Goal: Contribute content: Contribute content

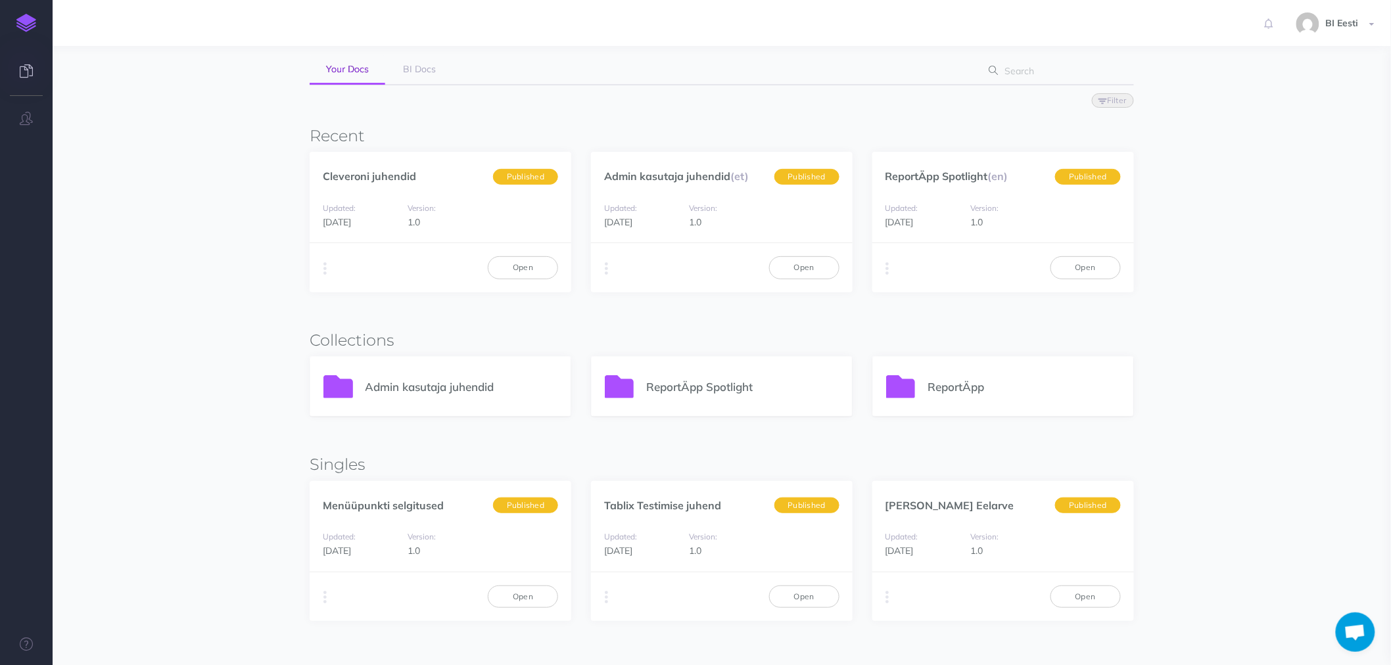
scroll to position [59, 0]
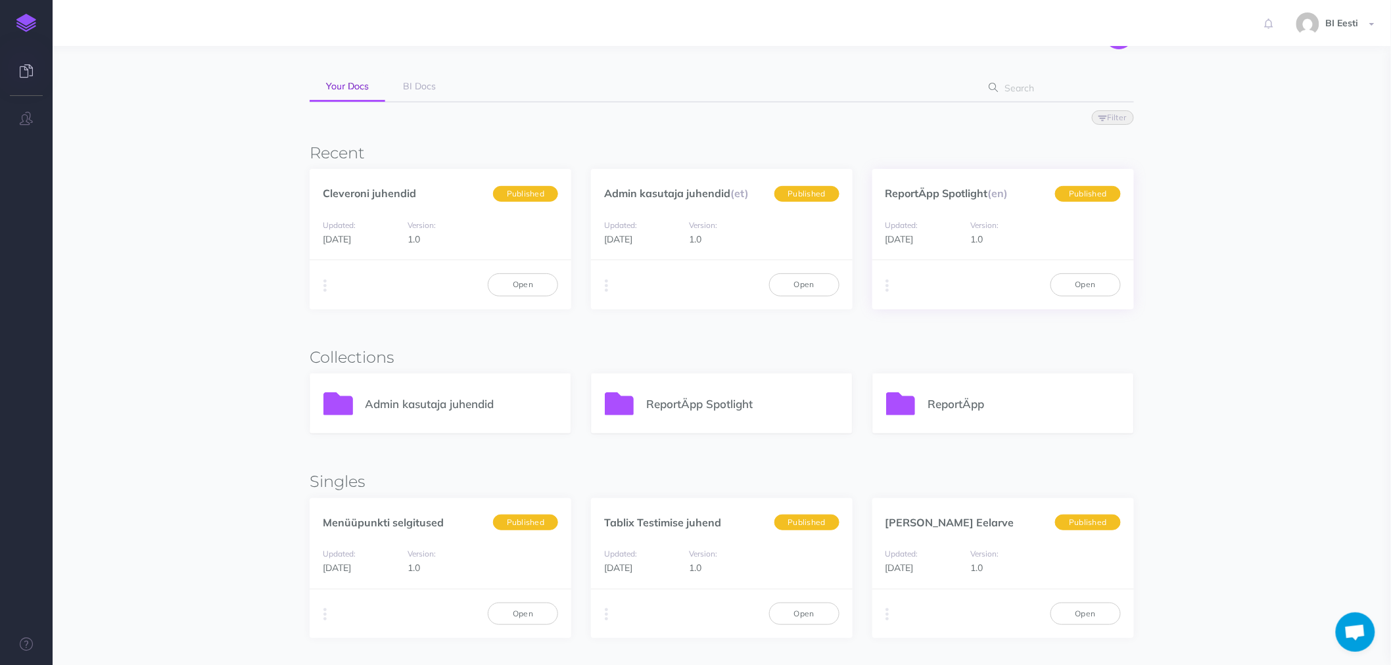
click at [947, 183] on div "ReportÄpp Spotlight (en) Published" at bounding box center [1003, 186] width 262 height 35
click at [947, 191] on link "ReportÄpp Spotlight (en)" at bounding box center [947, 193] width 123 height 13
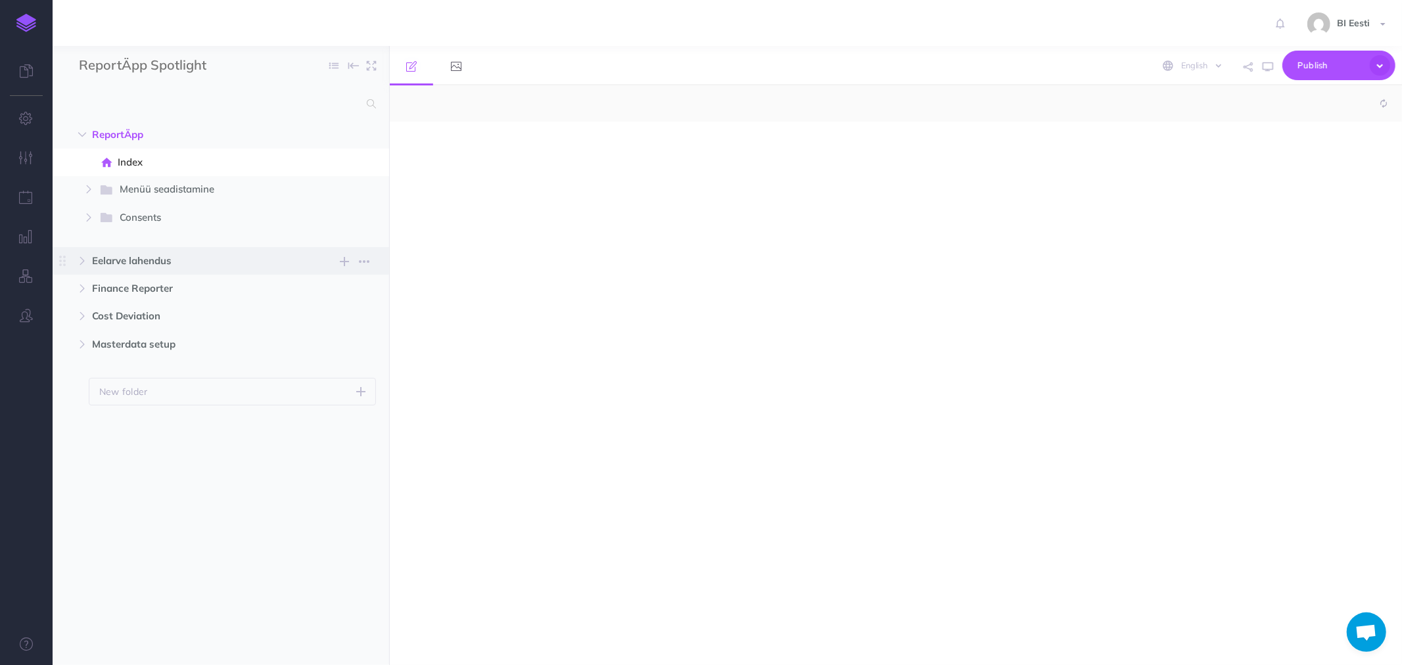
select select "null"
click at [91, 218] on icon "button" at bounding box center [89, 218] width 8 height 8
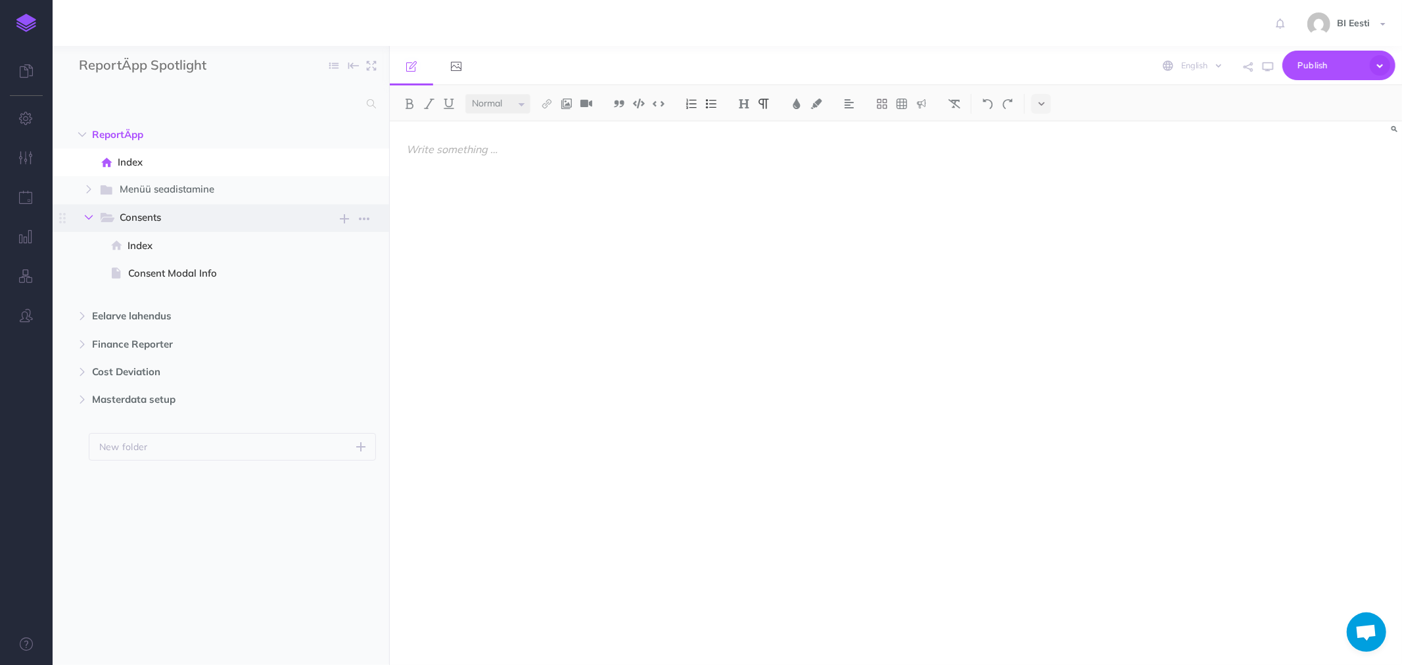
click at [91, 218] on icon "button" at bounding box center [89, 218] width 8 height 8
click at [83, 261] on icon "button" at bounding box center [82, 261] width 8 height 8
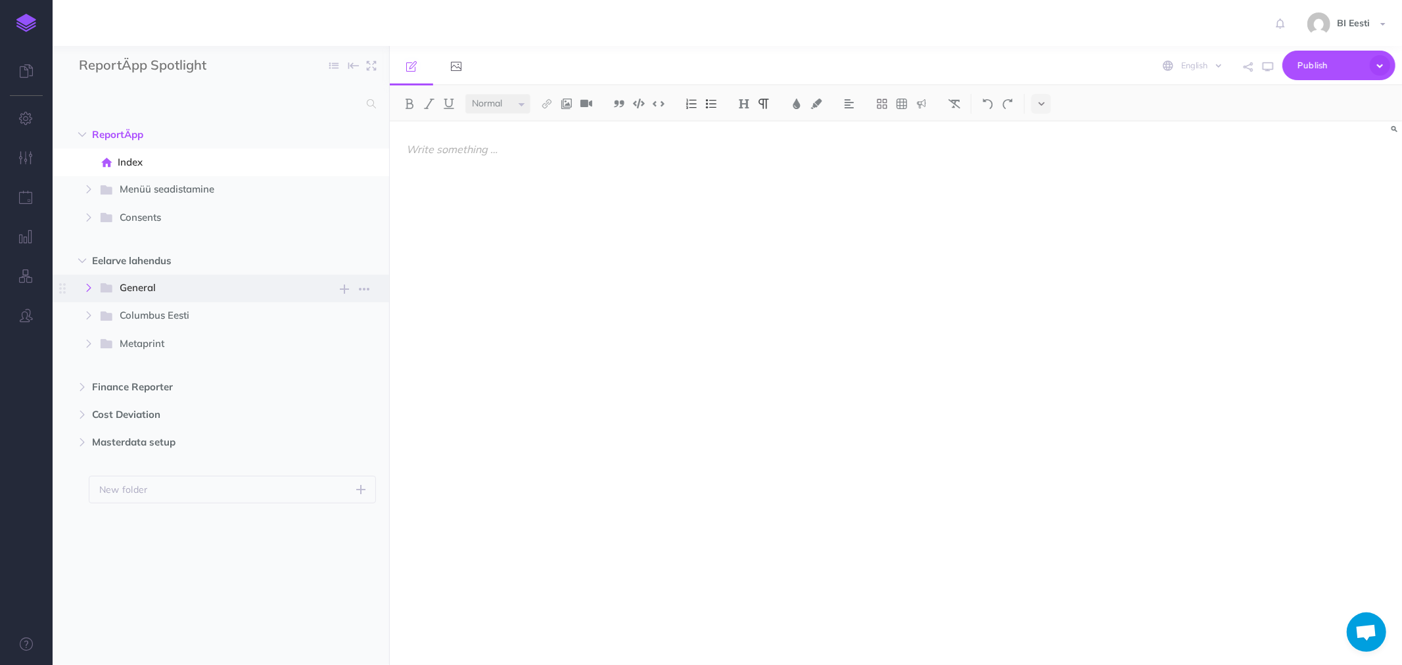
click at [91, 286] on icon "button" at bounding box center [89, 288] width 8 height 8
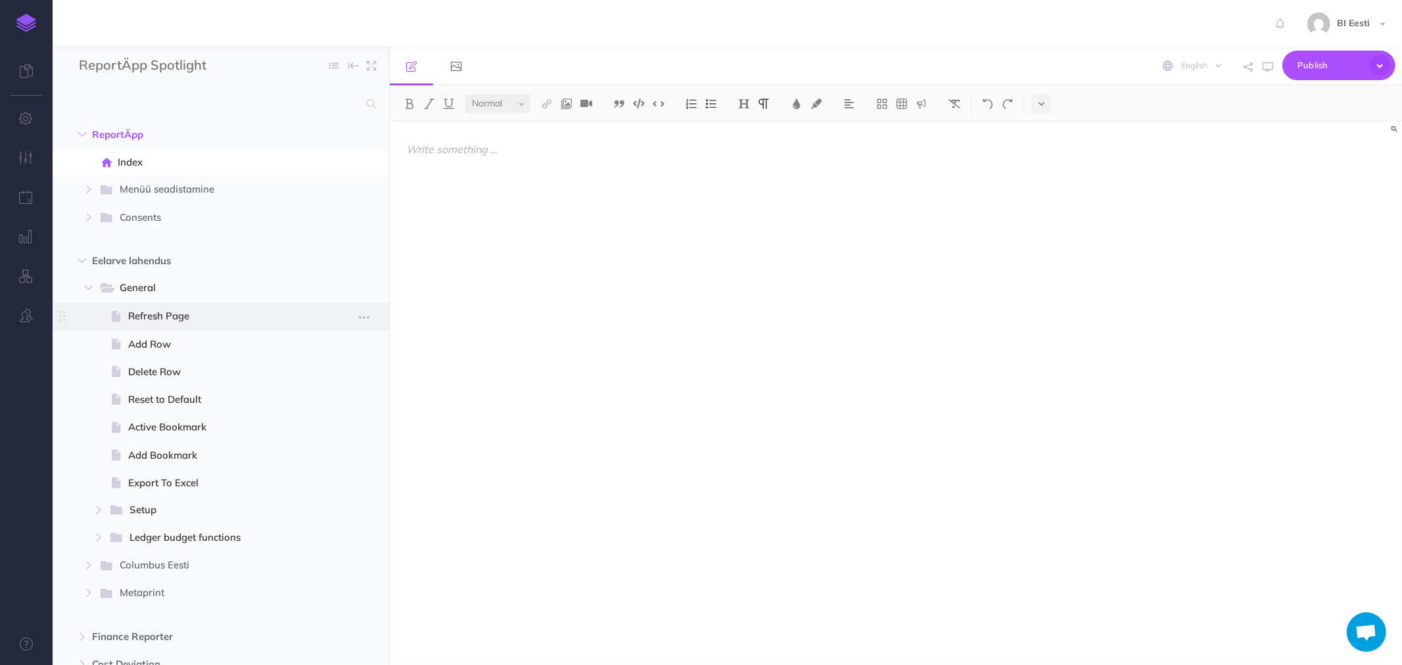
click at [143, 310] on span "Refresh Page" at bounding box center [219, 316] width 182 height 16
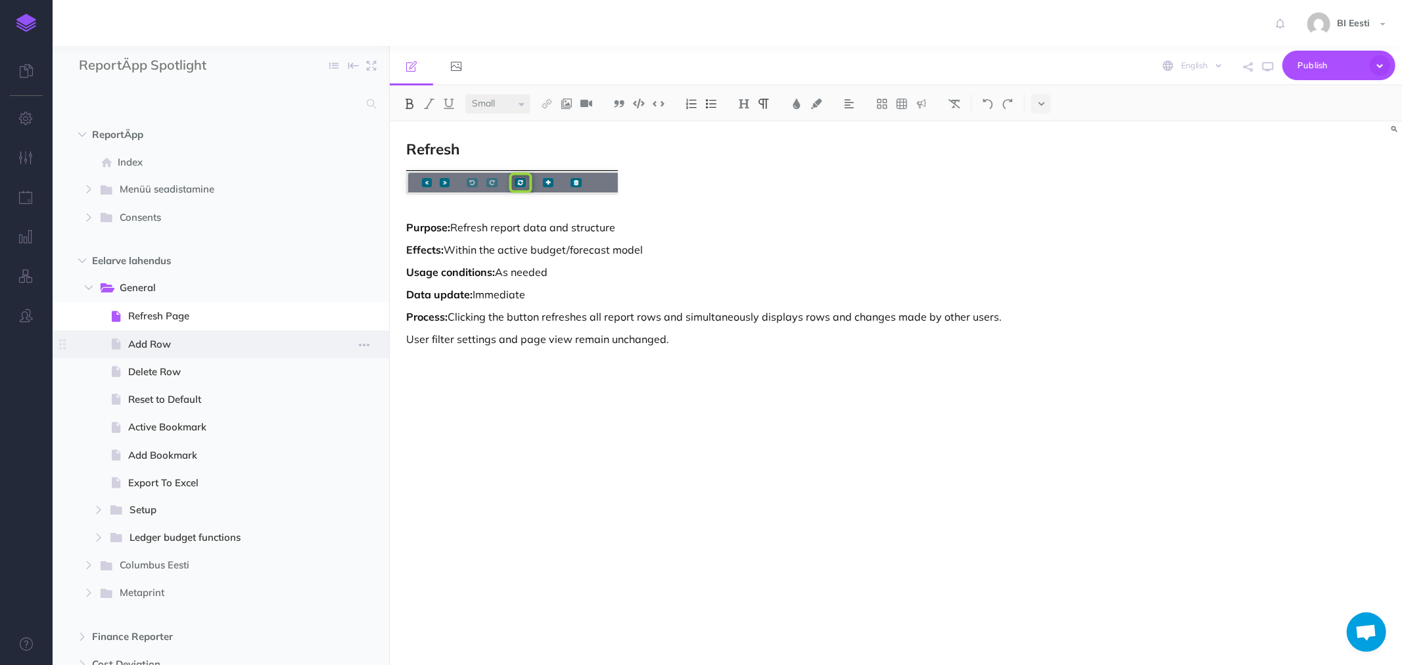
click at [147, 344] on span "Add Row" at bounding box center [219, 345] width 182 height 16
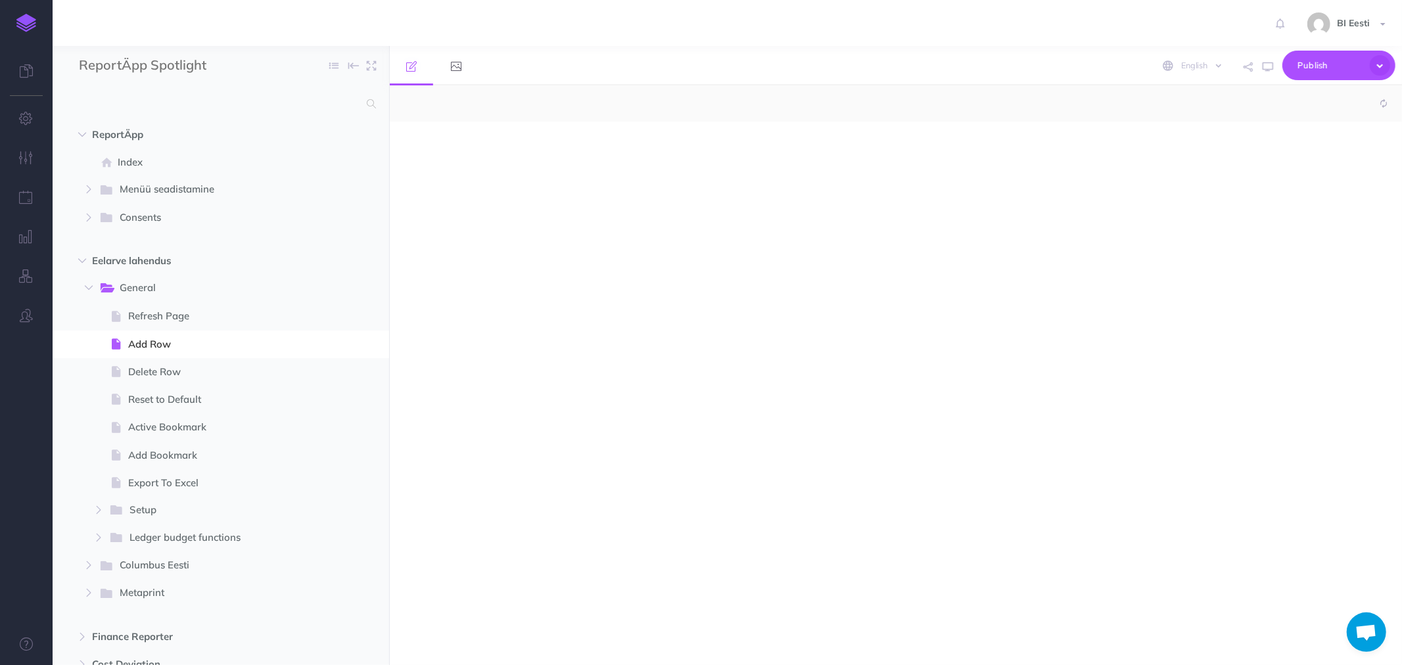
click at [24, 14] on img at bounding box center [26, 23] width 20 height 18
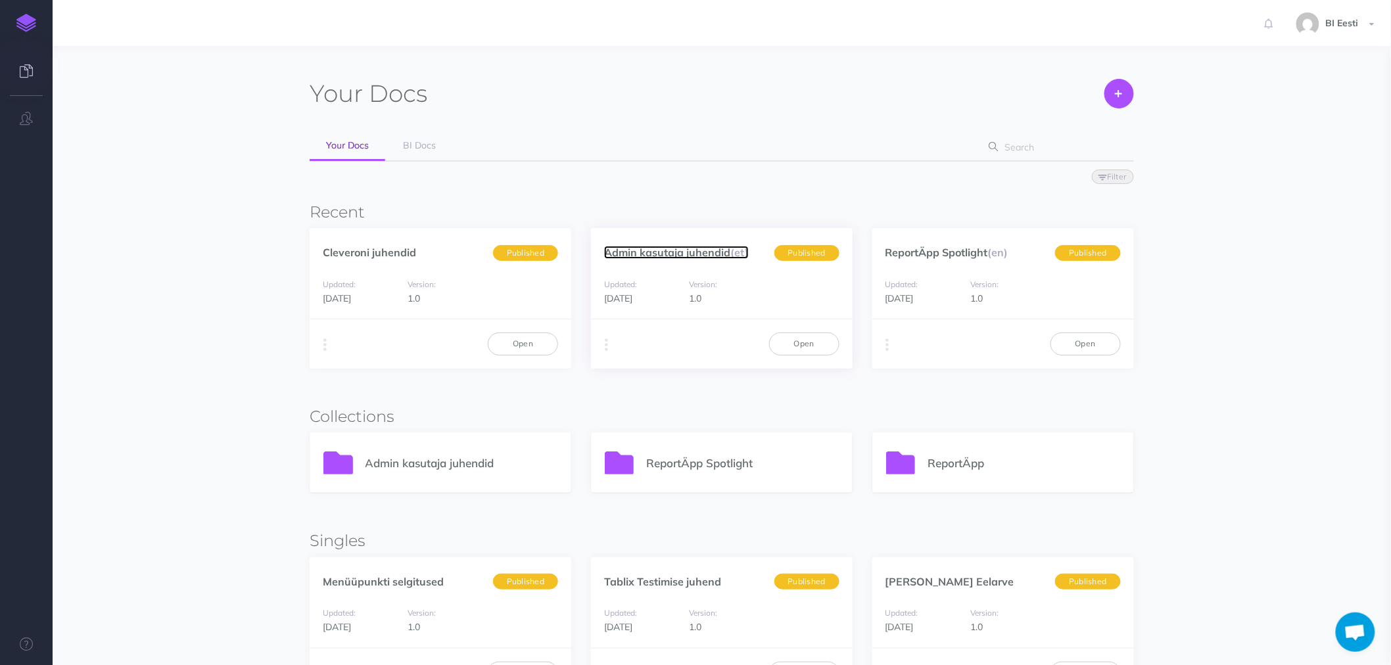
click at [691, 257] on link "Admin kasutaja juhendid (et)" at bounding box center [676, 252] width 145 height 13
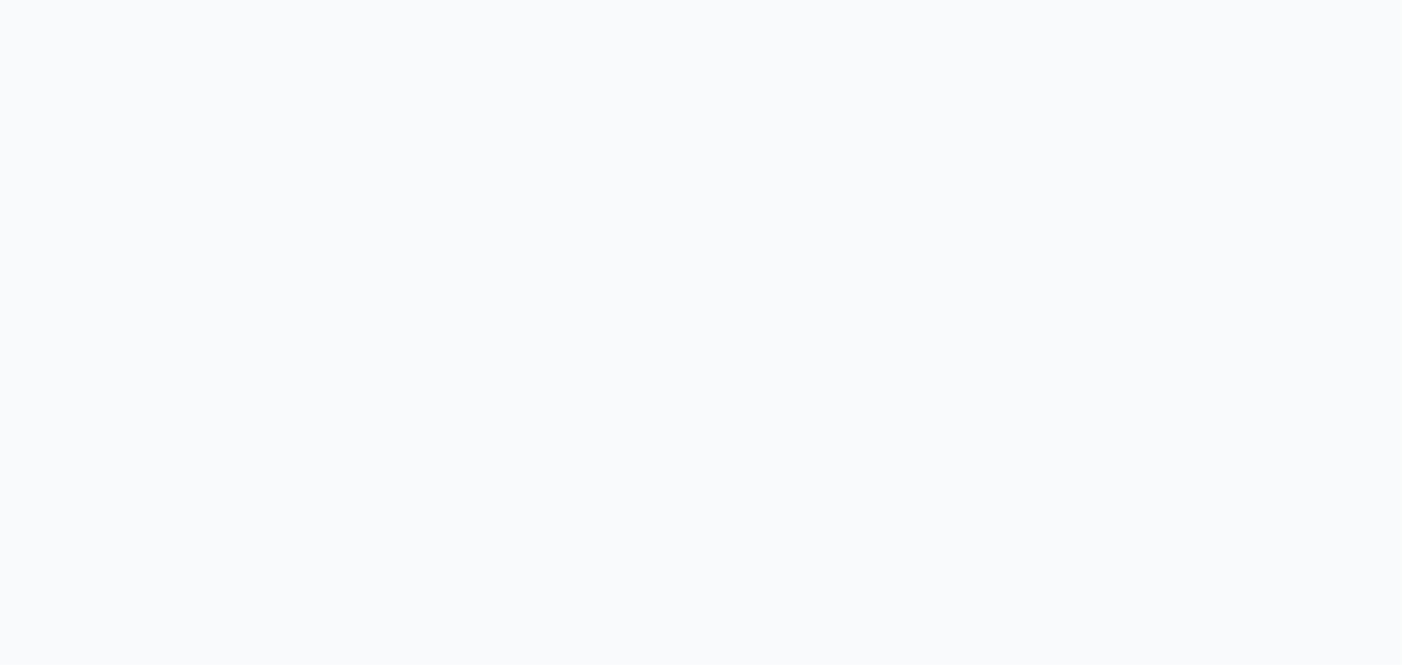
select select "et"
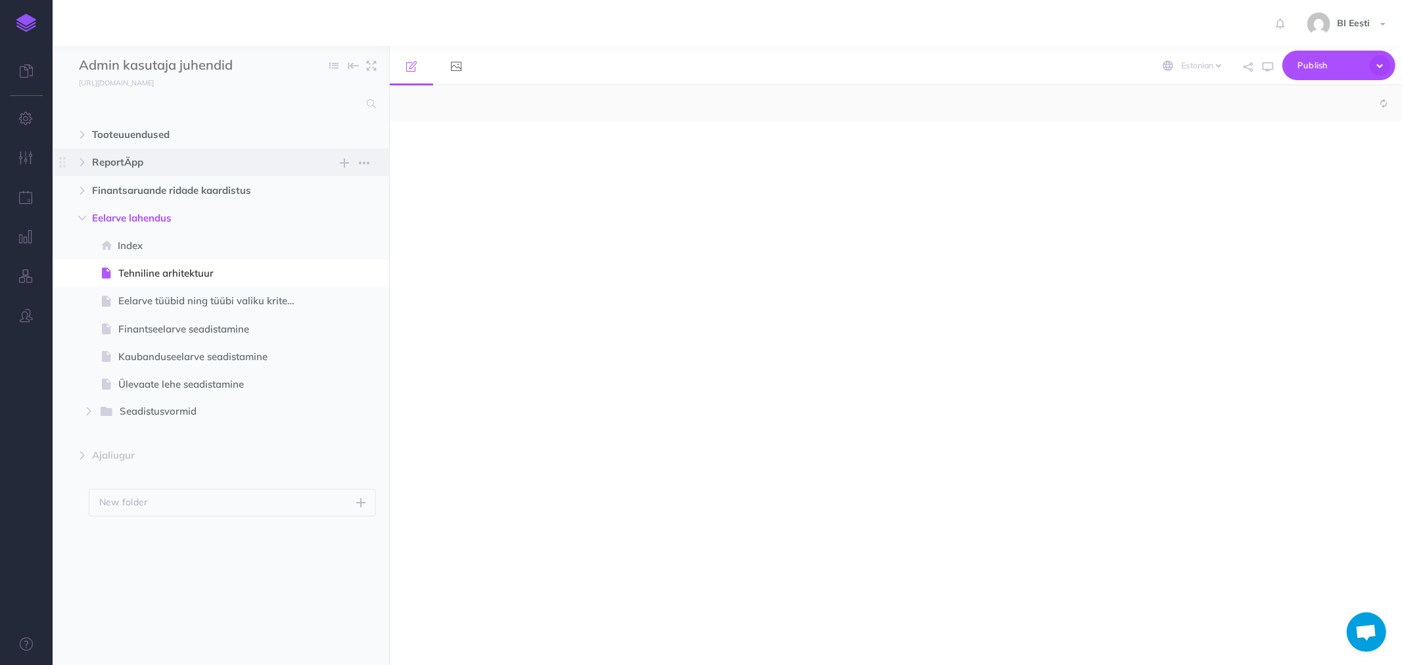
select select "null"
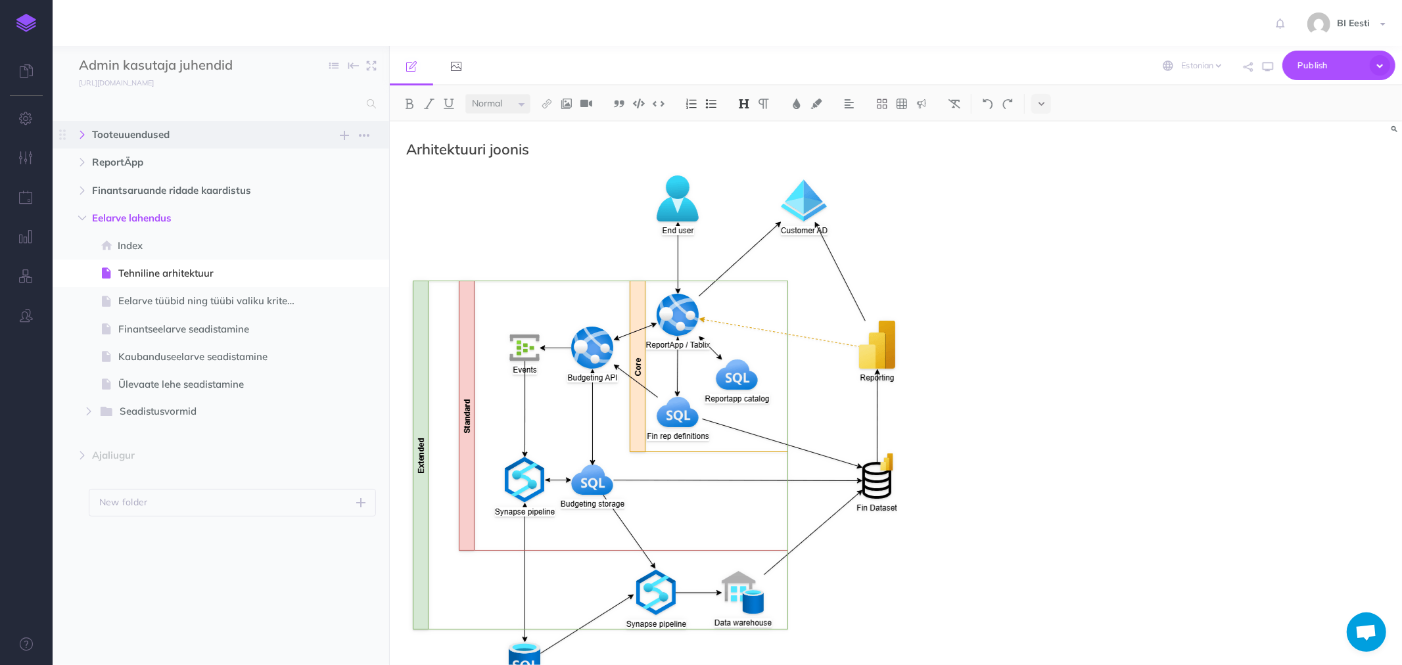
click at [82, 134] on icon "button" at bounding box center [82, 135] width 8 height 8
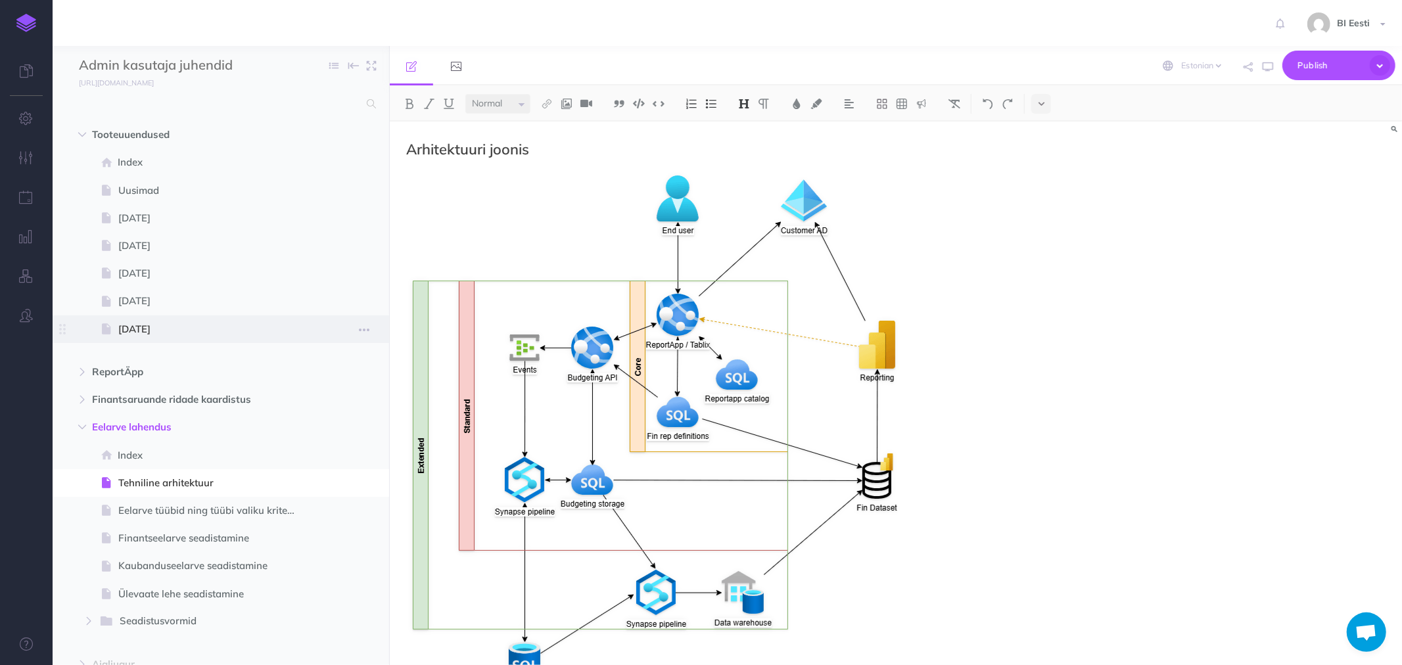
click at [142, 325] on span "Juuni 2024" at bounding box center [214, 329] width 192 height 16
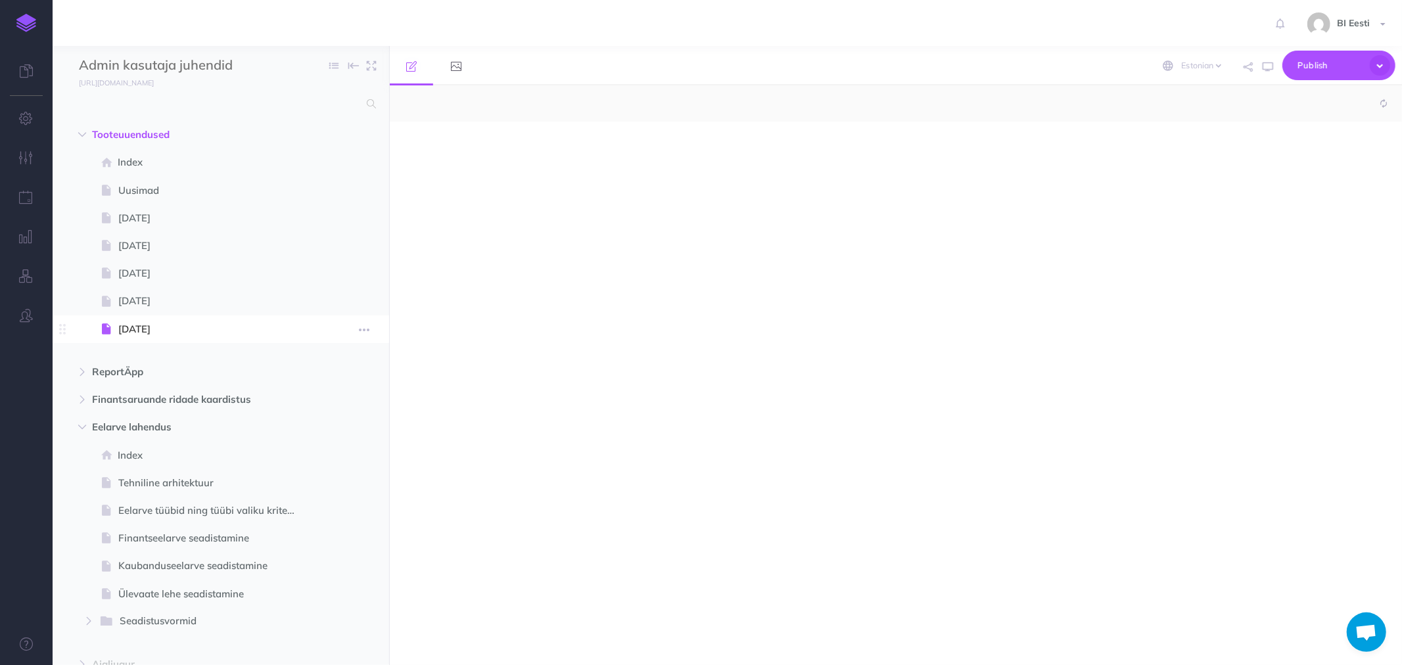
select select "null"
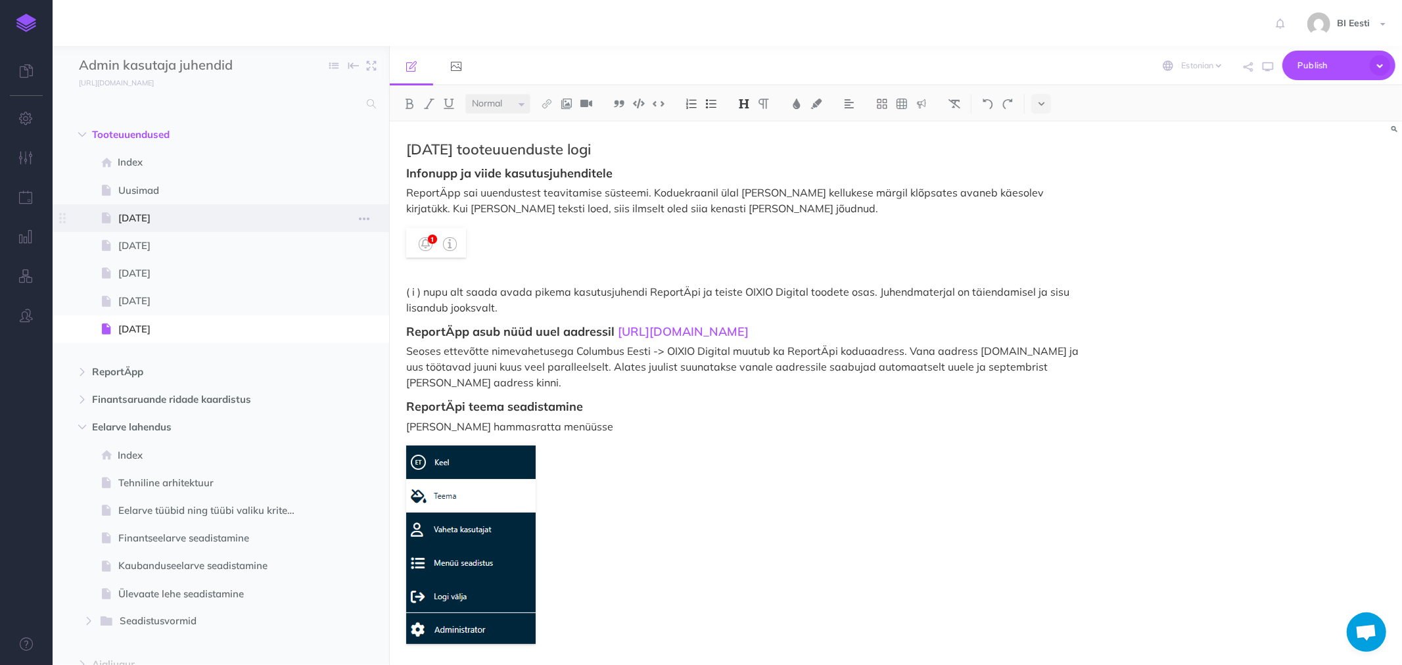
click at [154, 218] on span "Veebruar 2025" at bounding box center [214, 218] width 192 height 16
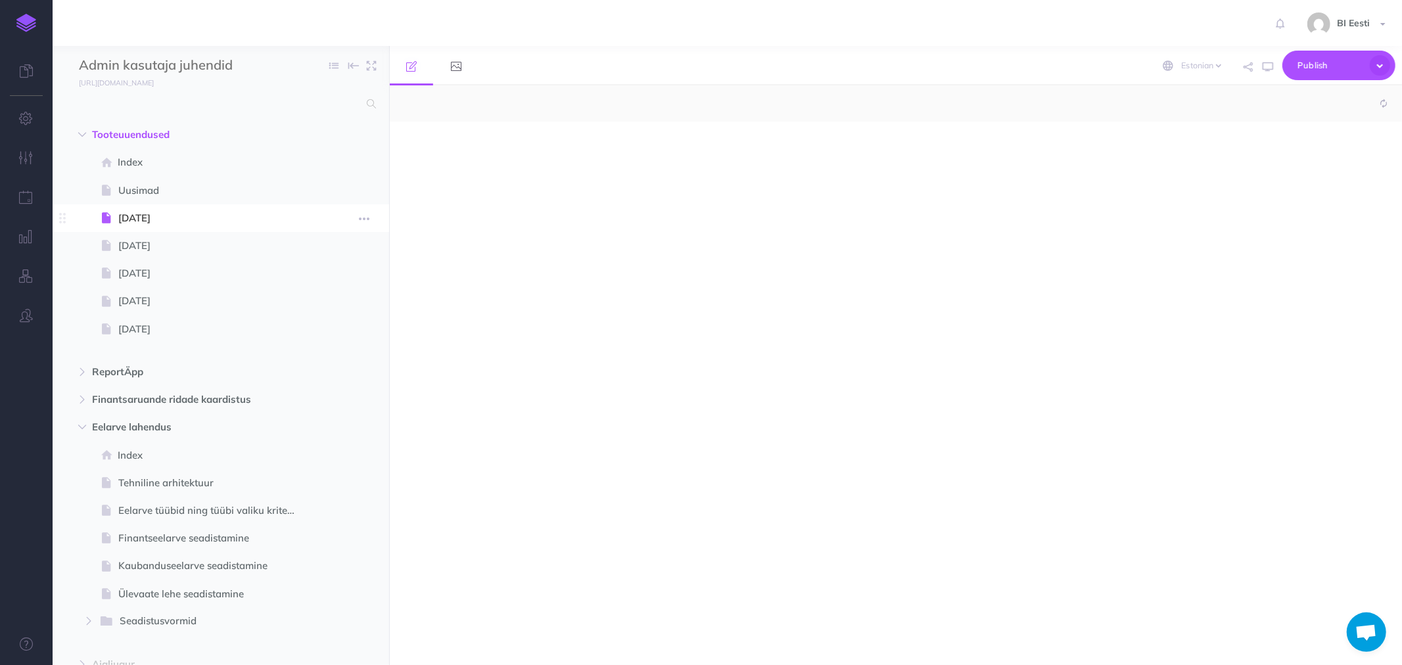
select select "null"
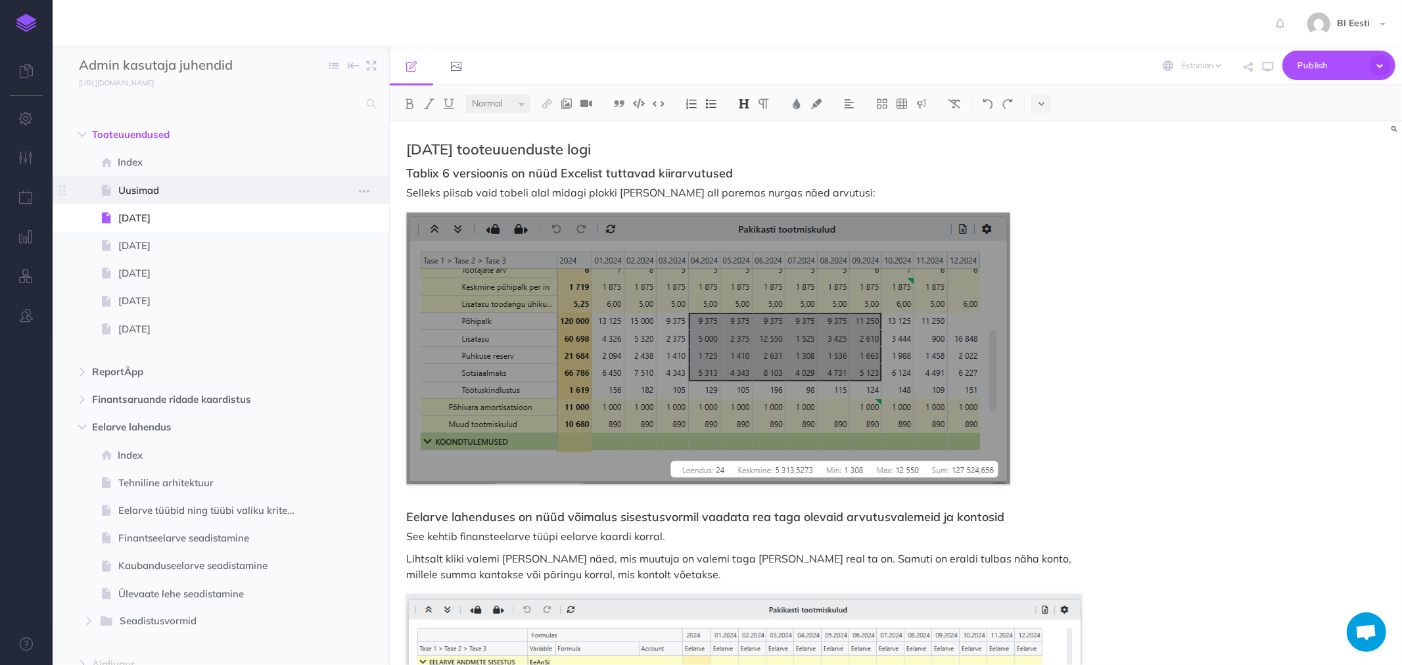
click at [141, 191] on span "Uusimad" at bounding box center [214, 191] width 192 height 16
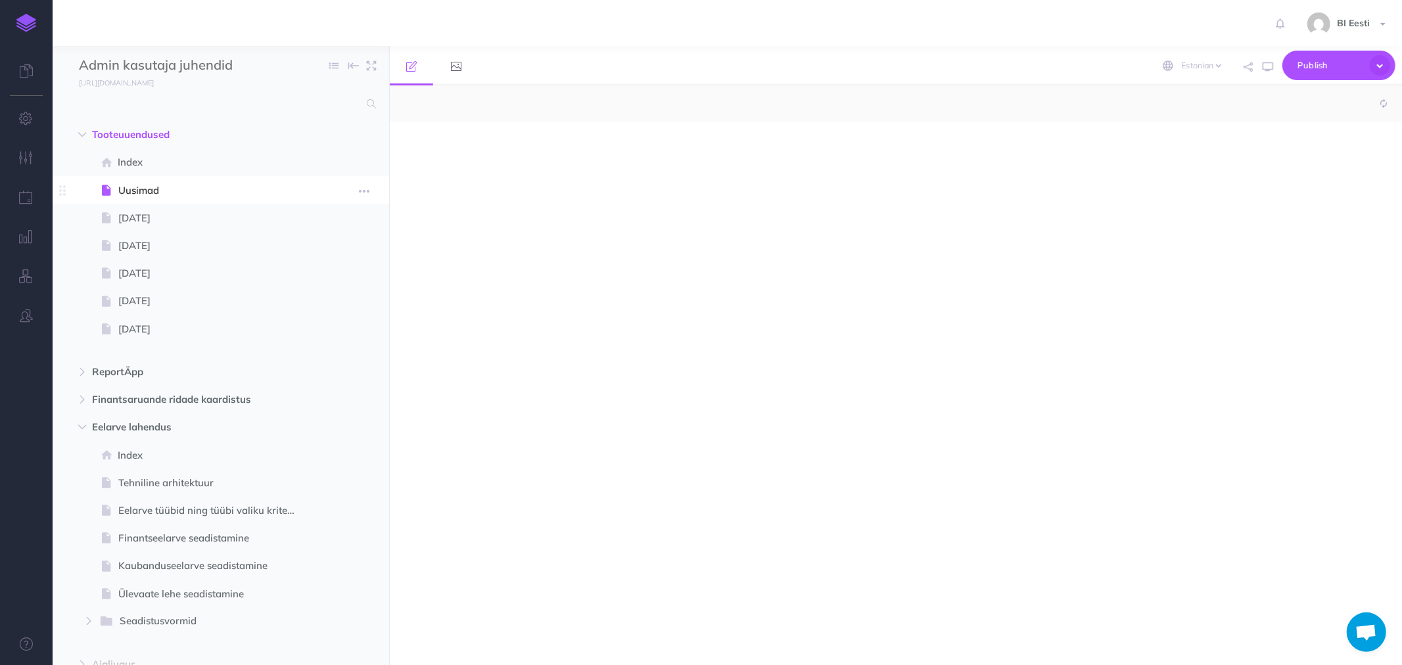
select select "null"
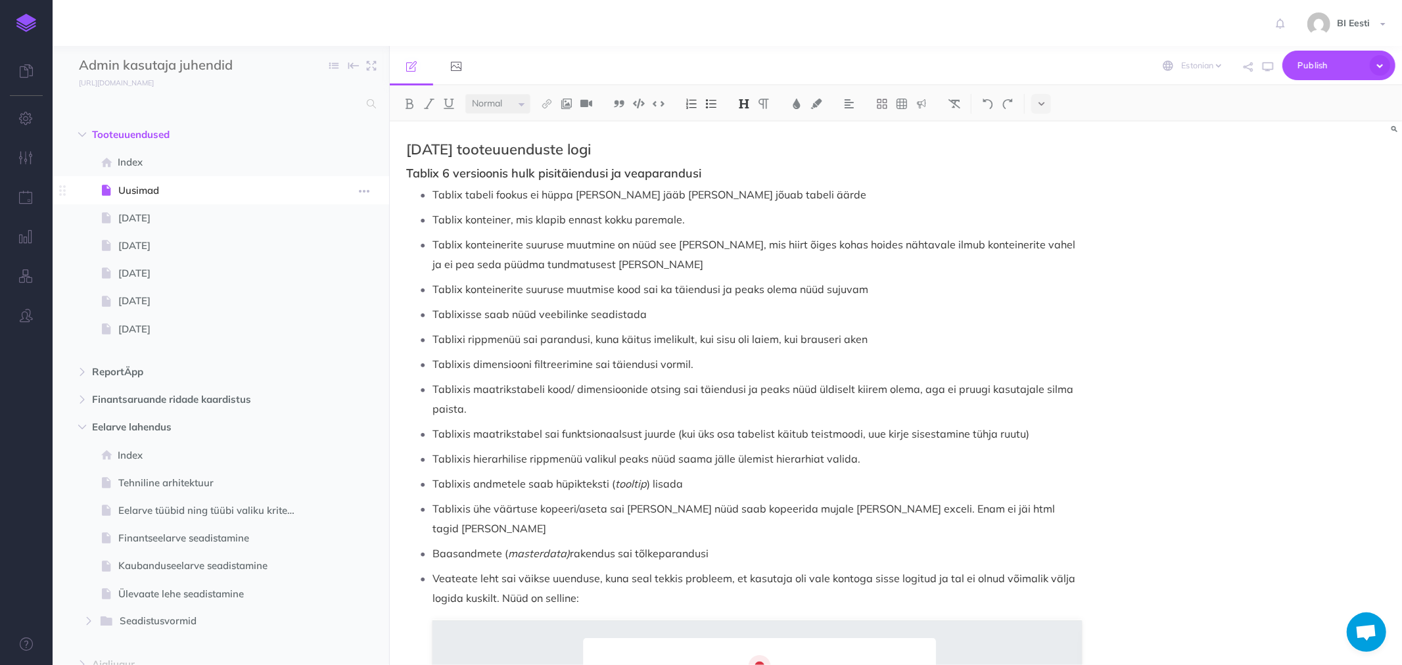
drag, startPoint x: 141, startPoint y: 191, endPoint x: 120, endPoint y: 187, distance: 22.1
click at [120, 187] on span "Uusimad" at bounding box center [214, 191] width 192 height 16
click at [362, 191] on icon "button" at bounding box center [364, 191] width 11 height 16
click at [318, 259] on link "Duplicate" at bounding box center [326, 258] width 99 height 22
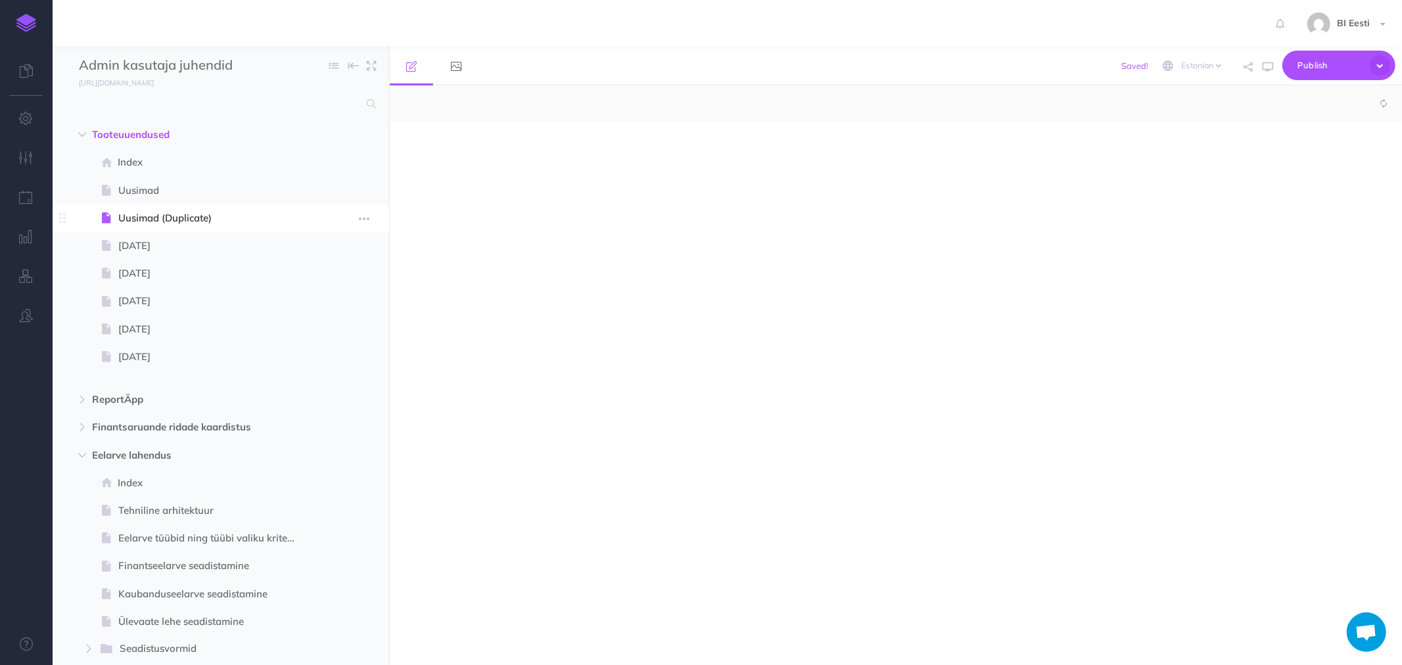
click at [199, 220] on span "Uusimad (Duplicate)" at bounding box center [214, 218] width 192 height 16
select select "null"
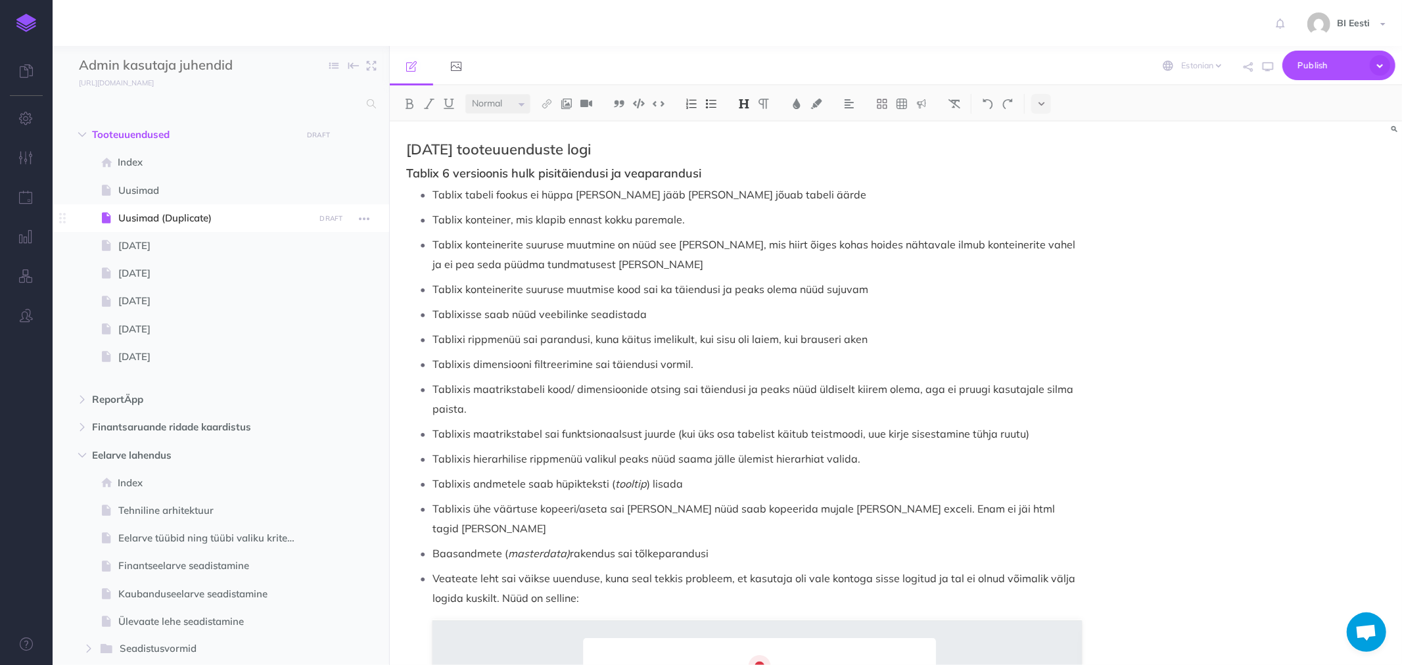
click at [178, 218] on span "Uusimad (Duplicate)" at bounding box center [214, 218] width 192 height 16
click at [142, 214] on span "Uusimad (Duplicate)" at bounding box center [214, 218] width 192 height 16
click at [368, 220] on icon "button" at bounding box center [364, 219] width 11 height 16
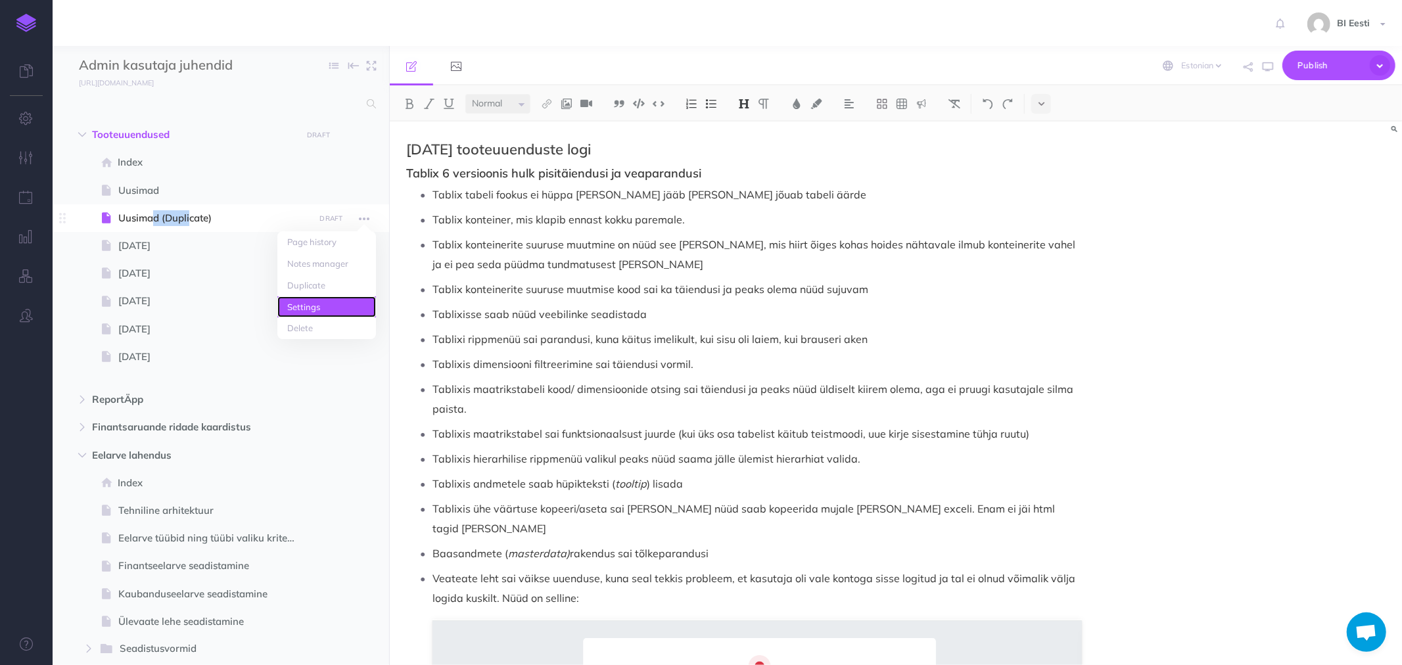
click at [311, 306] on link "Settings" at bounding box center [326, 308] width 99 height 22
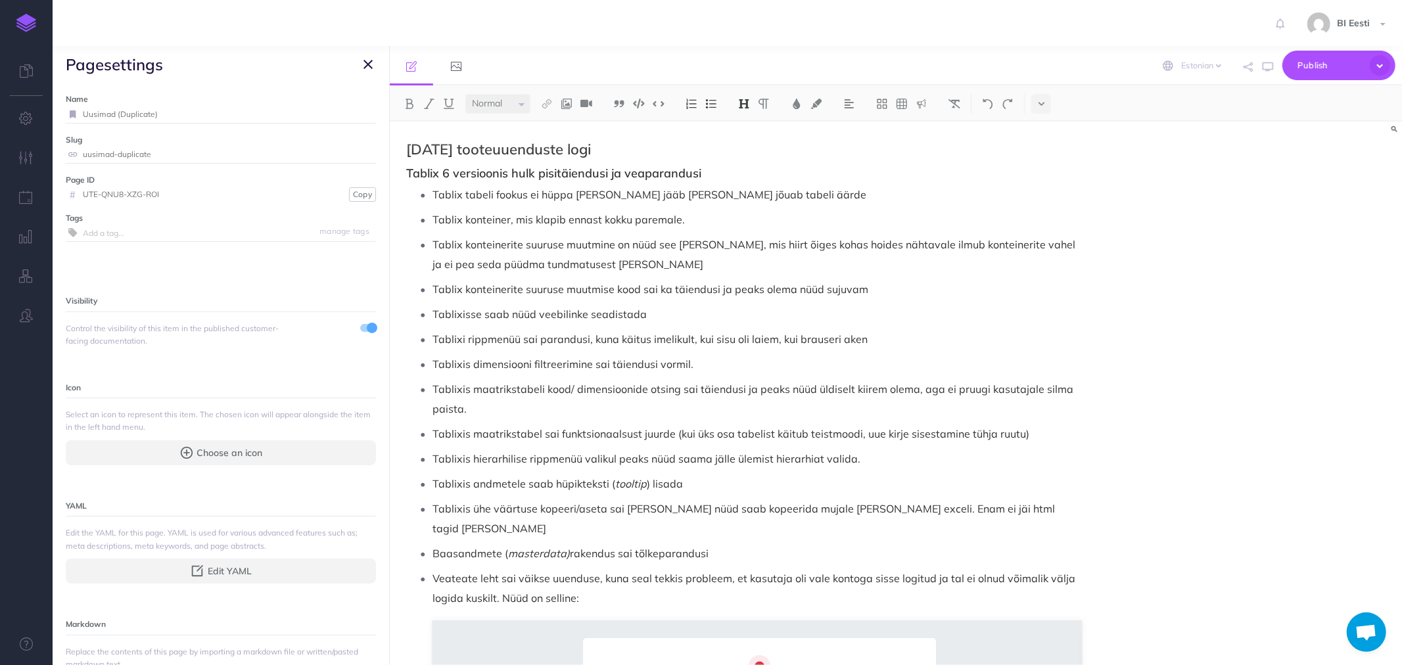
drag, startPoint x: 165, startPoint y: 115, endPoint x: 80, endPoint y: 112, distance: 84.9
click at [80, 112] on div "Uusimad (Duplicate)" at bounding box center [221, 114] width 310 height 17
type input "Mai 2025"
click at [224, 153] on input "uusimad-duplicate" at bounding box center [229, 154] width 293 height 17
click at [348, 112] on button "Save" at bounding box center [360, 114] width 25 height 12
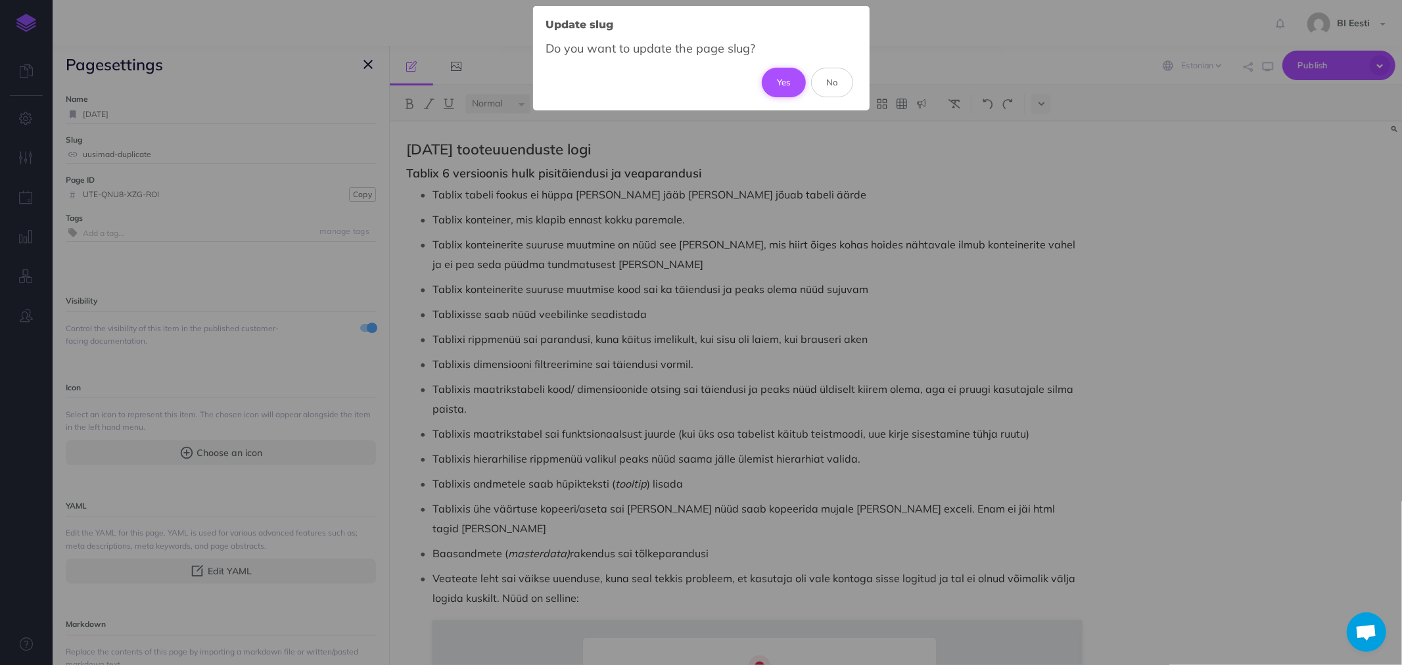
click at [784, 79] on button "Yes" at bounding box center [784, 82] width 44 height 29
type input "mai-2025"
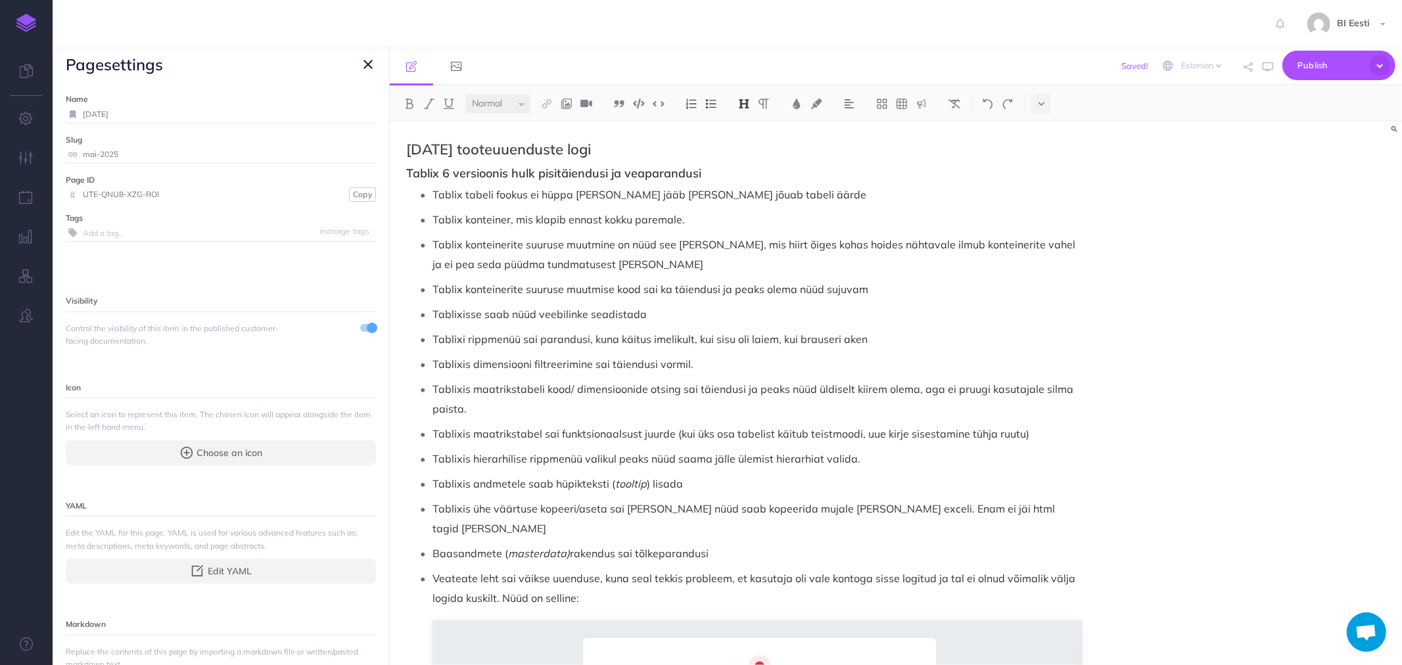
click at [370, 63] on icon "button" at bounding box center [368, 65] width 9 height 16
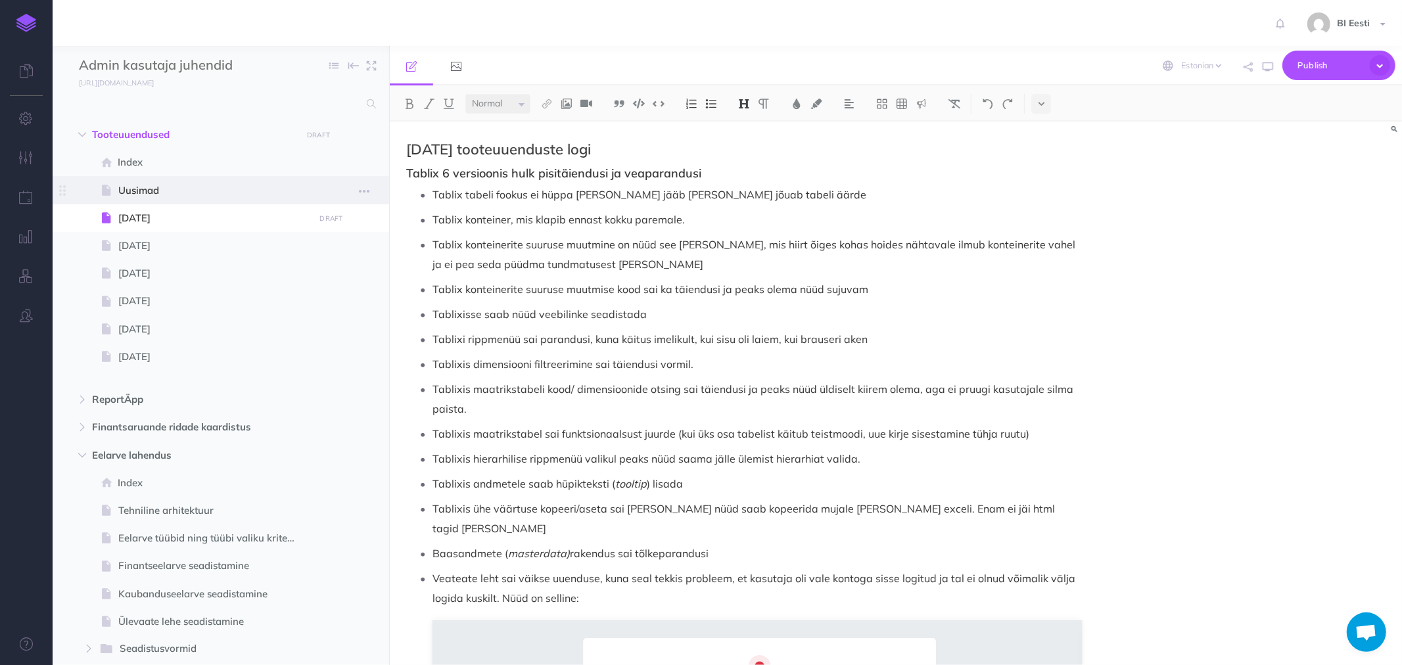
click at [170, 188] on span "Uusimad" at bounding box center [214, 191] width 192 height 16
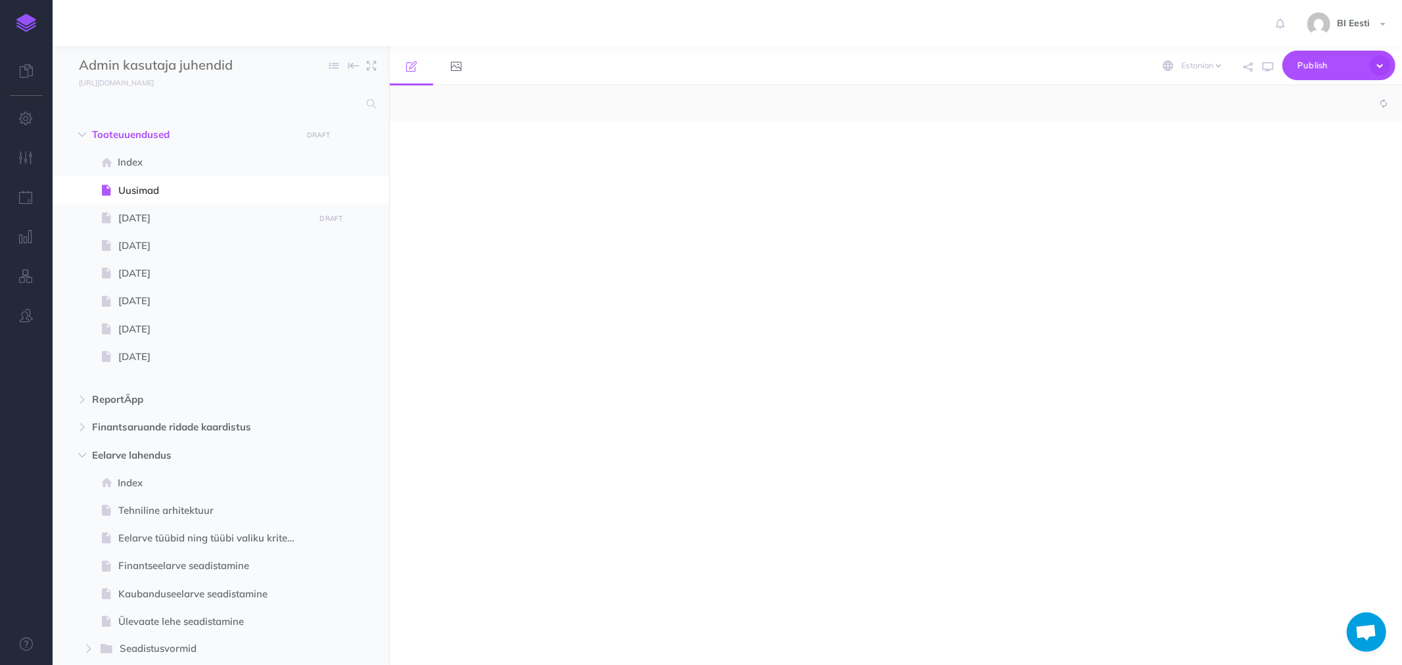
select select "null"
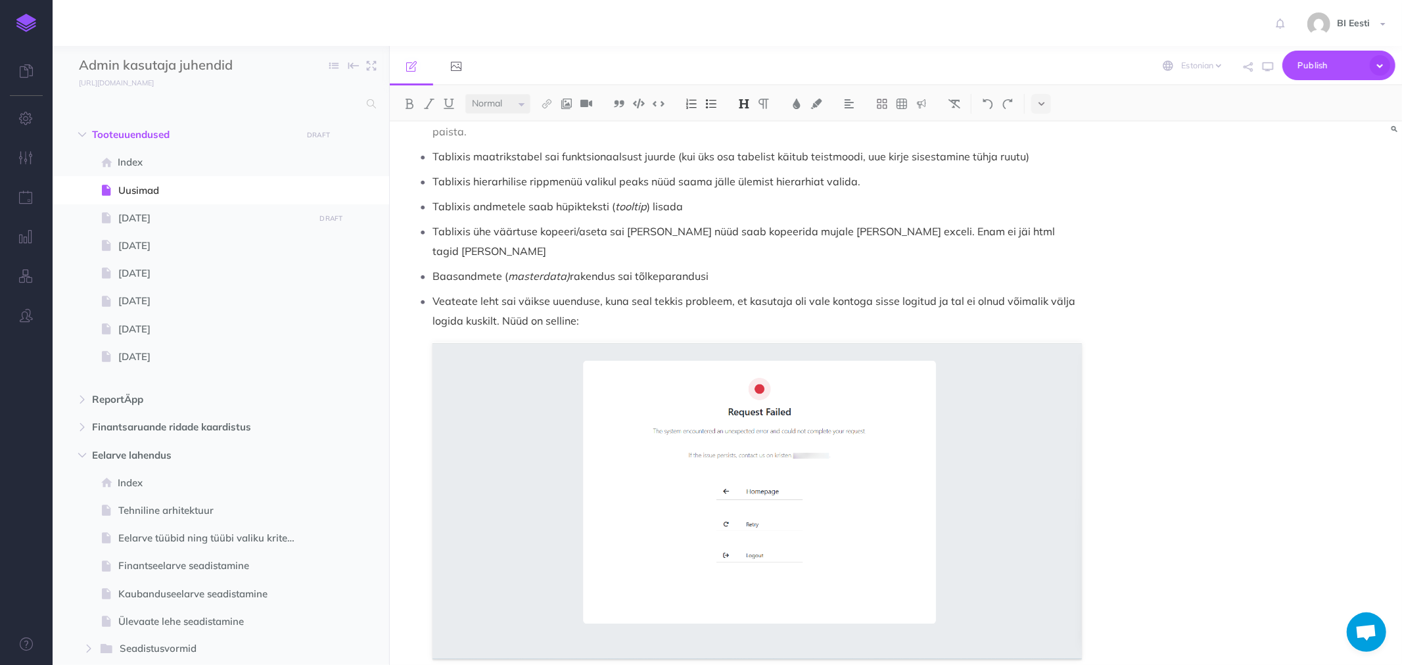
scroll to position [372, 0]
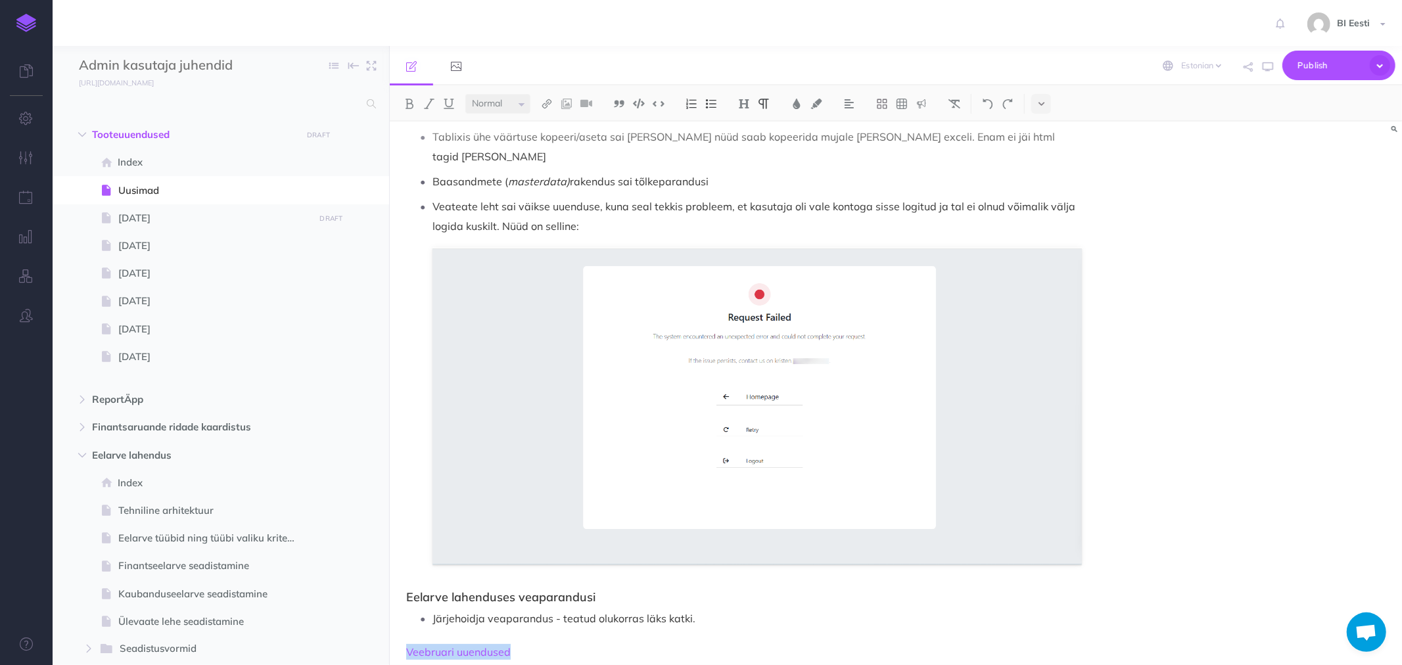
drag, startPoint x: 483, startPoint y: 629, endPoint x: 459, endPoint y: 606, distance: 33.9
click at [459, 606] on link "/tooteuuendused/veebruar-2025" at bounding box center [480, 606] width 164 height 16
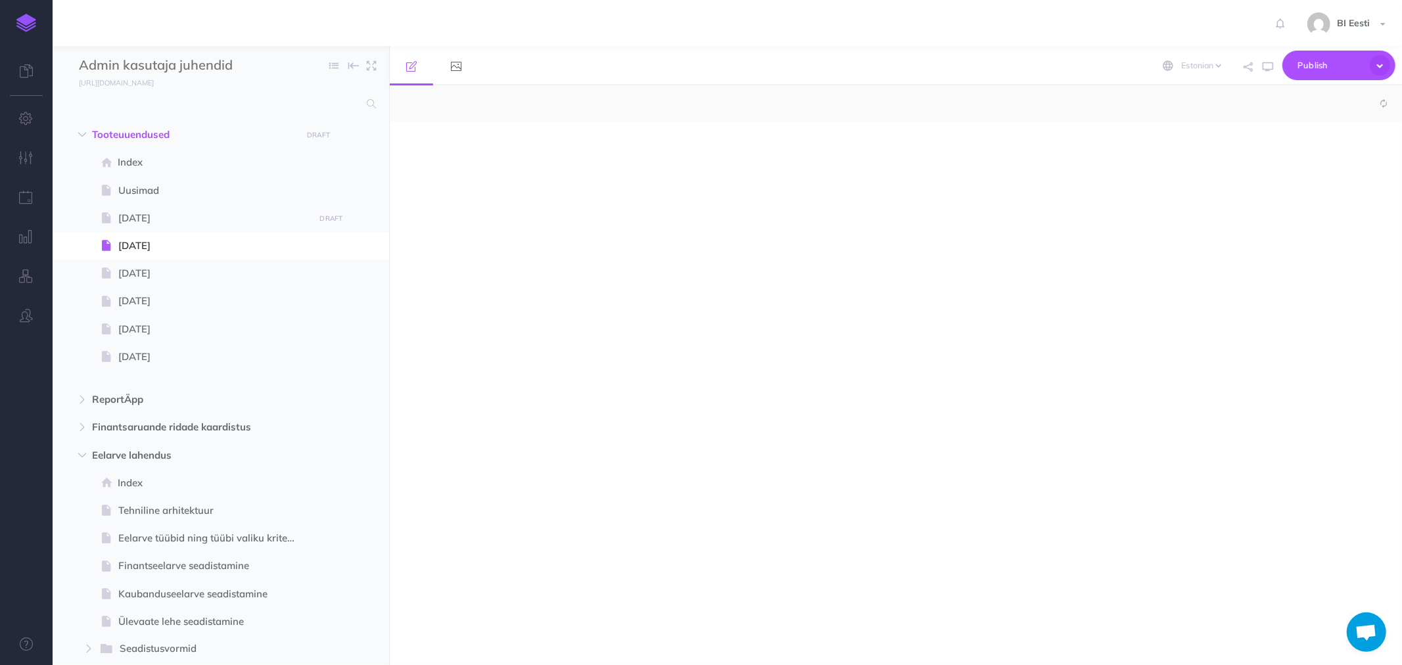
select select "null"
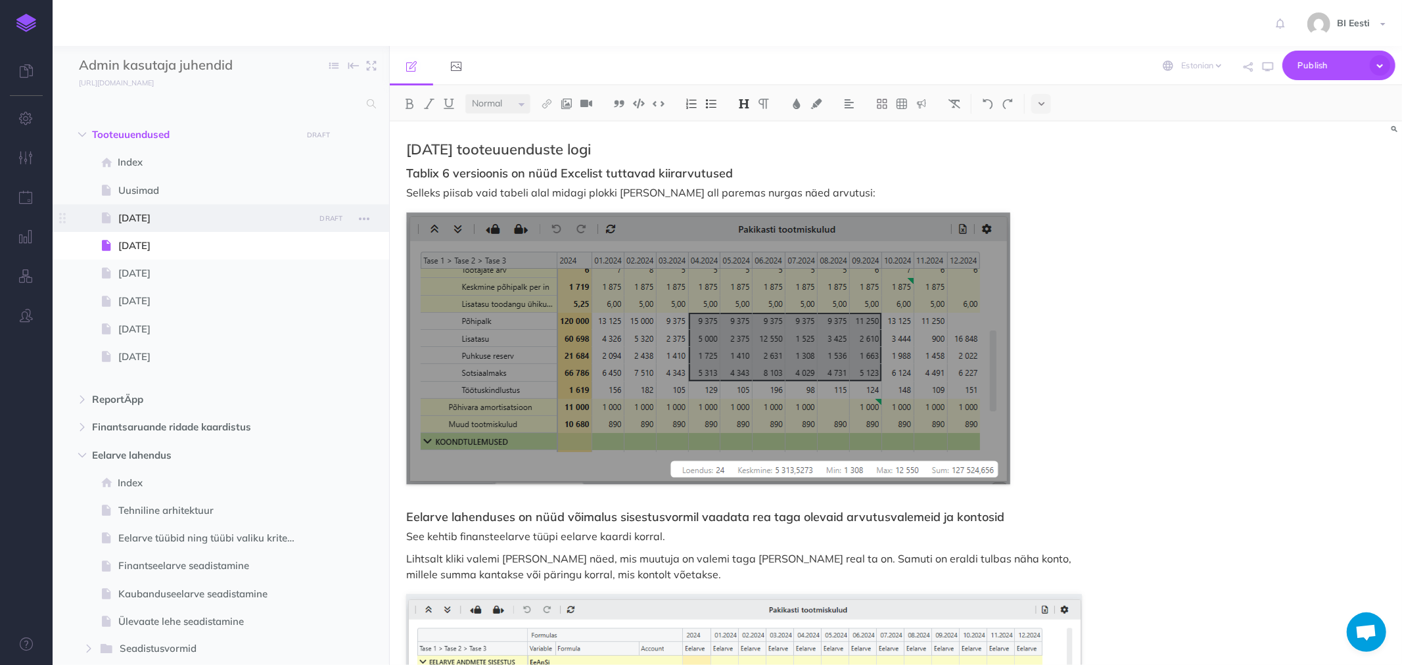
click at [162, 215] on span "Mai 2025" at bounding box center [214, 218] width 192 height 16
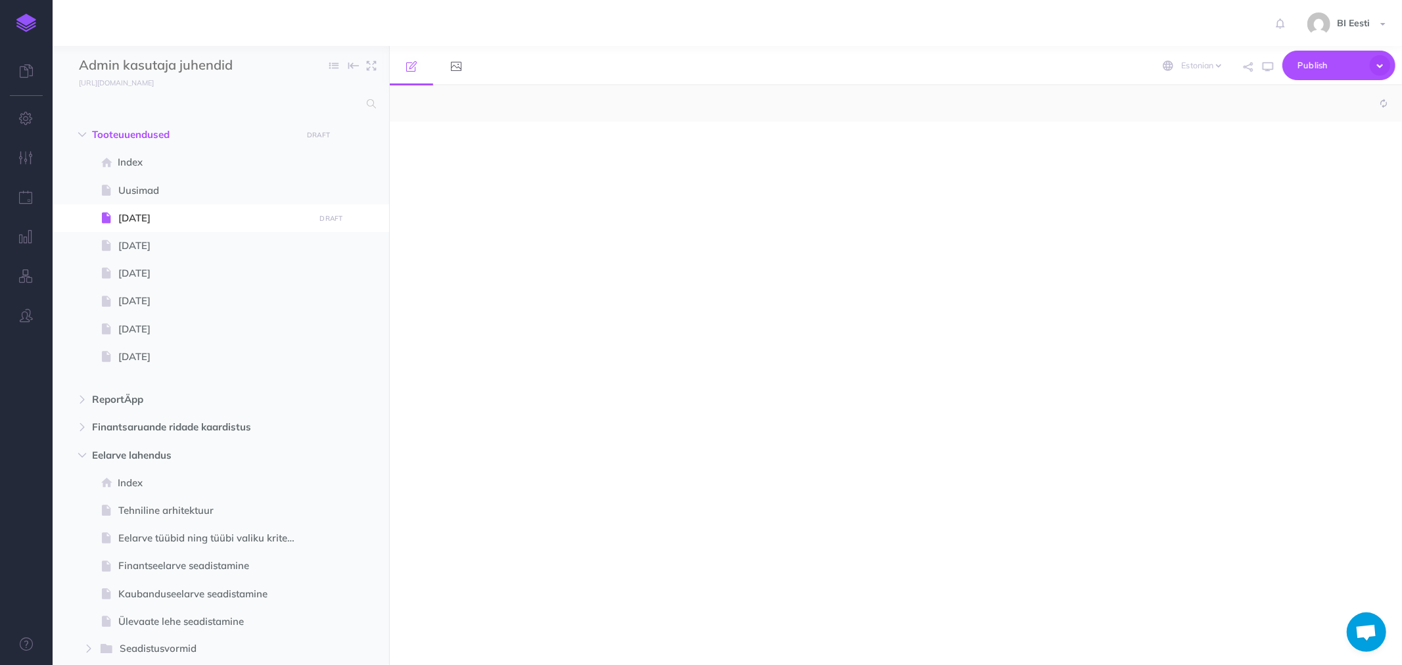
select select "null"
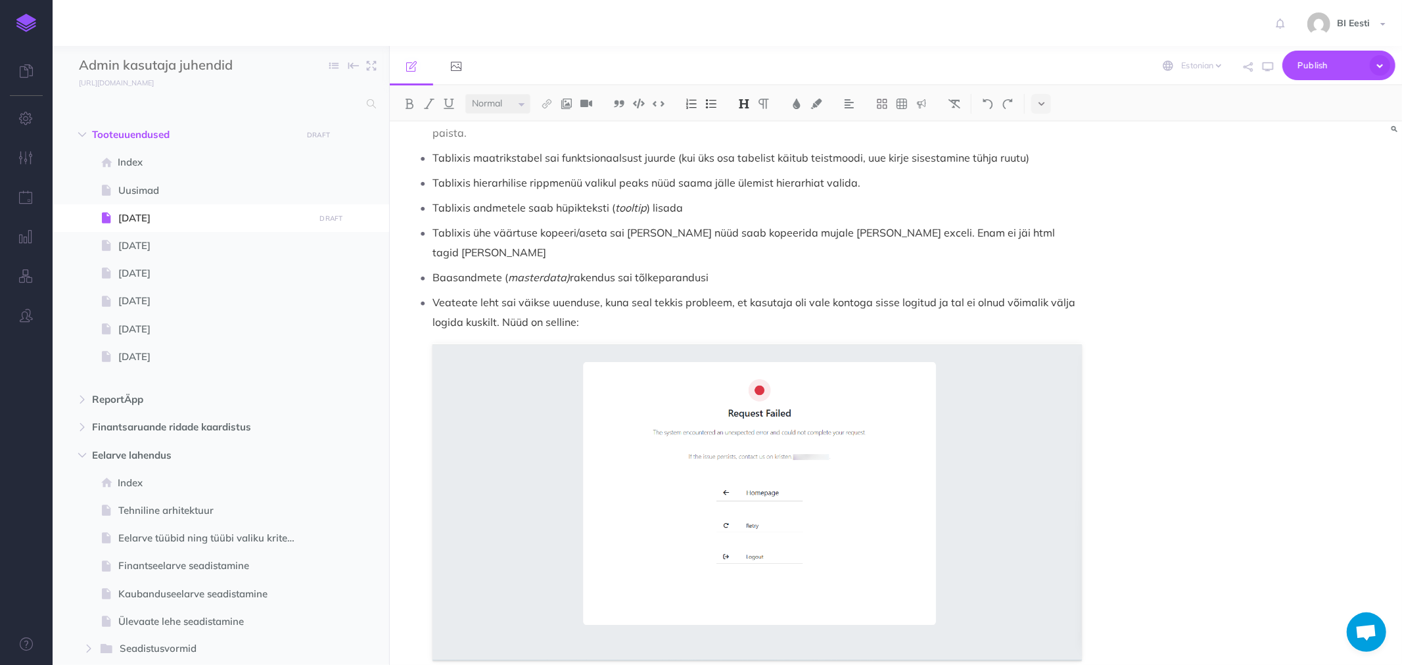
scroll to position [372, 0]
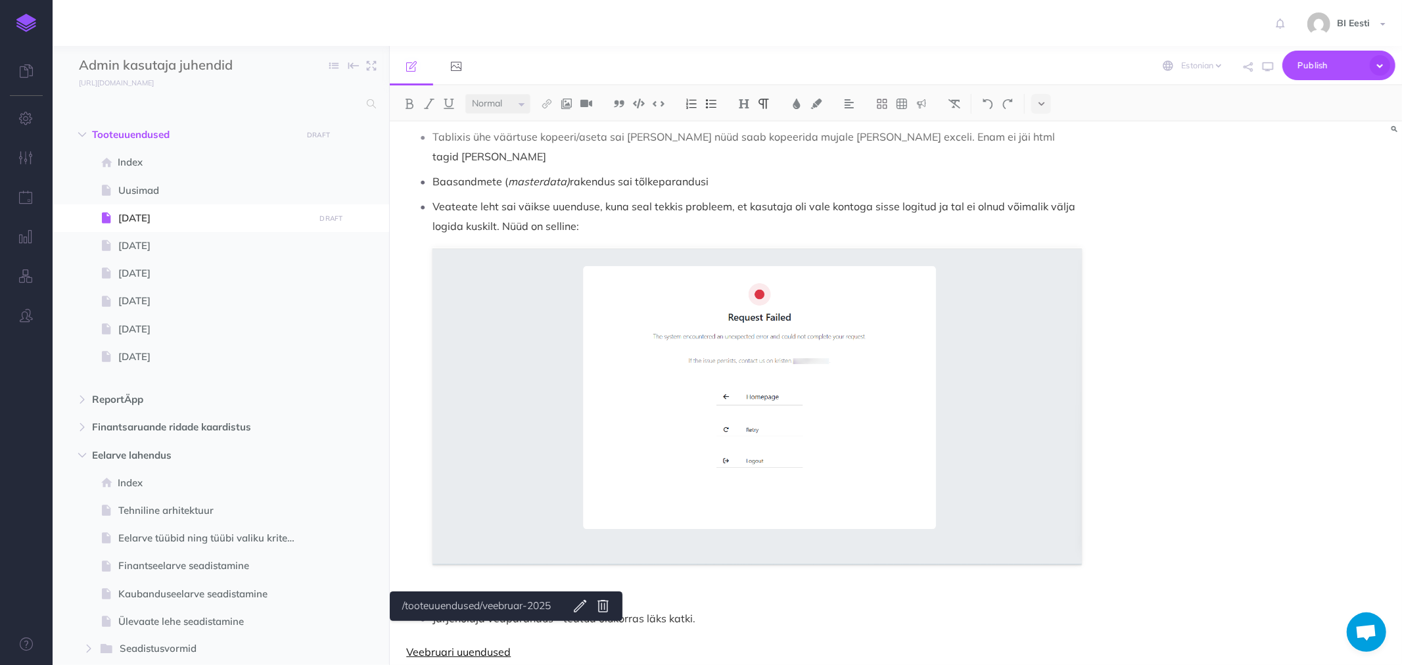
click at [496, 646] on link "Veebruari uuendused" at bounding box center [458, 652] width 105 height 13
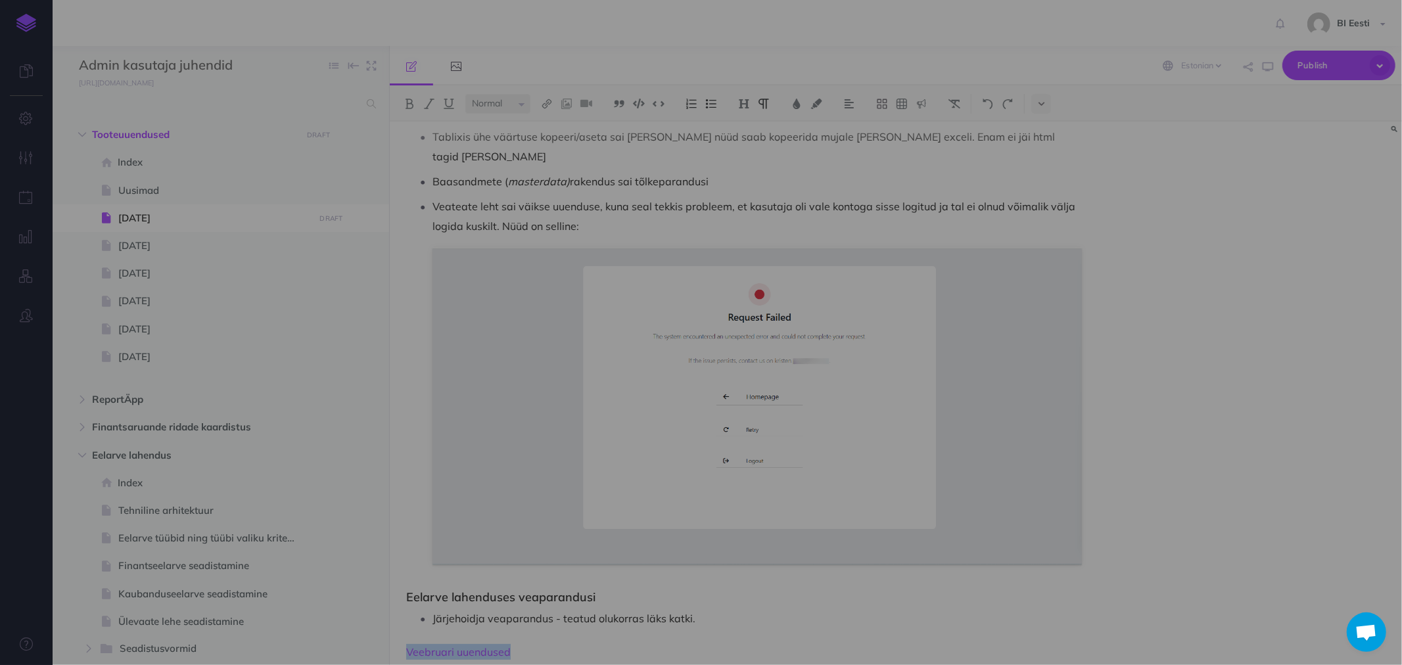
click at [576, 600] on body "Toggle Navigation BI Eesti Settings Account Settings Teams BI Support Documenta…" at bounding box center [701, 332] width 1402 height 665
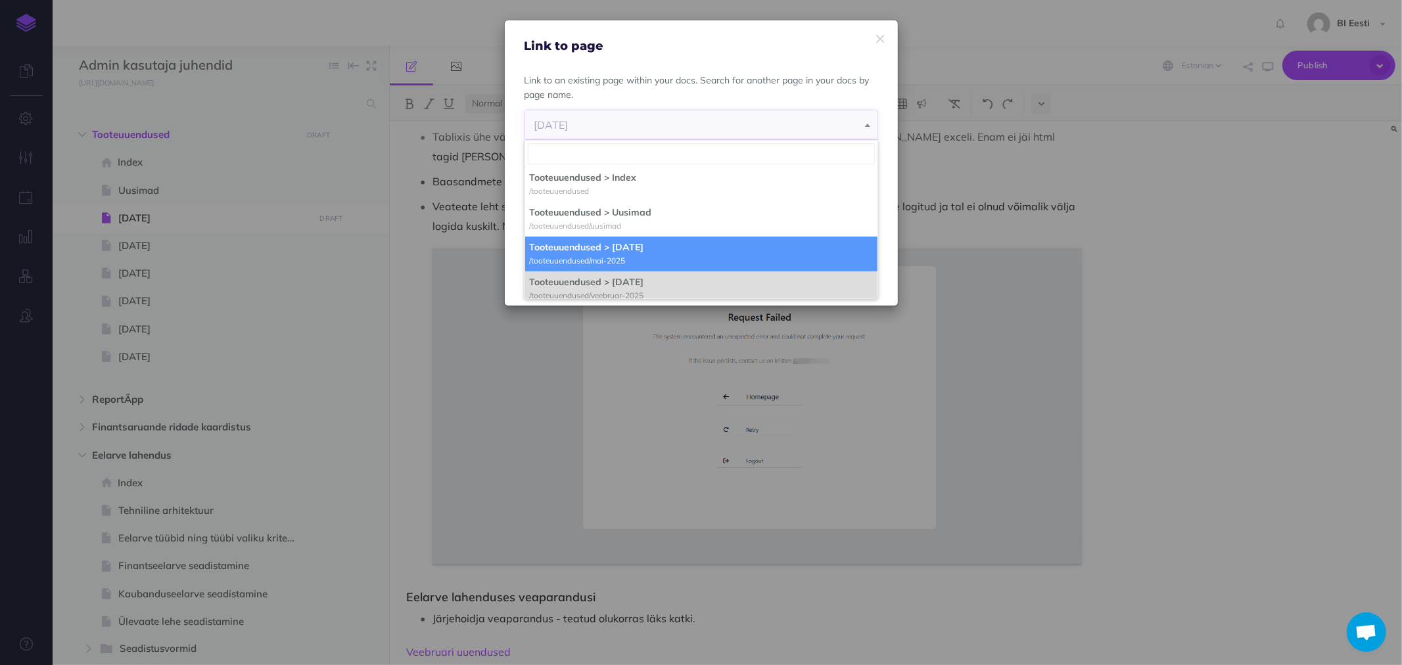
select select "UTE-QNU8-XZG-ROI"
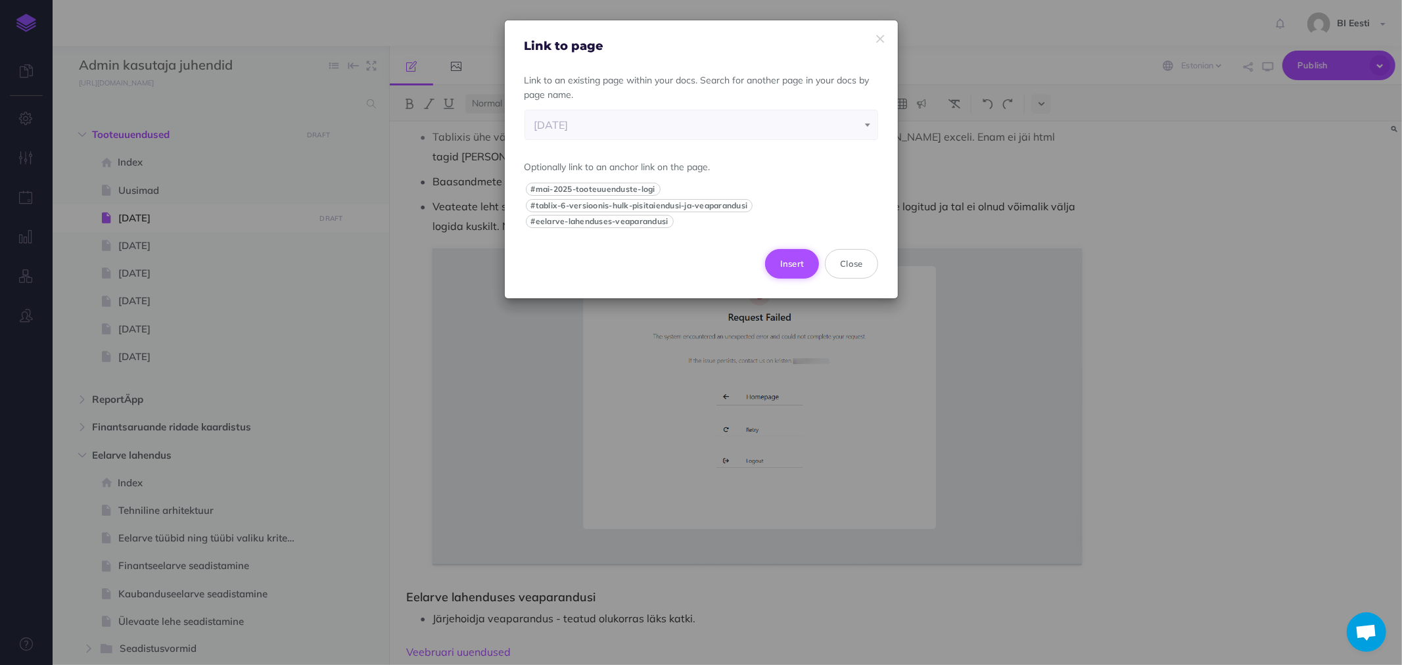
click at [792, 264] on button "Insert" at bounding box center [792, 263] width 55 height 29
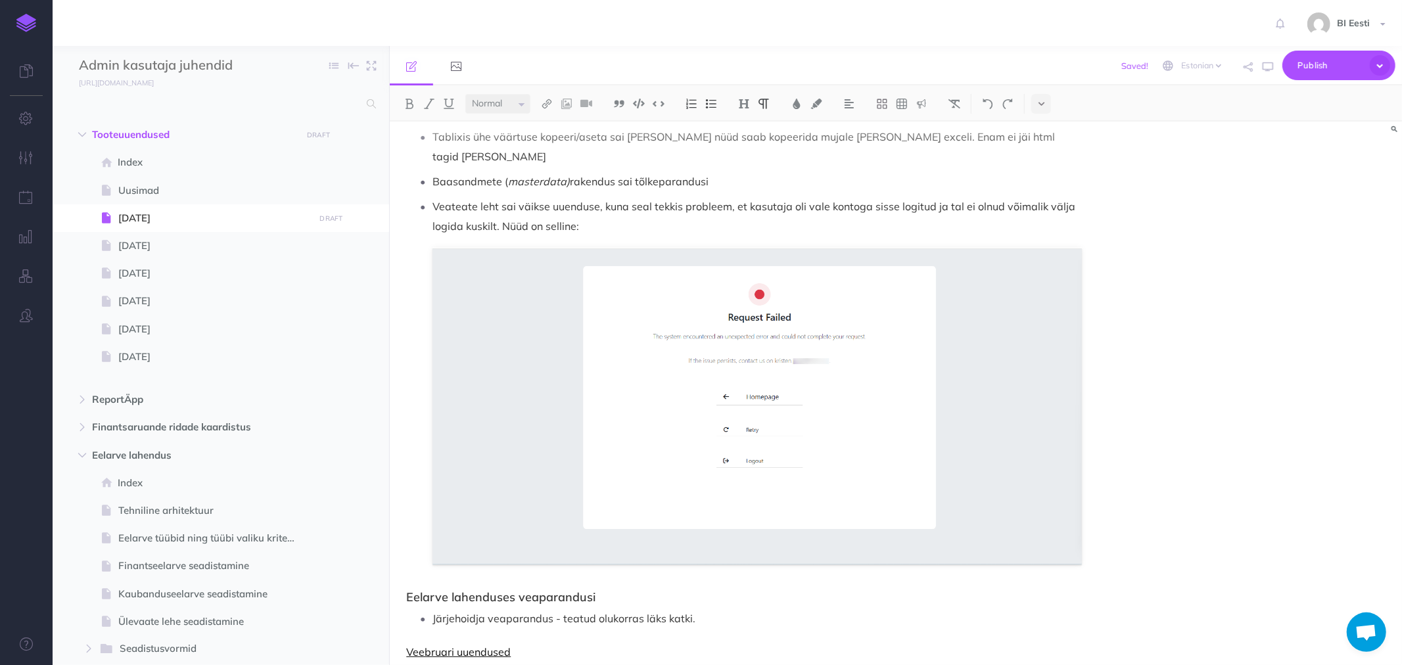
click at [435, 646] on link "Veebruari uuendused" at bounding box center [458, 652] width 105 height 13
drag, startPoint x: 508, startPoint y: 632, endPoint x: 391, endPoint y: 629, distance: 116.4
click at [391, 629] on div "Mai 2025 tooteuuenduste logi Tablix 6 versioonis hulk pisitäiendusi ja veaparan…" at bounding box center [744, 218] width 709 height 937
drag, startPoint x: 409, startPoint y: 632, endPoint x: 482, endPoint y: 634, distance: 73.0
click at [482, 644] on p "Mai uuendused" at bounding box center [744, 652] width 676 height 16
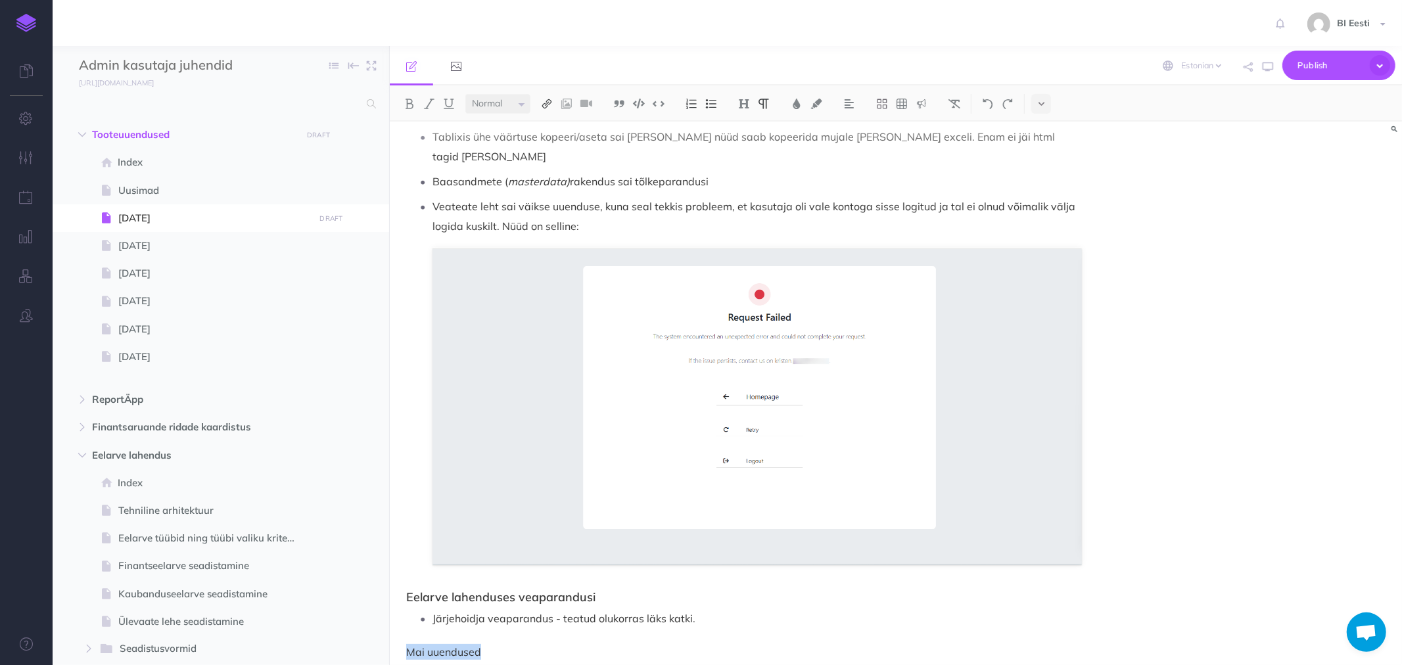
click at [549, 103] on img at bounding box center [547, 104] width 12 height 11
click at [546, 145] on icon at bounding box center [547, 146] width 11 height 9
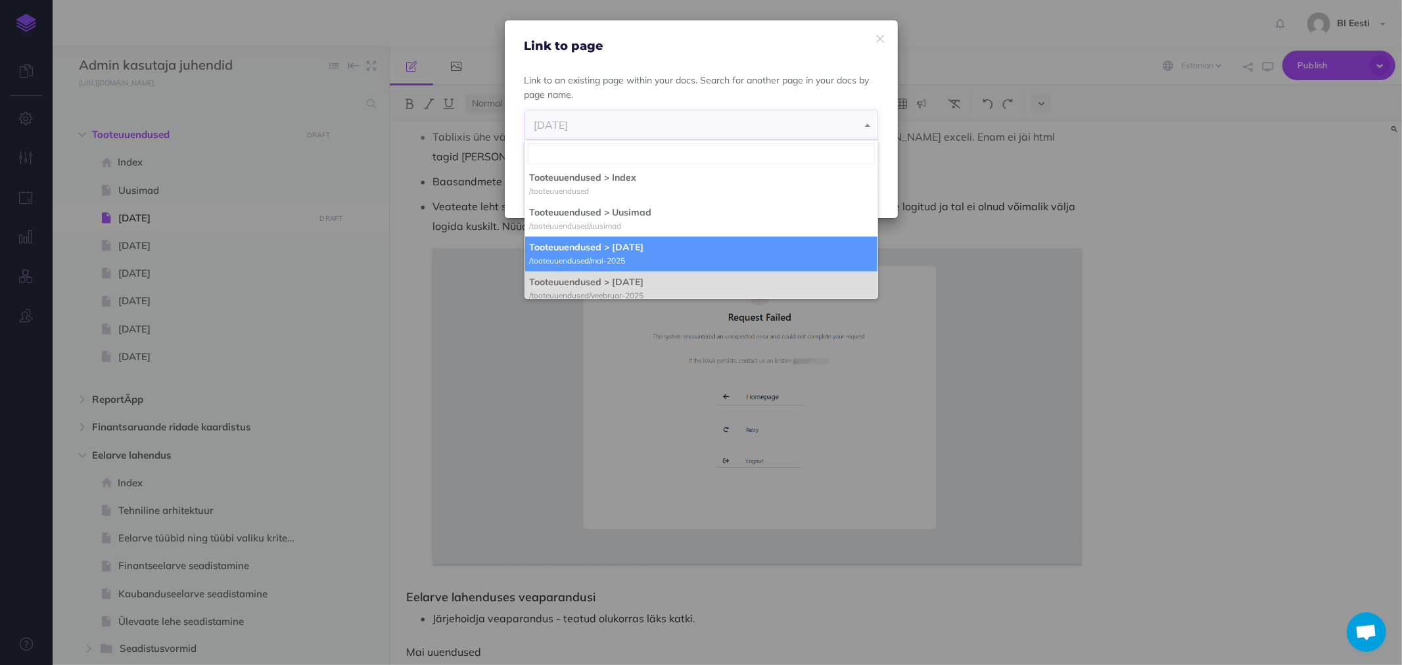
select select "UTE-QNU8-XZG-ROI"
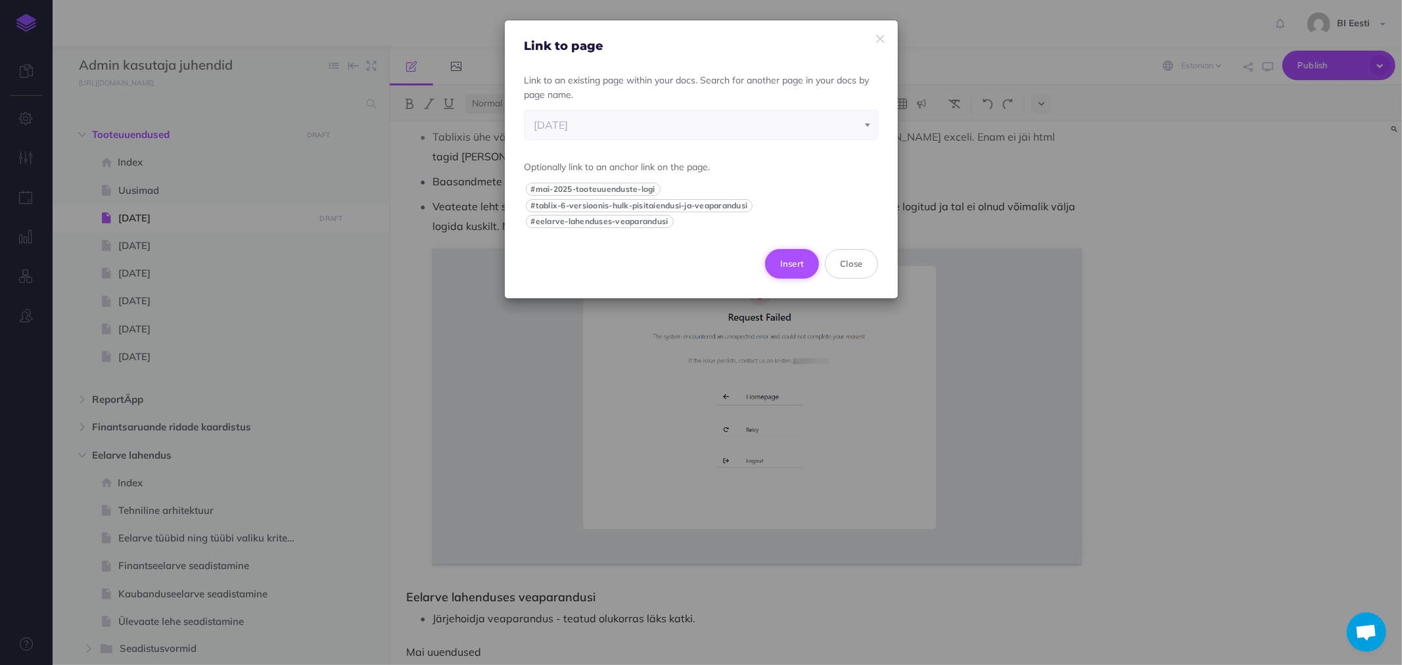
click at [798, 261] on button "Insert" at bounding box center [792, 263] width 55 height 29
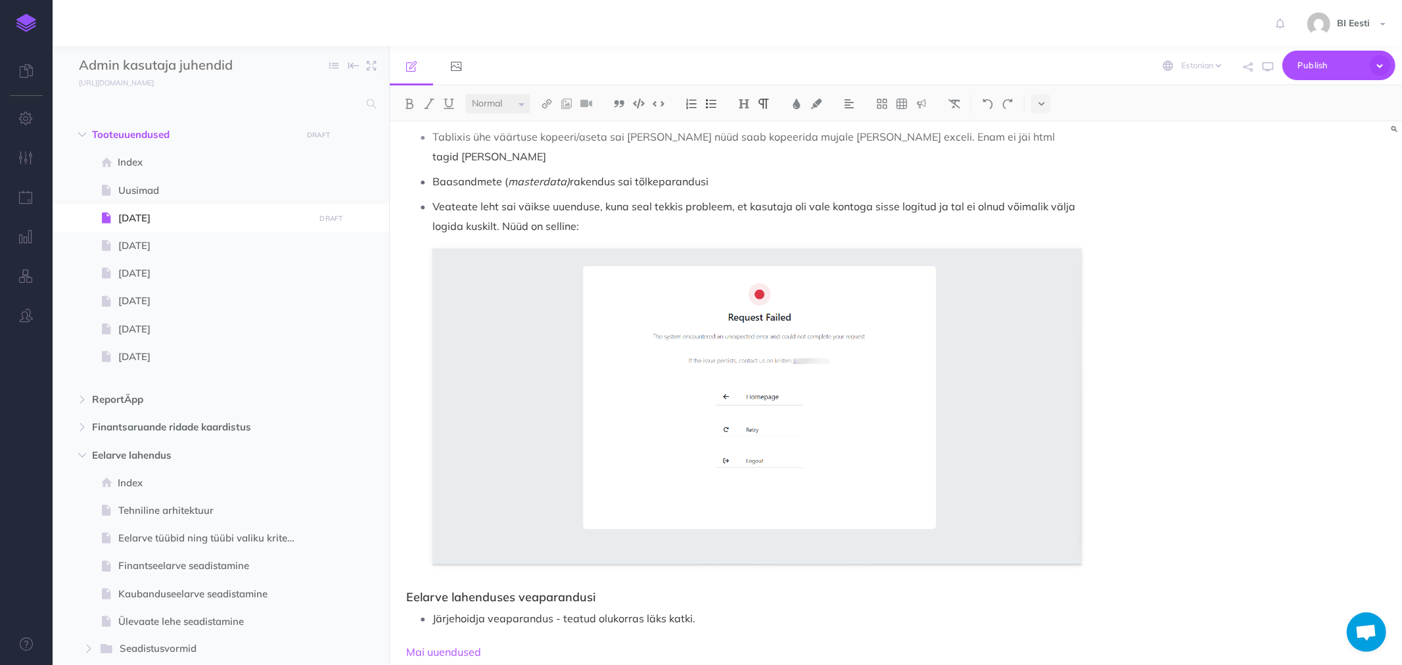
click at [501, 609] on p "Järjehoidja veaparandus - teatud olukorras läks katki." at bounding box center [758, 619] width 650 height 20
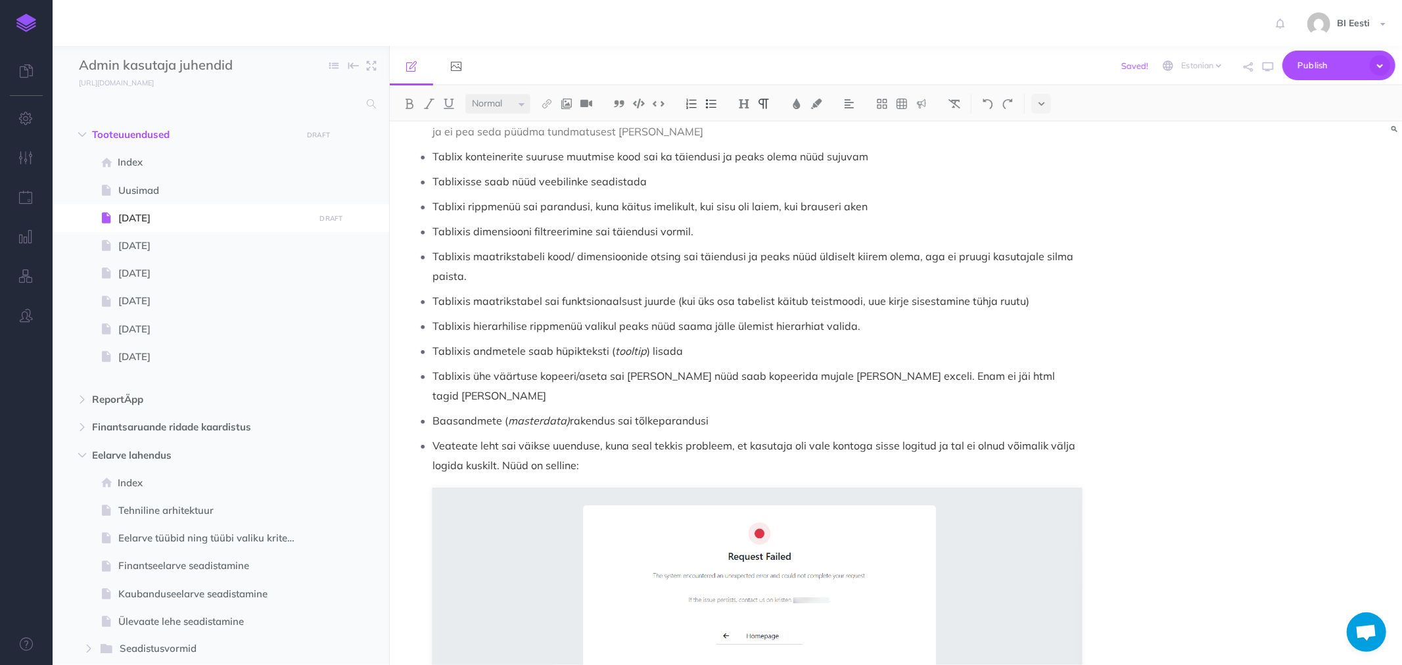
scroll to position [0, 0]
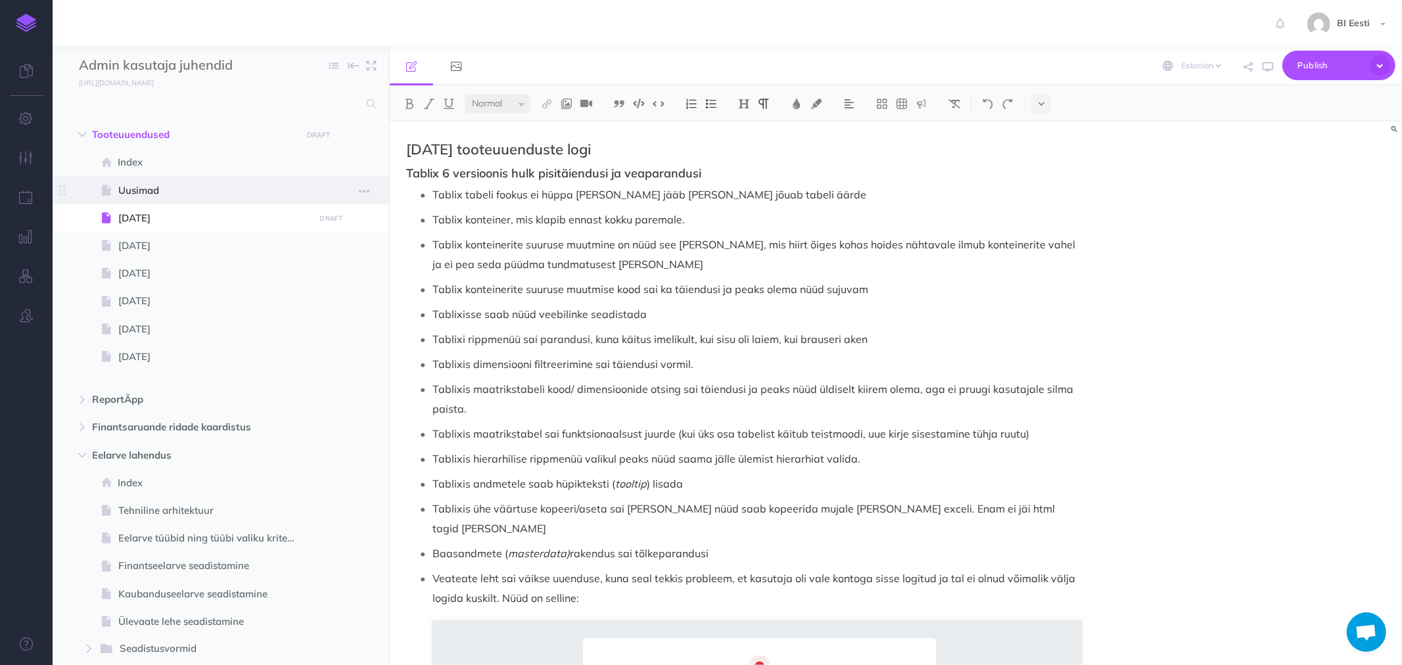
click at [135, 187] on span "Uusimad" at bounding box center [214, 191] width 192 height 16
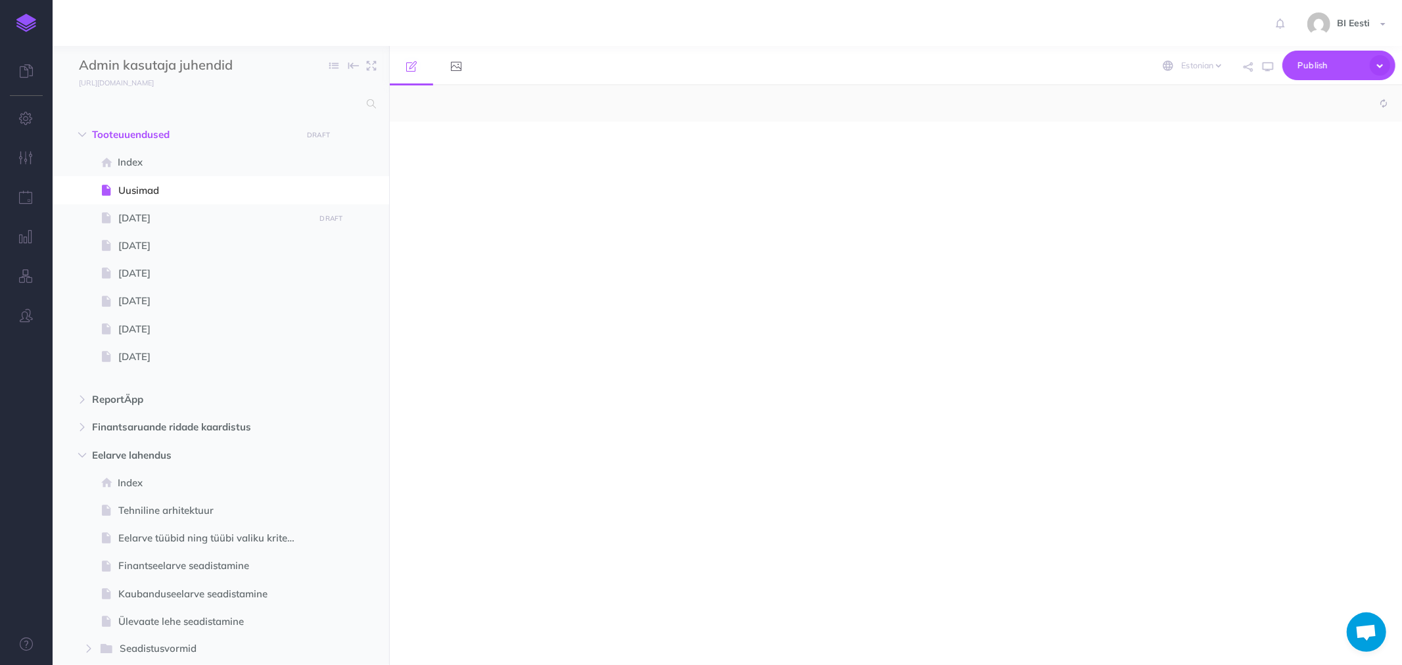
select select "null"
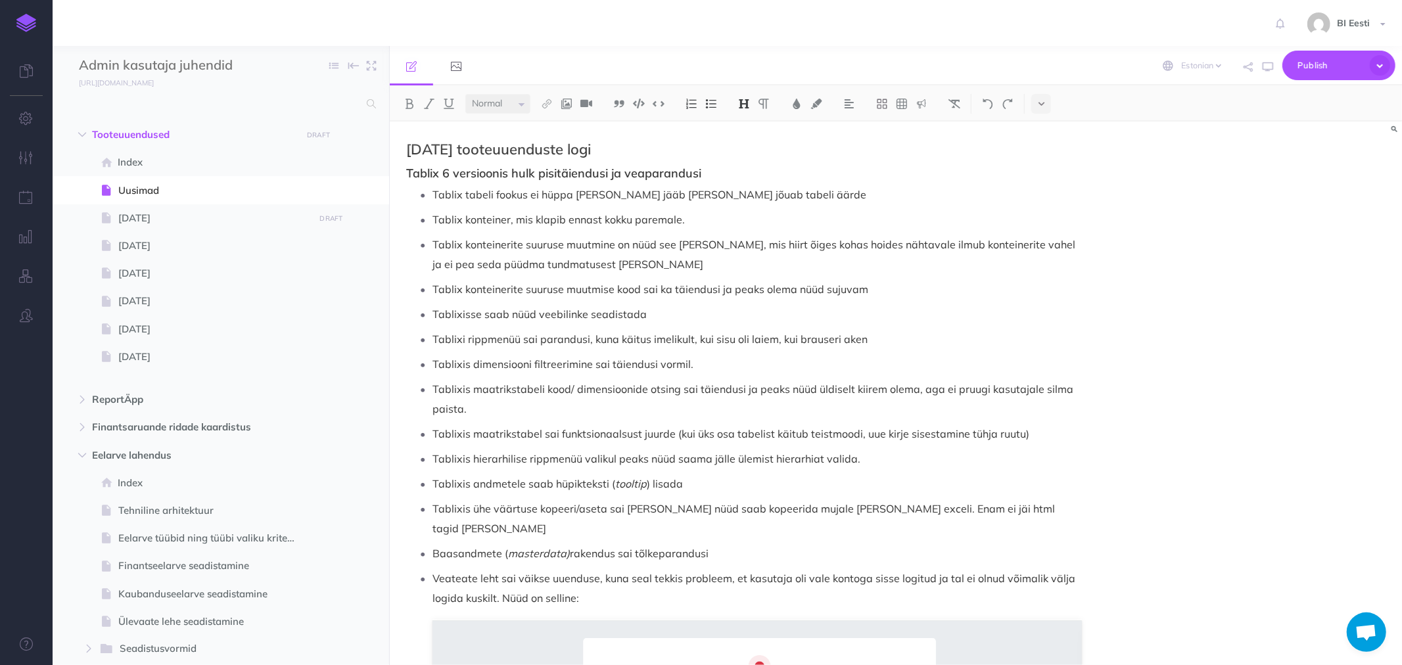
click at [423, 149] on h2 "Mai 2025 tooteuuenduste logi" at bounding box center [744, 149] width 676 height 16
click at [415, 146] on h2 "Mai 2025 tooteuuenduste logi" at bounding box center [744, 149] width 676 height 16
click at [447, 189] on p "Tablix tabeli fookus ei hüppa ringi vaid jääb paika kui jõuab tabeli äärde" at bounding box center [758, 195] width 650 height 20
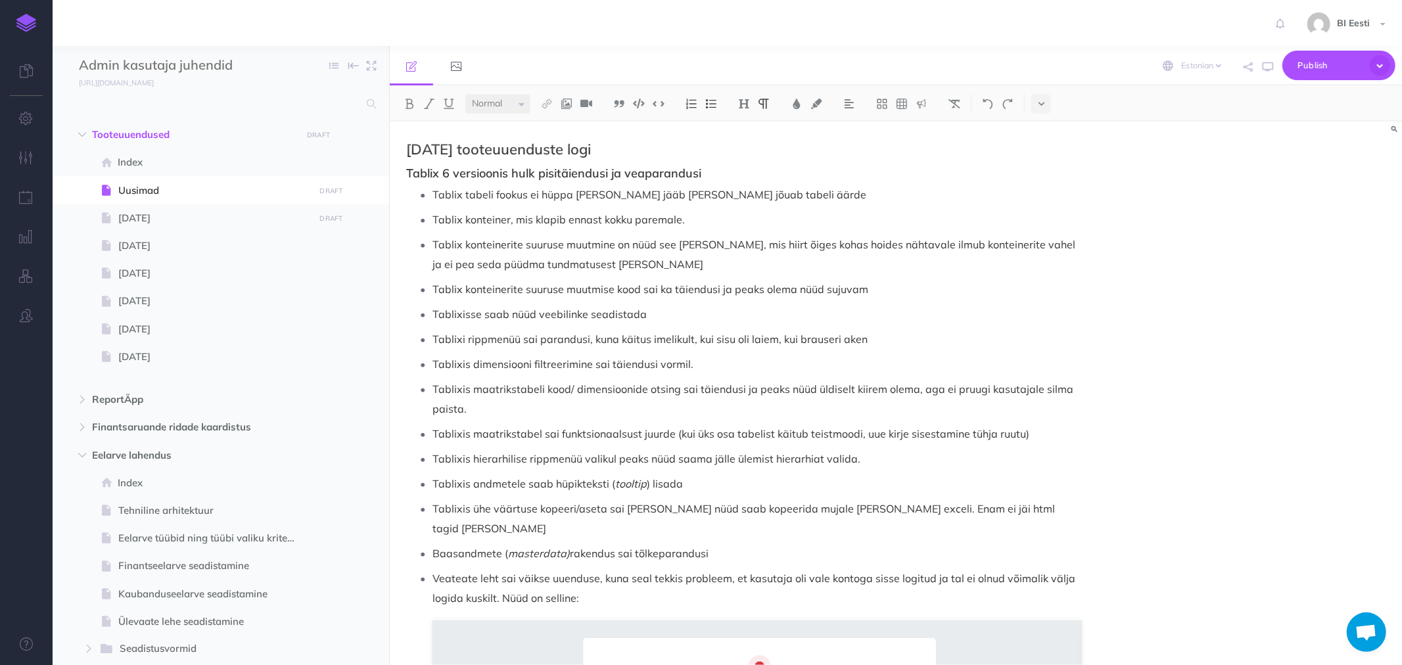
click at [435, 195] on p "Tablix tabeli fookus ei hüppa ringi vaid jääb paika kui jõuab tabeli äärde" at bounding box center [758, 195] width 650 height 20
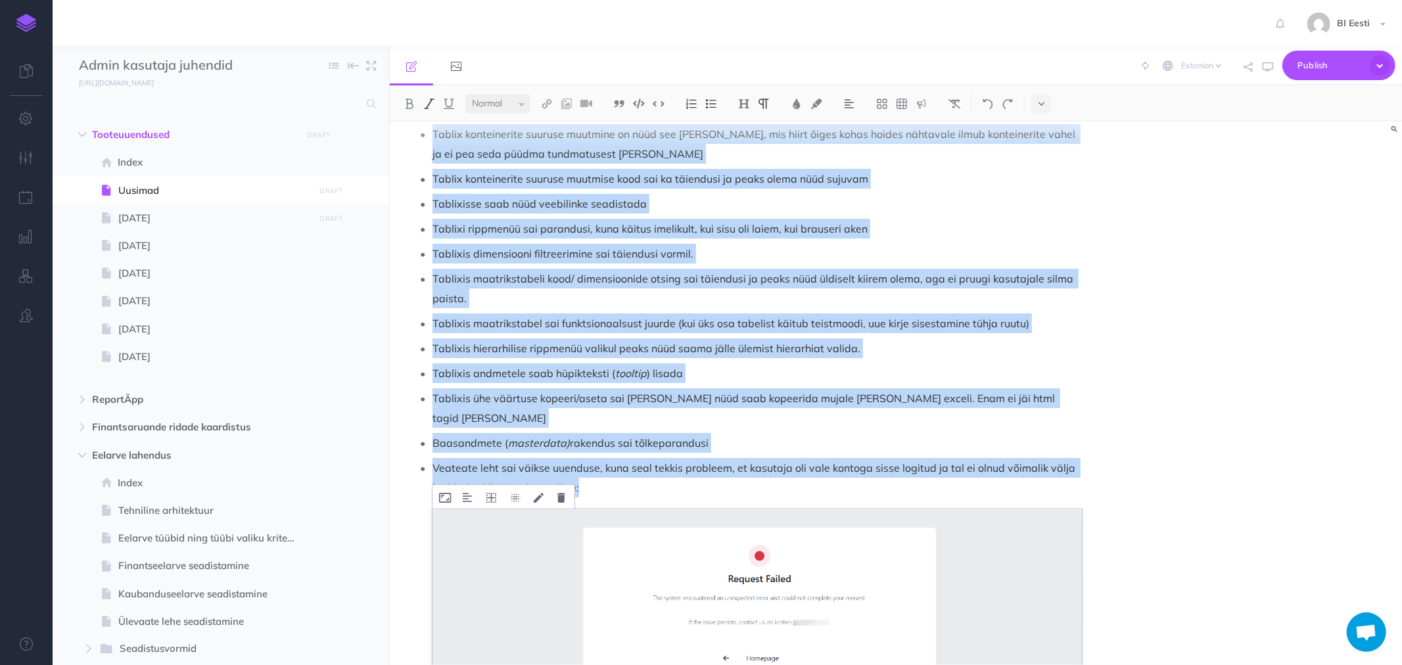
scroll to position [351, 0]
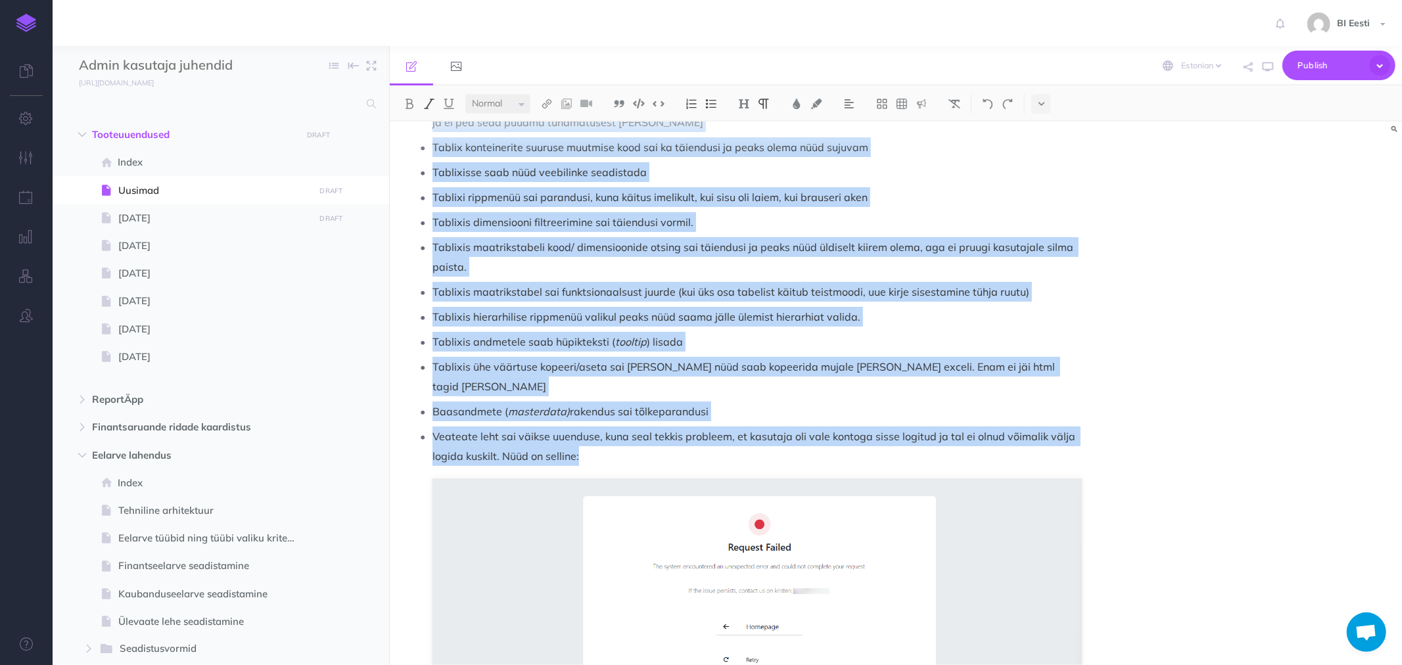
drag, startPoint x: 434, startPoint y: 398, endPoint x: 1046, endPoint y: 438, distance: 613.4
click at [1046, 438] on ul "Masterdata upsert - see on siis see osa, mis salvestab ReportÄppi baasi andmed,…" at bounding box center [747, 314] width 669 height 961
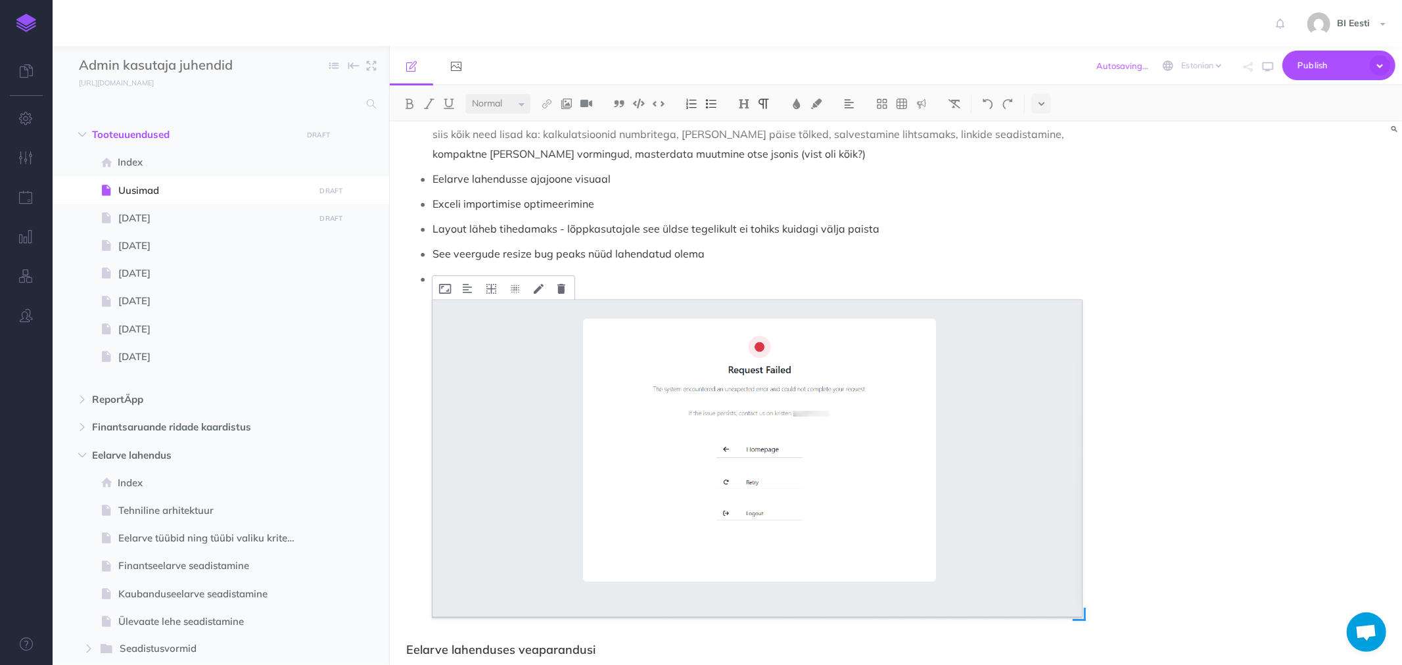
scroll to position [51, 0]
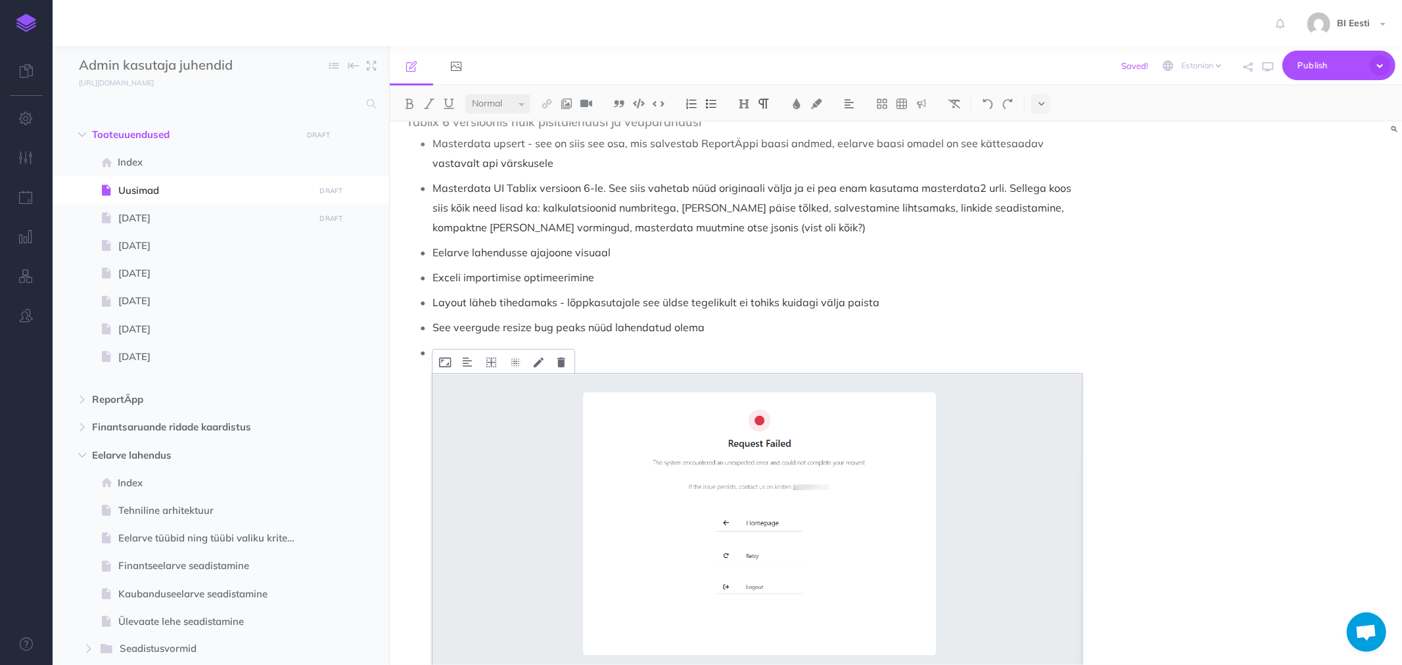
click at [756, 458] on img at bounding box center [758, 532] width 650 height 317
click at [574, 459] on img at bounding box center [758, 532] width 650 height 317
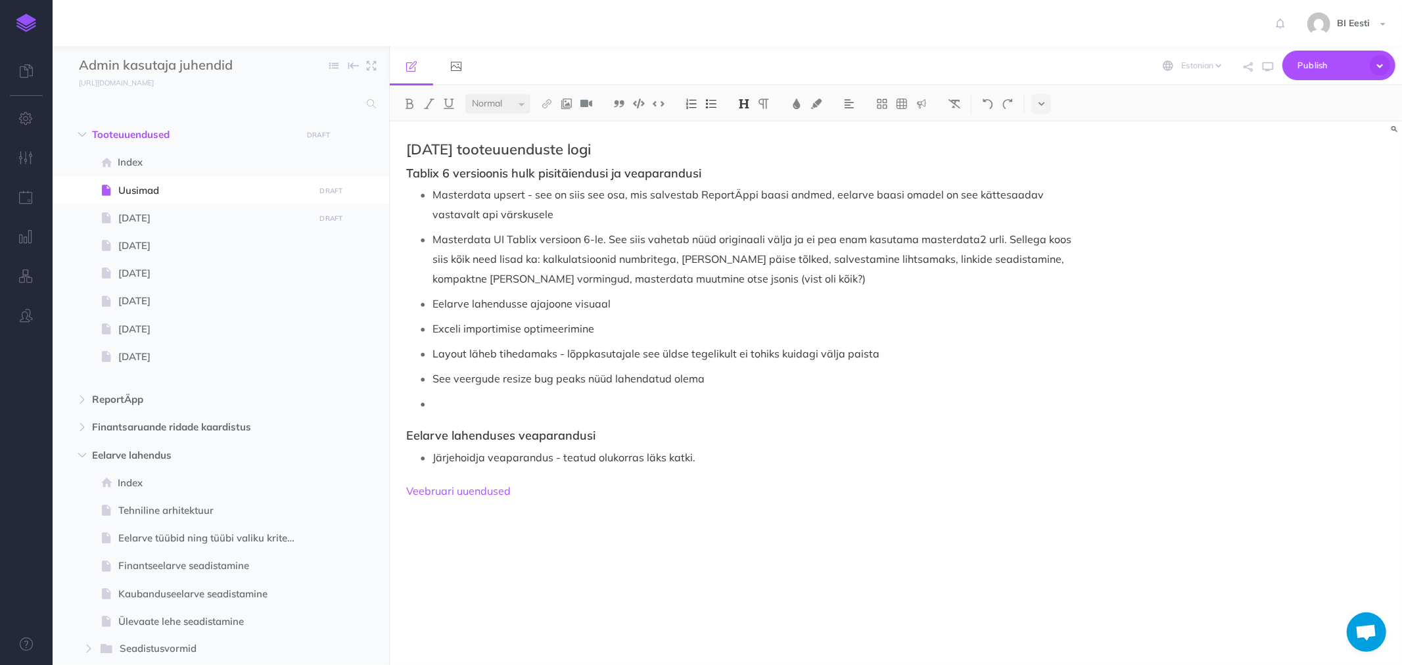
scroll to position [0, 0]
click at [460, 397] on p at bounding box center [758, 404] width 650 height 20
click at [490, 212] on p "Masterdata upsert - see on siis see osa, mis salvestab ReportÄppi baasi andmed,…" at bounding box center [758, 204] width 650 height 39
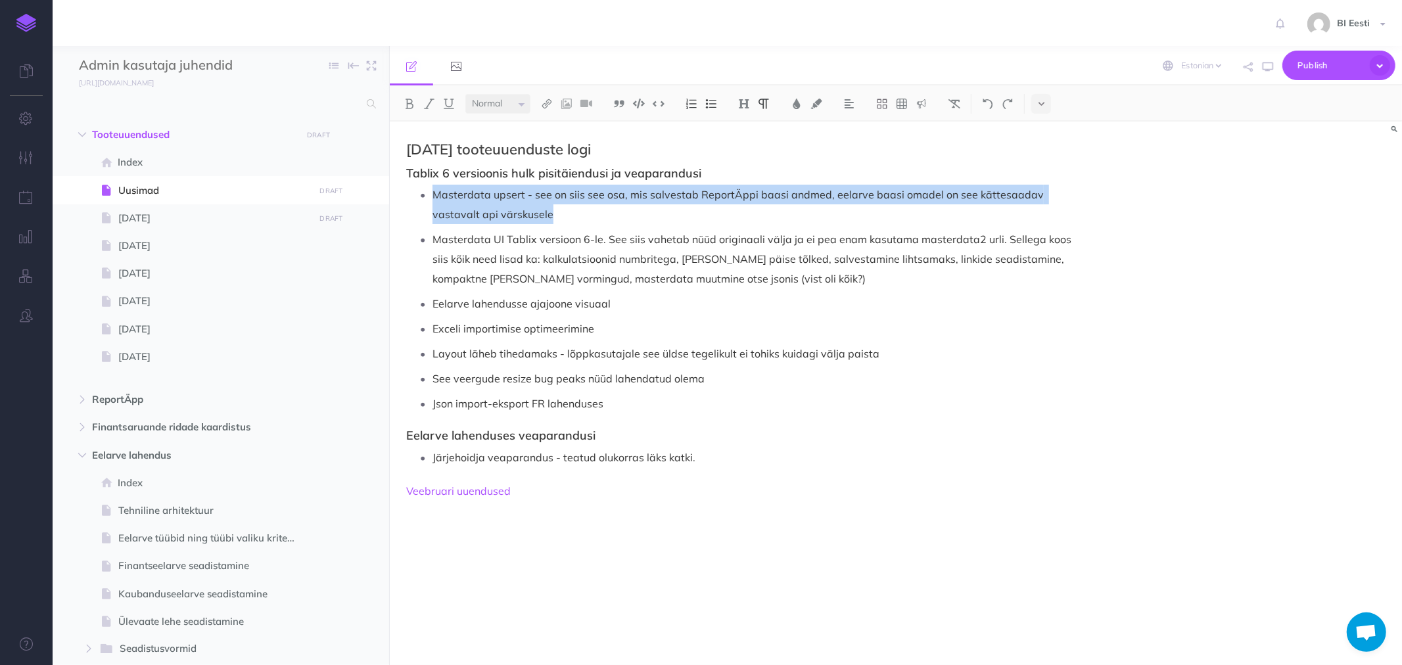
drag, startPoint x: 517, startPoint y: 214, endPoint x: 421, endPoint y: 198, distance: 97.4
click at [433, 198] on li "Masterdata upsert - see on siis see osa, mis salvestab ReportÄppi baasi andmed,…" at bounding box center [758, 204] width 650 height 39
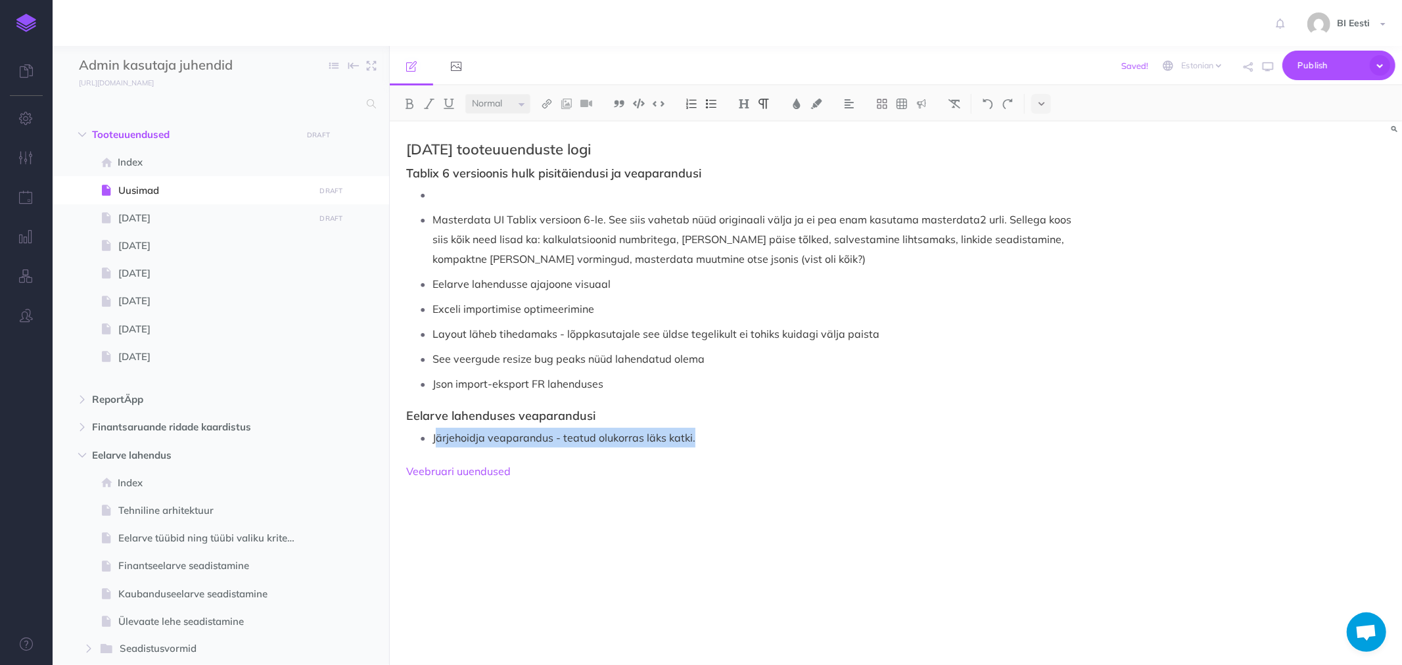
drag, startPoint x: 435, startPoint y: 433, endPoint x: 706, endPoint y: 439, distance: 271.6
click at [706, 439] on p "Järjehoidja veaparandus - teatud olukorras läks katki." at bounding box center [758, 438] width 650 height 20
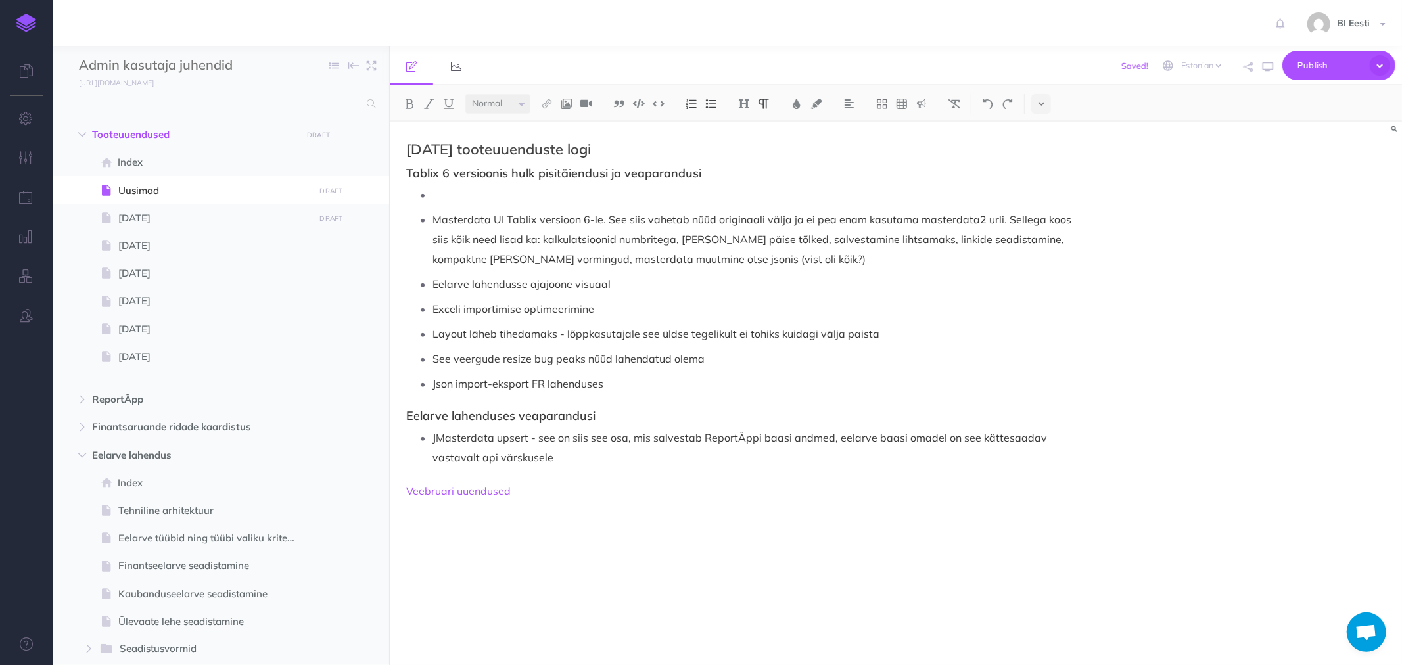
click at [437, 437] on p "JMasterdata upsert - see on siis see osa, mis salvestab ReportÄppi baasi andmed…" at bounding box center [758, 447] width 650 height 39
click at [405, 415] on div "September 2025 tooteuuenduste logi Tablix 6 versioonis hulk pisitäiendusi ja ve…" at bounding box center [744, 387] width 709 height 531
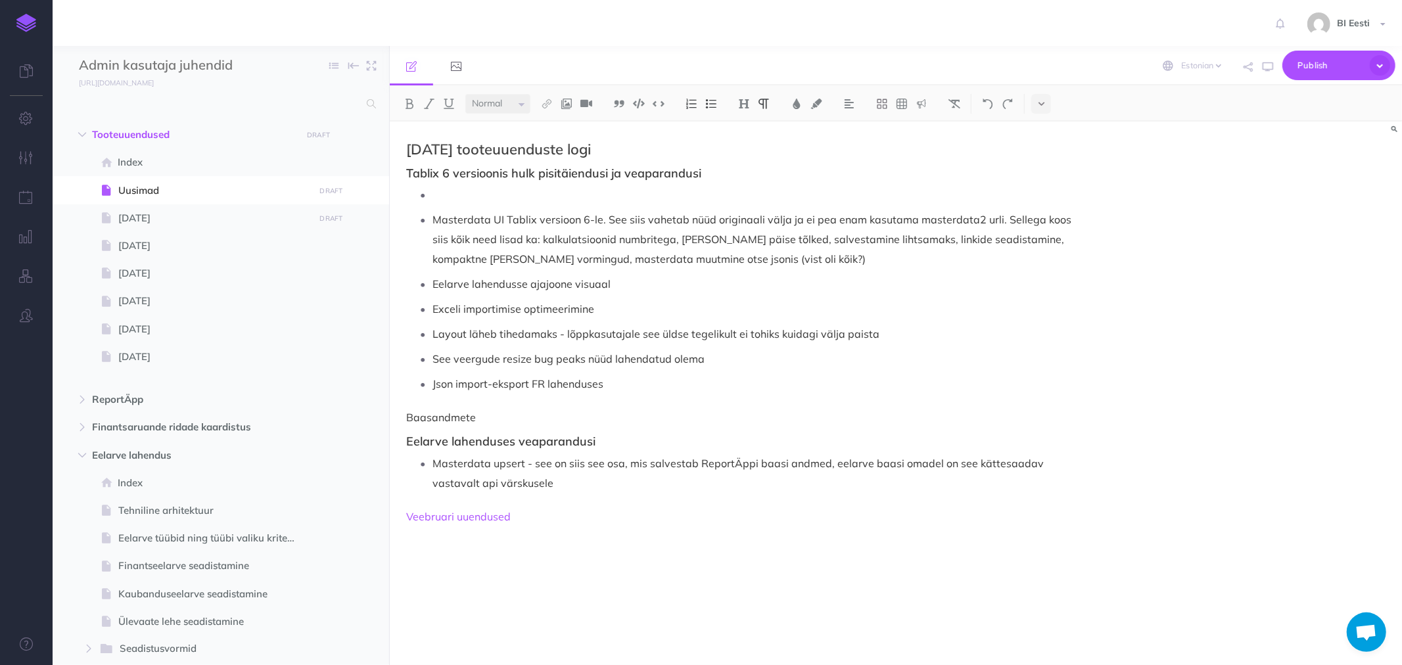
click at [471, 445] on h3 "Eelarve lahenduses veaparandusi" at bounding box center [744, 441] width 676 height 13
click at [446, 421] on p "Baasandmete" at bounding box center [744, 418] width 676 height 16
click at [744, 100] on img at bounding box center [744, 104] width 12 height 11
click at [750, 128] on button "H1" at bounding box center [744, 127] width 20 height 20
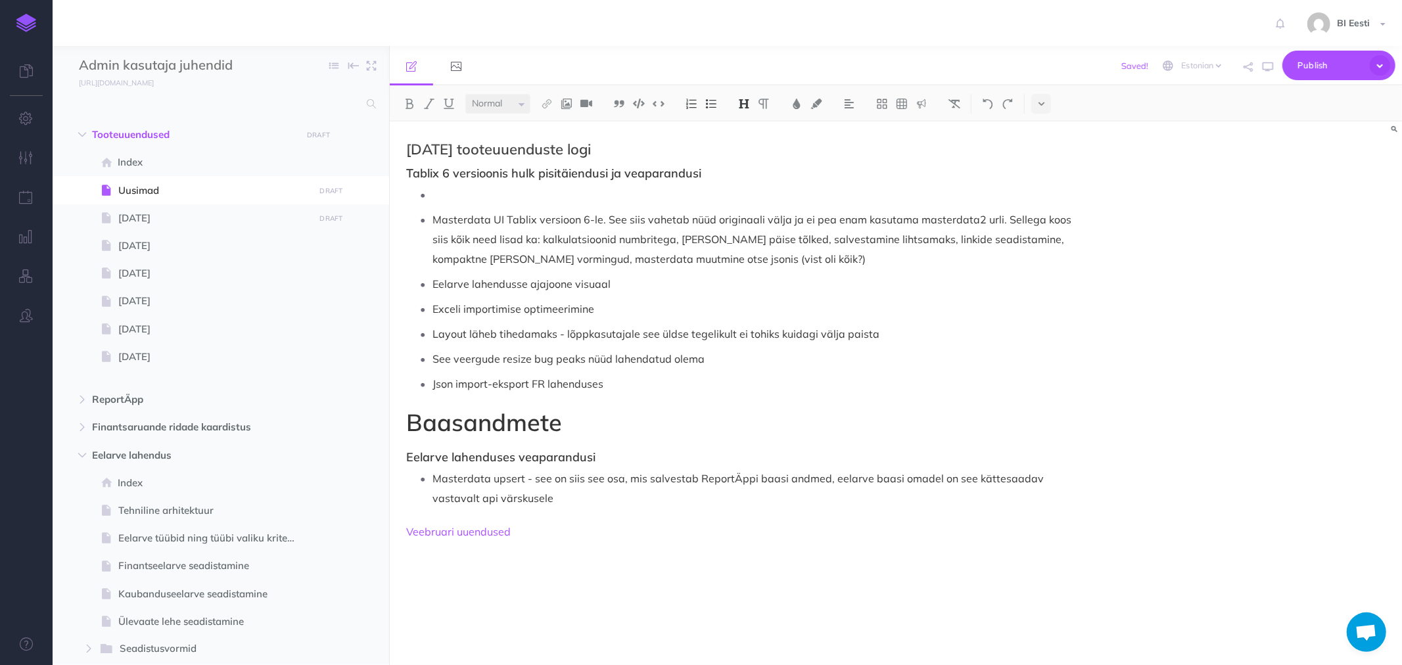
click at [473, 458] on h3 "Eelarve lahenduses veaparandusi" at bounding box center [744, 457] width 676 height 13
click at [477, 428] on h1 "Baasandmete" at bounding box center [744, 423] width 676 height 26
click at [745, 103] on img at bounding box center [744, 104] width 12 height 11
click at [746, 146] on button "H2" at bounding box center [744, 147] width 20 height 20
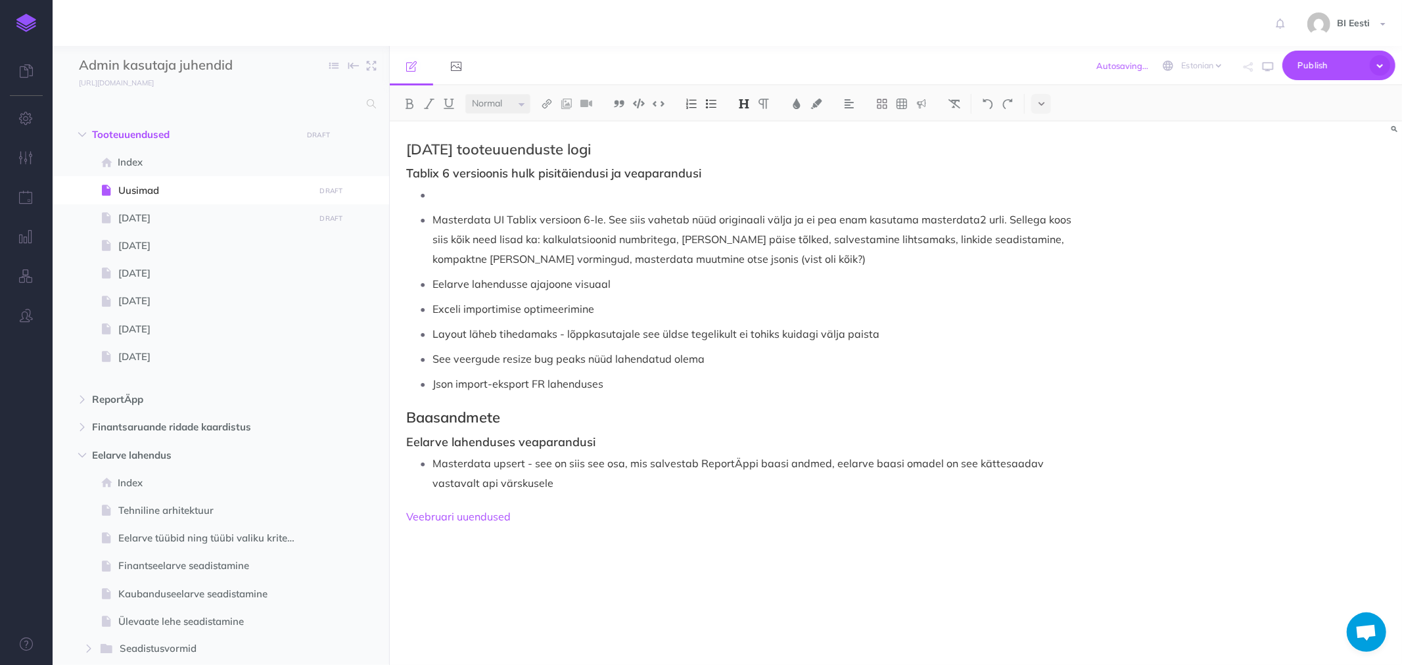
click at [523, 429] on div "September 2025 tooteuuenduste logi Tablix 6 versioonis hulk pisitäiendusi ja ve…" at bounding box center [744, 387] width 709 height 531
click at [478, 412] on h2 "Baasandmete" at bounding box center [744, 418] width 676 height 16
click at [742, 102] on img at bounding box center [744, 104] width 12 height 11
click at [744, 164] on button "H3" at bounding box center [744, 166] width 20 height 20
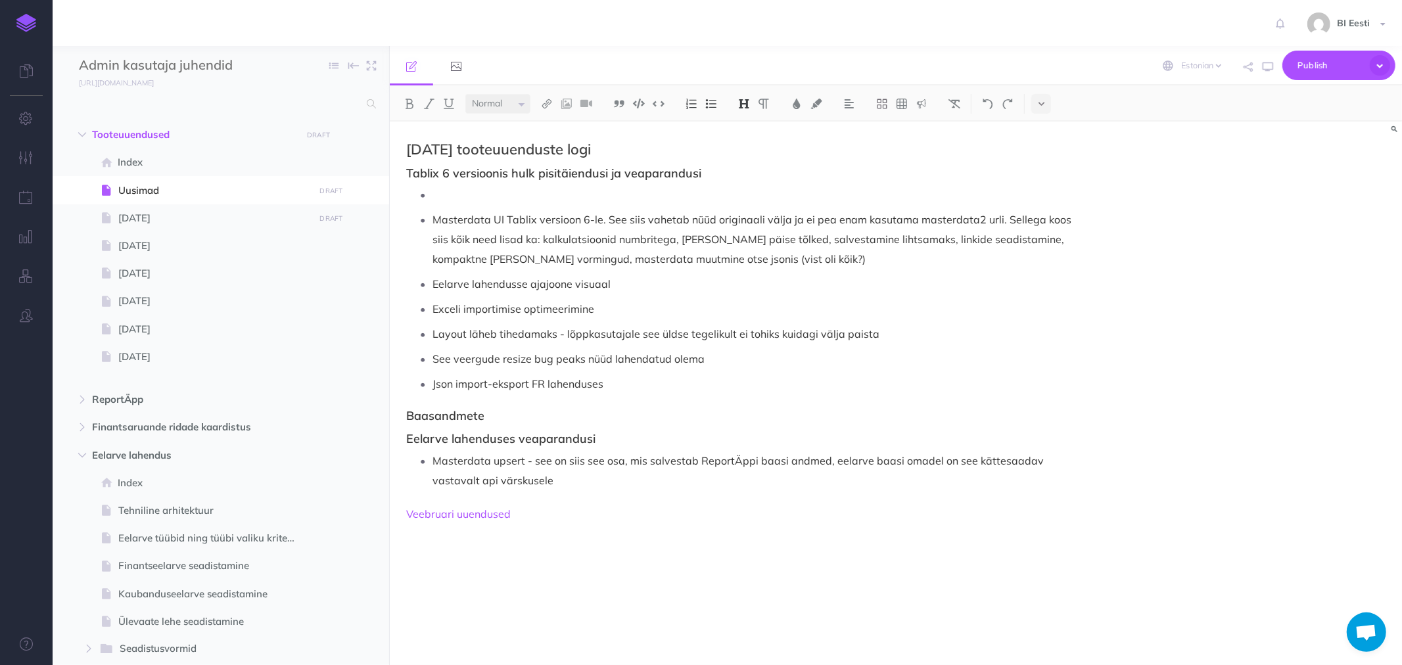
click at [498, 414] on h3 "Baasandmete" at bounding box center [744, 416] width 676 height 13
click at [628, 416] on h3 "Baasandmete tabelid (masterdata)" at bounding box center [744, 416] width 676 height 13
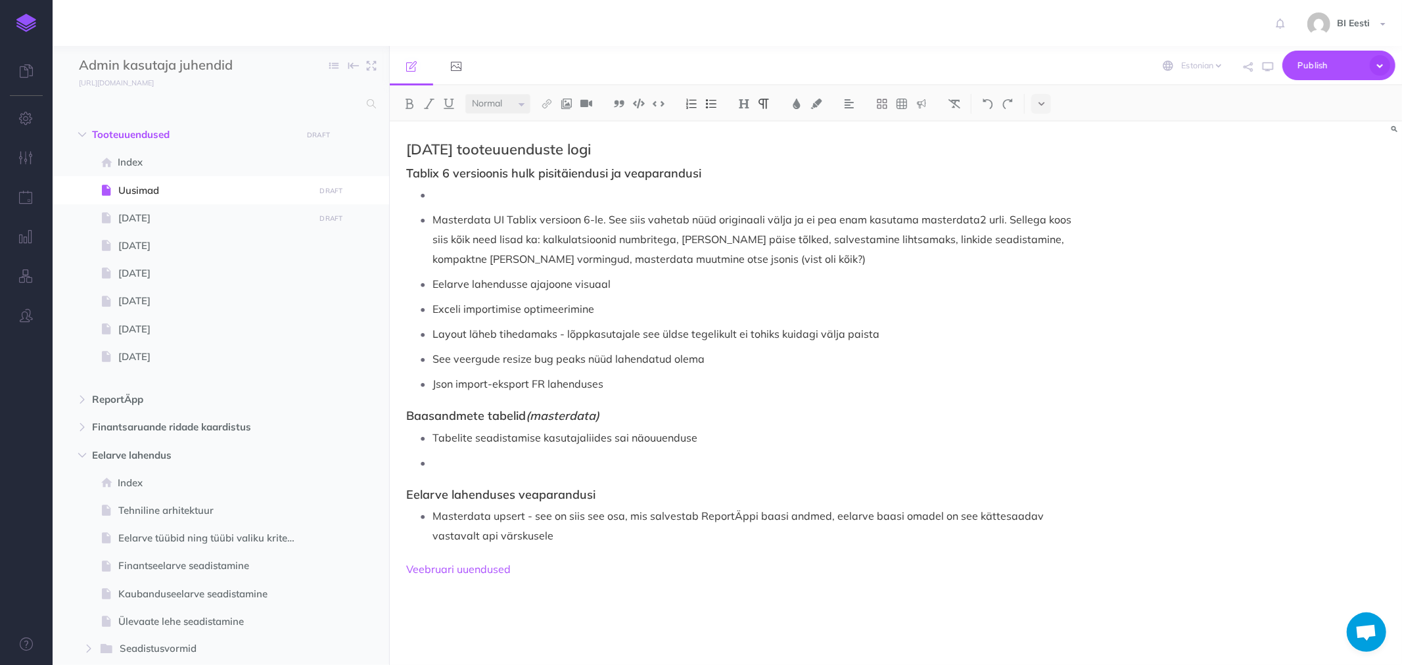
click at [706, 439] on p "Tabelite seadistamise kasutajaliides sai näouuenduse" at bounding box center [758, 438] width 650 height 20
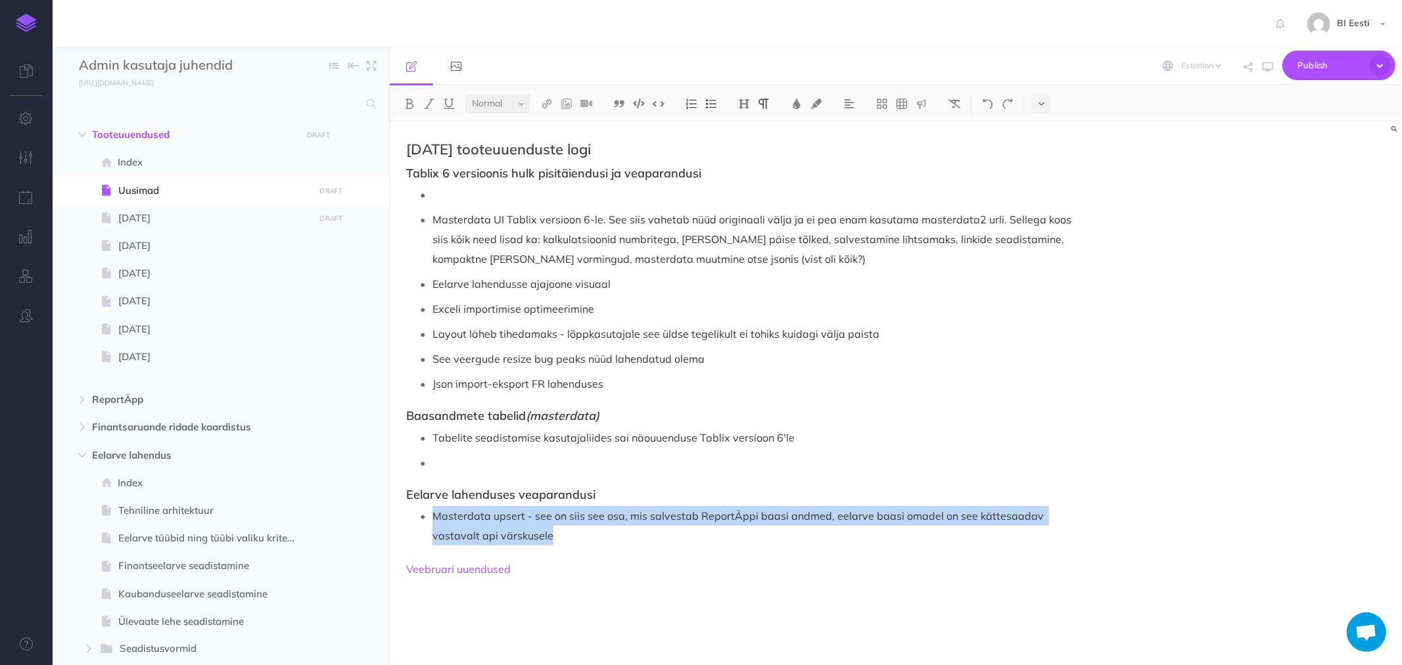
drag, startPoint x: 521, startPoint y: 542, endPoint x: 432, endPoint y: 519, distance: 92.2
click at [433, 519] on li "Masterdata upsert - see on siis see osa, mis salvestab ReportÄppi baasi andmed,…" at bounding box center [758, 525] width 650 height 39
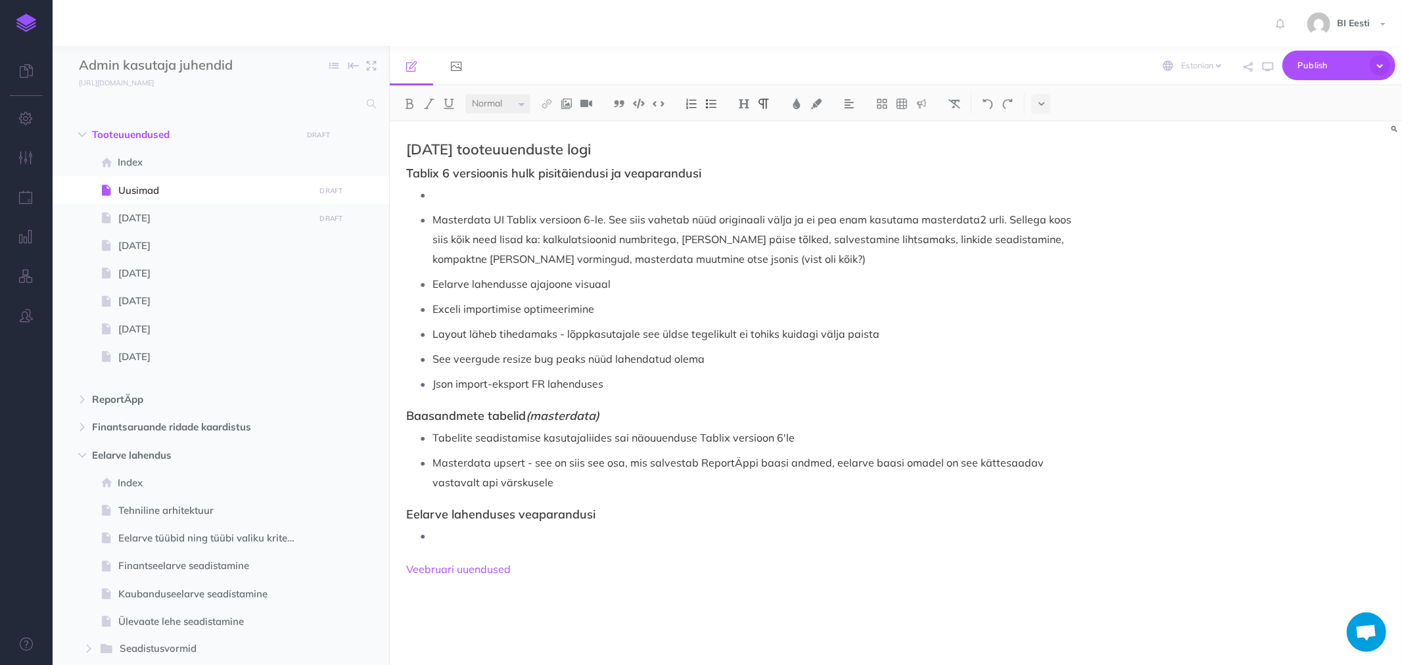
click at [484, 529] on p at bounding box center [758, 536] width 650 height 20
click at [668, 536] on p "Lahenduses saab nüüd kasutada Power Bi'st tuttvata ajajoone visuaali" at bounding box center [758, 536] width 650 height 20
click at [673, 536] on p "Lahenduses saab nüüd kasutada Power Bi'st tuttvata ajajoone visuaali" at bounding box center [758, 536] width 650 height 20
drag, startPoint x: 677, startPoint y: 539, endPoint x: 707, endPoint y: 533, distance: 30.8
click at [680, 538] on p "Lahenduses saab nüüd kasutada Power Bi'st tuttaavta ajajoone visuaali" at bounding box center [758, 536] width 650 height 20
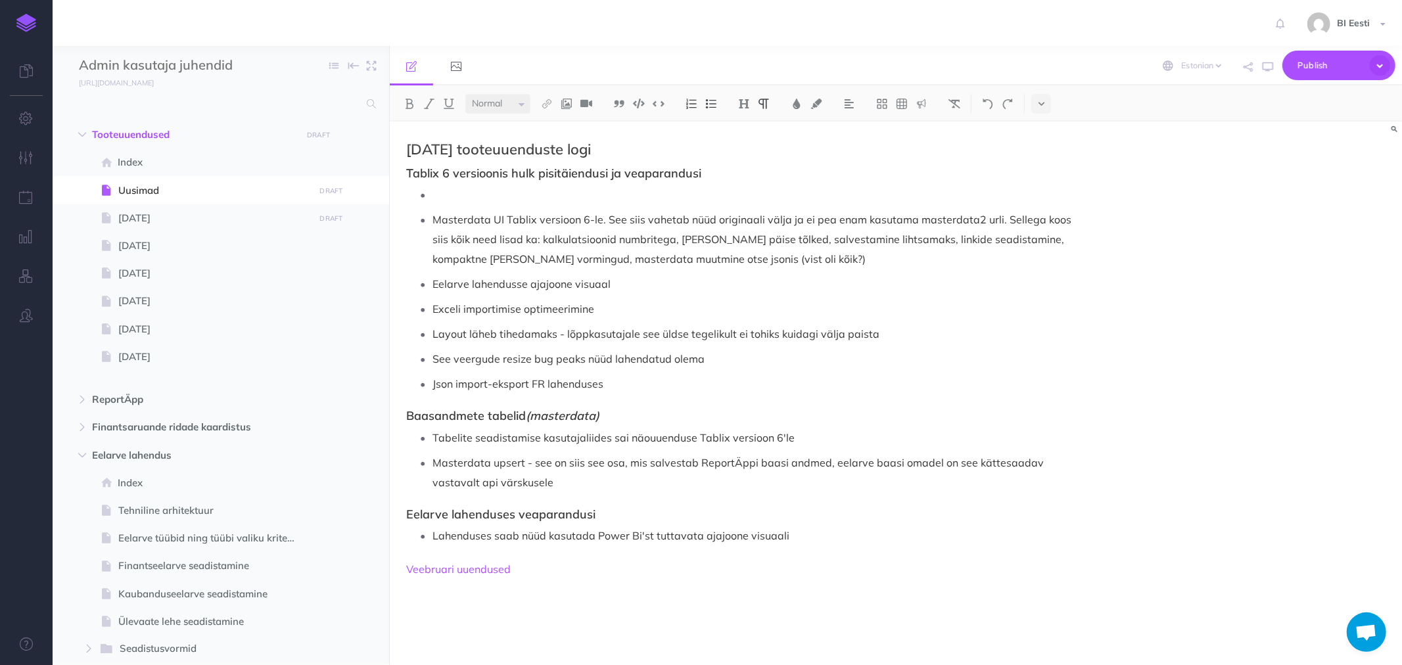
click at [698, 536] on p "Lahenduses saab nüüd kasutada Power Bi'st tuttavata ajajoone visuaali" at bounding box center [758, 536] width 650 height 20
click at [782, 536] on p "Lahenduses saab nüüd kasutada Power Bi'st tuttavat ajajoone visuaali" at bounding box center [758, 536] width 650 height 20
click at [544, 511] on h3 "Eelarve lahenduses veaparandusi" at bounding box center [744, 514] width 676 height 13
click at [796, 536] on p "Lahenduses saab nüüd kasutada Power Bi'st tuttavat ajajoone visuaali" at bounding box center [758, 536] width 650 height 20
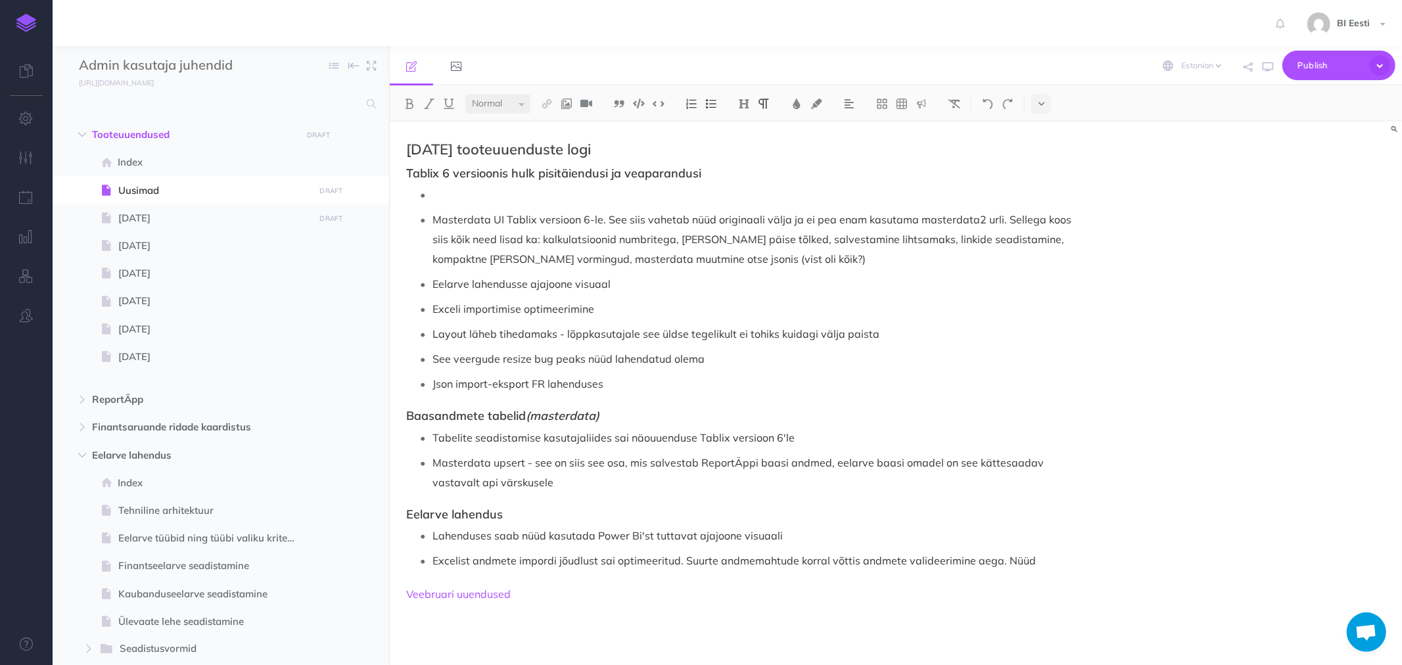
click at [995, 564] on p "Excelist andmete impordi jõudlust sai optimeeritud. Suurte andmemahtude korral …" at bounding box center [758, 561] width 650 height 20
click at [1087, 564] on div "September 2025 tooteuuenduste logi Tablix 6 versioonis hulk pisitäiendusi ja ve…" at bounding box center [744, 387] width 709 height 531
click at [467, 286] on p "Eelarve lahendusse ajajoone visuaal" at bounding box center [758, 284] width 650 height 20
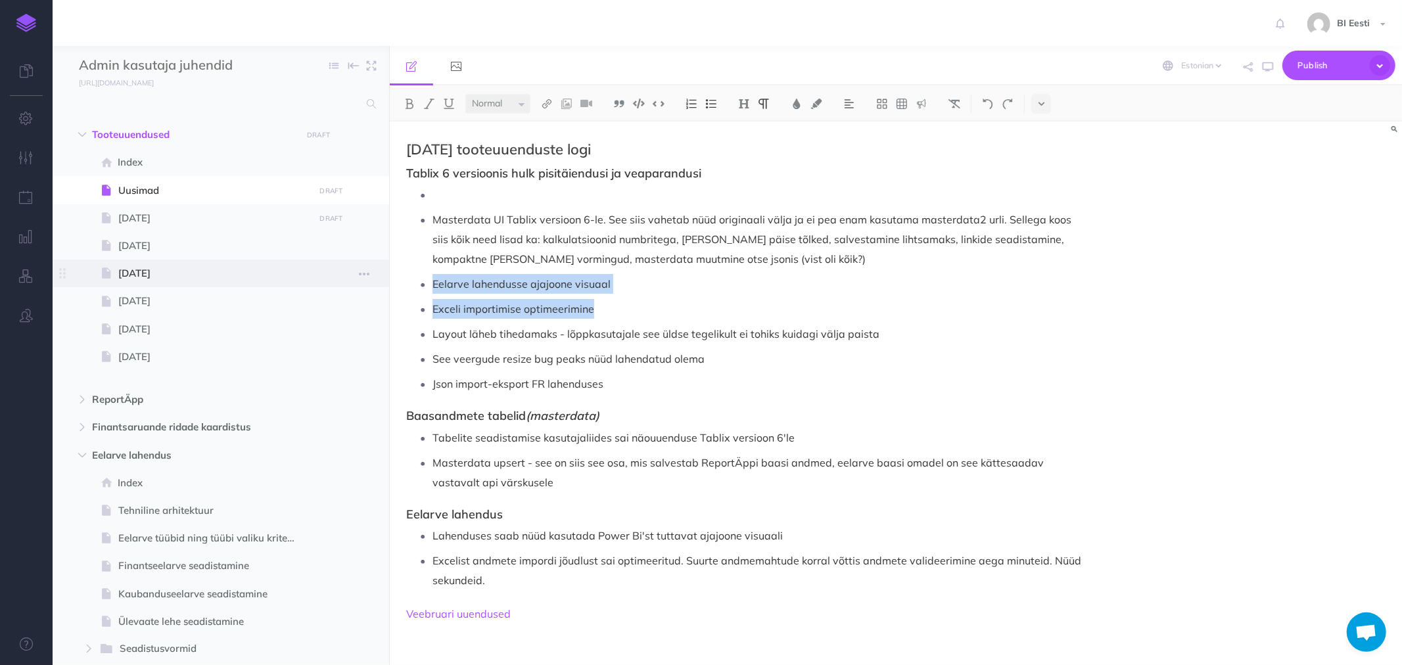
drag, startPoint x: 571, startPoint y: 306, endPoint x: 389, endPoint y: 279, distance: 184.2
click at [389, 279] on div "Admin kasutaja juhendid Collapse all Expand all Expand to root folders https://…" at bounding box center [728, 355] width 1350 height 619
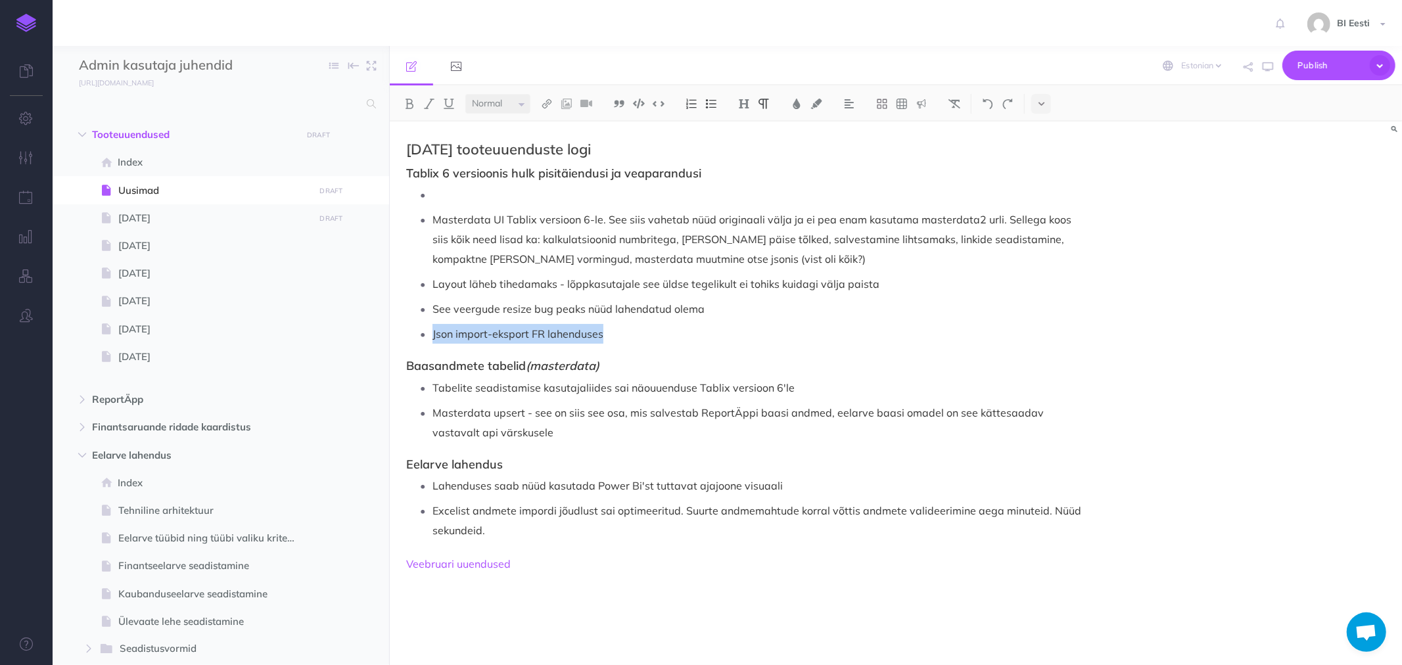
drag, startPoint x: 588, startPoint y: 337, endPoint x: 421, endPoint y: 341, distance: 167.0
click at [433, 341] on li "Json import-eksport FR lahenduses" at bounding box center [758, 334] width 650 height 20
click at [502, 528] on p "Excelist andmete impordi jõudlust sai optimeeritud. Suurte andmemahtude korral …" at bounding box center [758, 520] width 650 height 39
drag, startPoint x: 488, startPoint y: 336, endPoint x: 368, endPoint y: 337, distance: 119.7
click at [368, 337] on div "Admin kasutaja juhendid Collapse all Expand all Expand to root folders https://…" at bounding box center [728, 355] width 1350 height 619
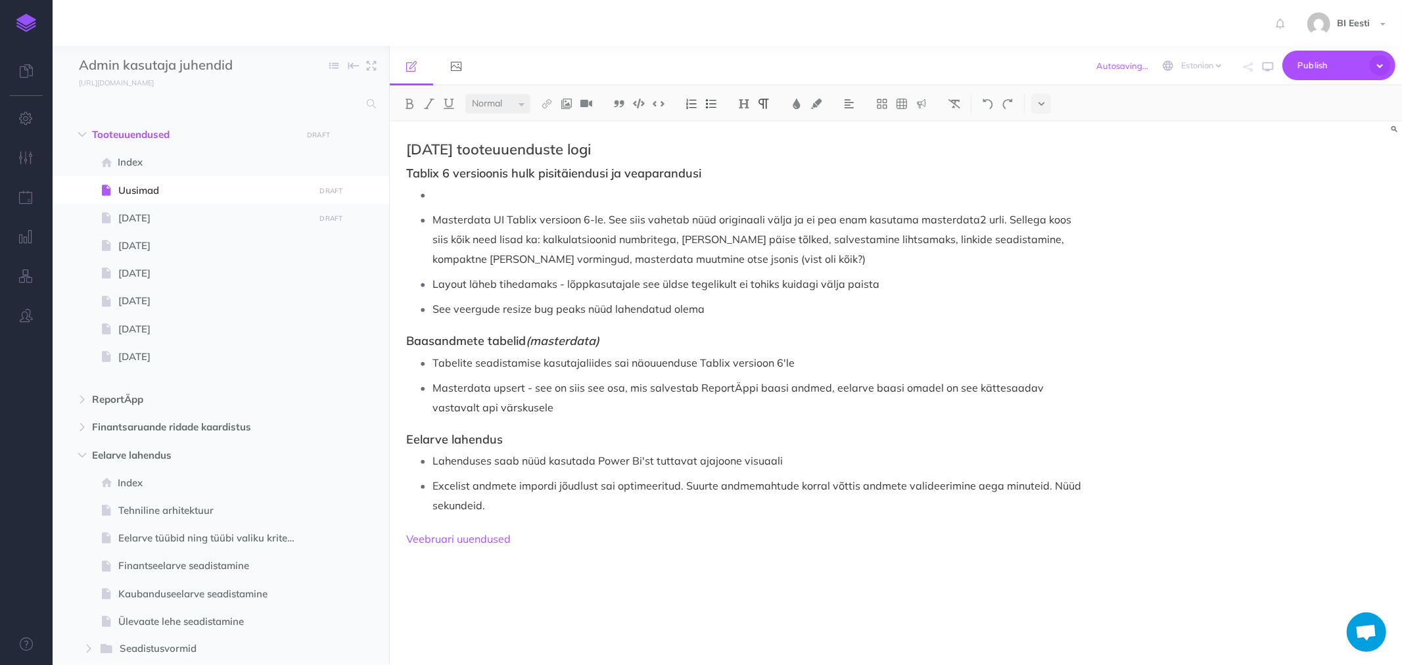
click at [519, 506] on p "Excelist andmete impordi jõudlust sai optimeeritud. Suurte andmemahtude korral …" at bounding box center [758, 495] width 650 height 39
click at [434, 527] on p "Json import-eksport FR lahenduses" at bounding box center [758, 531] width 650 height 20
click at [483, 528] on p "Finantsaraunde ridade kirjelduses Json import-eksport FR lahenduses" at bounding box center [758, 531] width 650 height 20
click at [510, 529] on p "Finantsaruande ridade kirjelduses Json import-eksport FR lahenduses" at bounding box center [758, 531] width 650 height 20
click at [651, 527] on p "Finantsaruande ja eelarve ridade kirjelduses Json import-eksport FR lahenduses" at bounding box center [758, 531] width 650 height 20
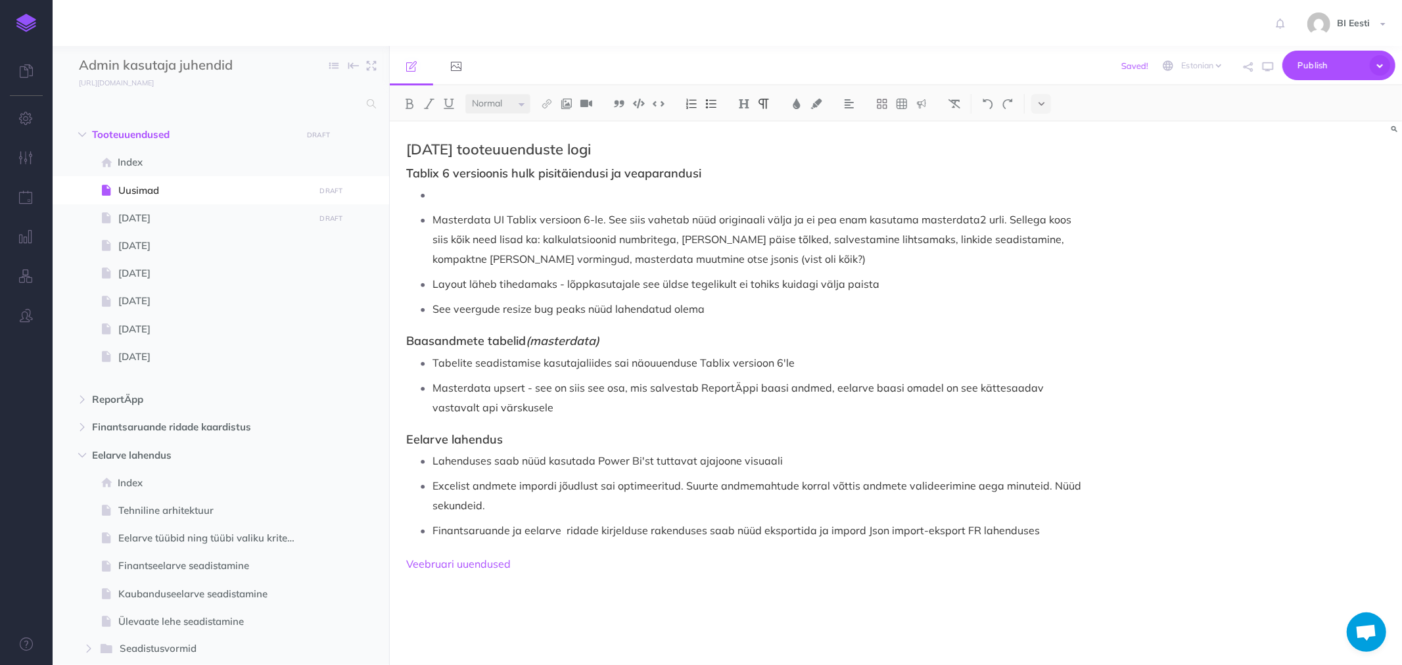
click at [825, 533] on p "Finantsaruande ja eelarve ridade kirjelduse rakenduses saab nüüd eksportida ja …" at bounding box center [758, 531] width 650 height 20
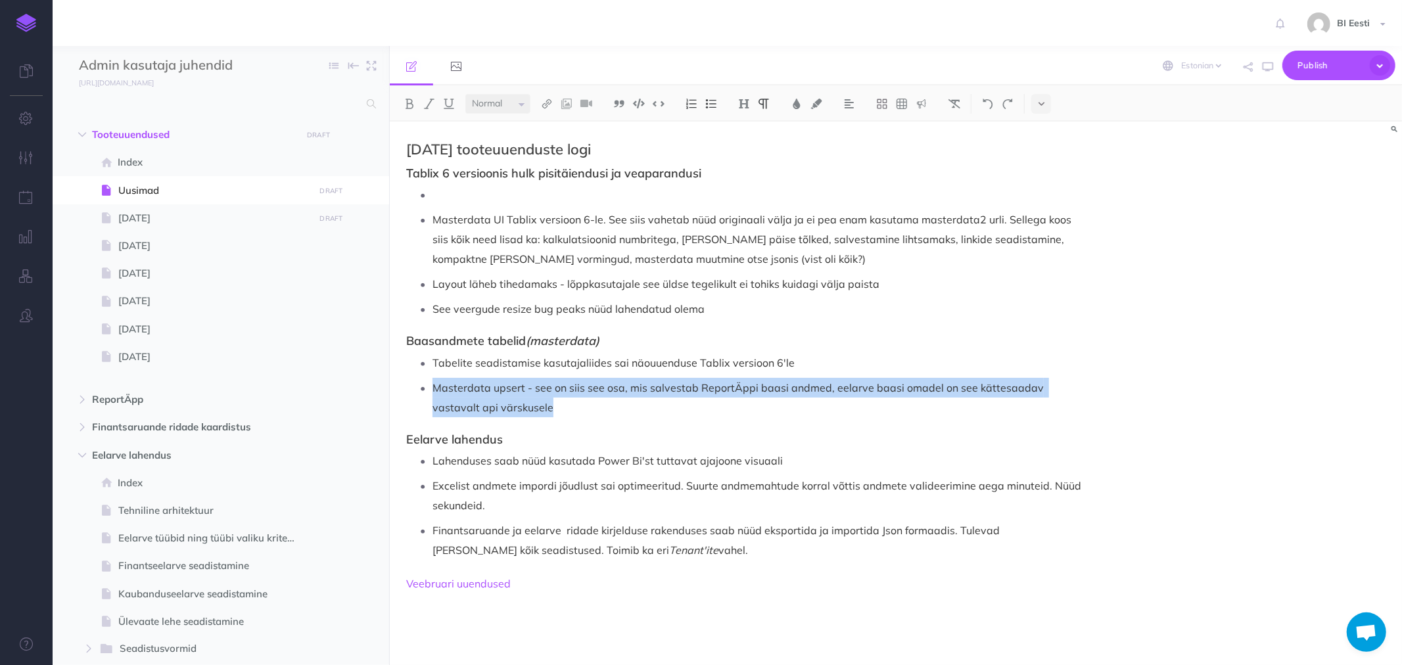
drag, startPoint x: 434, startPoint y: 385, endPoint x: 503, endPoint y: 408, distance: 72.8
click at [503, 408] on p "Masterdata upsert - see on siis see osa, mis salvestab ReportÄppi baasi andmed,…" at bounding box center [758, 397] width 650 height 39
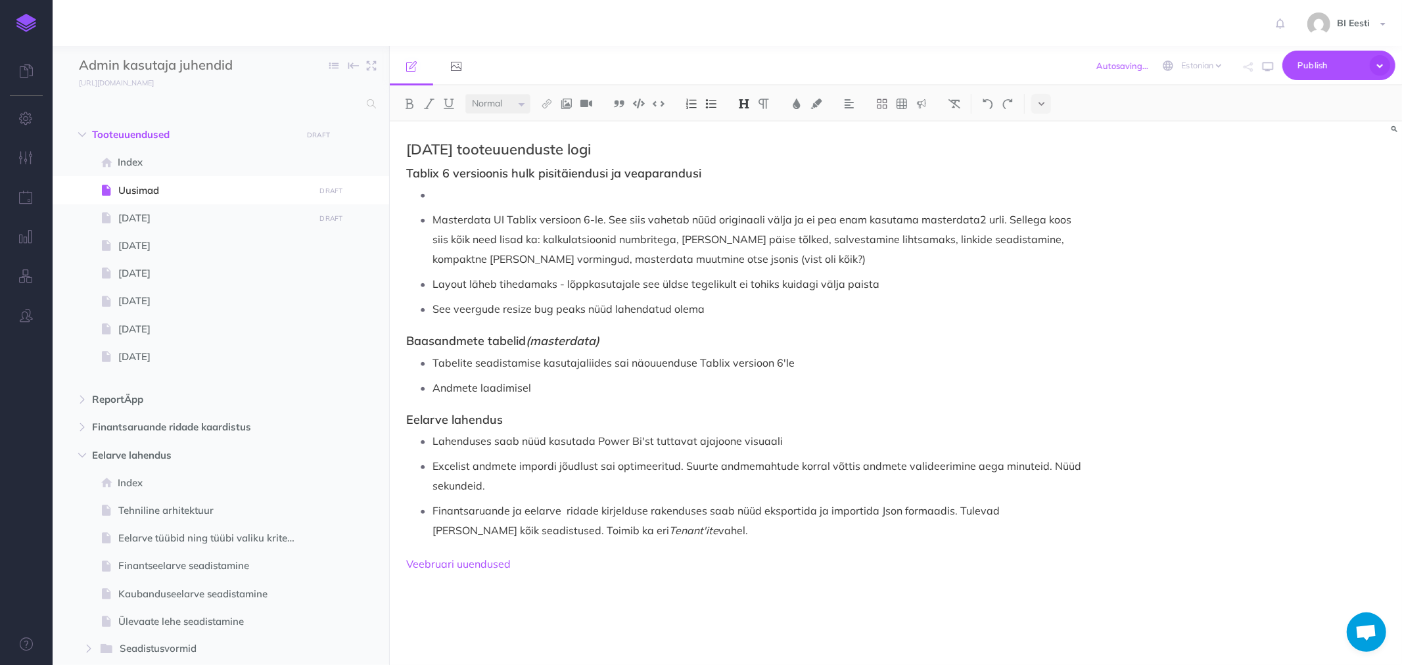
click at [503, 408] on div "September 2025 tooteuuenduste logi Tablix 6 versioonis hulk pisitäiendusi ja ve…" at bounding box center [744, 387] width 709 height 531
click at [485, 391] on p "Andmete" at bounding box center [758, 388] width 650 height 20
click at [518, 383] on p "Andmete laadimsiel excelist saab nüüd valida, kas lisada või uuendada olemasole…" at bounding box center [758, 388] width 650 height 20
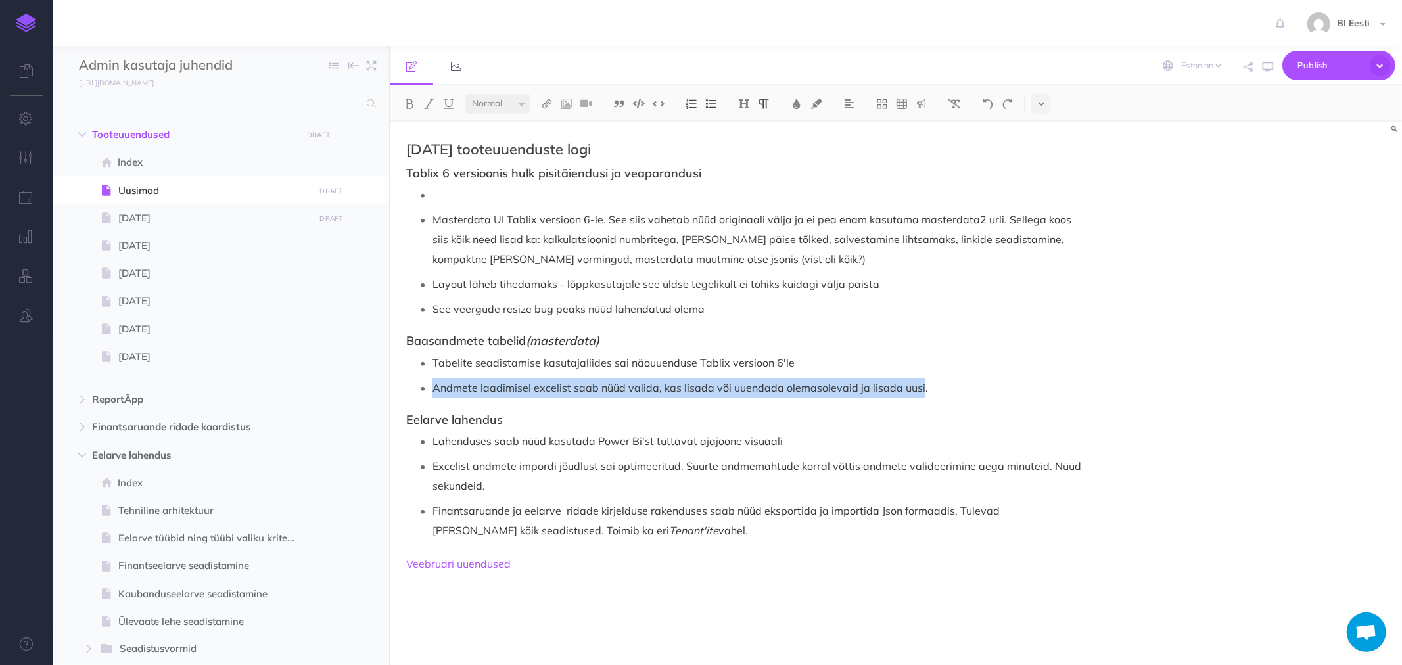
drag, startPoint x: 435, startPoint y: 388, endPoint x: 916, endPoint y: 385, distance: 480.6
click at [916, 385] on p "Andmete laadimisel excelist saab nüüd valida, kas lisada või uuendada olemasole…" at bounding box center [758, 388] width 650 height 20
copy p "Andmete laadimisel excelist saab nüüd valida, kas lisada või uuendada olemasole…"
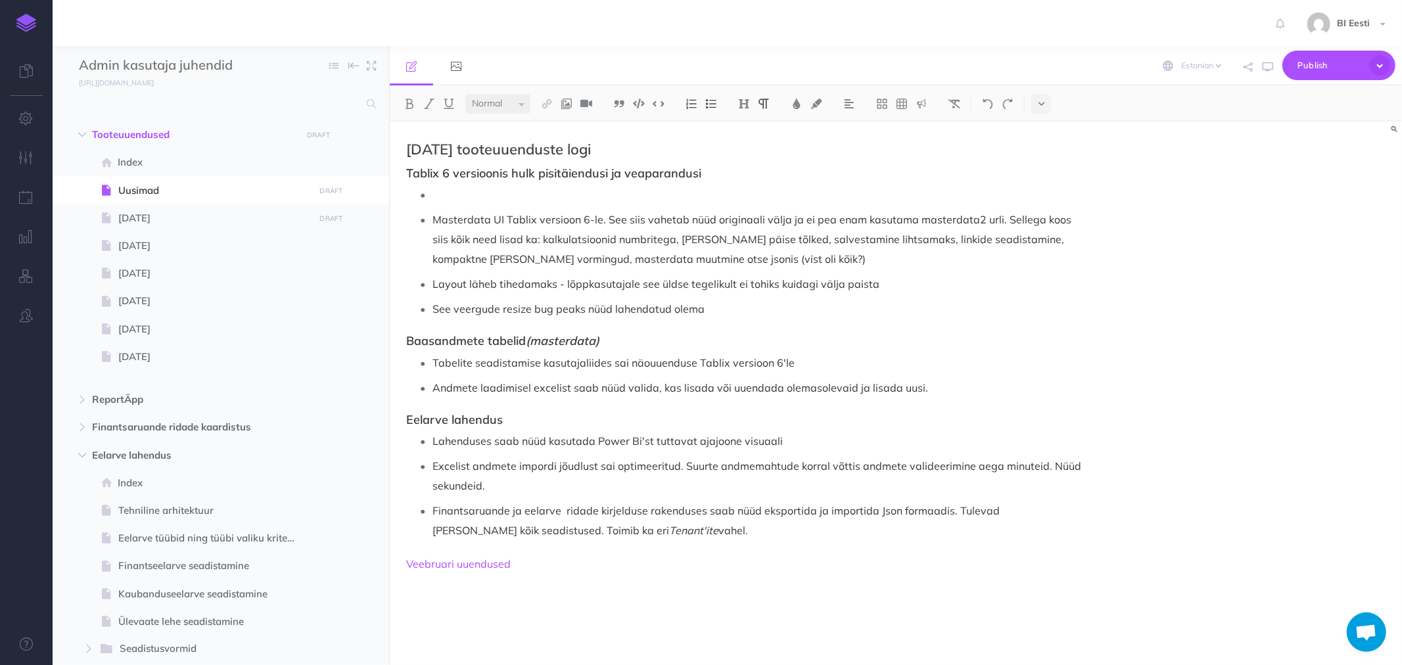
click at [471, 449] on p "Lahenduses saab nüüd kasutada Power Bi'st tuttavat ajajoone visuaali" at bounding box center [758, 441] width 650 height 20
click at [497, 487] on p "Excelist andmete impordi jõudlust sai optimeeritud. Suurte andmemahtude korral …" at bounding box center [758, 475] width 650 height 39
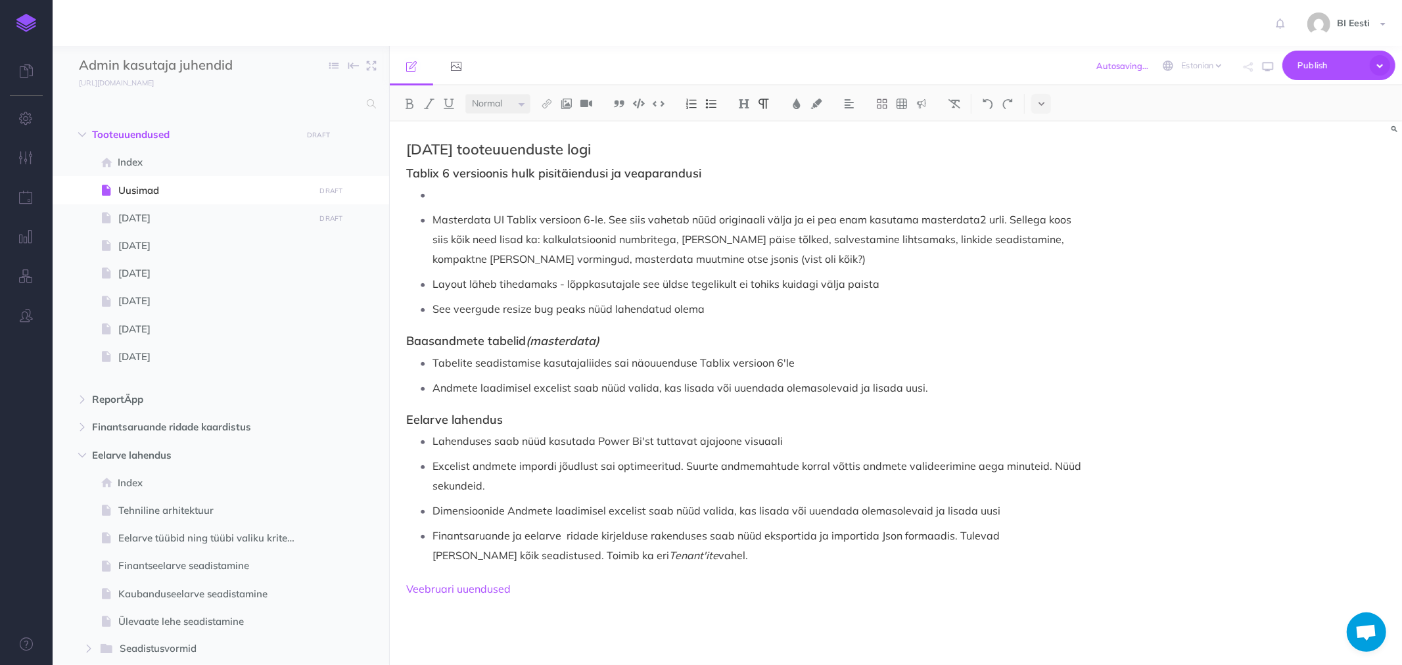
click at [533, 511] on p "Dimensioonide Andmete laadimisel excelist saab nüüd valida, kas lisada või uuen…" at bounding box center [758, 511] width 650 height 20
click at [954, 510] on p "Dimensioonide laadimisel excelist saab nüüd valida, kas lisada või uuendada ole…" at bounding box center [758, 511] width 650 height 20
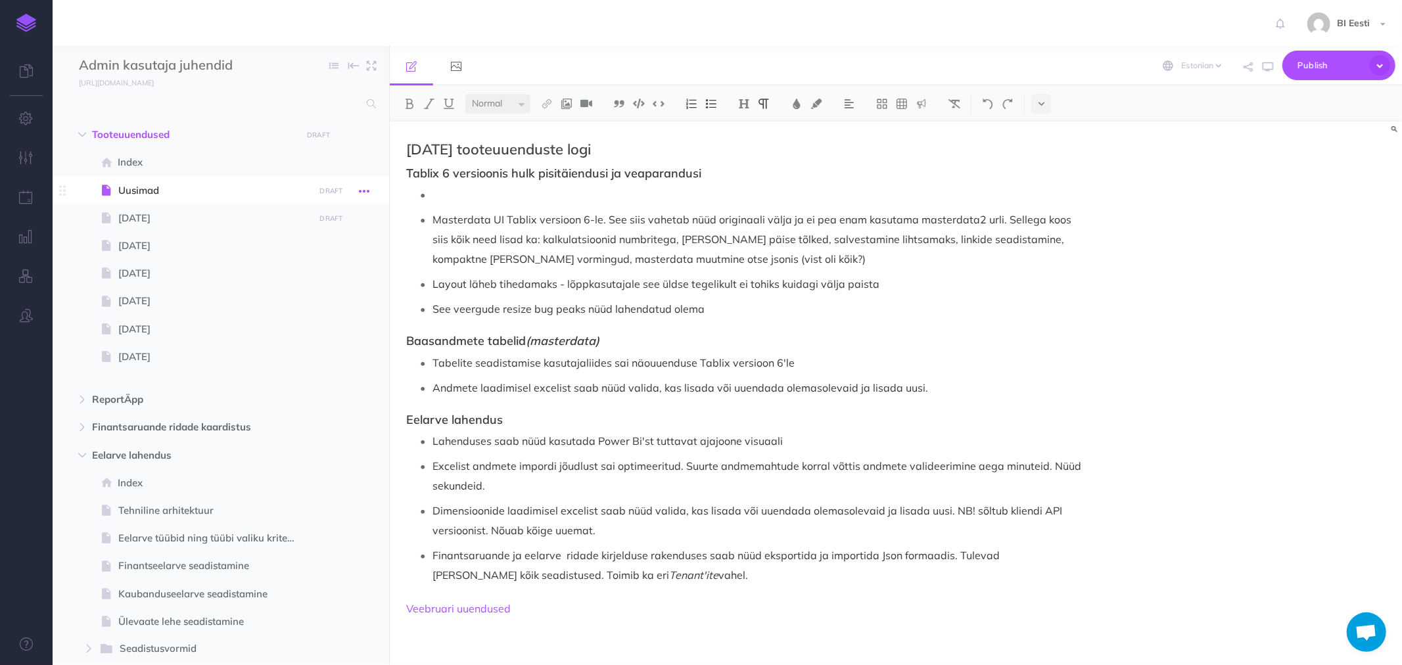
click at [366, 187] on div "Admin kasutaja juhendid Collapse all Expand all Expand to root folders https://…" at bounding box center [728, 355] width 1350 height 619
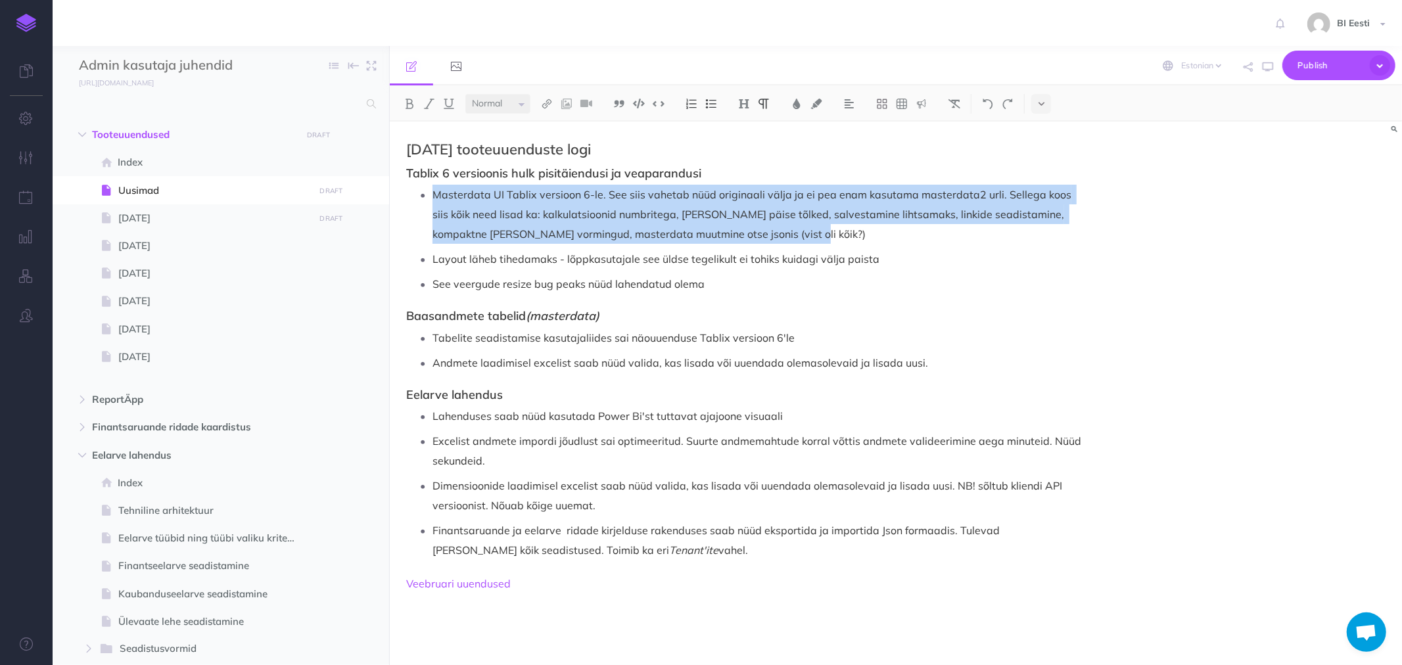
drag, startPoint x: 435, startPoint y: 189, endPoint x: 753, endPoint y: 239, distance: 321.4
click at [753, 239] on p "Masterdata UI Tablix versioon 6-le. See siis vahetab nüüd originaali välja ja e…" at bounding box center [758, 214] width 650 height 59
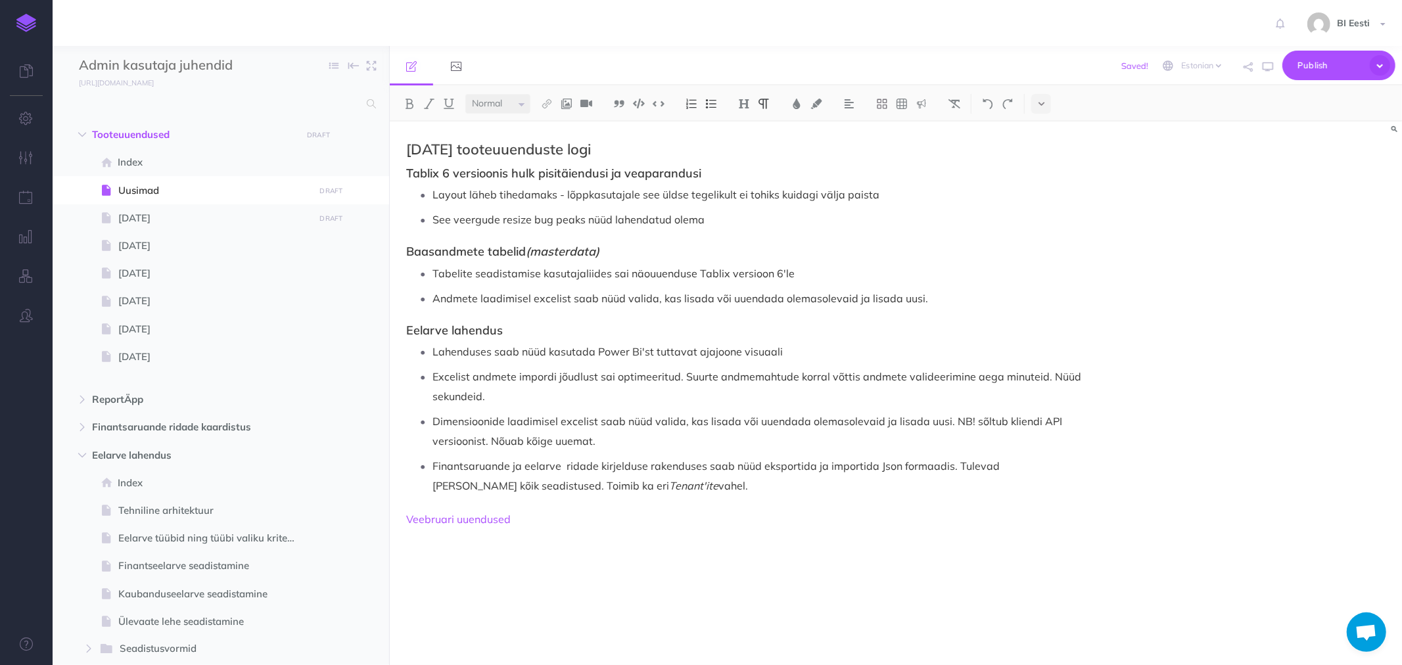
click at [792, 275] on p "Tabelite seadistamise kasutajaliides sai näouuenduse Tablix versioon 6'le" at bounding box center [758, 274] width 650 height 20
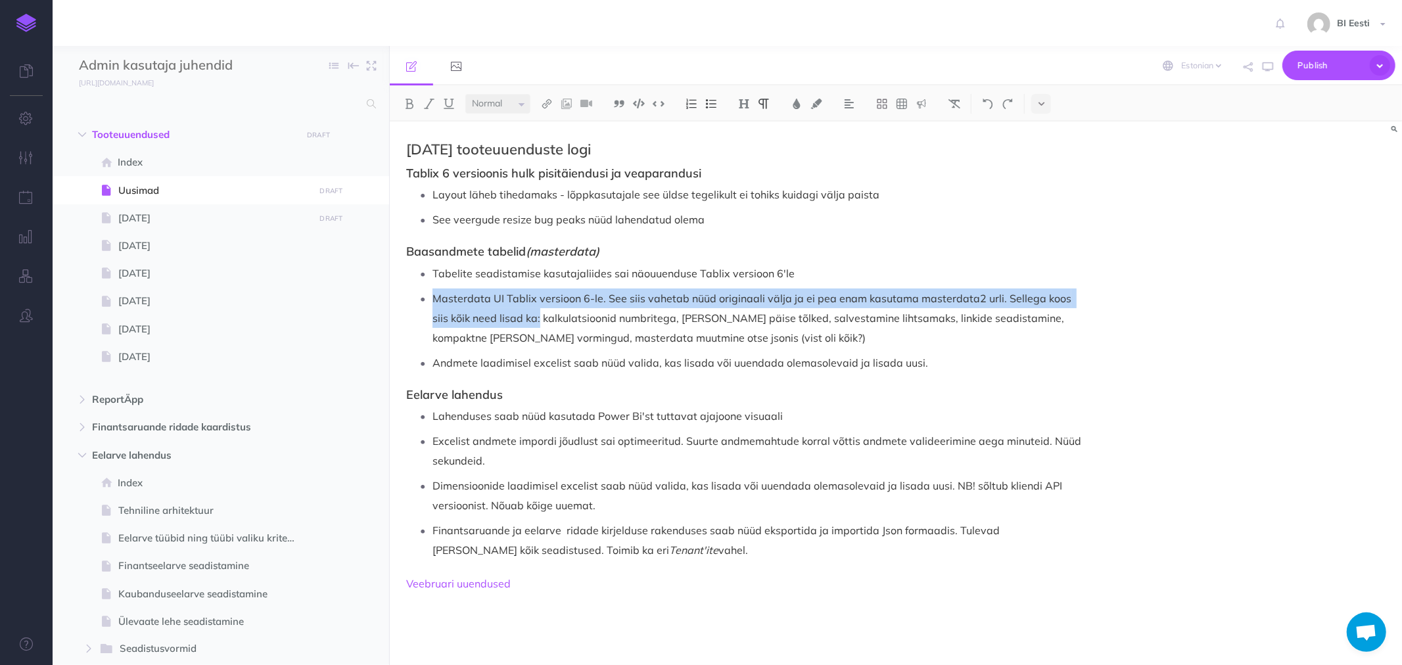
drag, startPoint x: 435, startPoint y: 296, endPoint x: 521, endPoint y: 316, distance: 88.5
click at [521, 316] on p "Masterdata UI Tablix versioon 6-le. See siis vahetab nüüd originaali välja ja e…" at bounding box center [758, 318] width 650 height 59
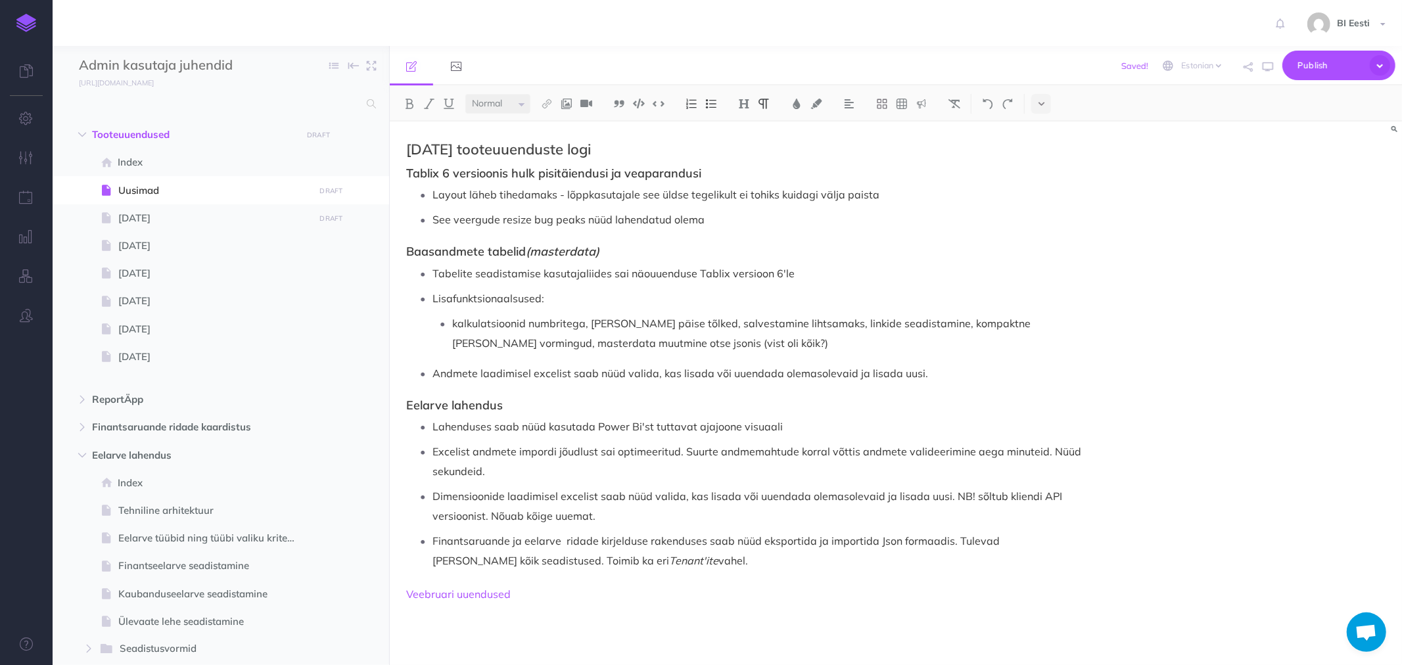
click at [584, 324] on p "kalkulatsioonid numbritega, veeru päise tõlked, salvestamine lihtsamaks, linkid…" at bounding box center [767, 333] width 630 height 39
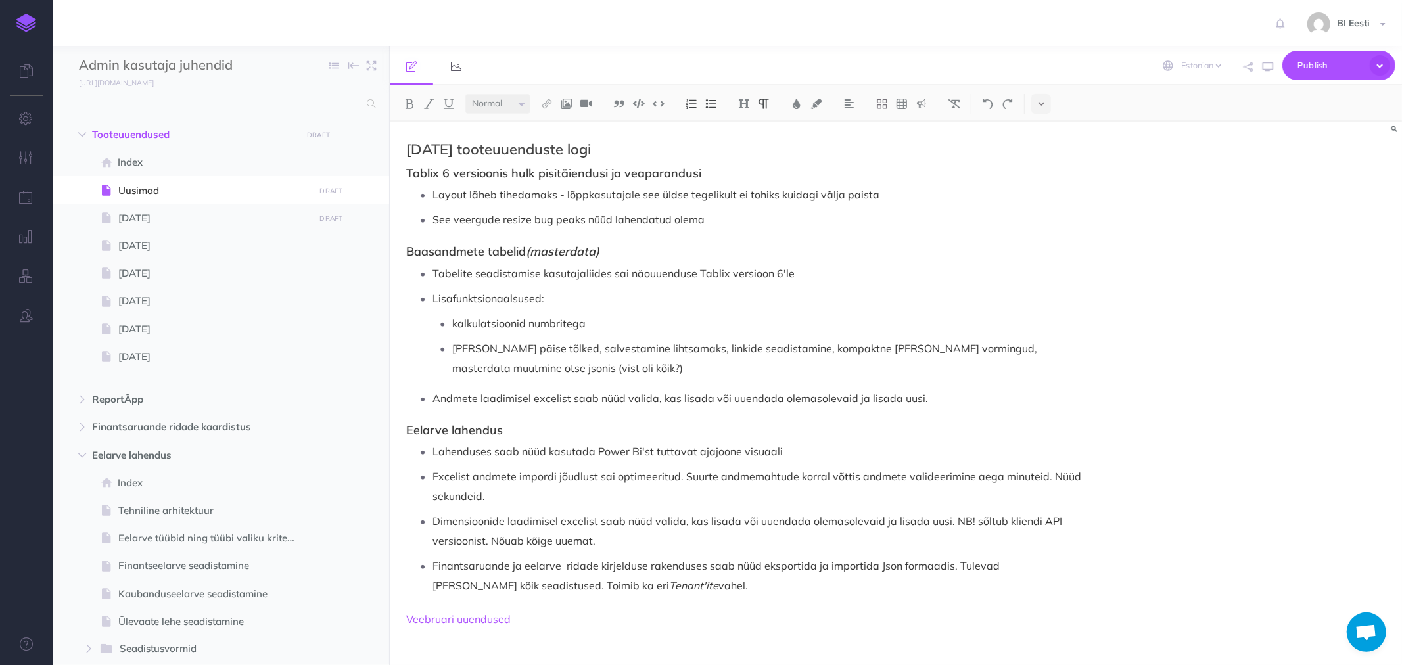
click at [548, 348] on p "veeru päise tõlked, salvestamine lihtsamaks, linkide seadistamine, kompaktne va…" at bounding box center [767, 358] width 630 height 39
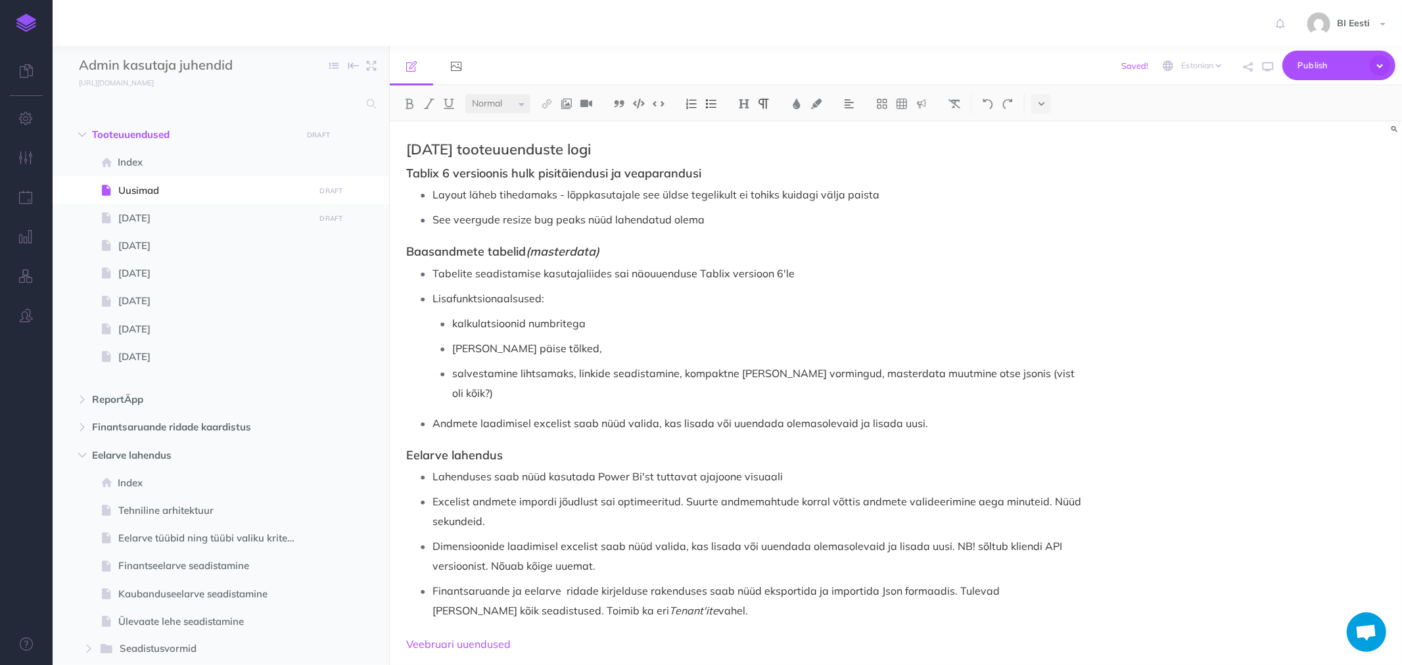
click at [542, 349] on p "veeru päise tõlked," at bounding box center [767, 349] width 630 height 20
click at [570, 370] on p "salvestamine lihtsamaks, linkide seadistamine, kompaktne vaade, veeru vormingud…" at bounding box center [767, 383] width 630 height 39
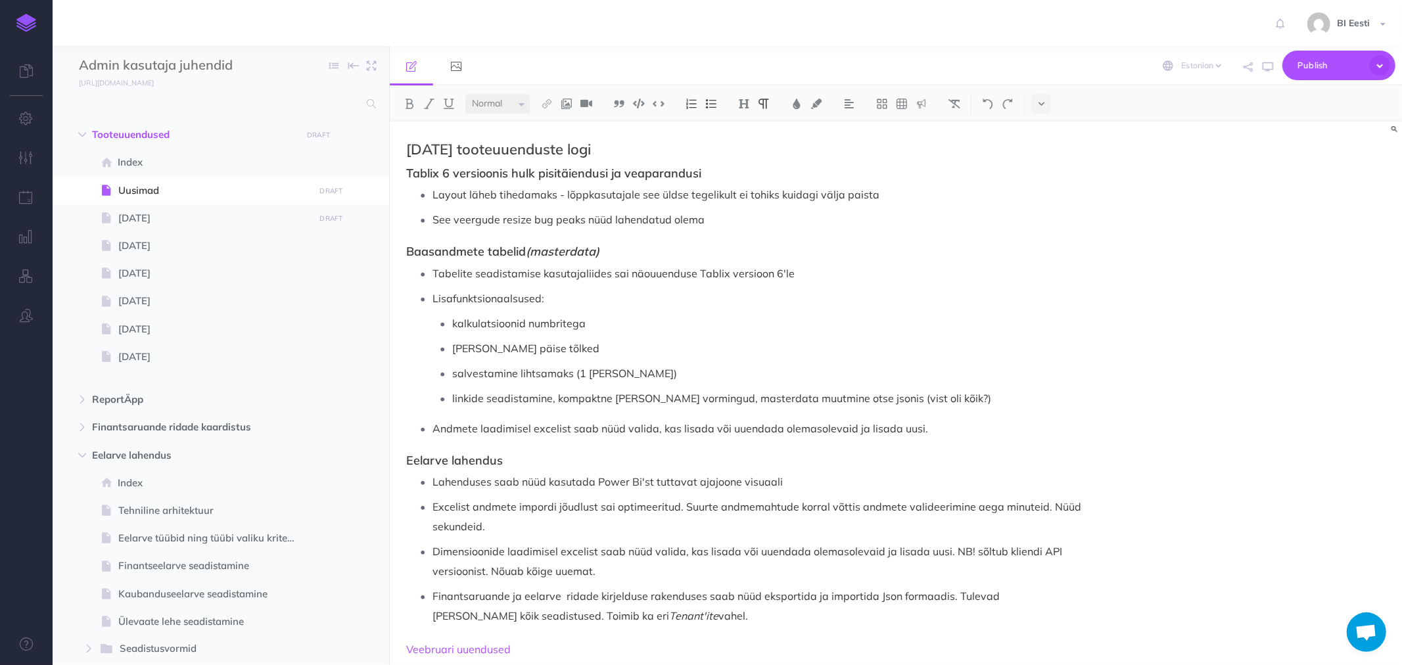
click at [569, 297] on p "Lisafunktsionaalsused:" at bounding box center [758, 299] width 650 height 20
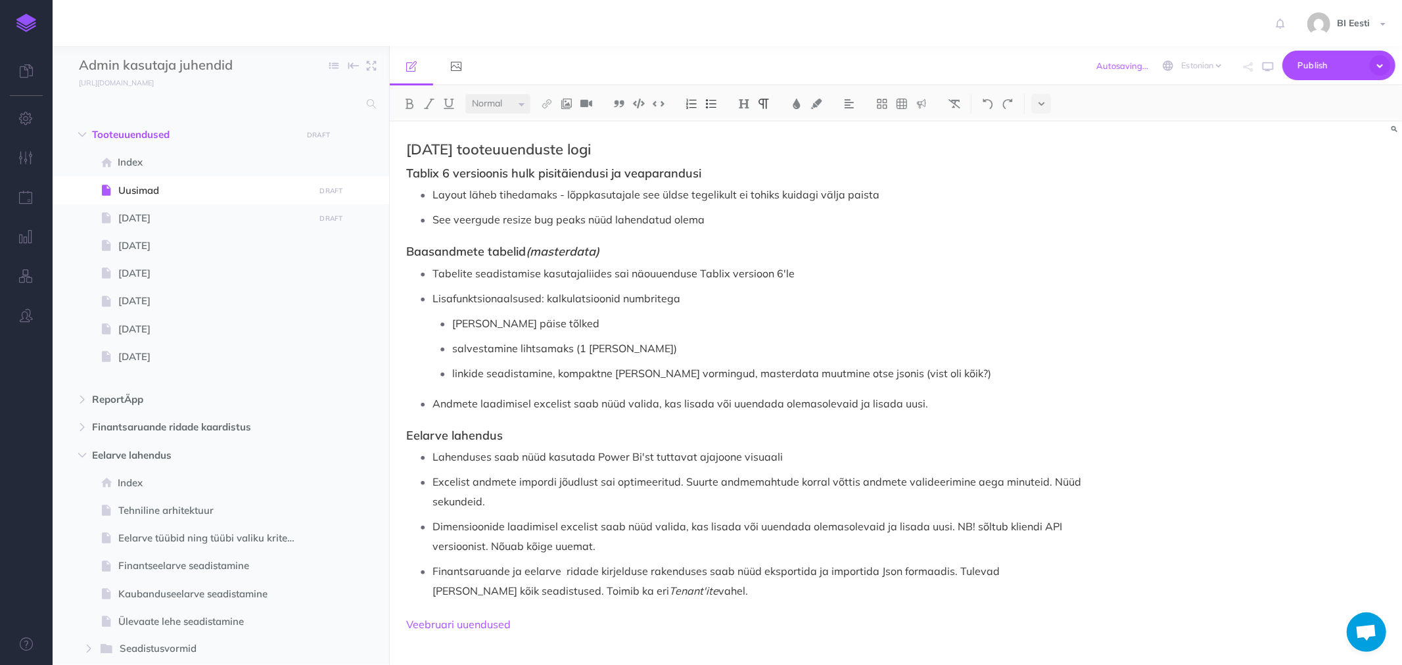
click at [698, 296] on p "Lisafunktsionaalsused: kalkulatsioonid numbritega" at bounding box center [758, 299] width 650 height 20
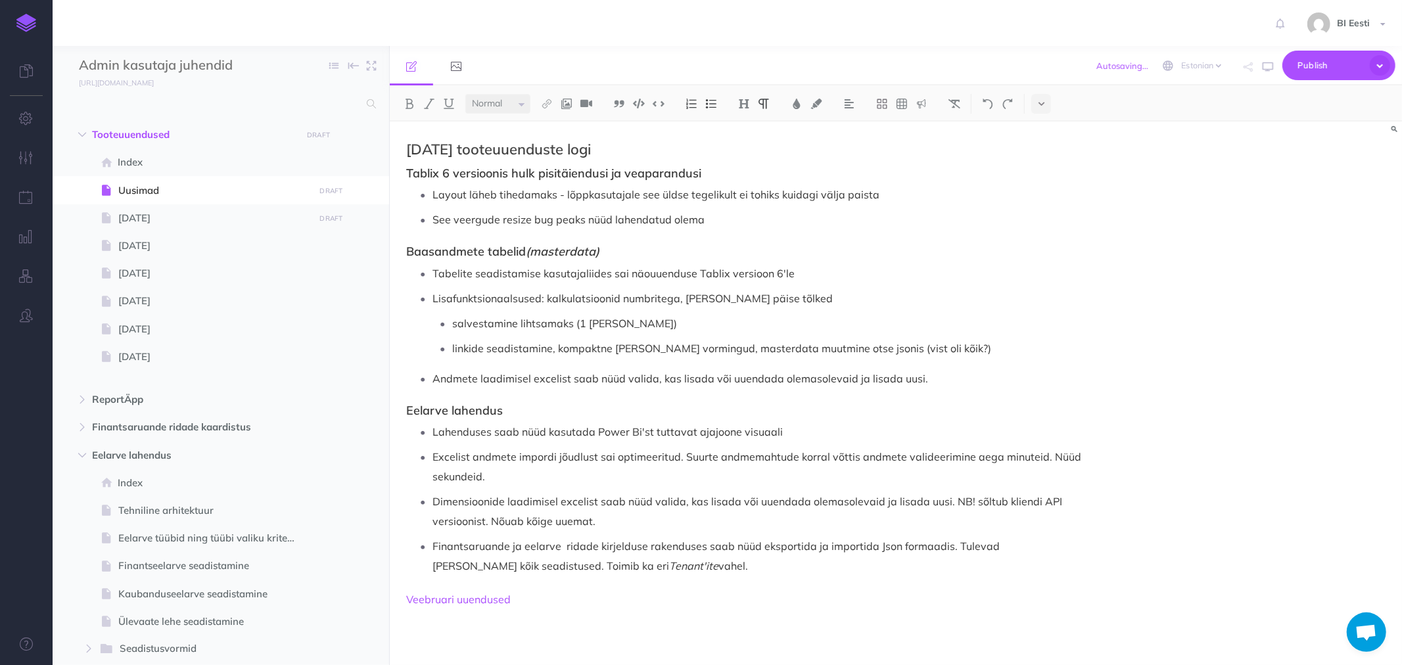
click at [784, 290] on p "Lisafunktsionaalsused: kalkulatsioonid numbritega, veeru päise tõlked" at bounding box center [758, 299] width 650 height 20
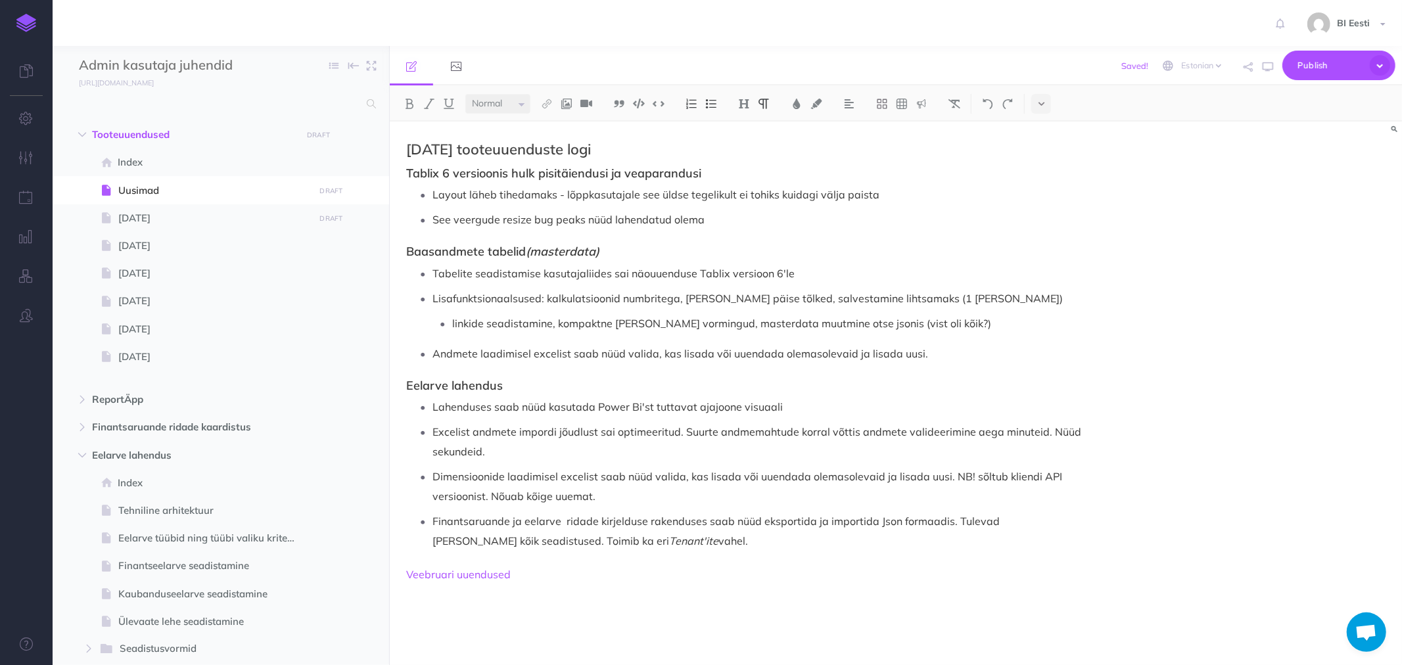
click at [941, 298] on p "Lisafunktsionaalsused: kalkulatsioonid numbritega, veeru päise tõlked, salvesta…" at bounding box center [758, 299] width 650 height 20
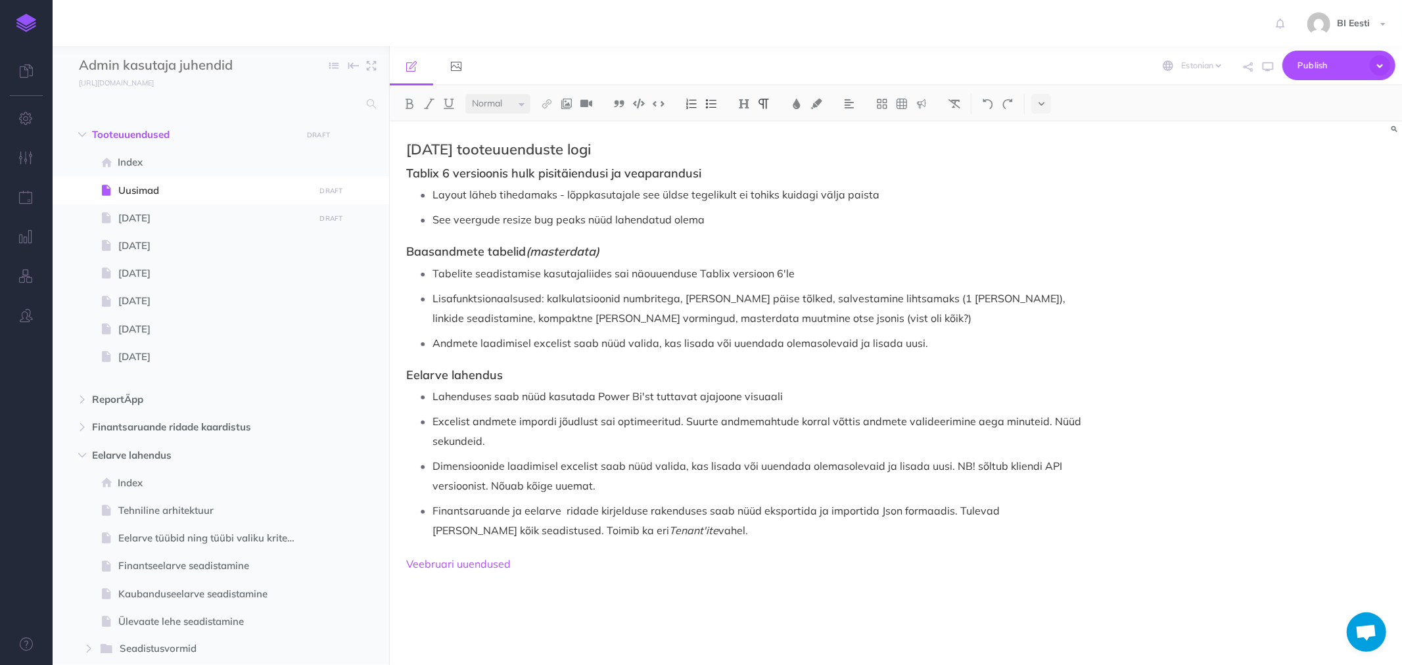
click at [903, 298] on p "Lisafunktsionaalsused: kalkulatsioonid numbritega, veeru päise tõlked, salvesta…" at bounding box center [758, 308] width 650 height 39
click at [1049, 301] on p "Lisafunktsionaalsused: kalkulatsioonid numbritega, veeru päise tõlked, salvesta…" at bounding box center [758, 308] width 650 height 39
click at [635, 320] on p "Lisafunktsionaalsused: kalkulatsioonid numbritega, veeru päise tõlked, salvesta…" at bounding box center [758, 308] width 650 height 39
click at [705, 314] on p "Lisafunktsionaalsused: kalkulatsioonid numbritega, veeru päise tõlked, salvesta…" at bounding box center [758, 308] width 650 height 39
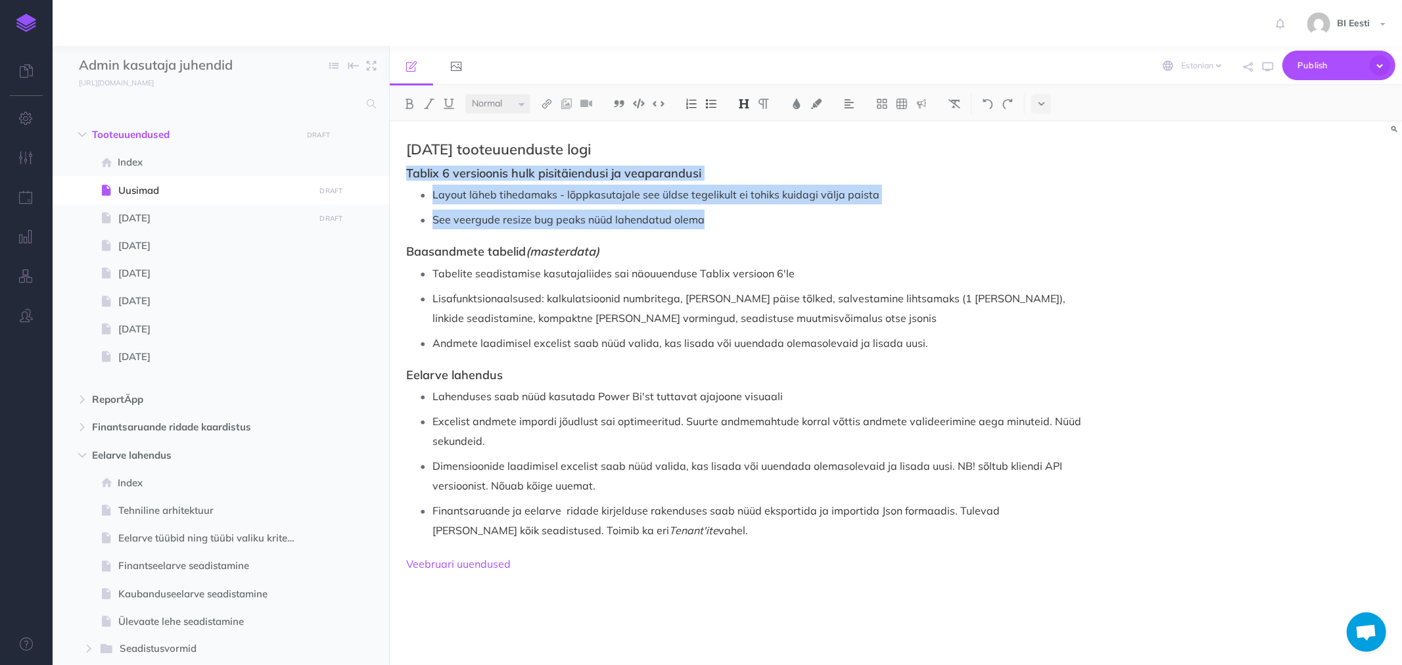
drag, startPoint x: 553, startPoint y: 207, endPoint x: 401, endPoint y: 175, distance: 155.3
click at [401, 175] on div "September 2025 tooteuuenduste logi Tablix 6 versioonis hulk pisitäiendusi ja ve…" at bounding box center [744, 387] width 709 height 531
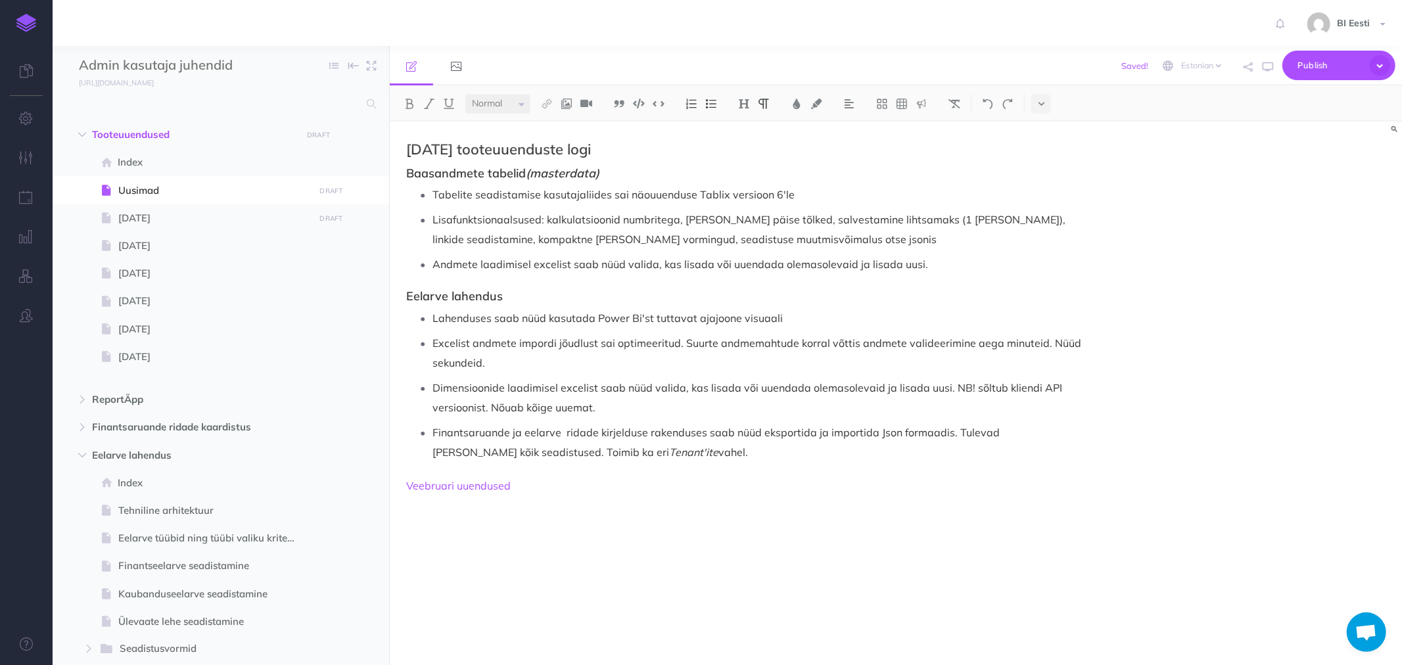
click at [660, 452] on p "Finantsaruande ja eelarve ridade kirjelduse rakenduses saab nüüd eksportida ja …" at bounding box center [758, 442] width 650 height 39
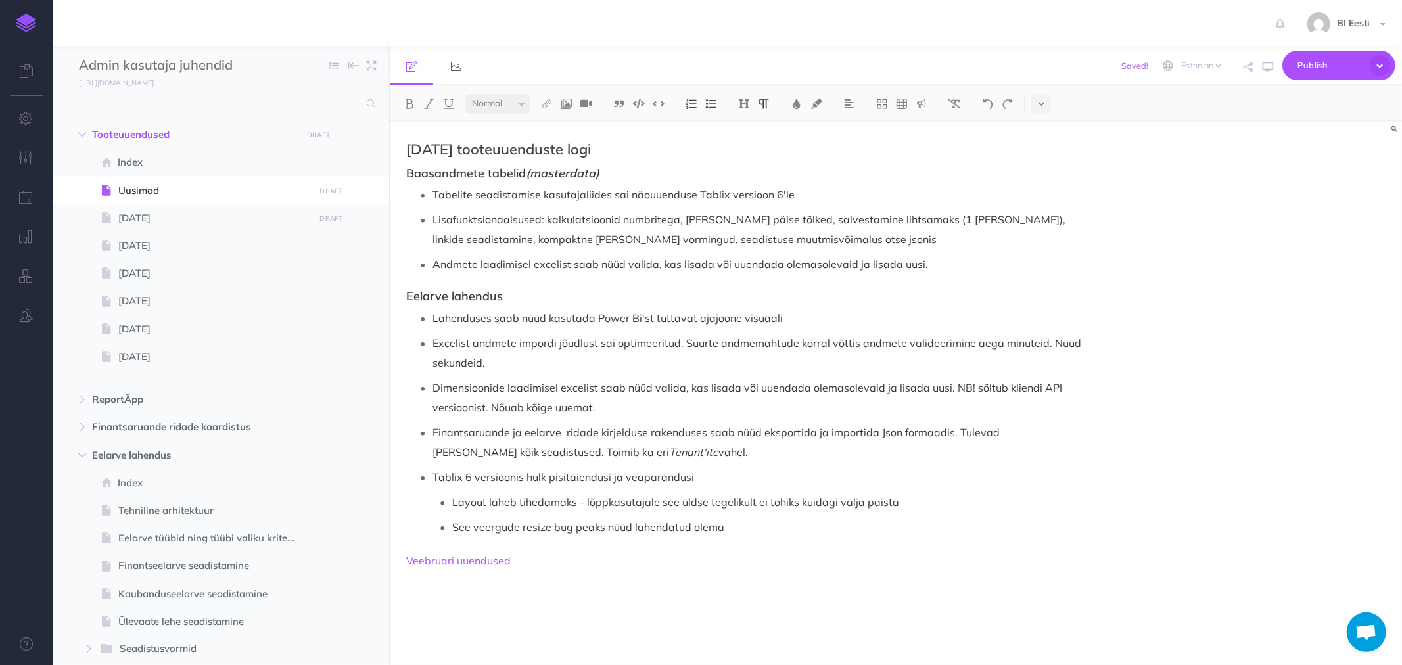
click at [433, 476] on p "Tablix 6 versioonis hulk pisitäiendusi ja veaparandusi" at bounding box center [758, 477] width 650 height 20
click at [711, 105] on img at bounding box center [711, 104] width 12 height 11
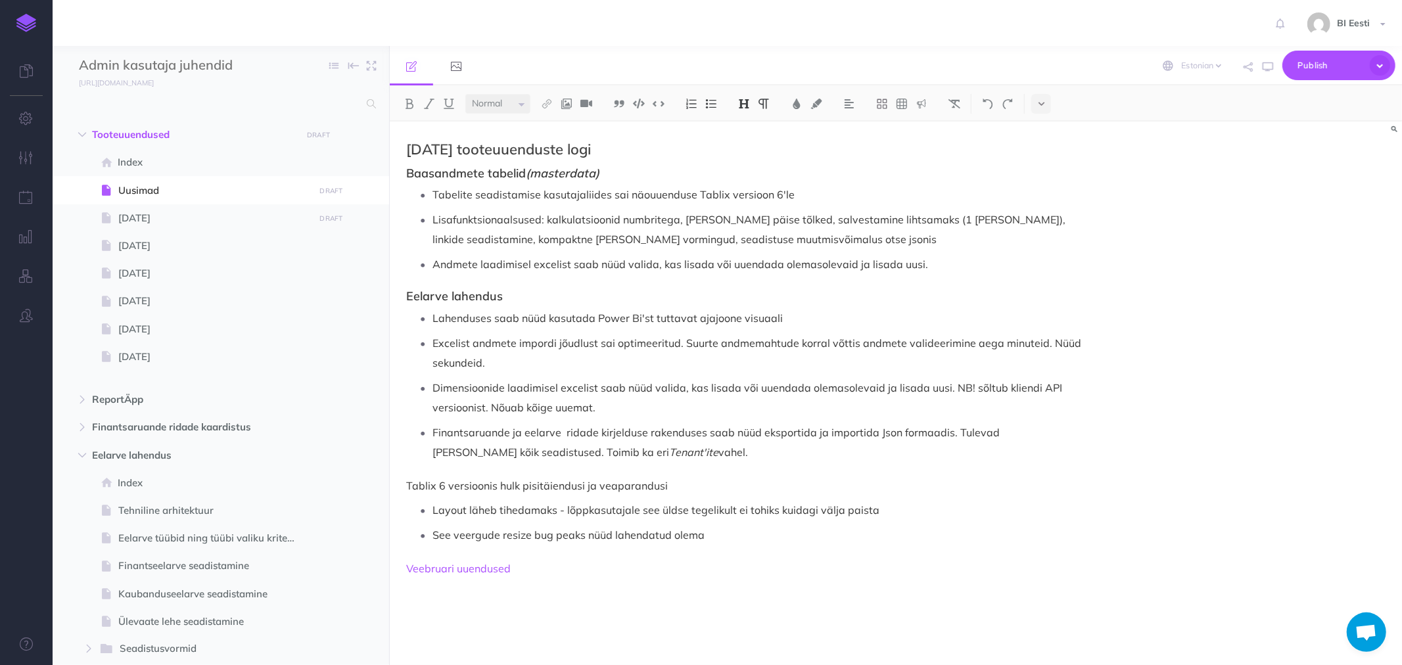
click at [739, 103] on img at bounding box center [744, 104] width 12 height 11
click at [748, 166] on button "H3" at bounding box center [744, 166] width 20 height 20
drag, startPoint x: 514, startPoint y: 484, endPoint x: 698, endPoint y: 481, distance: 183.5
click at [698, 481] on h3 "Tablix 6 versioonis hulk pisitäiendusi ja veaparandusi" at bounding box center [744, 484] width 676 height 13
click at [448, 505] on p "Layout läheb tihedamaks - lõppkasutajale see üldse tegelikult ei tohiks kuidagi…" at bounding box center [758, 506] width 650 height 20
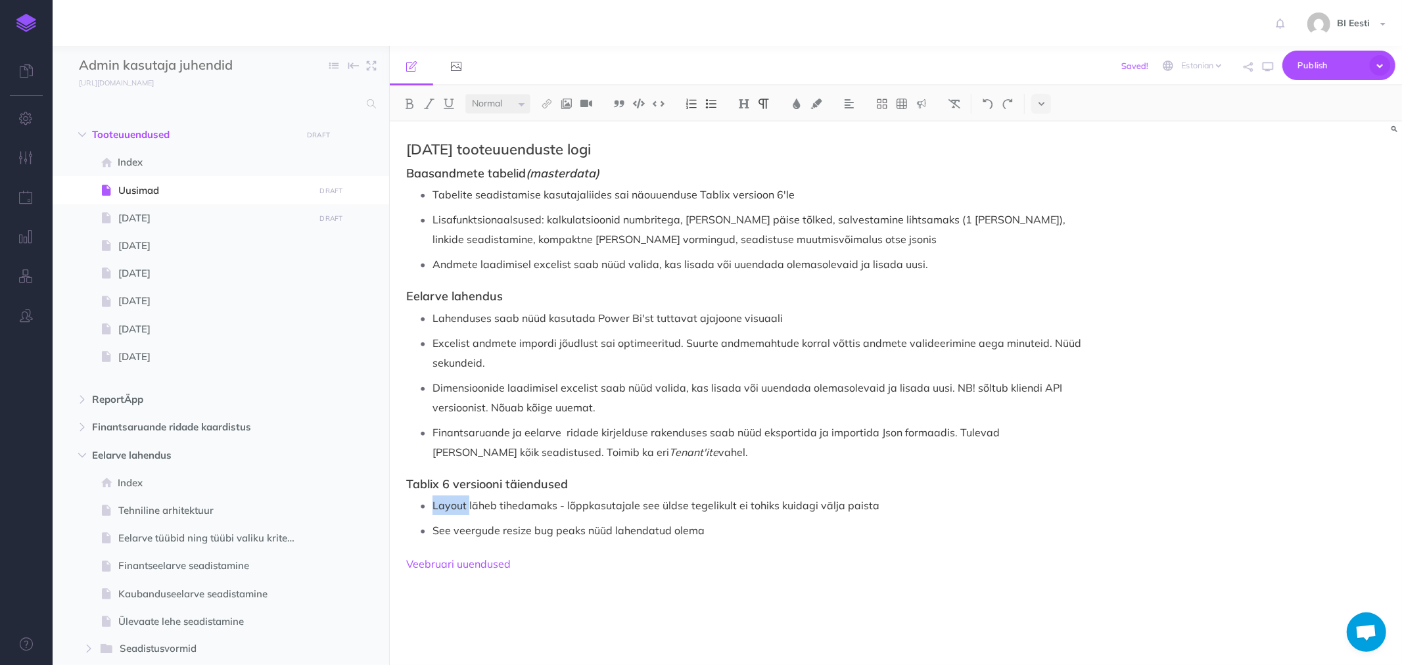
click at [448, 505] on p "Layout läheb tihedamaks - lõppkasutajale see üldse tegelikult ei tohiks kuidagi…" at bounding box center [758, 506] width 650 height 20
drag, startPoint x: 564, startPoint y: 505, endPoint x: 878, endPoint y: 511, distance: 313.7
click at [878, 511] on p "Layout läheb tihedamaks - lõppkasutajale see üldse tegelikult ei tohiks kuidagi…" at bounding box center [758, 506] width 650 height 20
click at [659, 506] on p "Layout läheb tihedamaks. Avaldub, kui muuta" at bounding box center [758, 506] width 650 height 20
drag, startPoint x: 435, startPoint y: 528, endPoint x: 702, endPoint y: 535, distance: 267.0
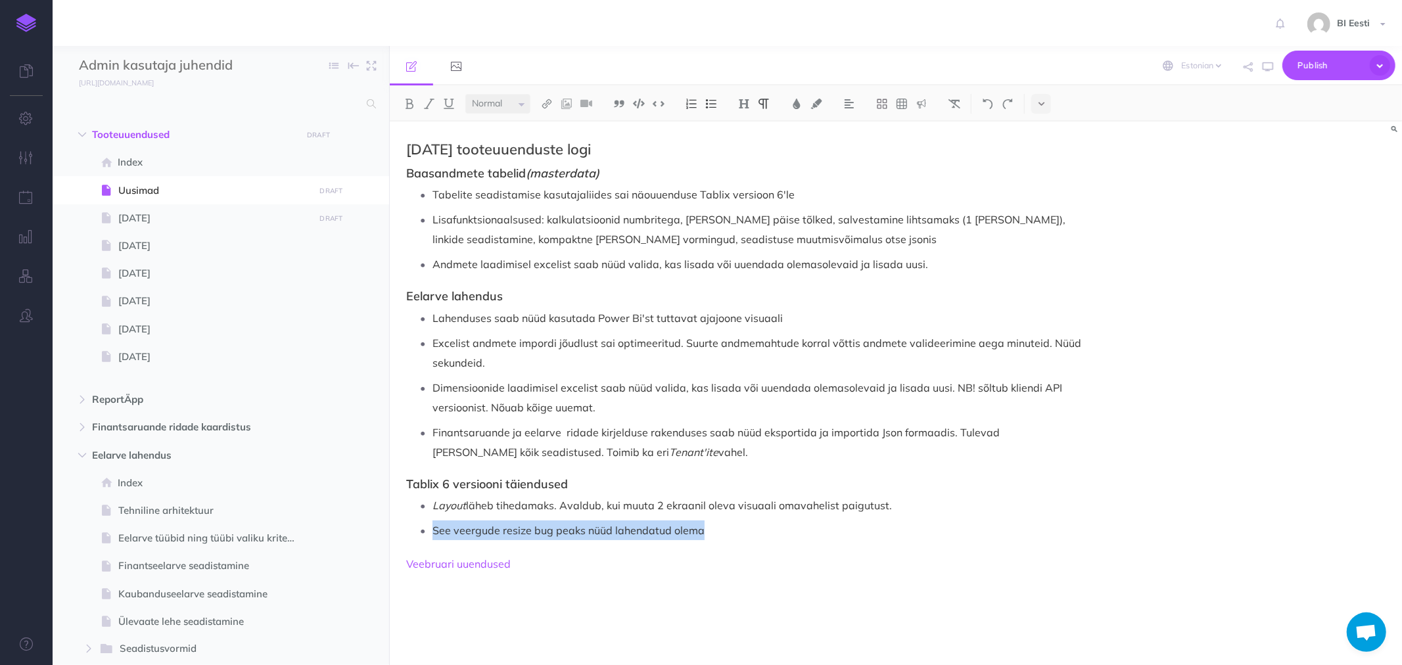
click at [702, 535] on p "See veergude resize bug peaks nüüd lahendatud olema" at bounding box center [758, 531] width 650 height 20
drag, startPoint x: 565, startPoint y: 529, endPoint x: 594, endPoint y: 530, distance: 29.0
click at [594, 530] on p "Veergude laiuse muutmisel käitus sisutekst veidralt" at bounding box center [758, 531] width 650 height 20
click at [629, 529] on p "Veergude laiuse muutmisel sisutekst veidralt" at bounding box center [758, 531] width 650 height 20
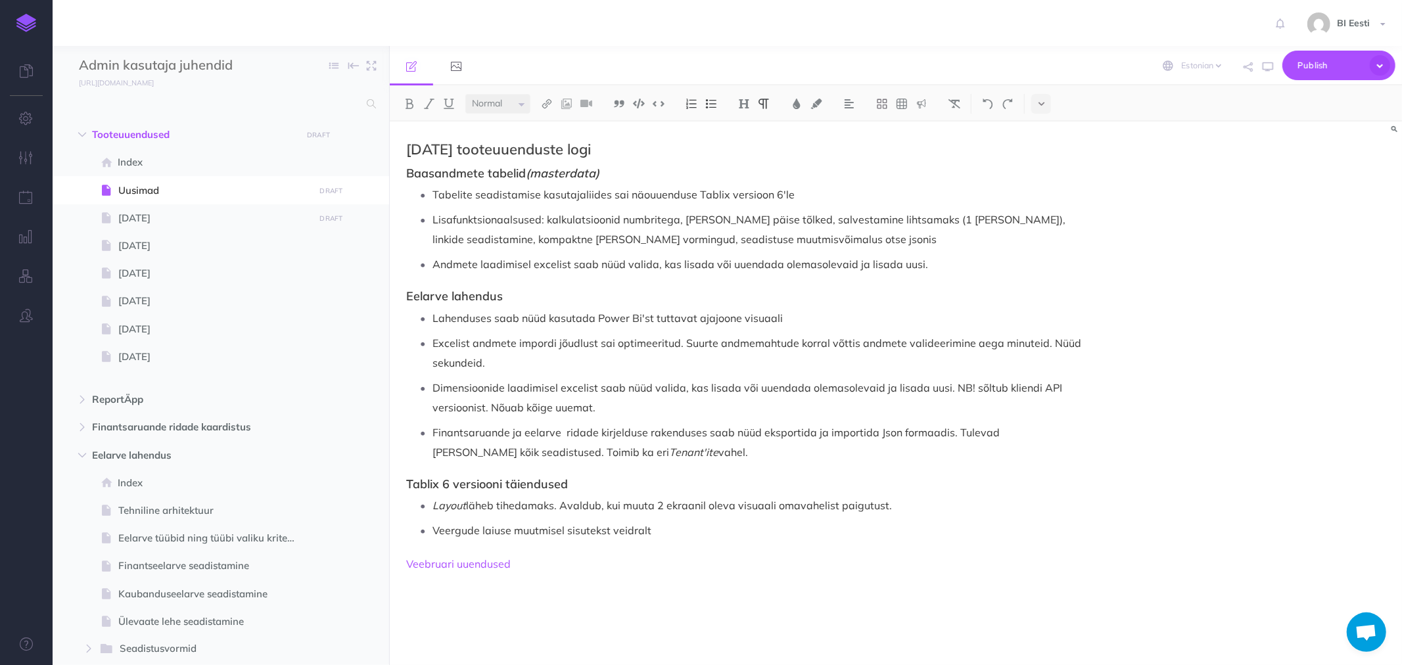
click at [565, 533] on p "Veergude laiuse muutmisel sisutekst veidralt" at bounding box center [758, 531] width 650 height 20
click at [694, 527] on p "Veergude laiuse muutmisel käitus sisutekst veidralt" at bounding box center [758, 531] width 650 height 20
click at [135, 221] on span "Mai 2025" at bounding box center [214, 218] width 192 height 16
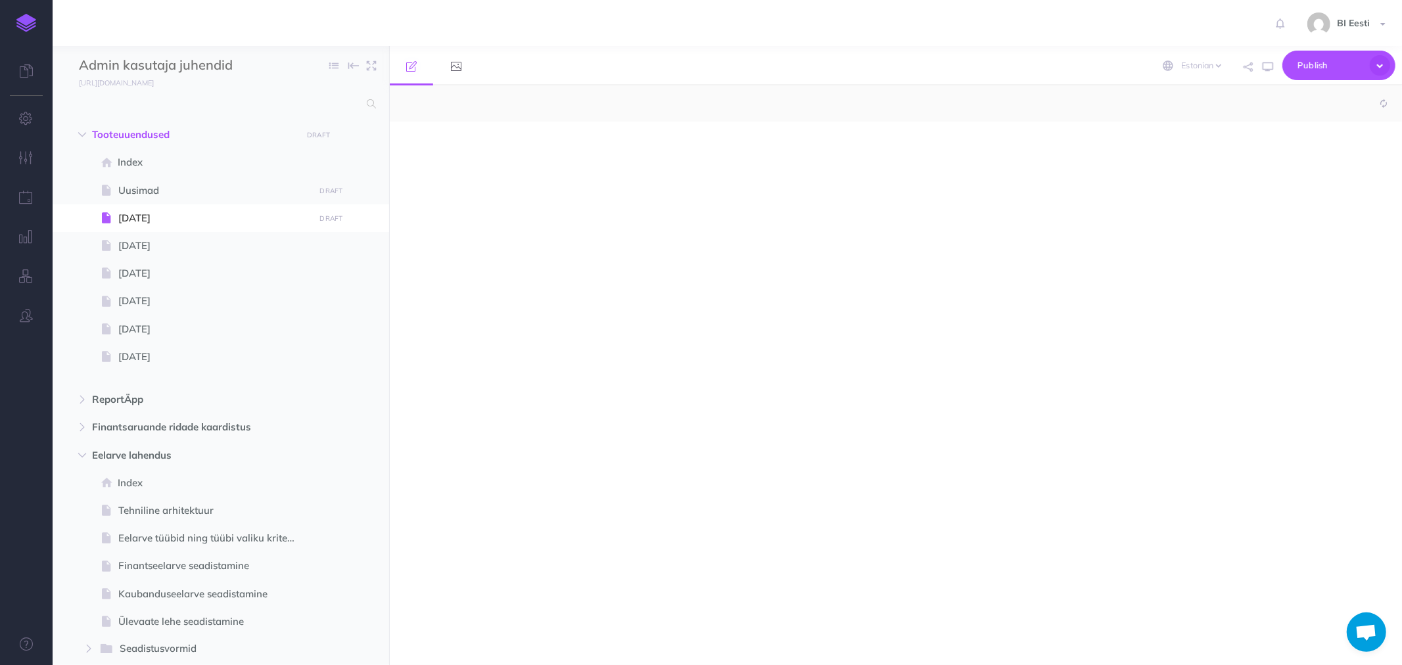
select select "null"
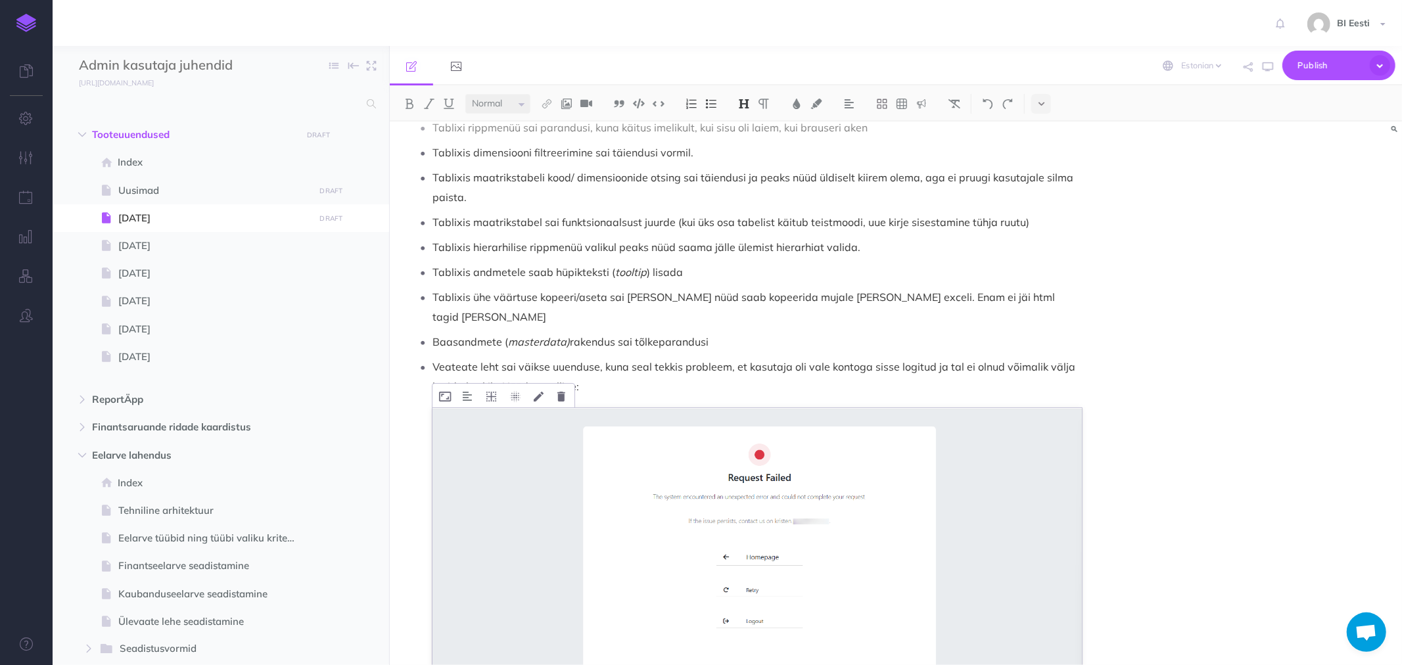
scroll to position [372, 0]
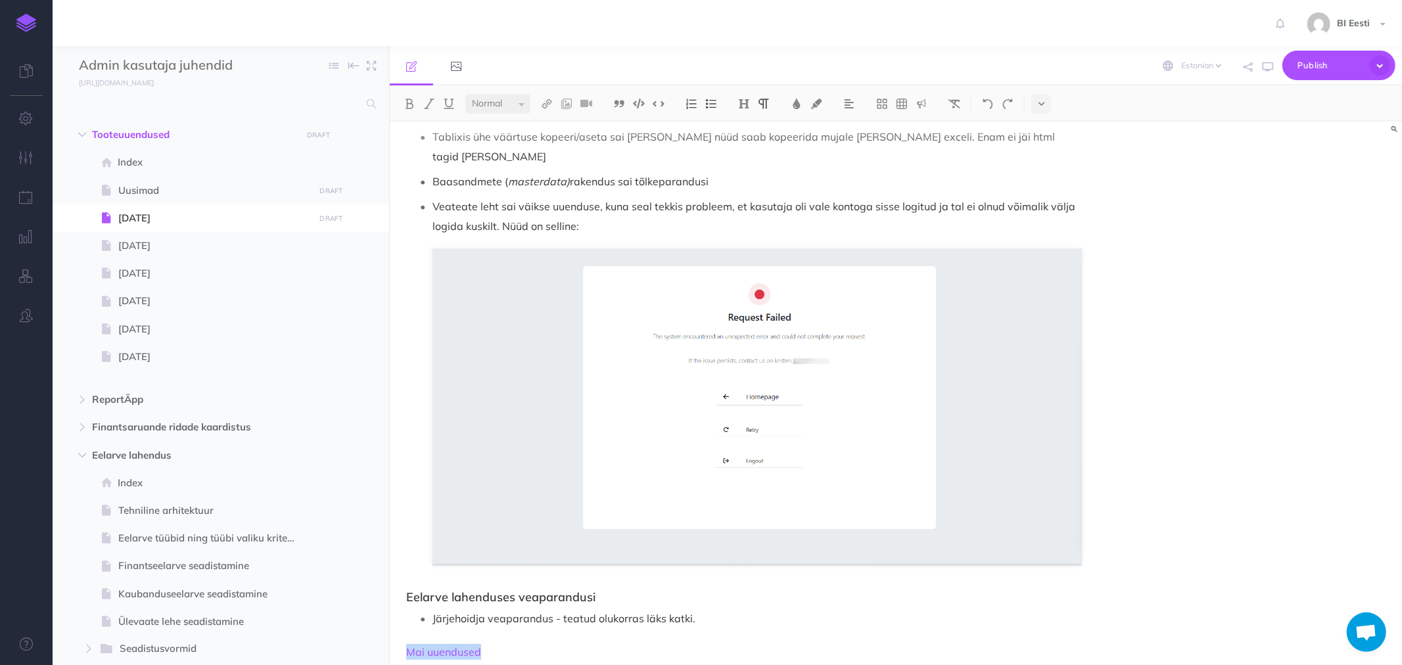
drag, startPoint x: 481, startPoint y: 629, endPoint x: 402, endPoint y: 632, distance: 79.6
click at [402, 632] on div "Mai 2025 tooteuuenduste logi Tablix 6 versioonis hulk pisitäiendusi ja veaparan…" at bounding box center [744, 218] width 709 height 937
click at [153, 189] on span "Uusimad" at bounding box center [214, 191] width 192 height 16
click at [154, 189] on span "Uusimad" at bounding box center [214, 191] width 192 height 16
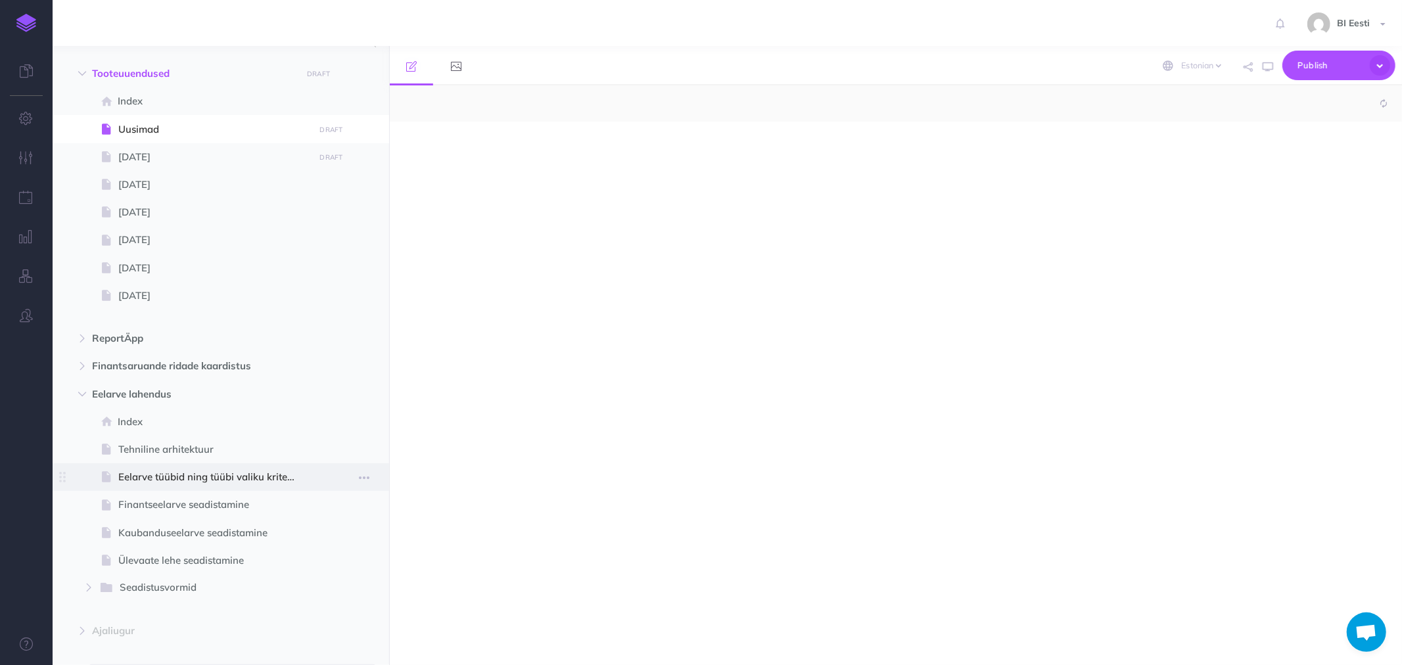
select select "null"
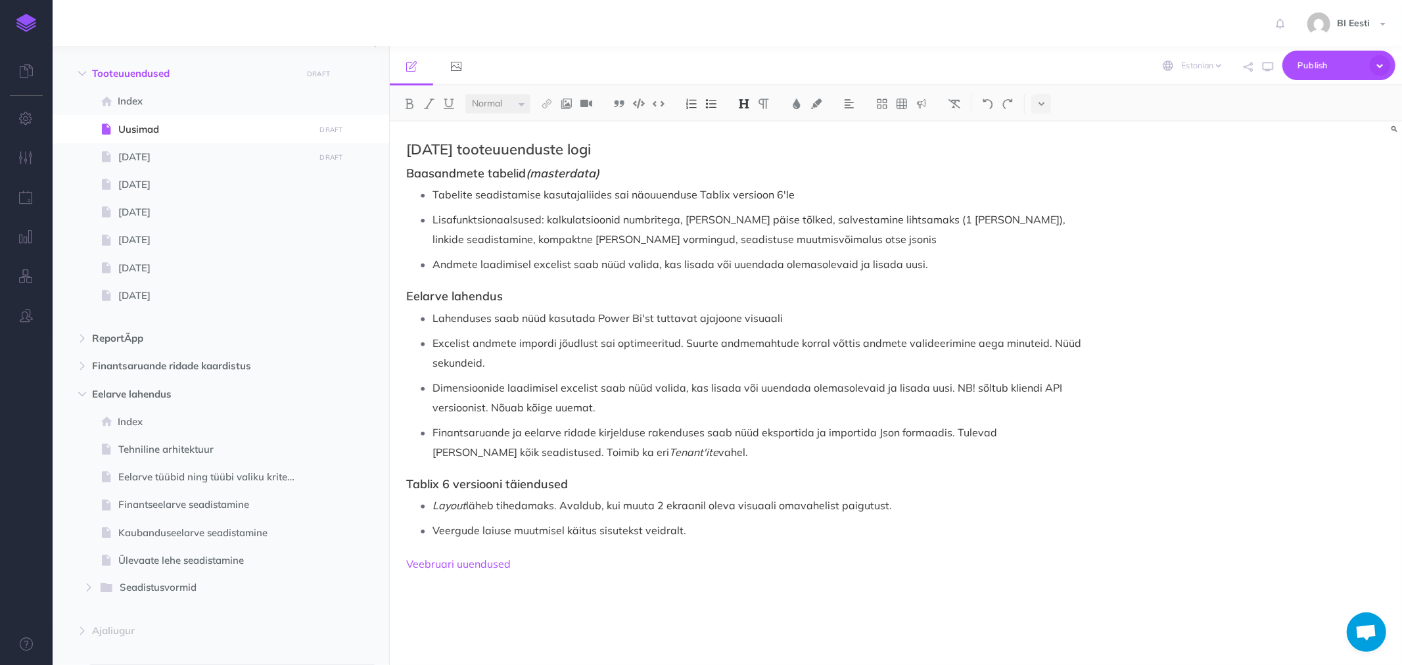
scroll to position [141, 0]
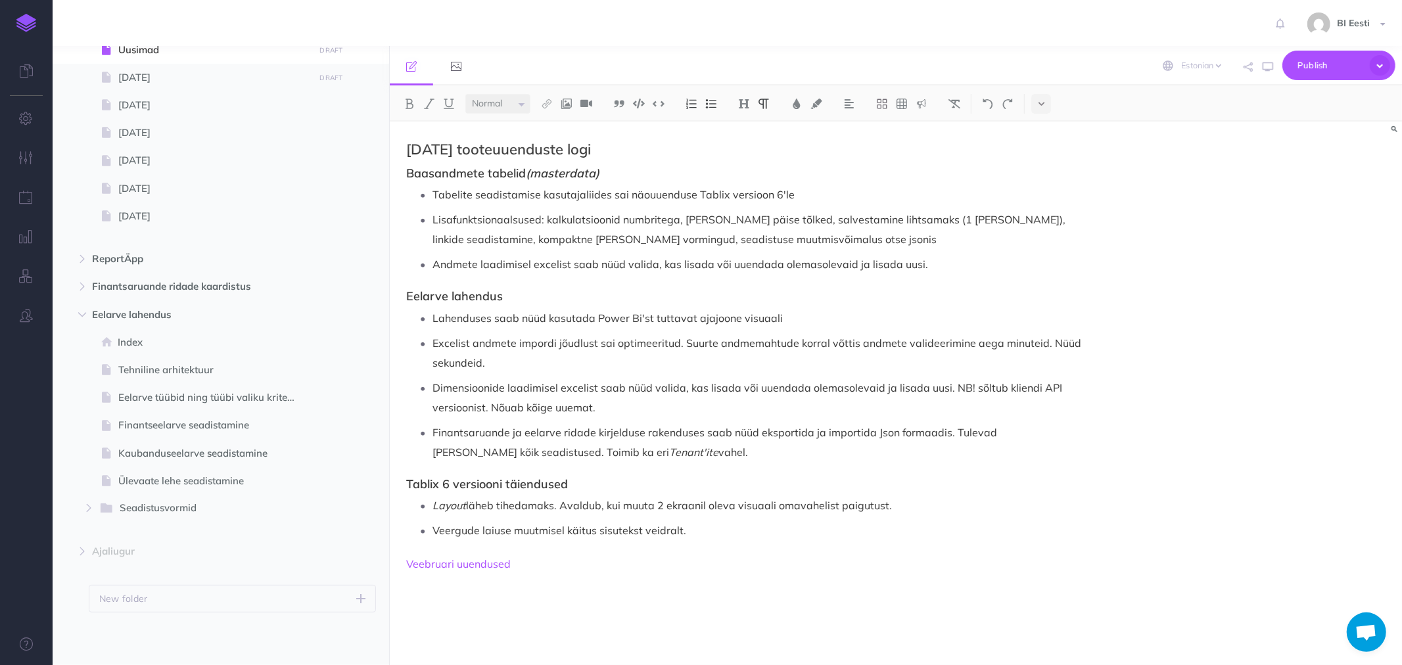
click at [410, 547] on div "September 2025 tooteuuenduste logi Baasandmete tabelid (masterdata) Tabelite se…" at bounding box center [744, 387] width 709 height 531
drag, startPoint x: 518, startPoint y: 588, endPoint x: 379, endPoint y: 594, distance: 139.5
click at [379, 594] on div "Admin kasutaja juhendid Collapse all Expand all Expand to root folders https://…" at bounding box center [728, 355] width 1350 height 619
click at [134, 83] on span "Mai 2025" at bounding box center [214, 78] width 192 height 16
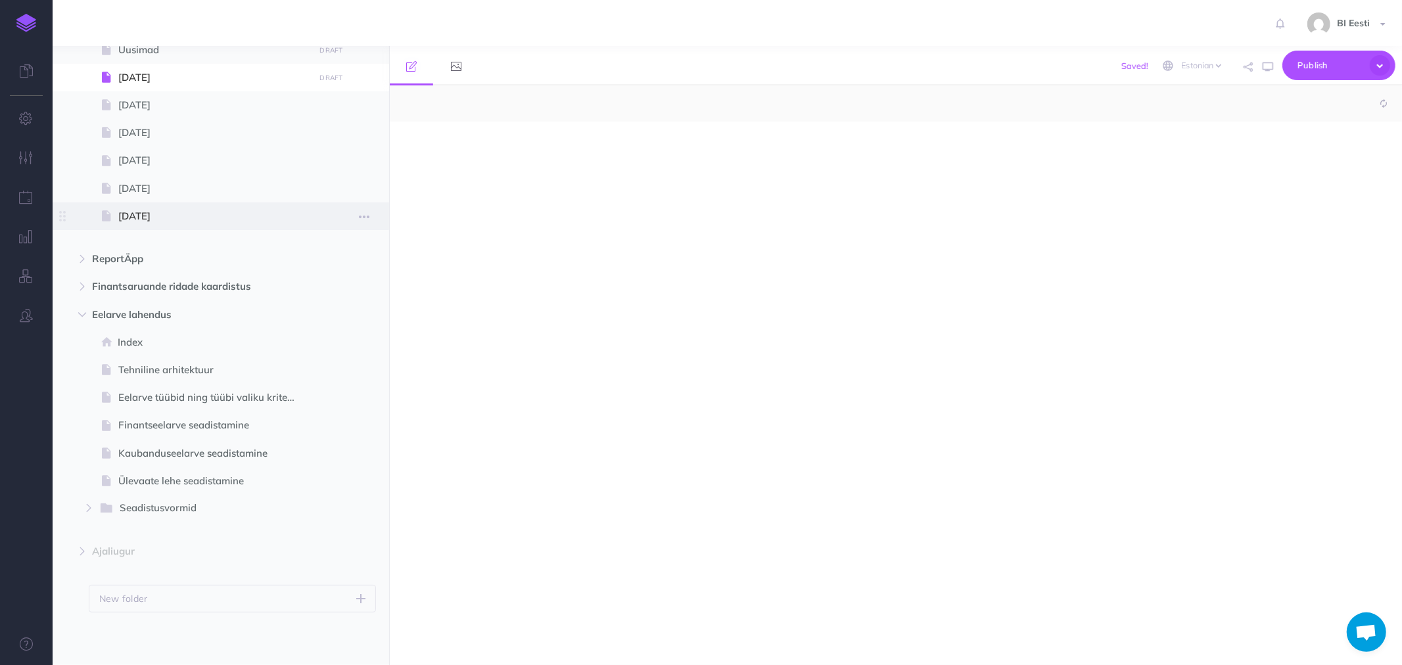
select select "null"
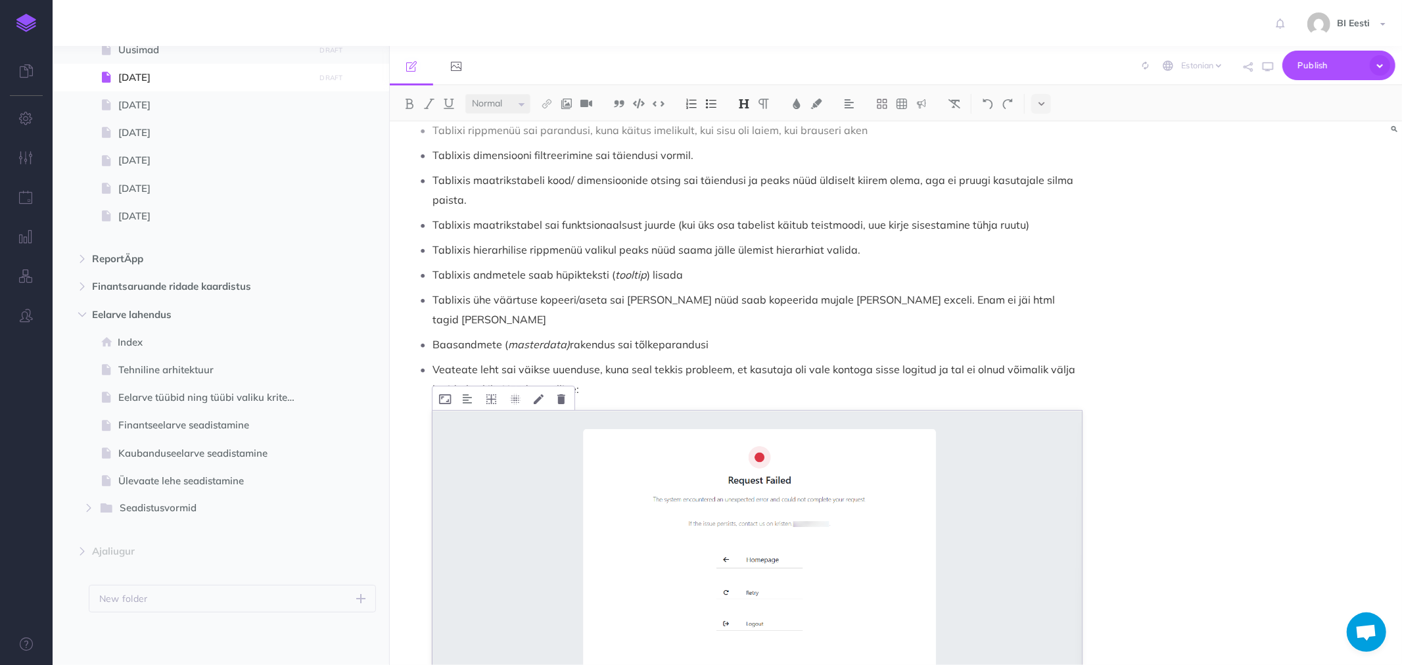
scroll to position [372, 0]
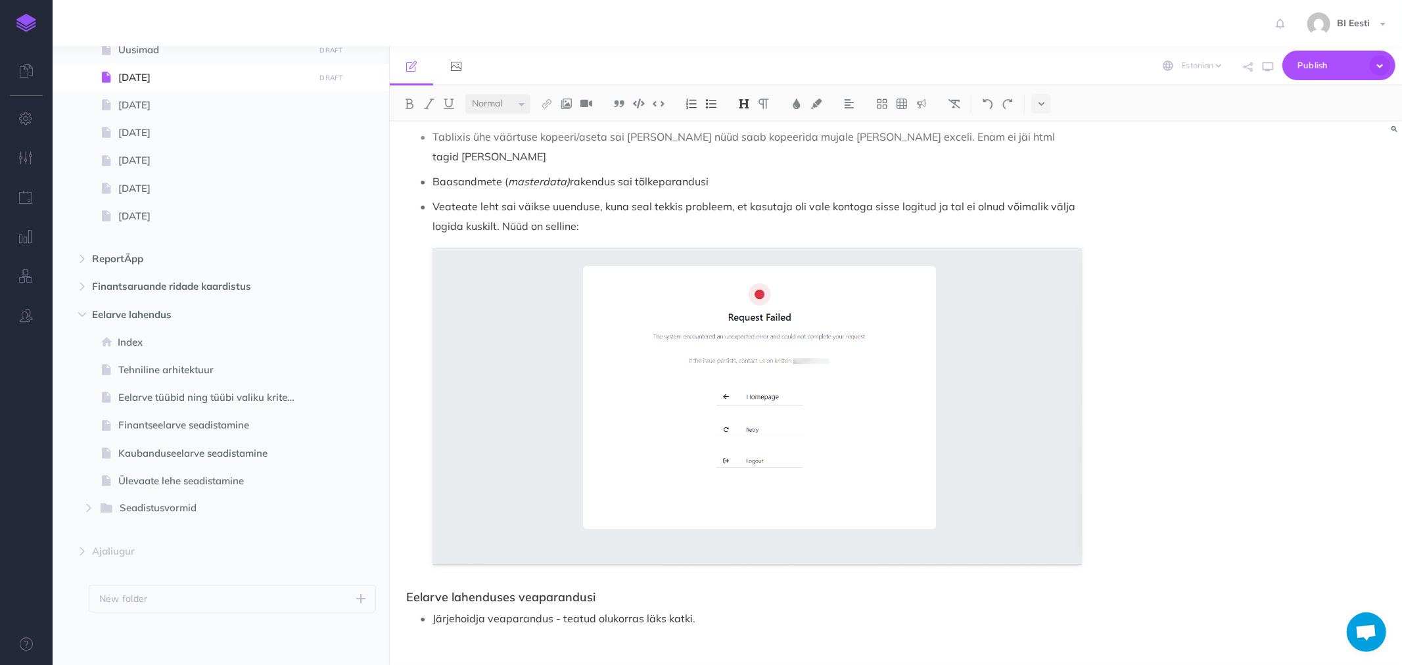
click at [464, 639] on div "Mai 2025 tooteuuenduste logi Tablix 6 versioonis hulk pisitäiendusi ja veaparan…" at bounding box center [744, 218] width 709 height 937
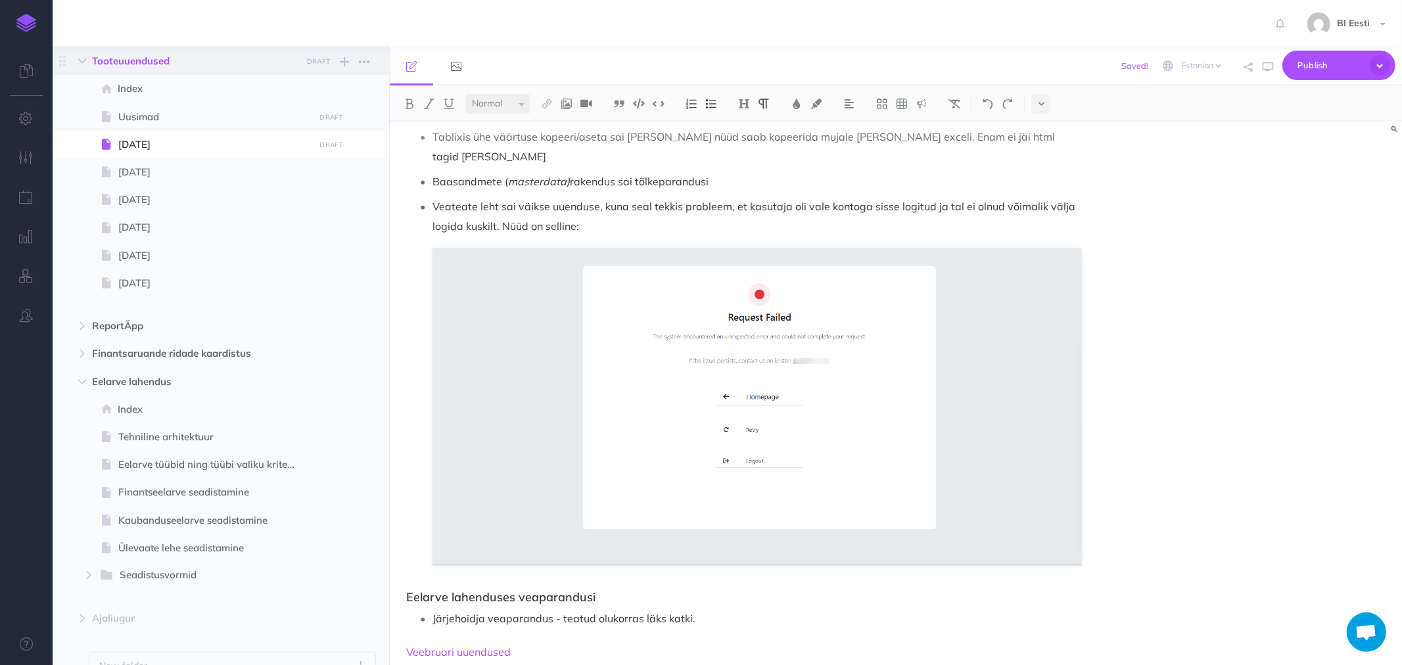
scroll to position [0, 0]
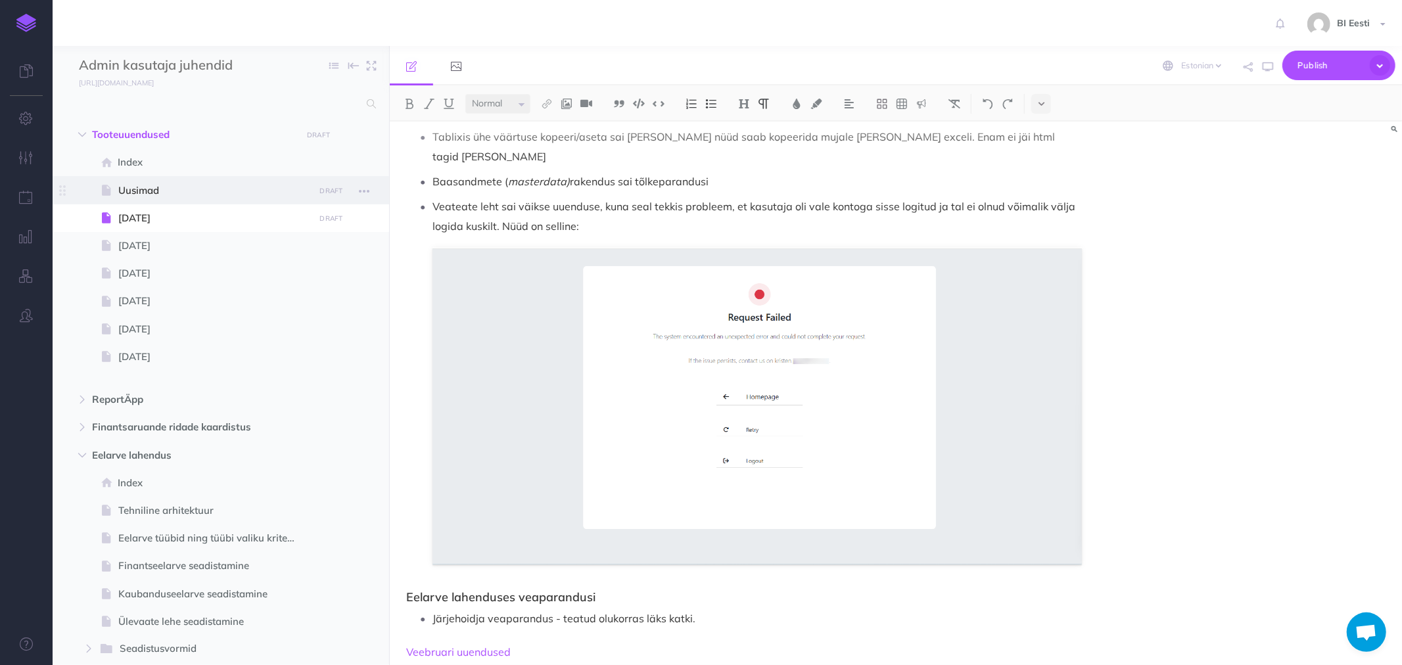
click at [161, 183] on span "Uusimad" at bounding box center [214, 191] width 192 height 16
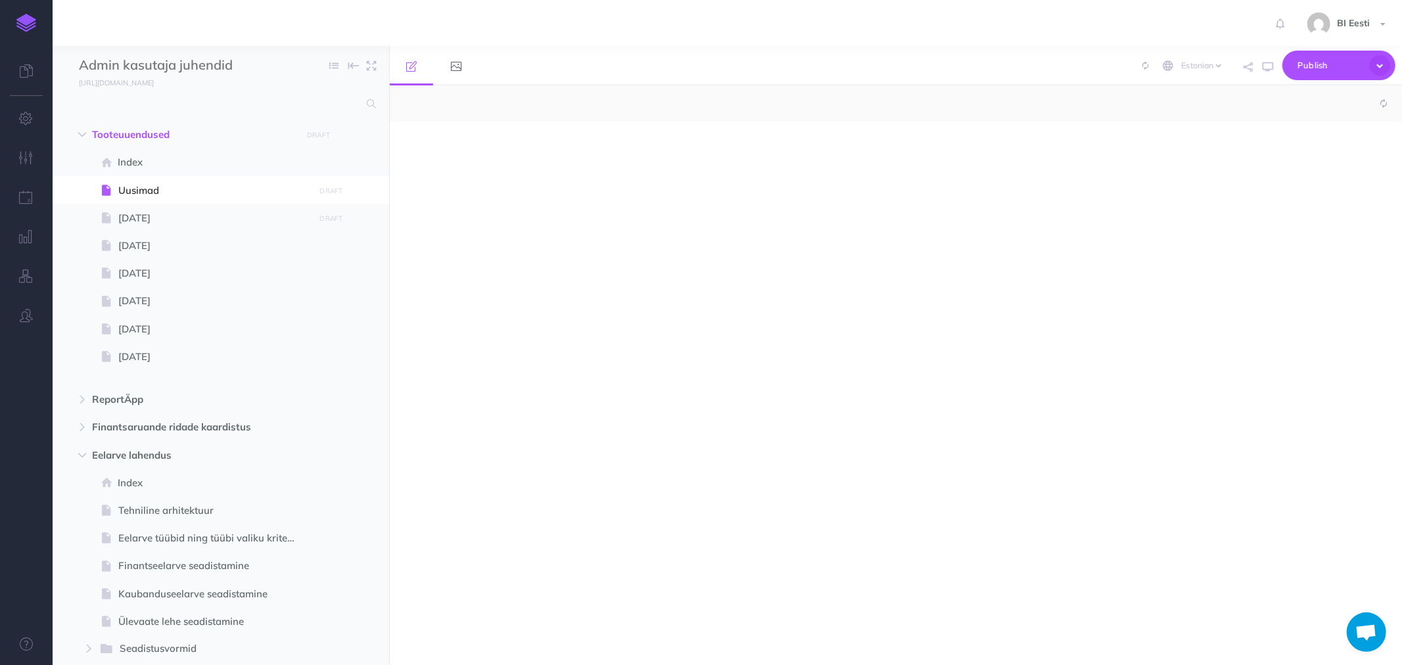
select select "null"
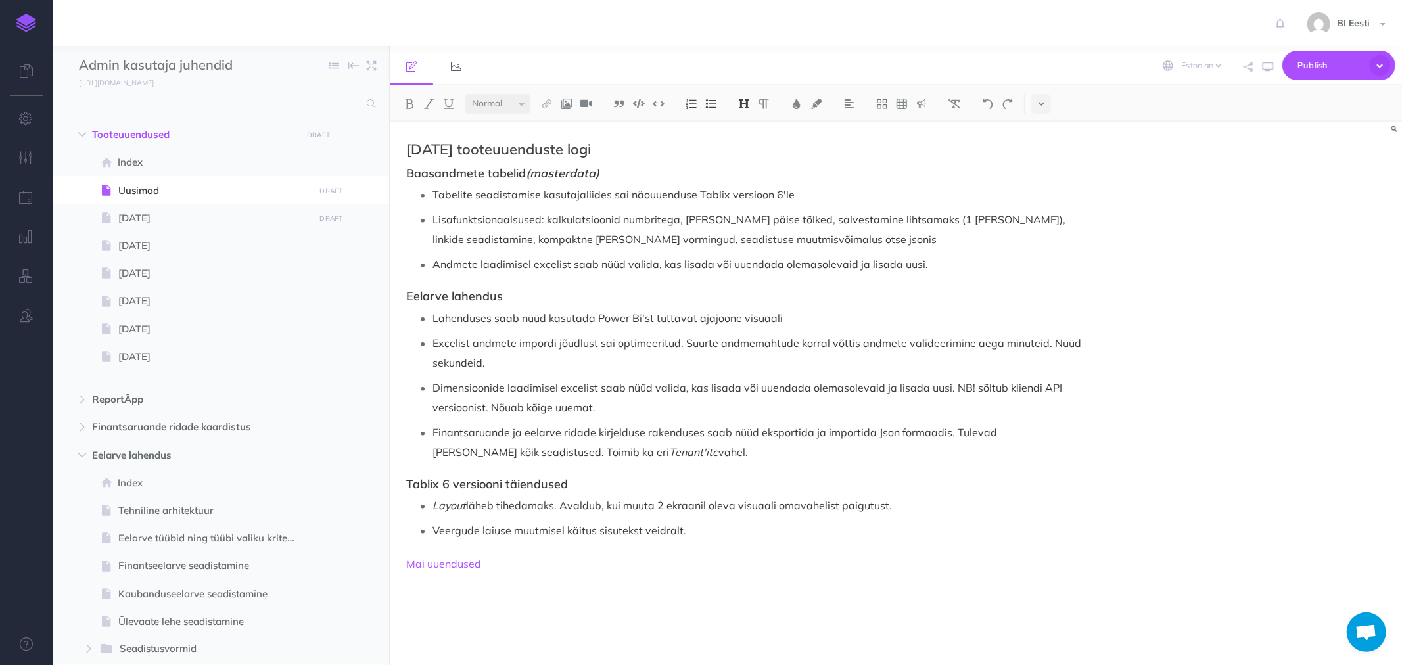
click at [406, 168] on h3 "Baasandmete tabelid (masterdata)" at bounding box center [744, 173] width 676 height 13
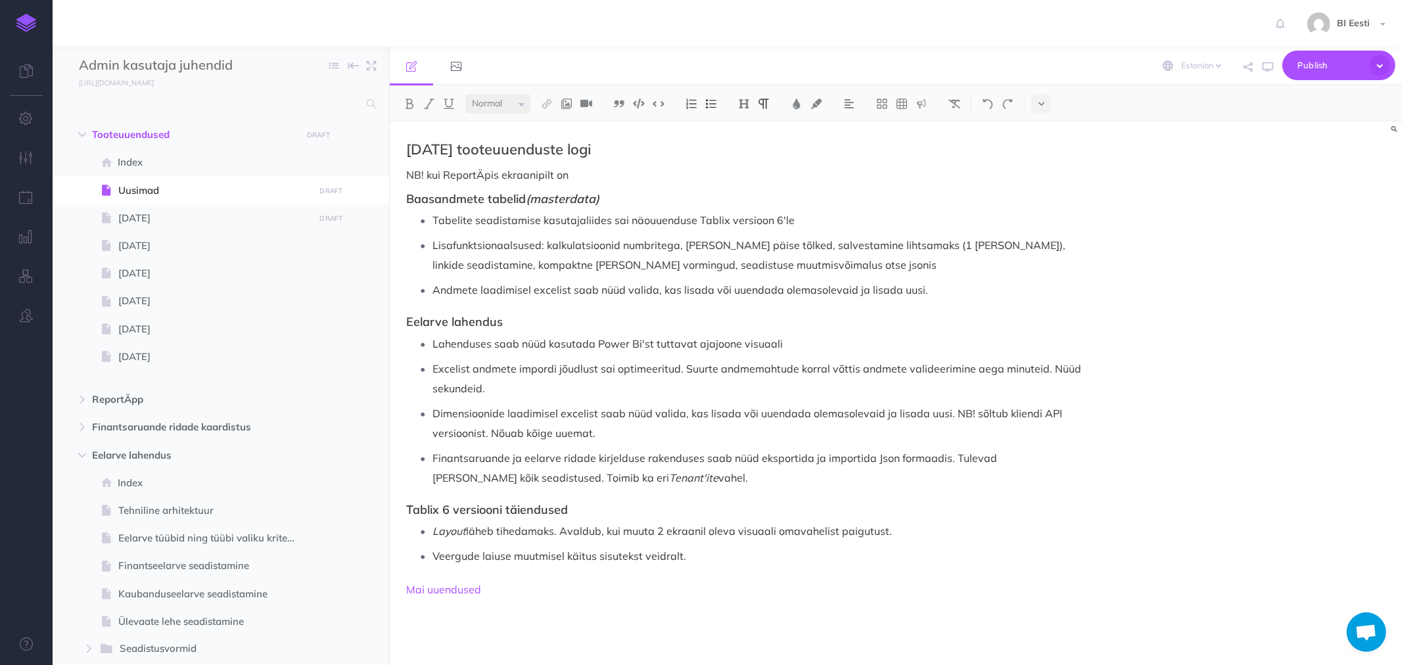
click at [584, 176] on p "NB! kui ReportÄpis ekraanipilt on" at bounding box center [744, 175] width 676 height 16
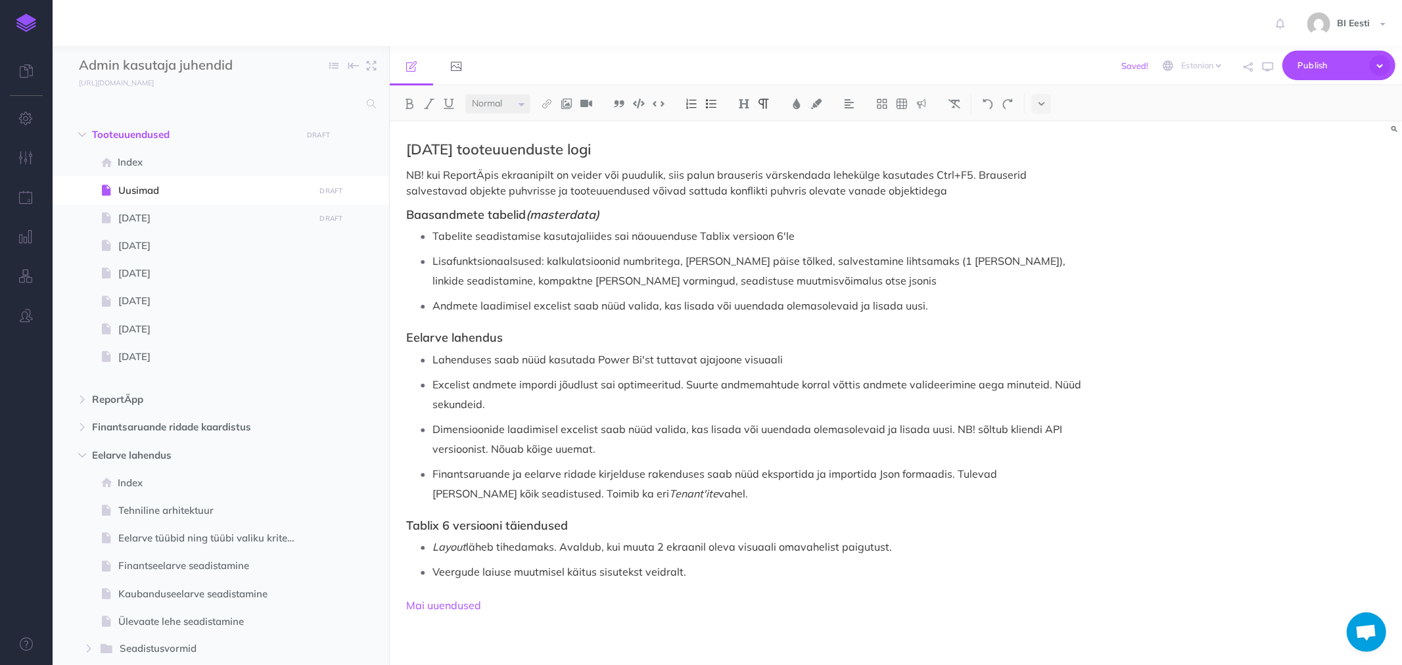
click at [878, 192] on p "NB! kui ReportÄpis ekraanipilt on veider või puudulik, siis palun brauseris vär…" at bounding box center [744, 183] width 676 height 32
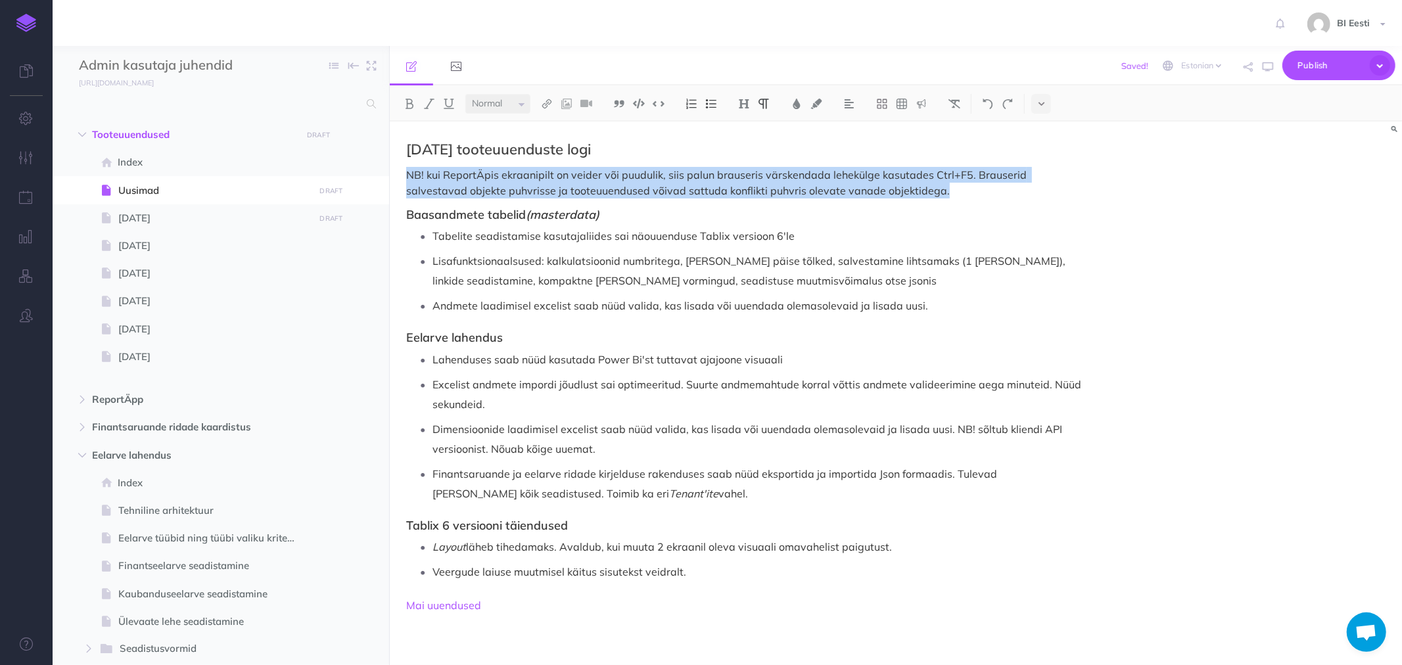
drag, startPoint x: 895, startPoint y: 194, endPoint x: 391, endPoint y: 172, distance: 504.8
click at [391, 172] on div "September 2025 tooteuuenduste logi NB! kui ReportÄpis ekraanipilt on veider või…" at bounding box center [744, 387] width 709 height 531
drag, startPoint x: 425, startPoint y: 172, endPoint x: 915, endPoint y: 189, distance: 489.4
click at [915, 189] on p "NB! kui ReportÄpis ekraanipilt on veider või puudulik, siis palun brauseris vär…" at bounding box center [744, 183] width 676 height 32
drag, startPoint x: 765, startPoint y: 189, endPoint x: 400, endPoint y: 182, distance: 365.6
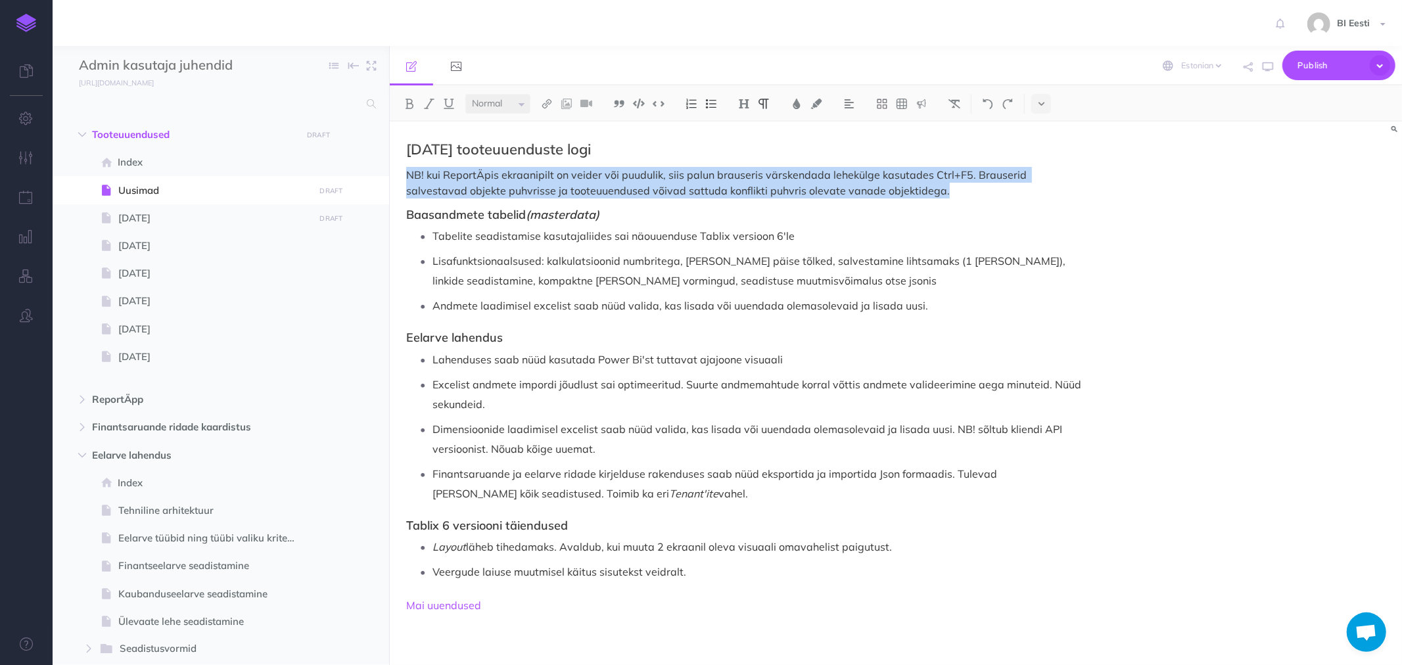
click at [400, 182] on div "September 2025 tooteuuenduste logi NB! kui ReportÄpis ekraanipilt on veider või…" at bounding box center [744, 387] width 709 height 531
click at [796, 101] on img at bounding box center [797, 104] width 12 height 11
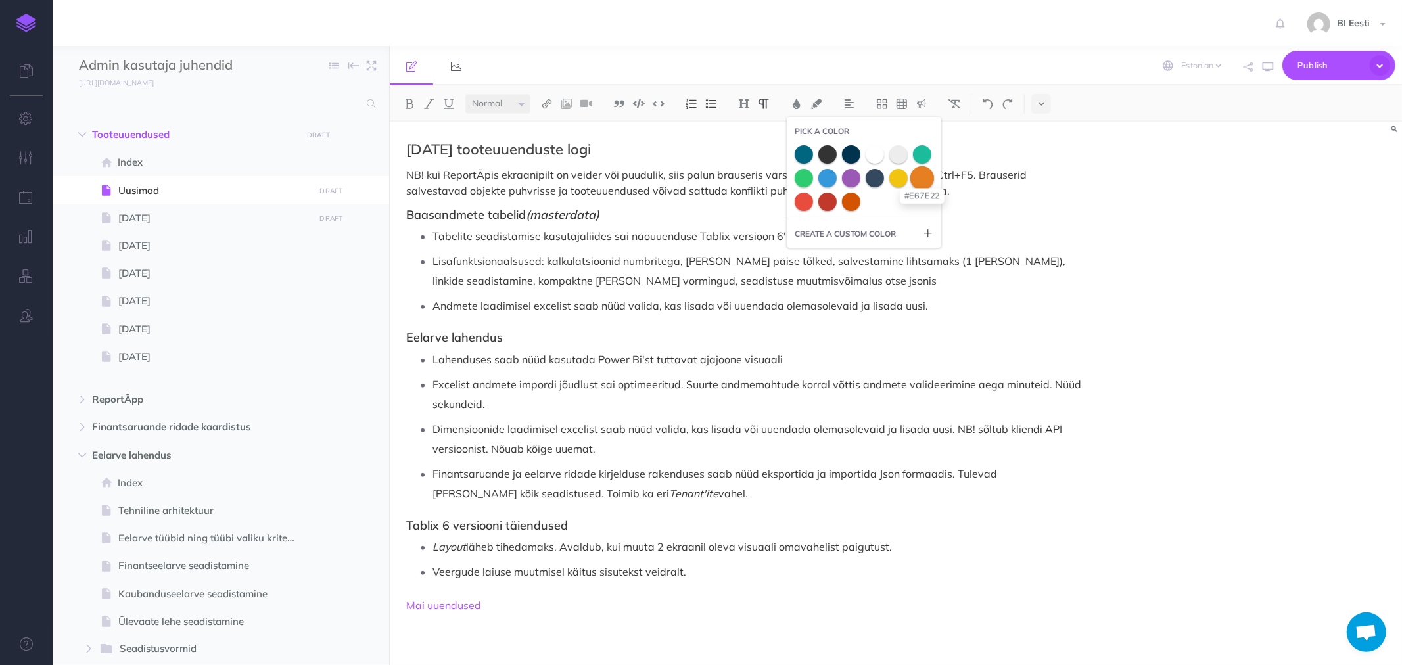
click at [920, 176] on span at bounding box center [923, 178] width 24 height 24
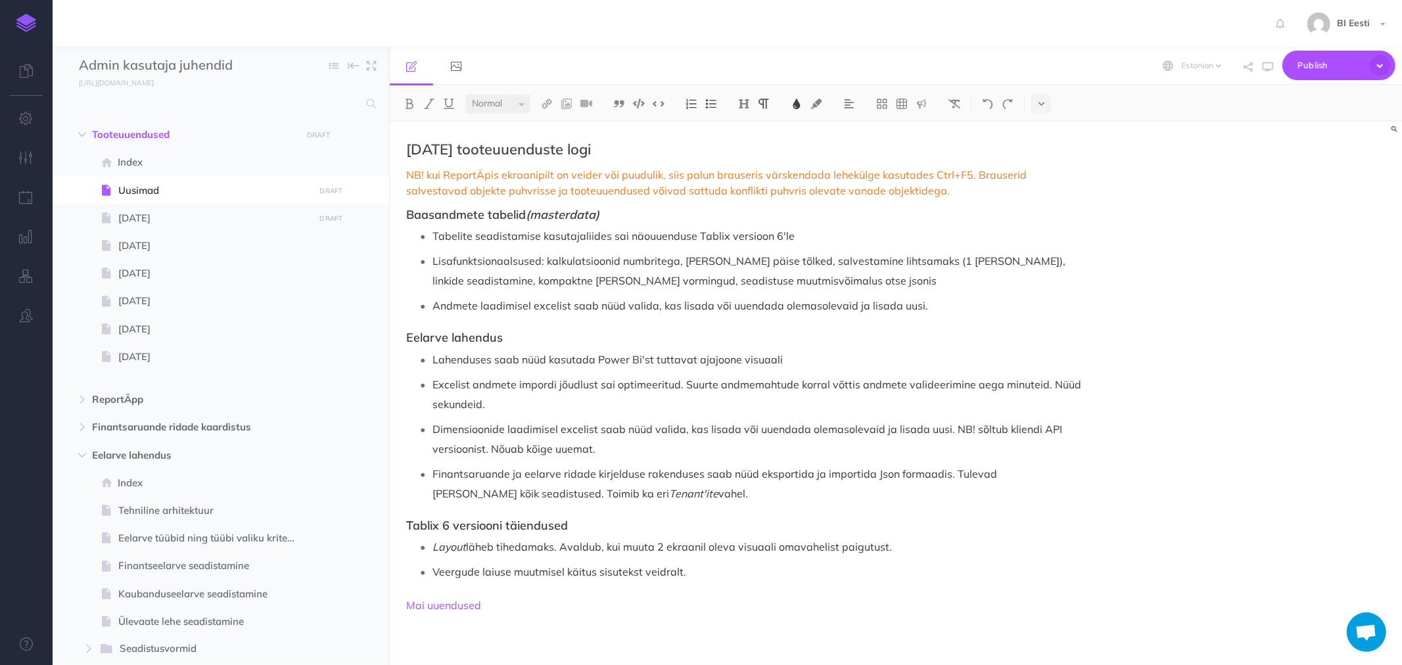
click at [706, 228] on p "Tabelite seadistamise kasutajaliides sai näouuenduse Tablix versioon 6'le" at bounding box center [758, 236] width 650 height 20
click at [714, 172] on span "NB! kui ReportÄpis ekraanipilt on veider või puudulik, siis palun brauseris vär…" at bounding box center [717, 182] width 623 height 29
click at [556, 187] on span "NB! kui ReportÄpis ekraanipilt on veider või puudulik, siis palun veebibrauseri…" at bounding box center [731, 182] width 650 height 29
click at [592, 385] on p "Excelist andmete impordi jõudlust sai optimeeritud. Suurte andmemahtude korral …" at bounding box center [758, 394] width 650 height 39
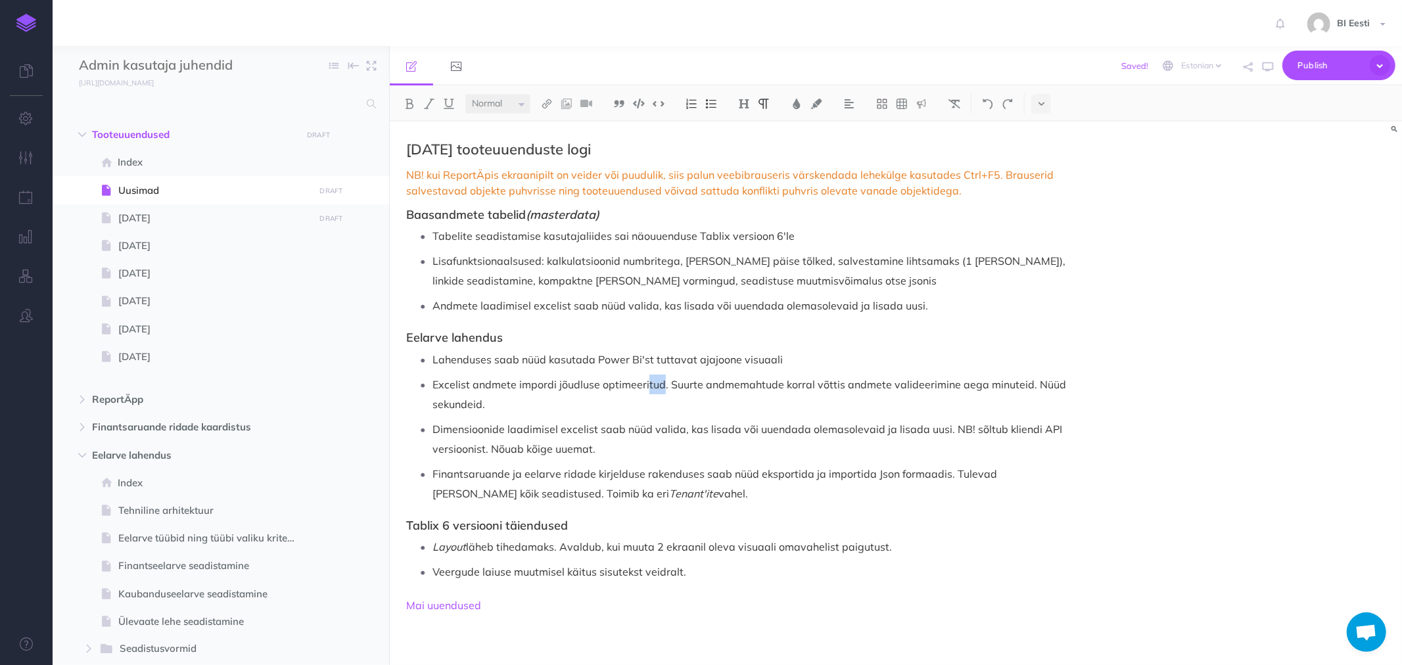
drag, startPoint x: 646, startPoint y: 385, endPoint x: 659, endPoint y: 384, distance: 13.2
click at [659, 384] on p "Excelist andmete impordi jõudluse optimeeritud. Suurte andmemahtude korral võtt…" at bounding box center [758, 394] width 650 height 39
click at [1298, 64] on span "Publish" at bounding box center [1331, 65] width 66 height 20
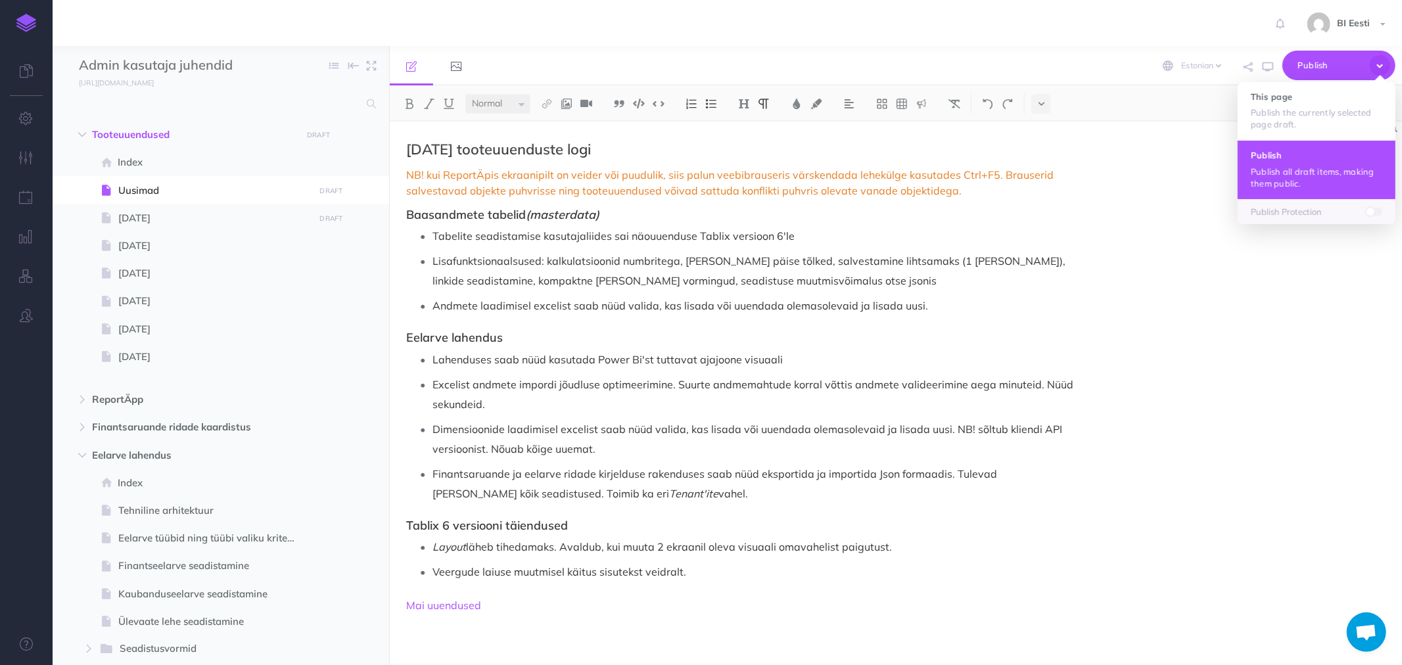
click at [1270, 159] on h4 "Publish" at bounding box center [1316, 155] width 131 height 9
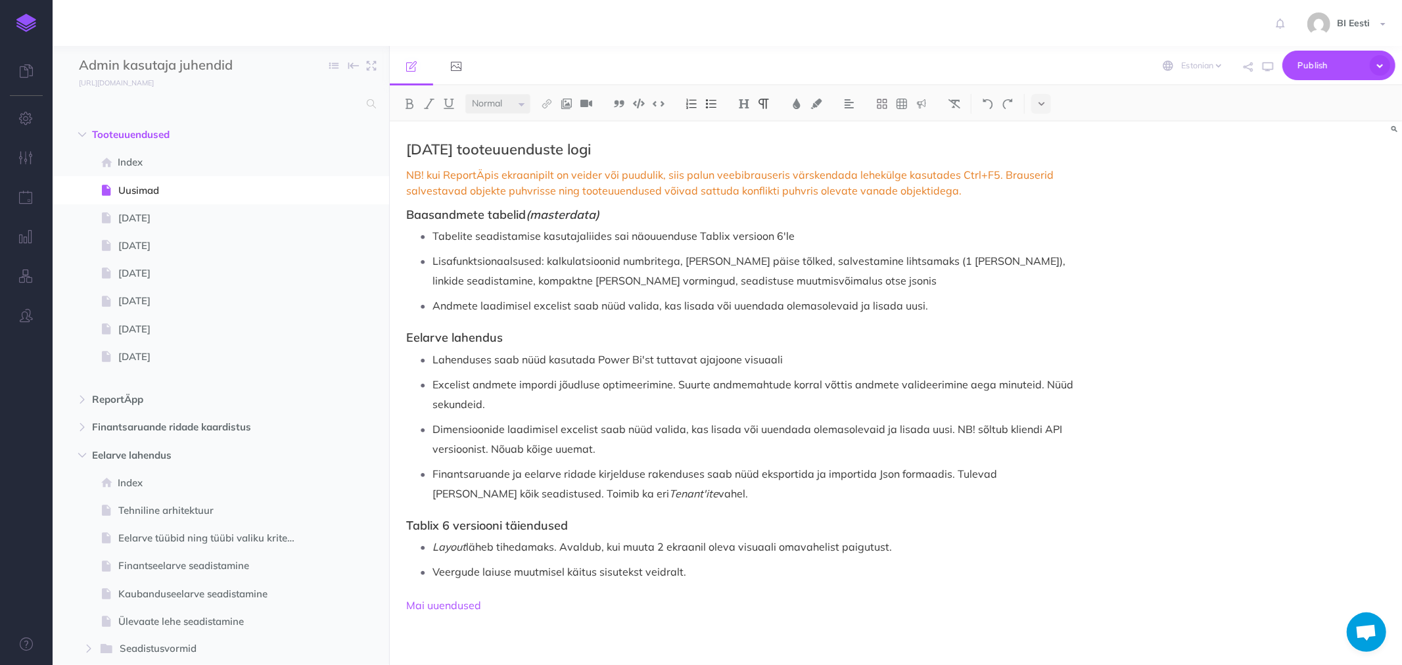
click at [811, 360] on p "Lahenduses saab nüüd kasutada Power Bi'st tuttavat ajajoone visuaali" at bounding box center [758, 360] width 650 height 20
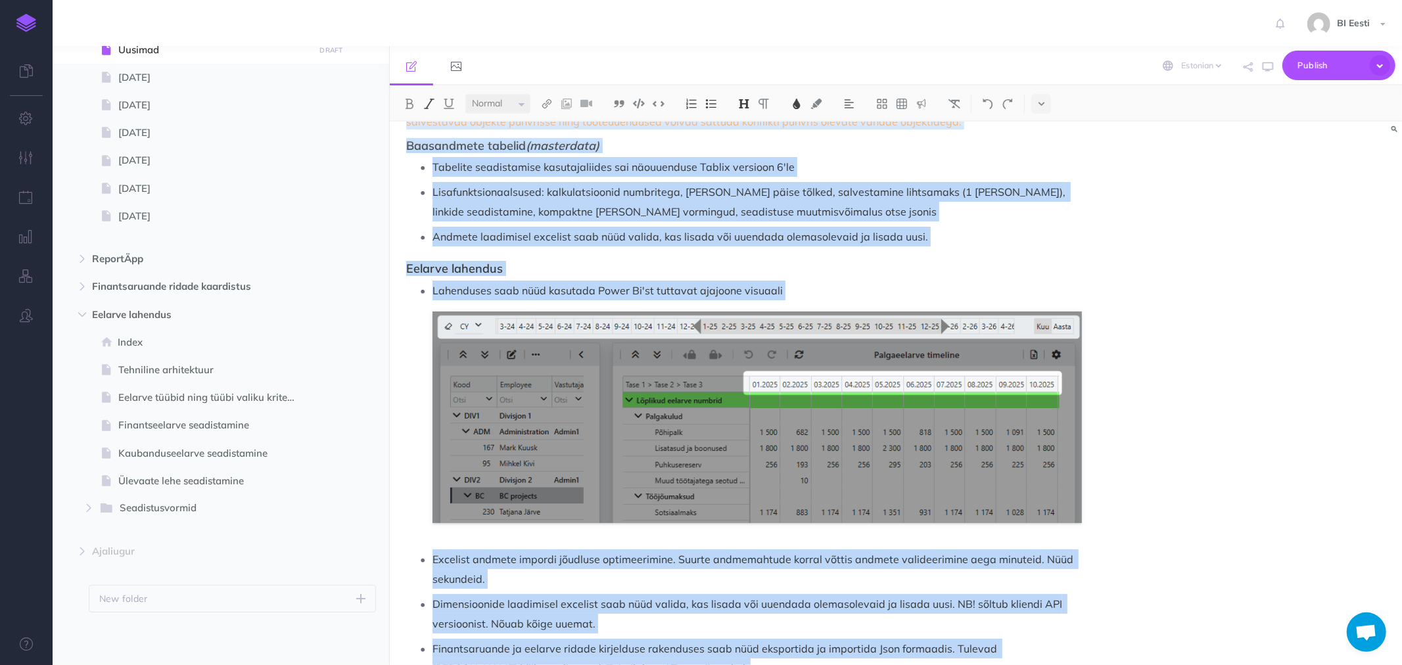
scroll to position [218, 0]
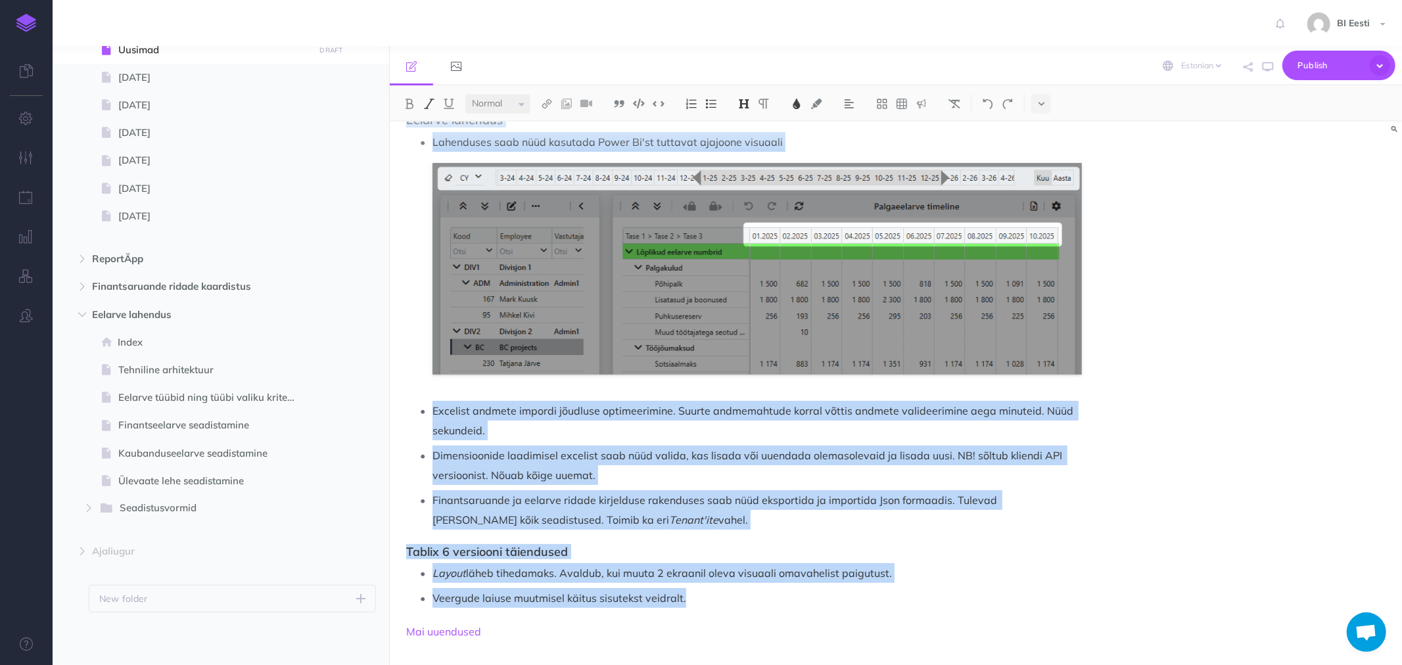
drag, startPoint x: 408, startPoint y: 147, endPoint x: 681, endPoint y: 602, distance: 531.4
click at [681, 602] on div "September 2025 tooteuuenduste logi NB! kui ReportÄpis ekraanipilt on veider või…" at bounding box center [744, 285] width 709 height 762
copy div "September 2025 tooteuuenduste logi NB! kui ReportÄpis ekraanipilt on veider või…"
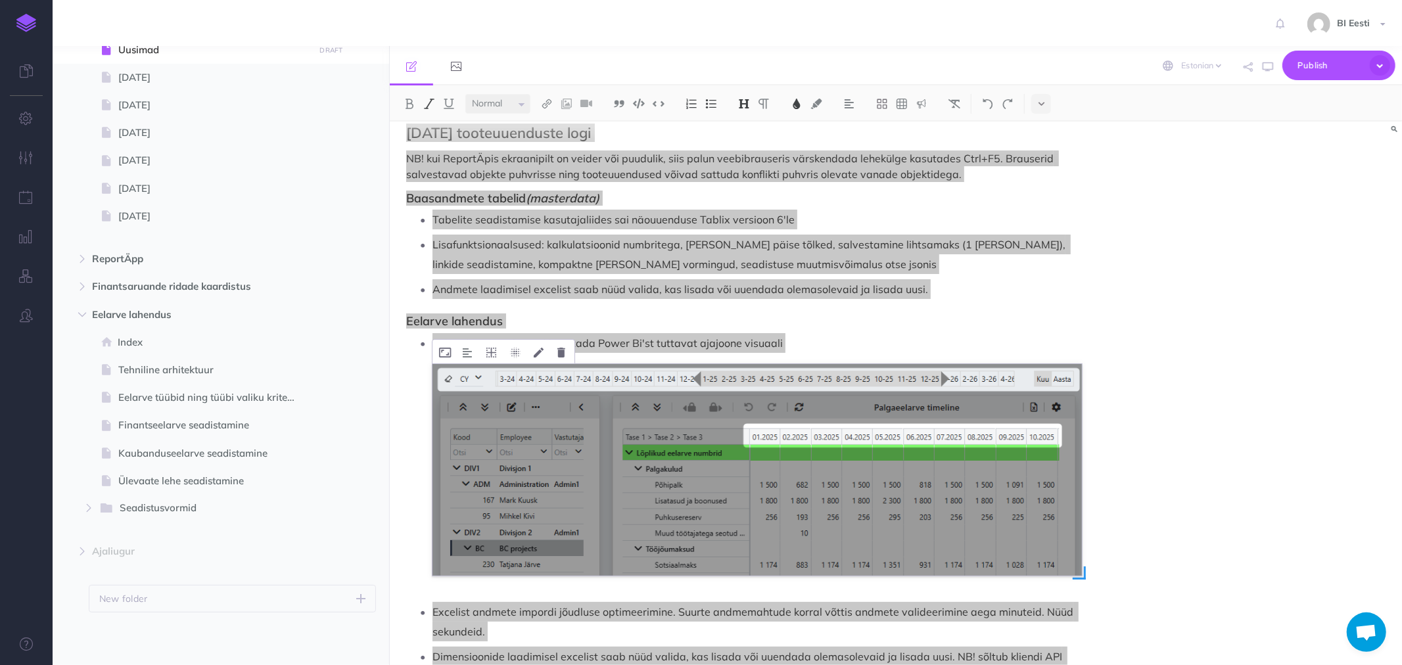
scroll to position [0, 0]
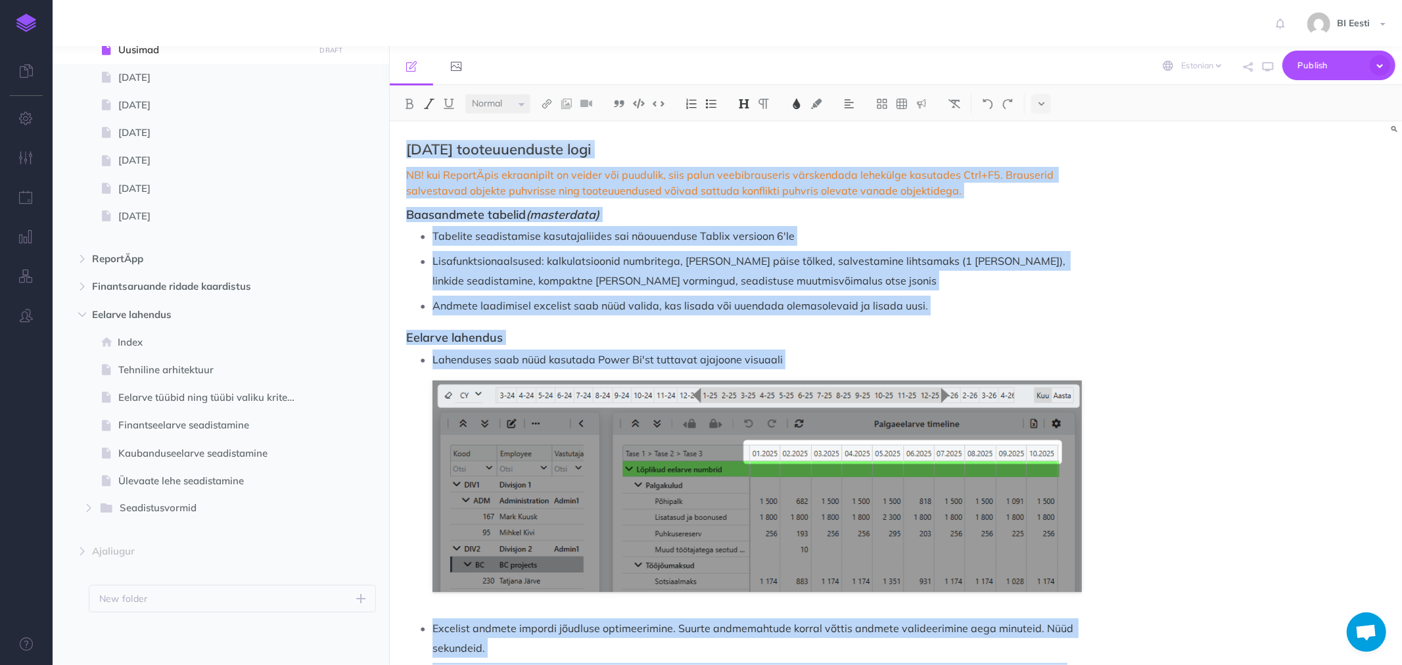
click at [510, 357] on p "Lahenduses saab nüüd kasutada Power Bi'st tuttavat ajajoone visuaali" at bounding box center [758, 360] width 650 height 20
drag, startPoint x: 695, startPoint y: 594, endPoint x: 383, endPoint y: 147, distance: 545.5
click at [383, 147] on div "Admin kasutaja juhendid Collapse all Expand all Expand to root folders https://…" at bounding box center [728, 355] width 1350 height 619
copy div "September 2025 tooteuuenduste logi NB! kui ReportÄpis ekraanipilt on veider või…"
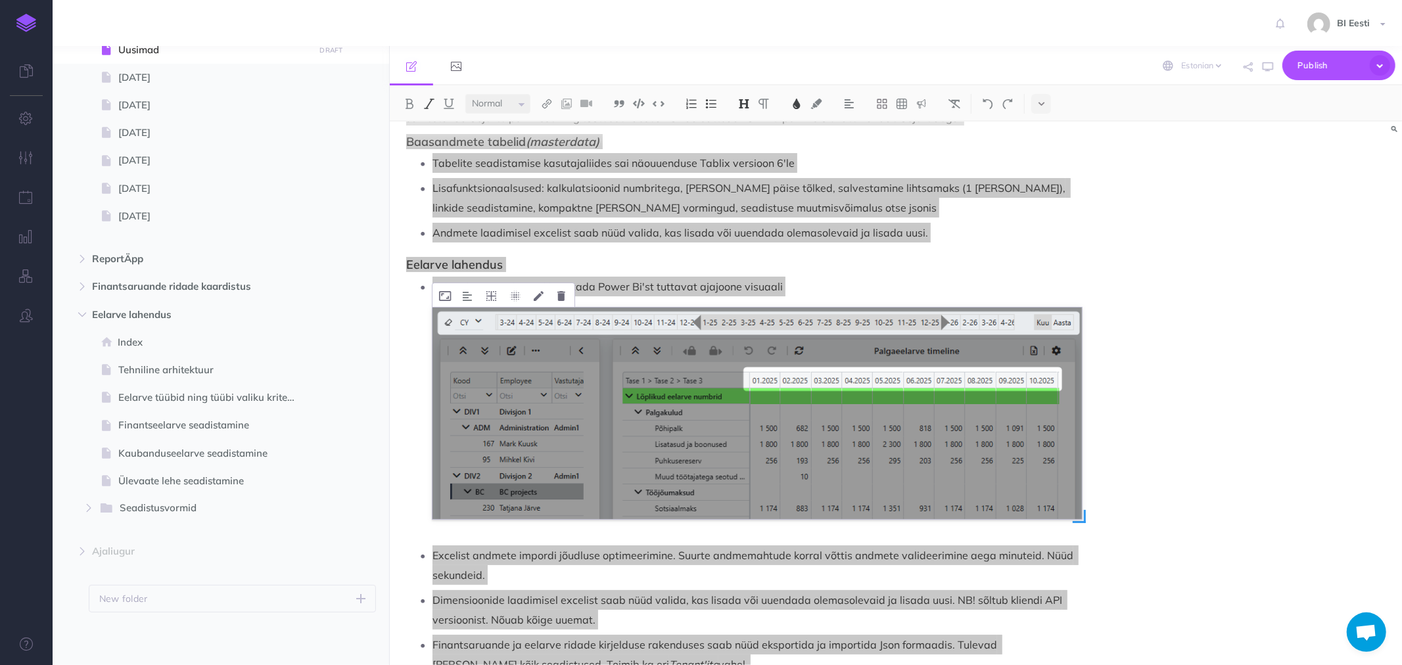
scroll to position [218, 0]
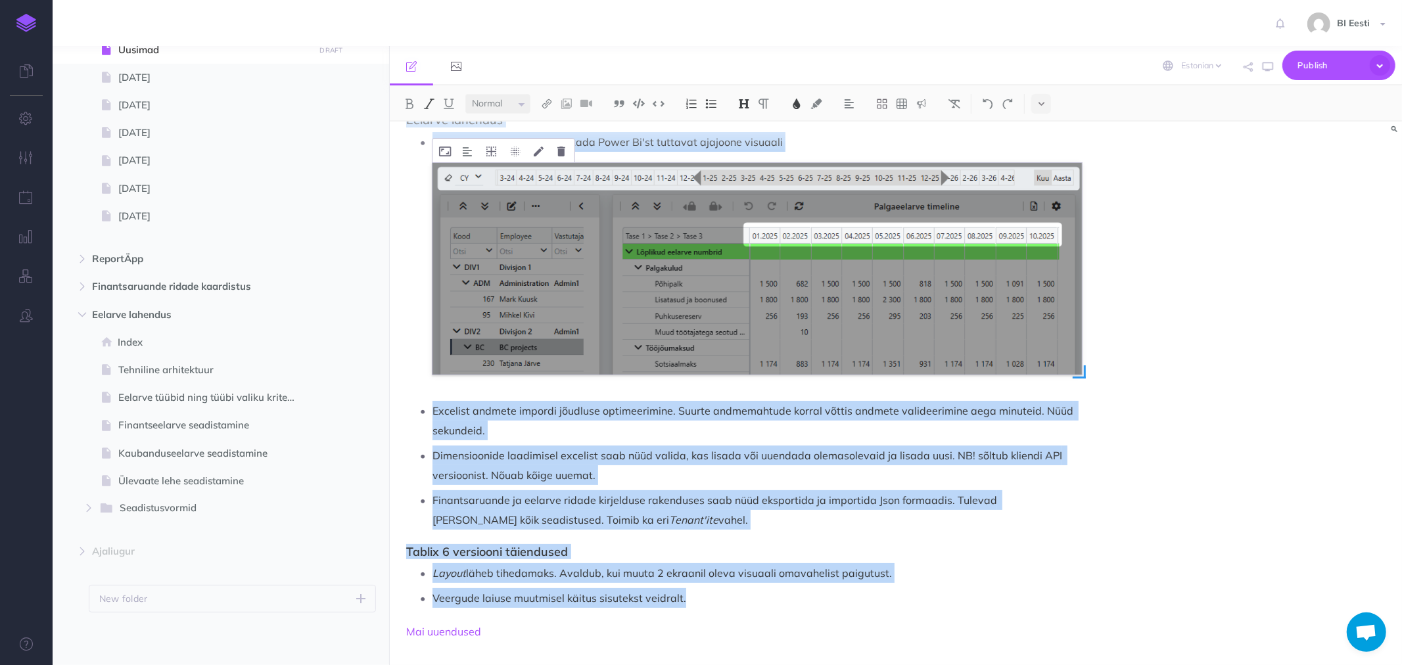
click at [827, 346] on img at bounding box center [758, 269] width 650 height 212
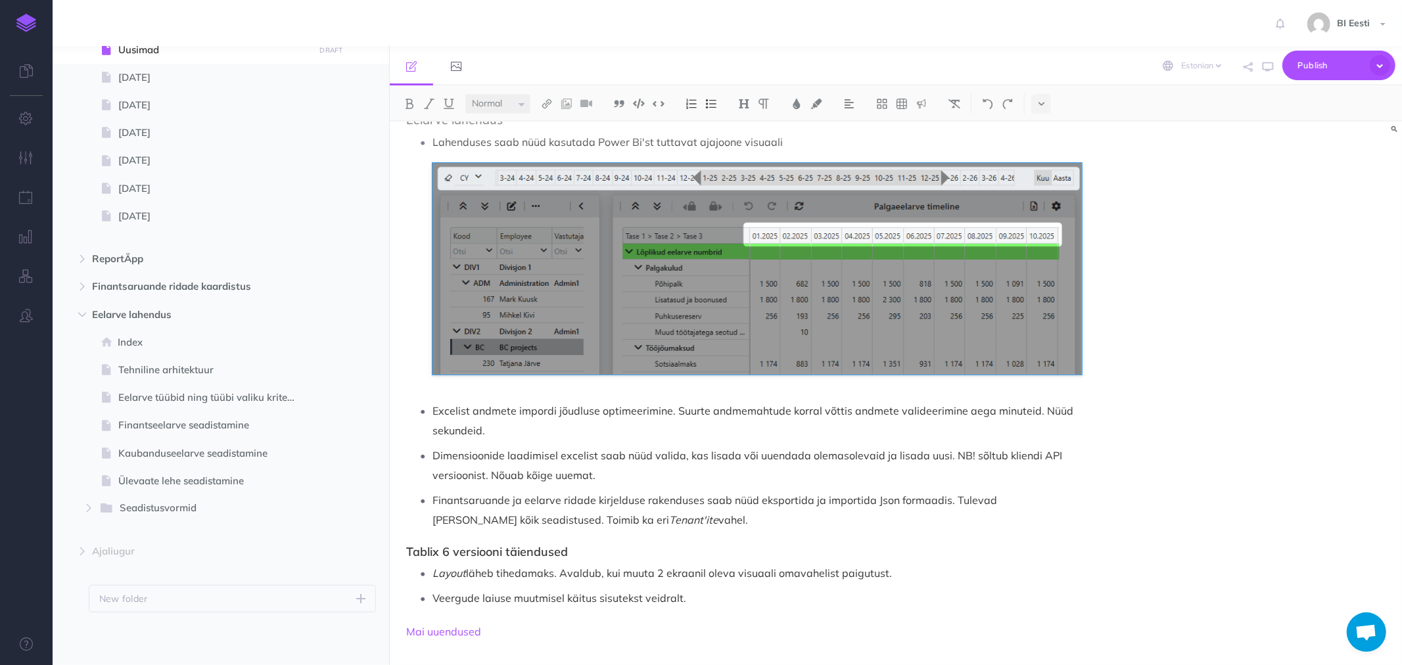
click at [542, 411] on p "Excelist andmete impordi jõudluse optimeerimine. Suurte andmemahtude korral võt…" at bounding box center [758, 420] width 650 height 39
click at [525, 604] on p "Veergude laiuse muutmisel käitus sisutekst veidralt." at bounding box center [758, 598] width 650 height 20
click at [691, 603] on p "Veergude laiuse muutmisel käitus sisutekst veidralt." at bounding box center [758, 598] width 650 height 20
click at [717, 101] on img at bounding box center [711, 104] width 12 height 11
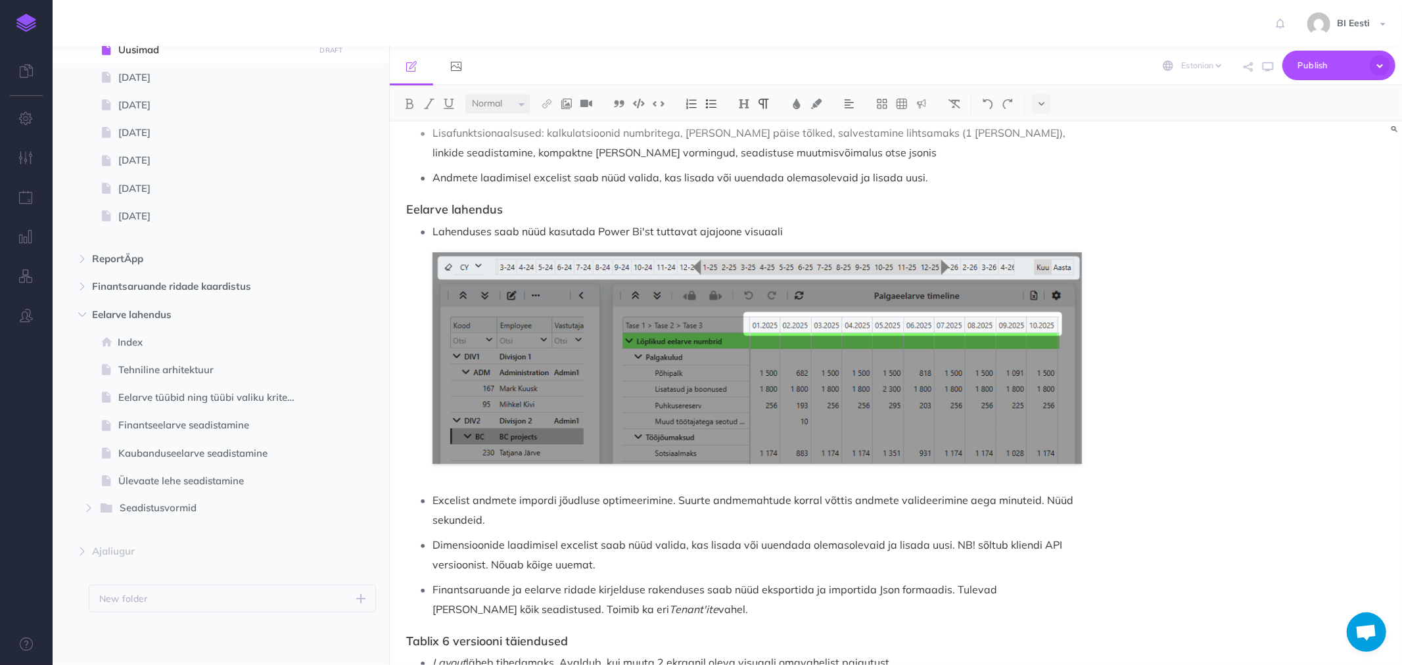
scroll to position [120, 0]
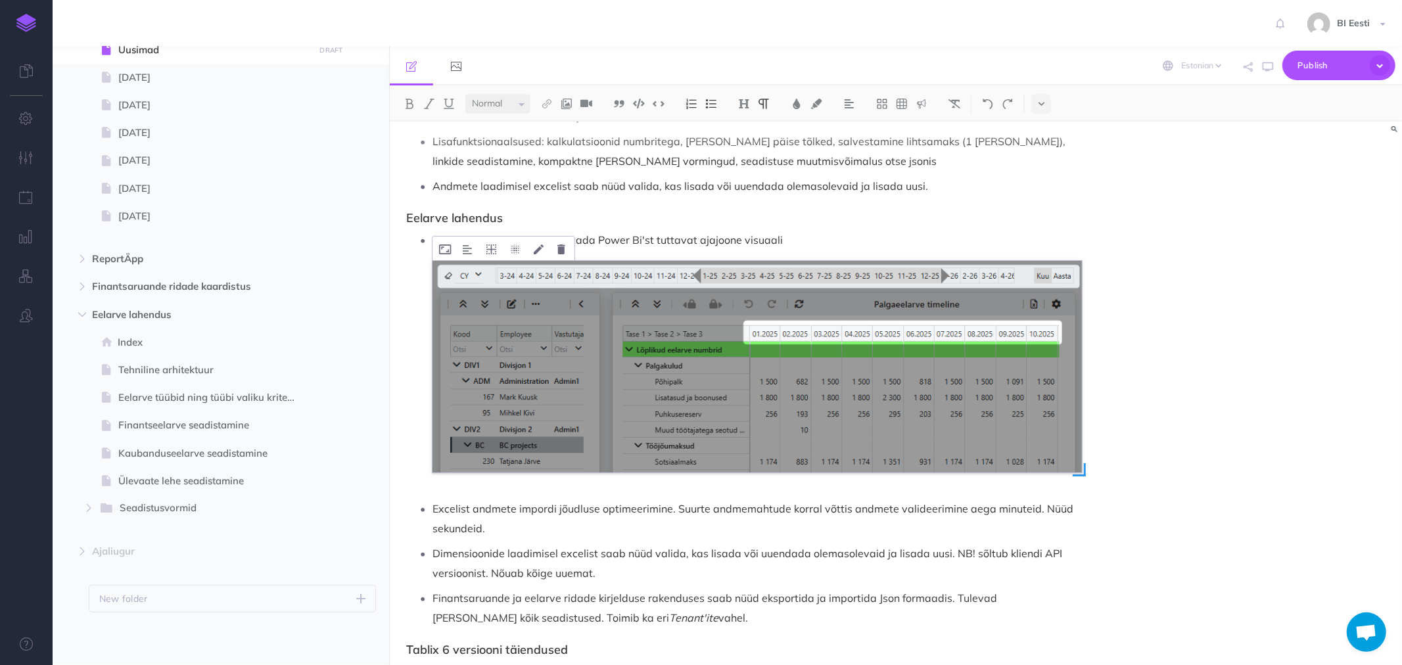
click at [620, 274] on img at bounding box center [758, 367] width 650 height 212
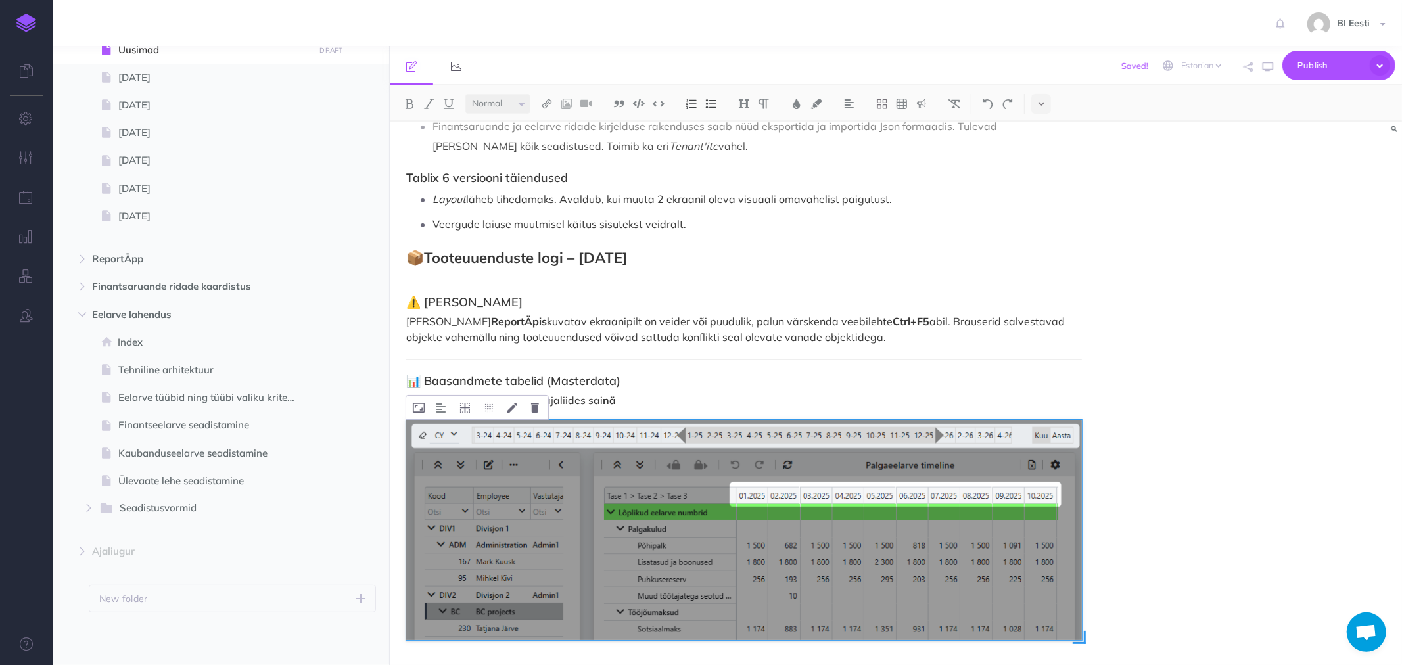
scroll to position [704, 0]
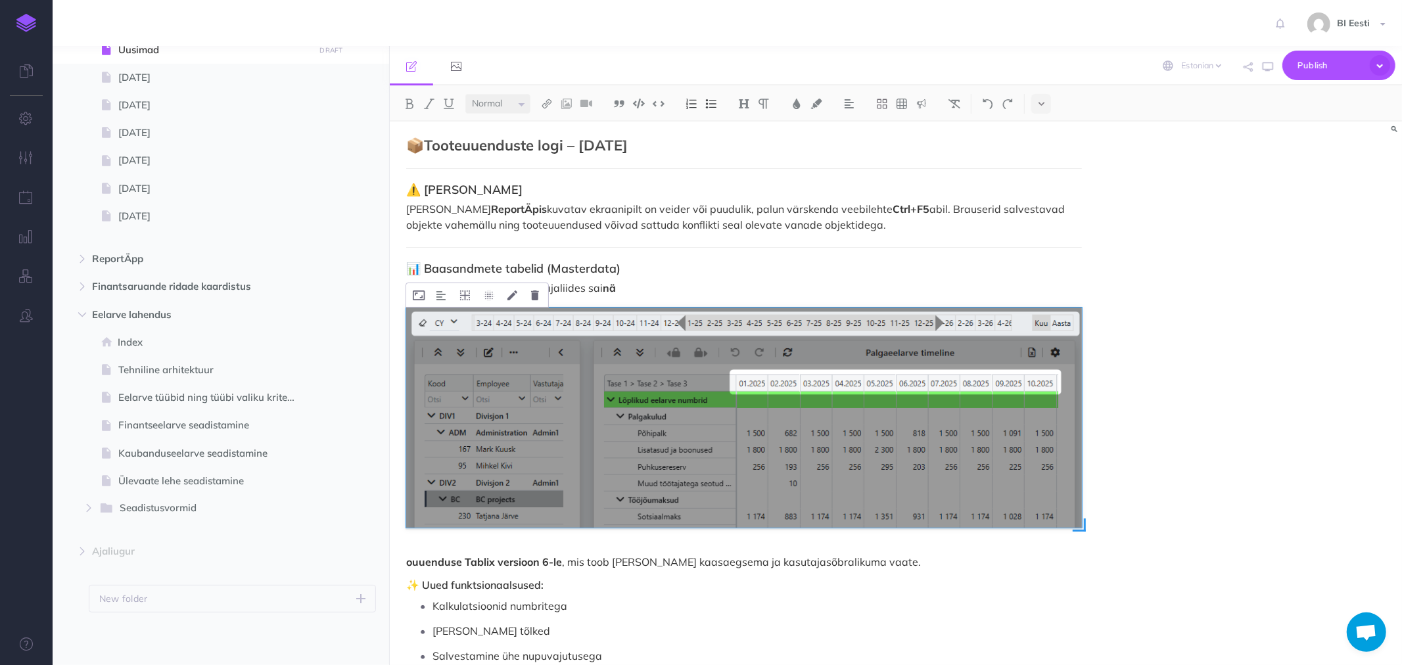
click at [597, 406] on img at bounding box center [744, 418] width 676 height 220
click at [648, 396] on img at bounding box center [744, 418] width 676 height 220
click at [1125, 382] on div "September 2025 tooteuuenduste logi NB! kui ReportÄpis ekraanipilt on veider või…" at bounding box center [896, 394] width 1012 height 544
click at [765, 383] on img at bounding box center [744, 418] width 676 height 220
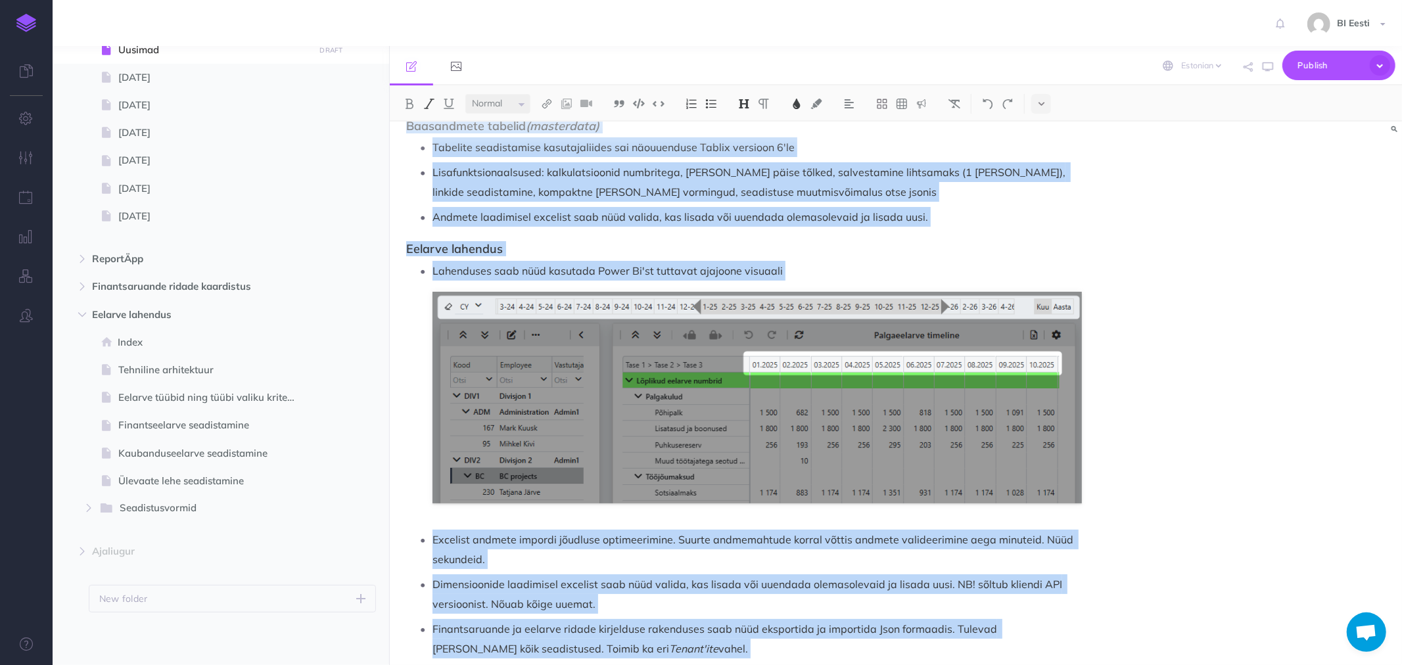
scroll to position [0, 0]
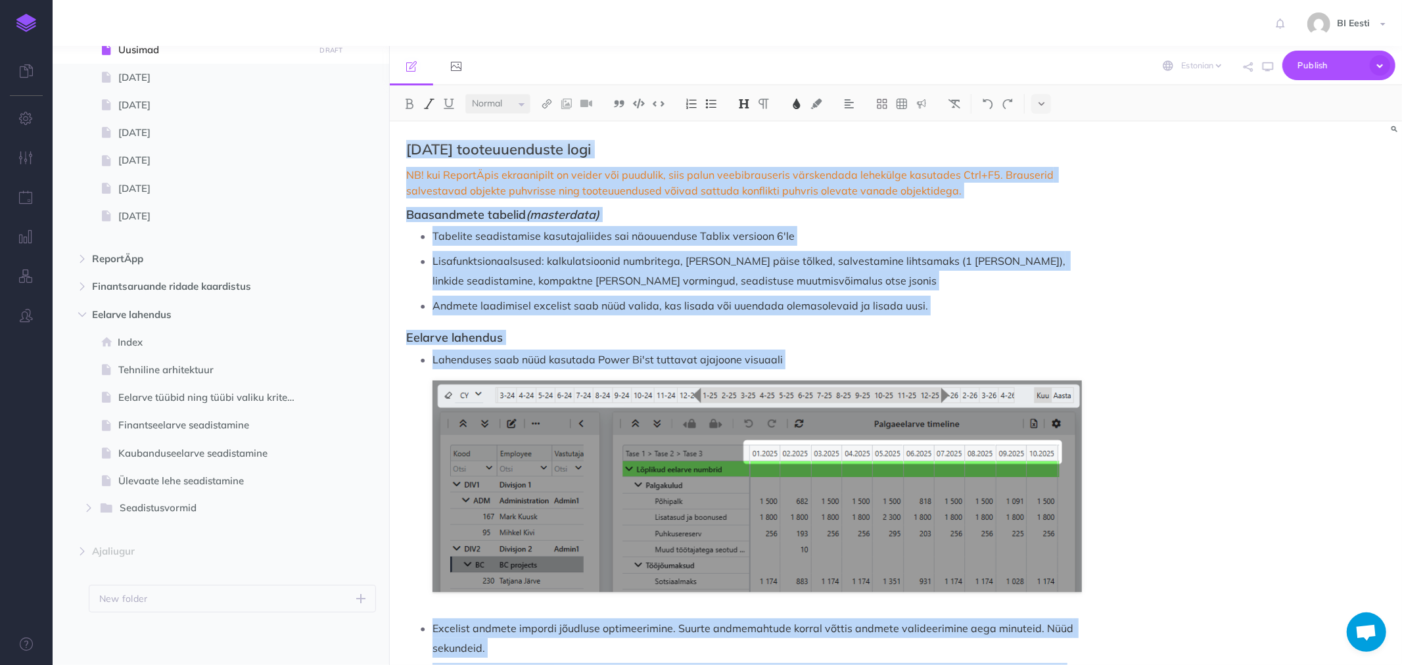
drag, startPoint x: 690, startPoint y: 450, endPoint x: 398, endPoint y: 149, distance: 418.9
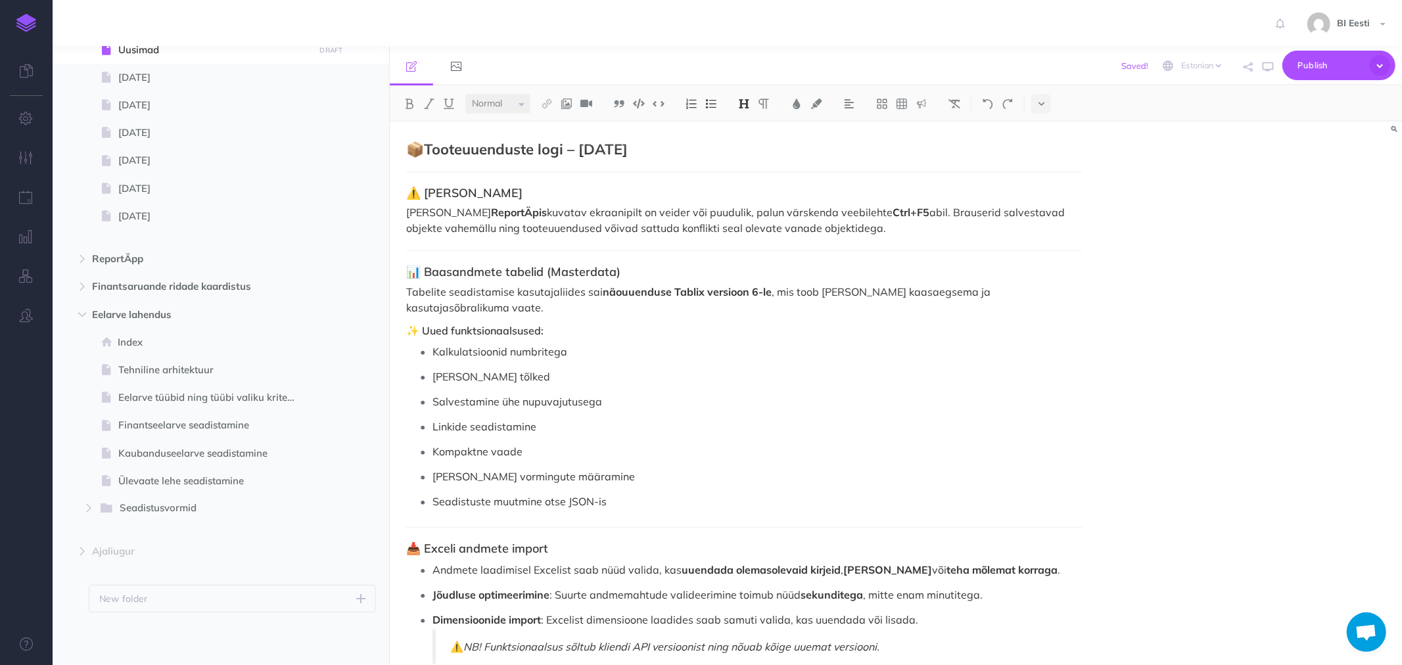
click at [525, 212] on p "Kui ReportÄpis kuvatav ekraanipilt on veider või puudulik, palun värskenda veeb…" at bounding box center [744, 220] width 676 height 32
click at [1314, 64] on span "Publish" at bounding box center [1331, 65] width 66 height 20
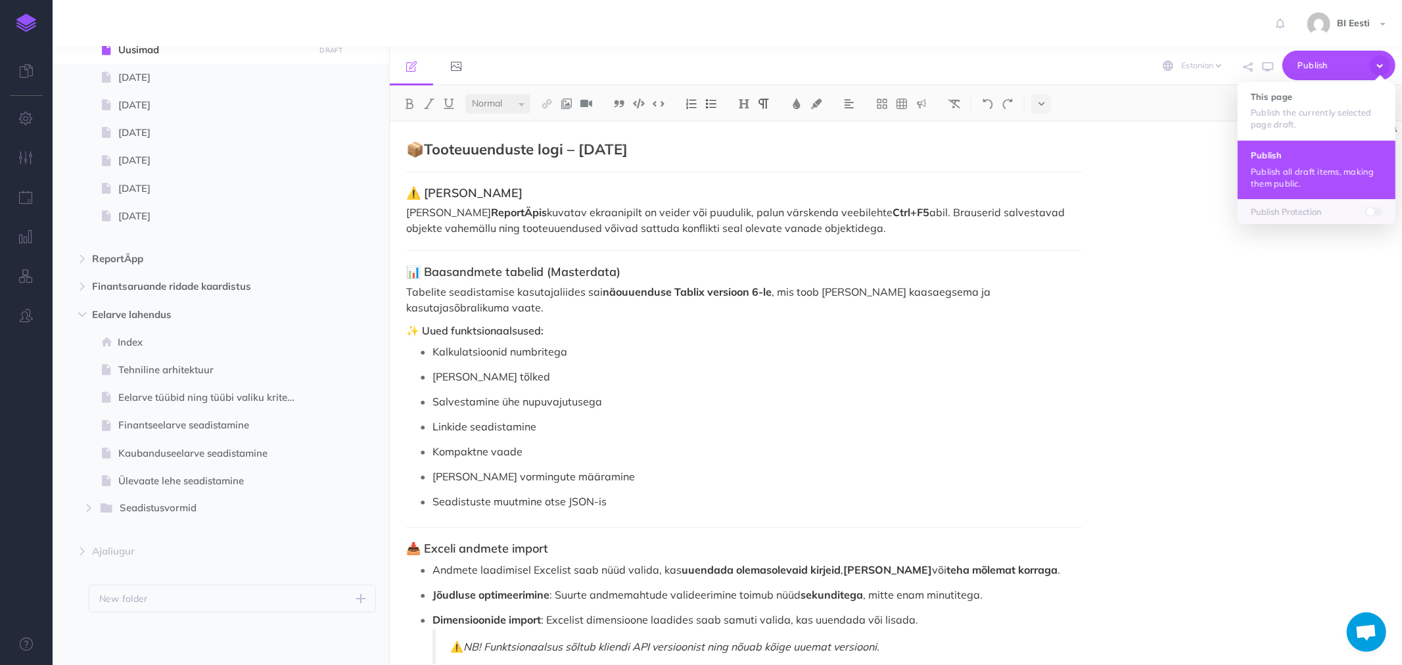
click at [1274, 161] on button "Publish Publish all draft items, making them public." at bounding box center [1317, 169] width 158 height 59
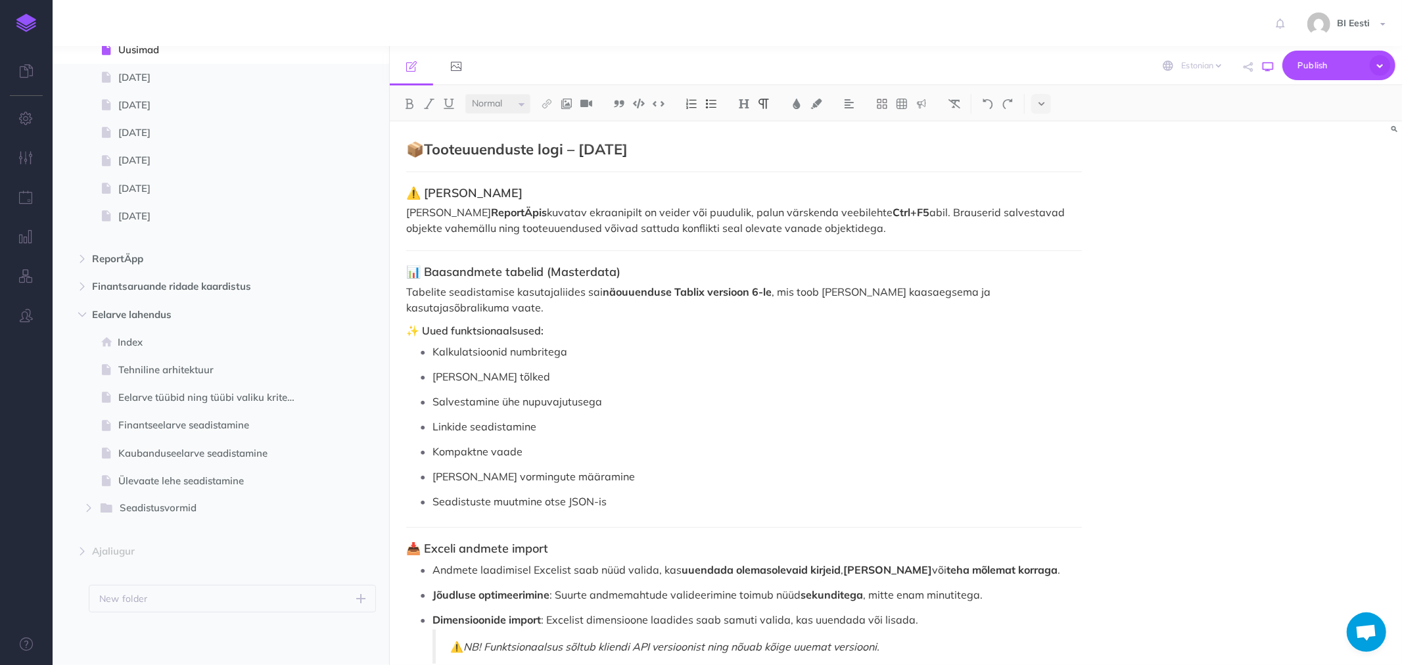
click at [1269, 66] on icon "button" at bounding box center [1268, 67] width 11 height 11
click at [477, 172] on hr at bounding box center [744, 172] width 676 height 1
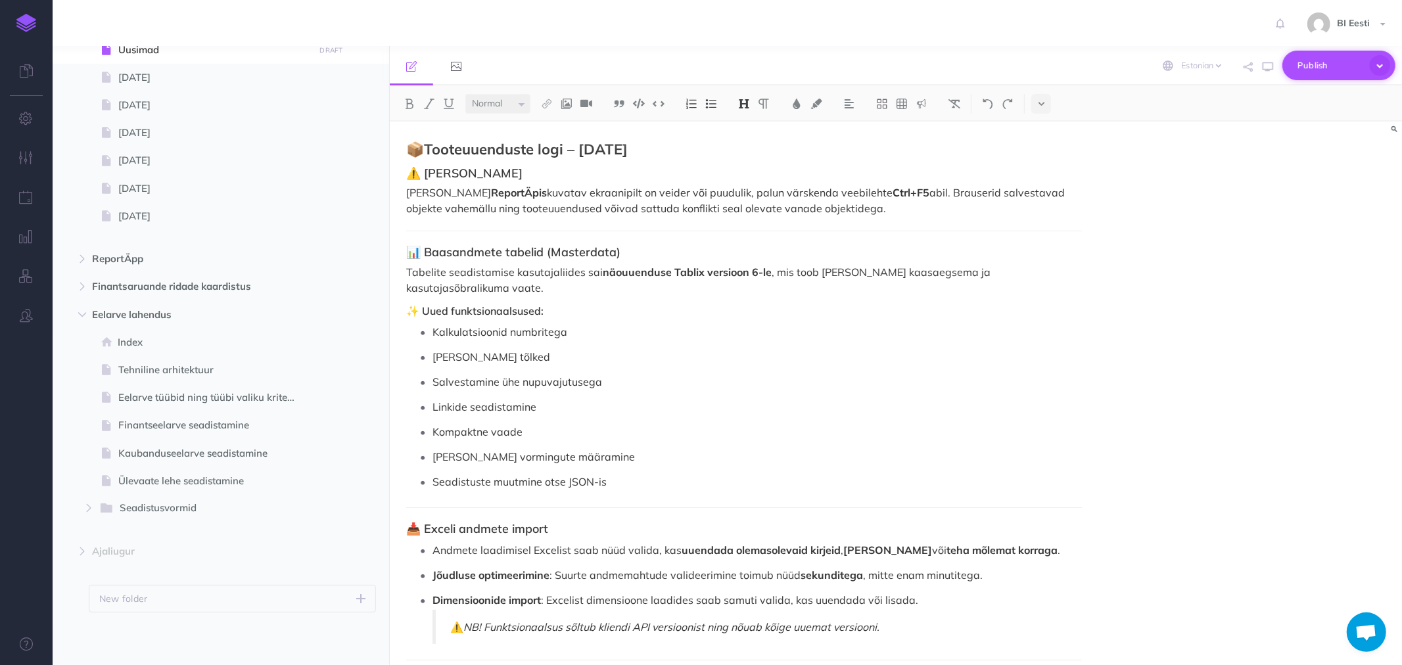
click at [1318, 59] on span "Publish" at bounding box center [1331, 65] width 66 height 20
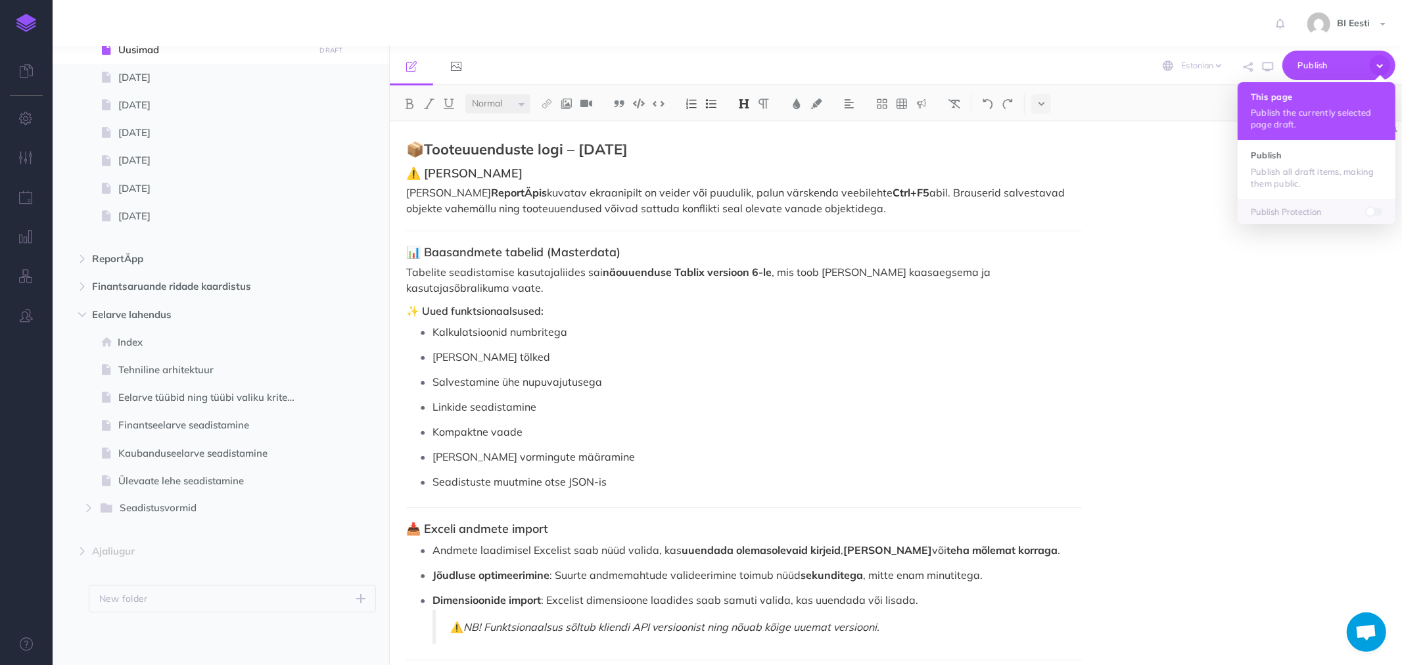
click at [1290, 101] on button "This page Publish the currently selected page draft." at bounding box center [1317, 111] width 158 height 58
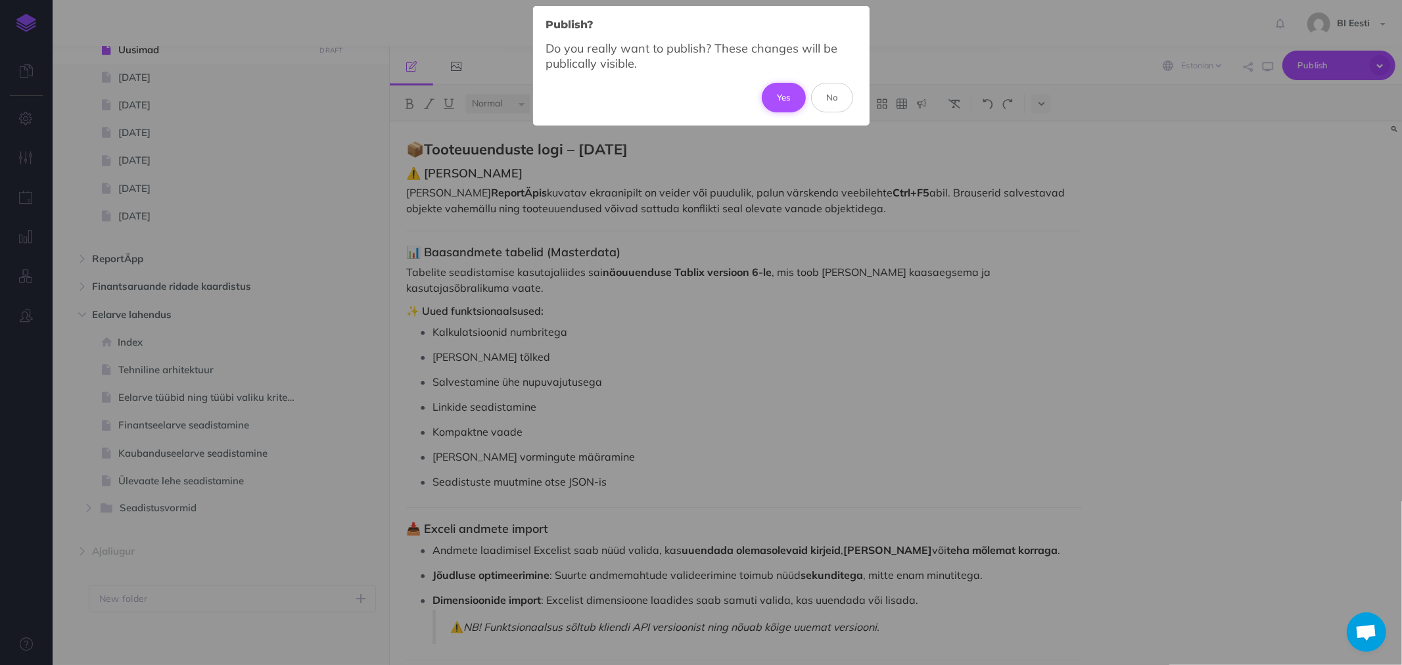
click at [787, 93] on button "Yes" at bounding box center [784, 97] width 44 height 29
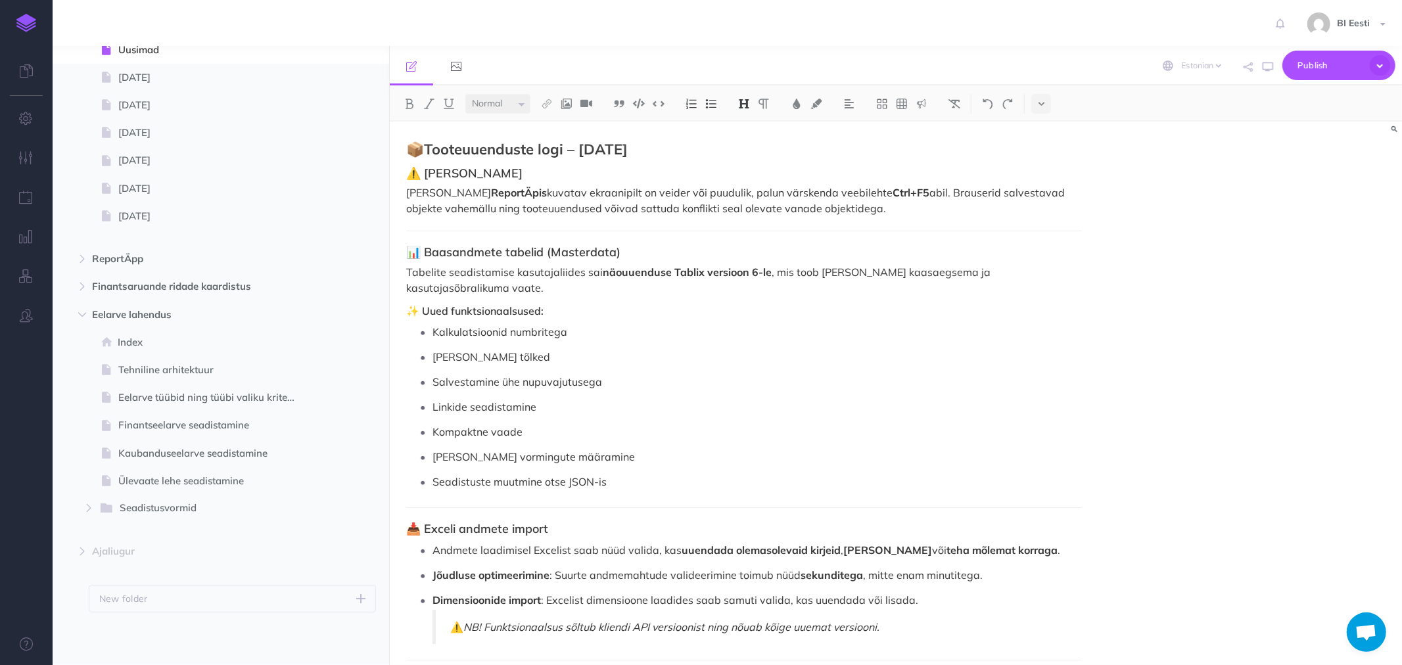
drag, startPoint x: 566, startPoint y: 149, endPoint x: 573, endPoint y: 148, distance: 6.6
click at [566, 149] on strong "Tooteuuenduste logi – September 2025" at bounding box center [526, 149] width 204 height 18
click at [628, 153] on strong "Tooteuuenduste logi – September 2025" at bounding box center [526, 149] width 204 height 18
click at [744, 103] on img at bounding box center [744, 104] width 12 height 11
click at [628, 149] on strong "Tooteuuenduste logi – September 2025" at bounding box center [526, 149] width 204 height 18
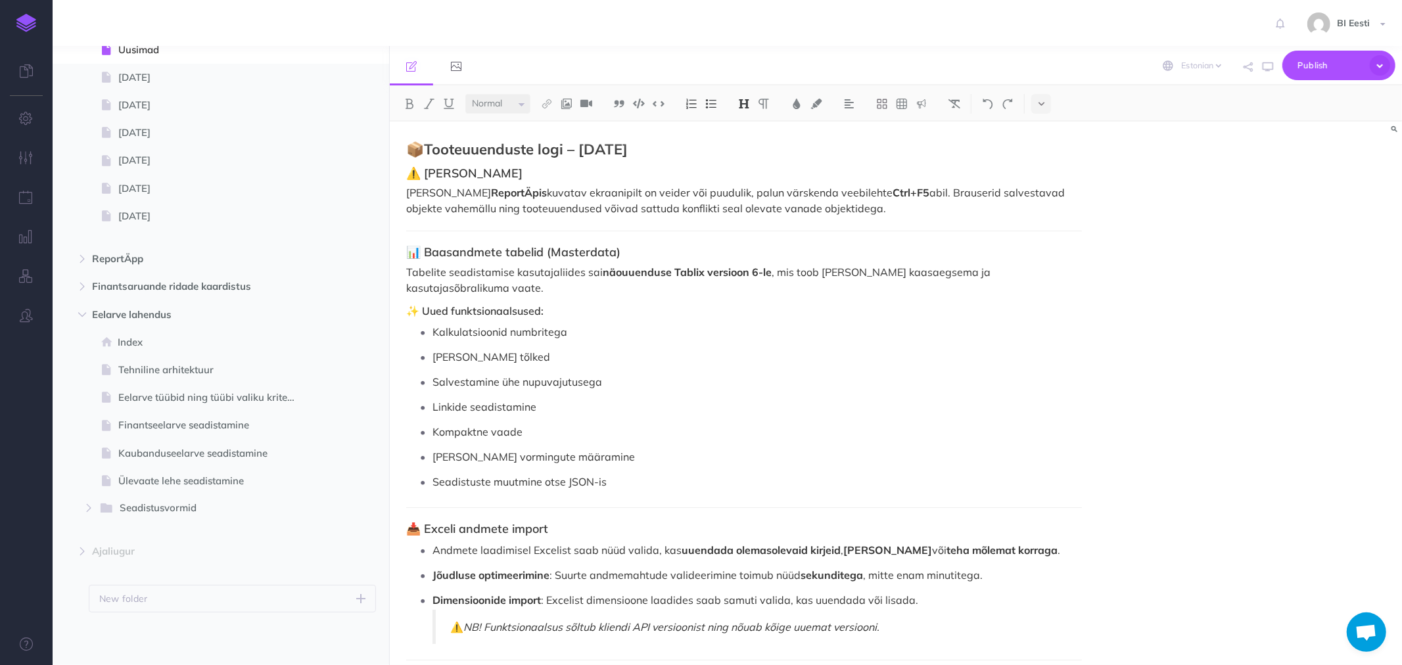
click at [421, 158] on div "📦 Tooteuuenduste logi – September 2025 ⚠️ Üldine märkus Kui ReportÄpis kuvatav …" at bounding box center [744, 673] width 709 height 1103
click at [588, 148] on strong "Tooteuuenduste logi – September 2025" at bounding box center [526, 149] width 204 height 18
drag, startPoint x: 602, startPoint y: 156, endPoint x: 404, endPoint y: 150, distance: 198.0
click at [404, 150] on div "📦 Tooteuuenduste logi – September 2025 ⚠️ Üldine märkus Kui ReportÄpis kuvatav …" at bounding box center [744, 673] width 709 height 1103
click at [515, 184] on div "📦 Tooteuuenduste logi – September 2025 ⚠️ Üldine märkus Kui ReportÄpis kuvatav …" at bounding box center [744, 673] width 709 height 1103
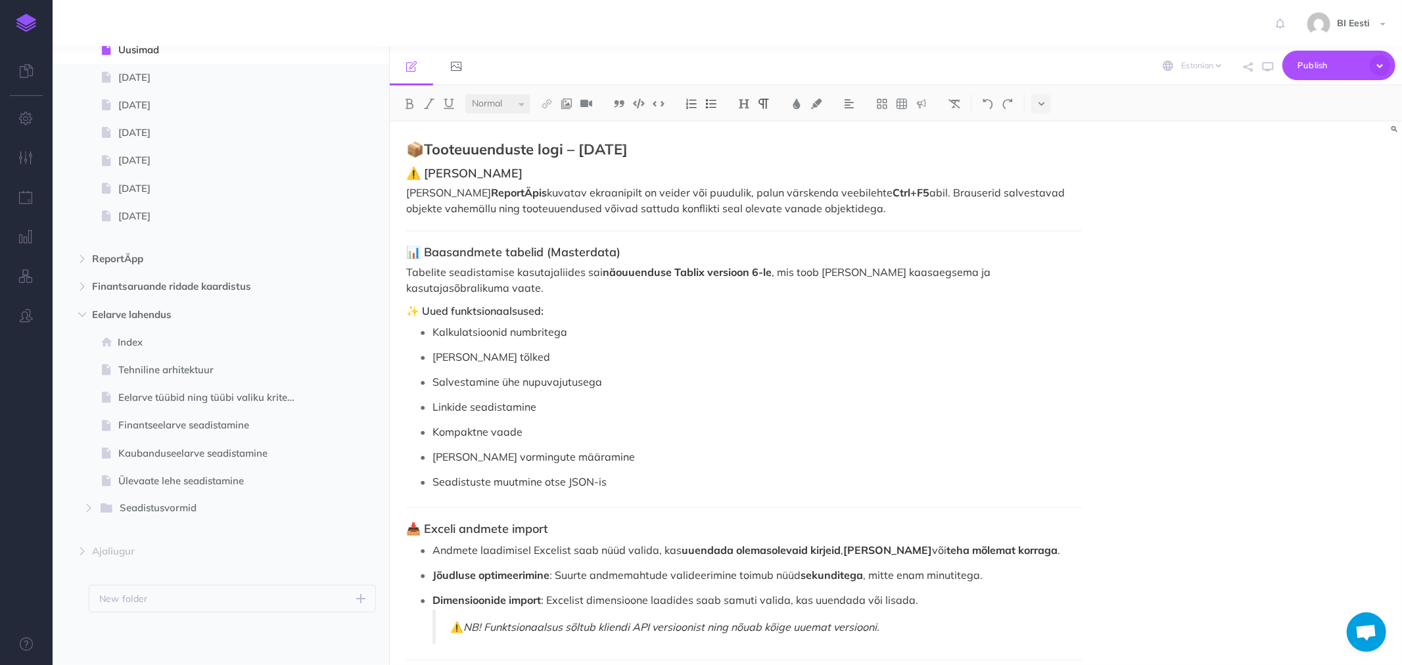
click at [485, 173] on h3 "⚠️ Üldine märkus" at bounding box center [744, 173] width 676 height 13
click at [744, 107] on img at bounding box center [744, 104] width 12 height 11
click at [834, 138] on div "📦 Tooteuuenduste logi – September 2025 ⚠️ Üldine märkus Kui ReportÄpis kuvatav …" at bounding box center [744, 673] width 709 height 1103
drag, startPoint x: 700, startPoint y: 149, endPoint x: 400, endPoint y: 139, distance: 300.6
click at [400, 139] on div "📦 Tooteuuenduste logi – September 2025 ⚠️ Üldine märkus Kui ReportÄpis kuvatav …" at bounding box center [744, 673] width 709 height 1103
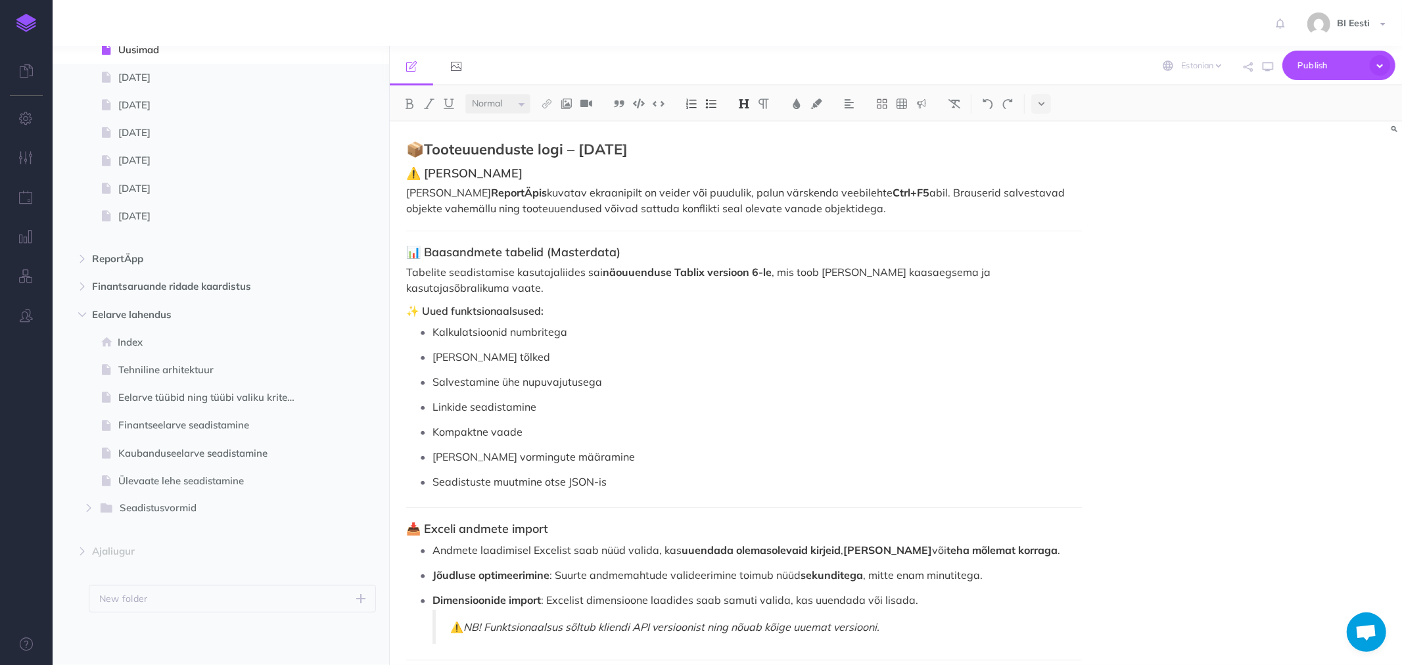
click at [483, 228] on div "📦 Tooteuuenduste logi – September 2025 ⚠️ Üldine märkus Kui ReportÄpis kuvatav …" at bounding box center [744, 673] width 709 height 1103
click at [409, 230] on div "📦 Tooteuuenduste logi – September 2025 ⚠️ Üldine märkus Kui ReportÄpis kuvatav …" at bounding box center [744, 673] width 709 height 1103
click at [1133, 232] on div "📦 Tooteuuenduste logi – September 2025 ⚠️ Üldine märkus Kui ReportÄpis kuvatav …" at bounding box center [896, 394] width 1012 height 544
click at [1083, 228] on div "📦 Tooteuuenduste logi – September 2025 ⚠️ Üldine märkus Kui ReportÄpis kuvatav …" at bounding box center [744, 673] width 709 height 1103
drag, startPoint x: 1053, startPoint y: 229, endPoint x: 851, endPoint y: 226, distance: 201.9
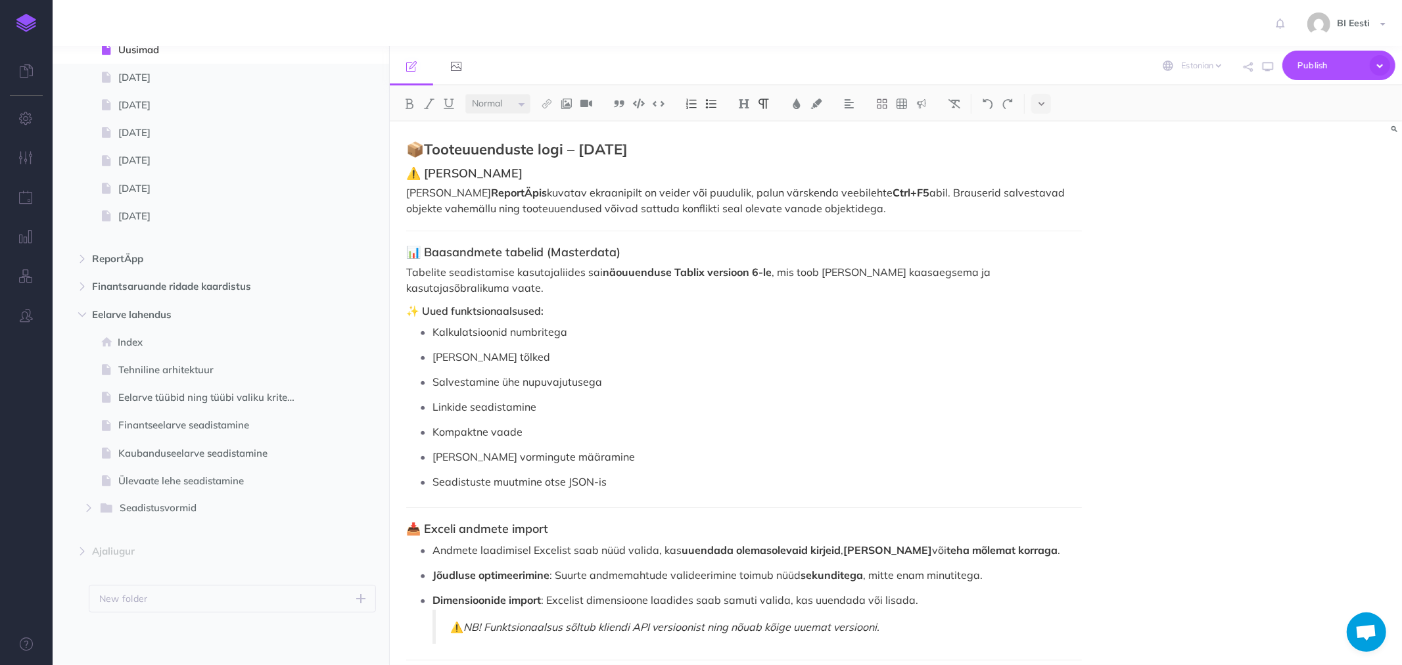
click at [851, 226] on div "📦 Tooteuuenduste logi – September 2025 ⚠️ Üldine märkus Kui ReportÄpis kuvatav …" at bounding box center [744, 673] width 709 height 1103
click at [416, 227] on div "📦 Tooteuuenduste logi – September 2025 ⚠️ Üldine märkus Kui ReportÄpis kuvatav …" at bounding box center [744, 673] width 709 height 1103
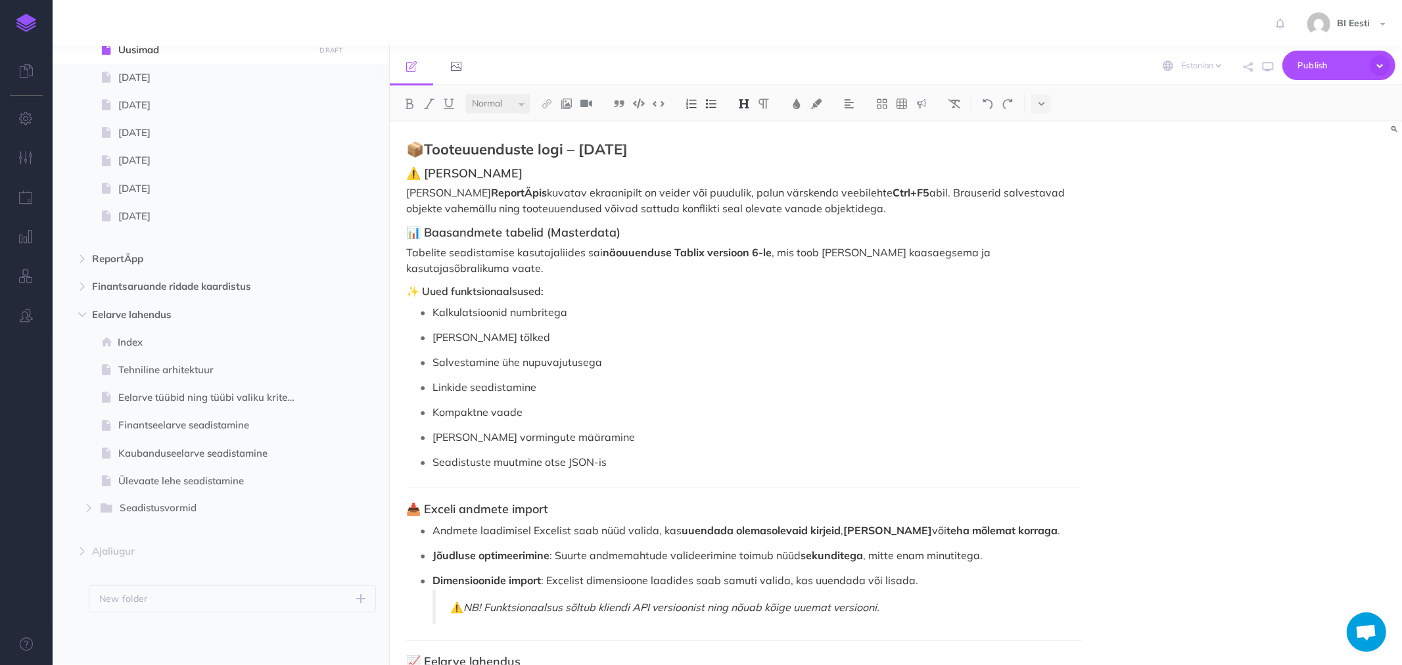
click at [445, 286] on h4 "✨ Uued funktsionaalsused:" at bounding box center [744, 292] width 676 height 12
click at [748, 105] on img at bounding box center [744, 104] width 12 height 11
click at [756, 352] on p "Salvestamine ühe nupuvajutusega" at bounding box center [758, 362] width 650 height 20
drag, startPoint x: 446, startPoint y: 317, endPoint x: 448, endPoint y: 334, distance: 17.2
click at [447, 327] on p "Veeru päiste tõlked" at bounding box center [758, 337] width 650 height 20
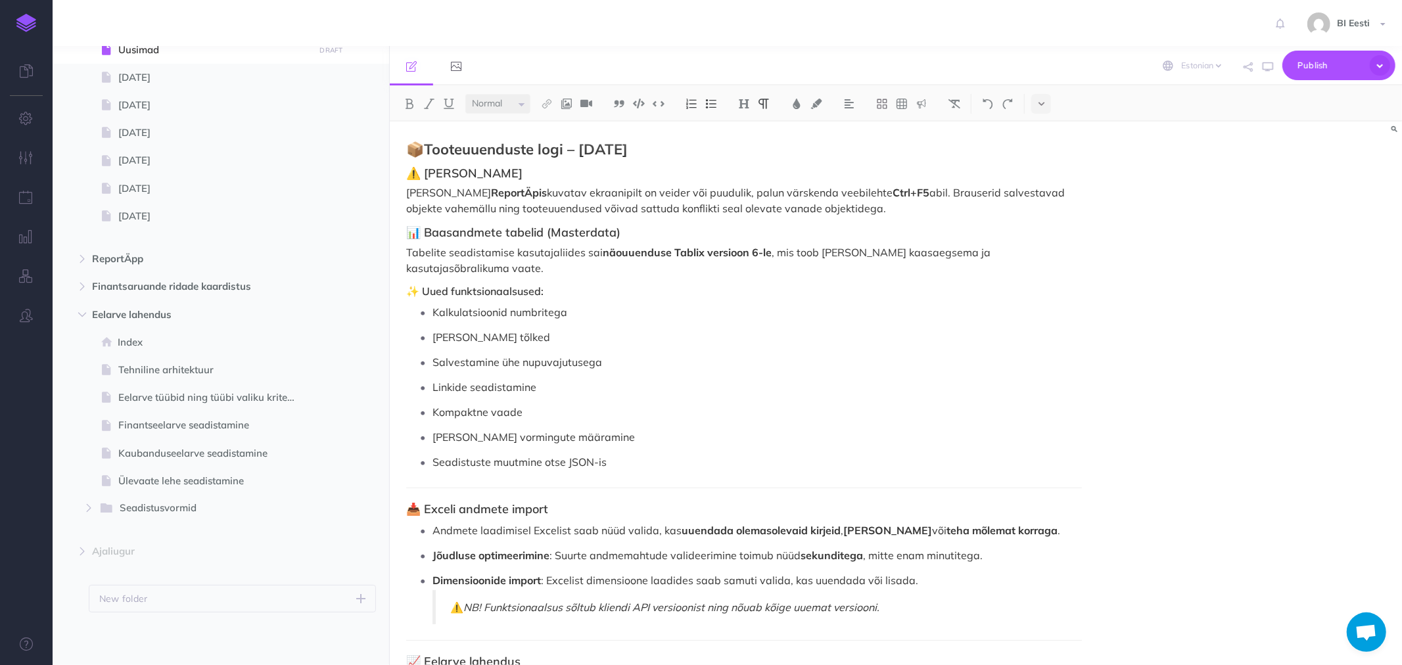
click at [445, 335] on ul "Kalkulatsioonid numbritega Veeru päiste tõlked Salvestamine ühe nupuvajutusega …" at bounding box center [747, 387] width 669 height 170
click at [523, 103] on select "Small Normal Large" at bounding box center [497, 104] width 65 height 20
select select "small"
click at [465, 94] on select "Small Normal Large" at bounding box center [497, 104] width 65 height 20
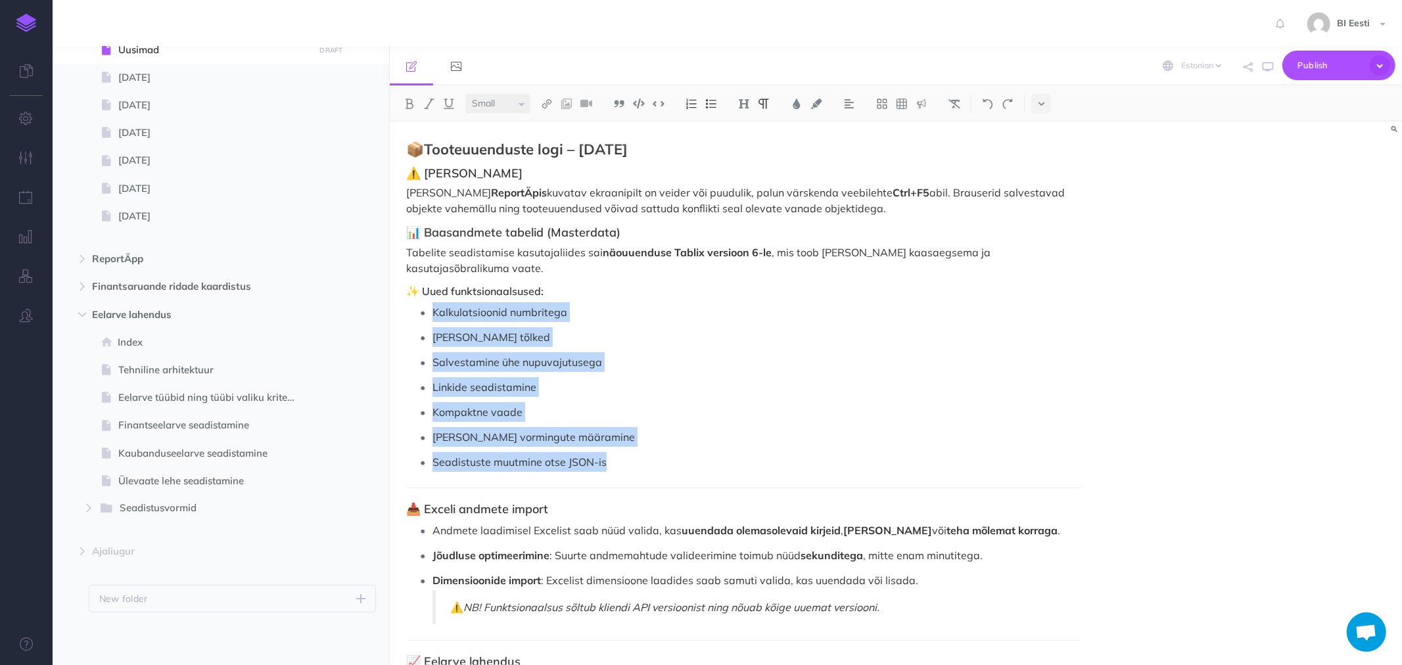
drag, startPoint x: 608, startPoint y: 447, endPoint x: 416, endPoint y: 293, distance: 246.0
click at [416, 302] on ul "Kalkulatsioonid numbritega Veeru päiste tõlked Salvestamine ühe nupuvajutusega …" at bounding box center [747, 387] width 669 height 170
click at [518, 103] on select "Small Normal Large" at bounding box center [497, 104] width 65 height 20
click at [465, 94] on select "Small Normal Large" at bounding box center [497, 104] width 65 height 20
click at [490, 306] on ul "Kalkulatsioonid numbritega Veeru päiste tõlked Salvestamine ühe nupuvajutusega …" at bounding box center [747, 387] width 669 height 170
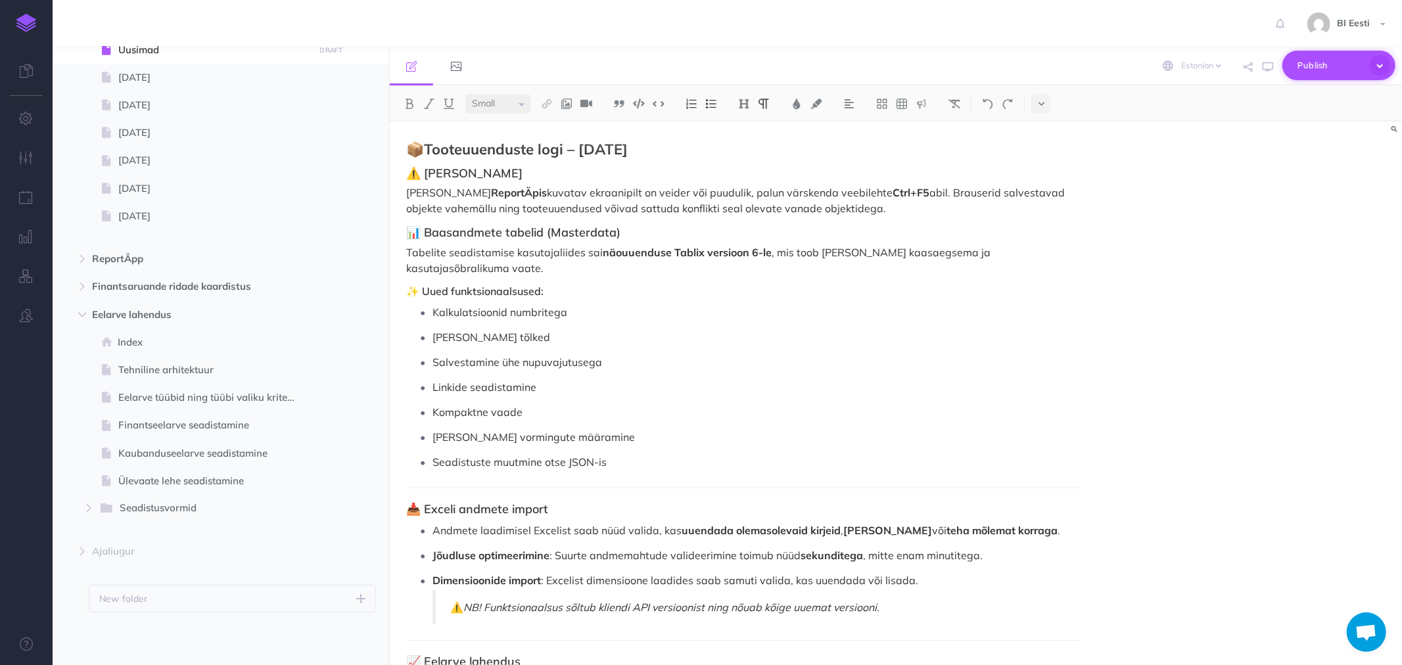
click at [1303, 62] on span "Publish" at bounding box center [1331, 65] width 66 height 20
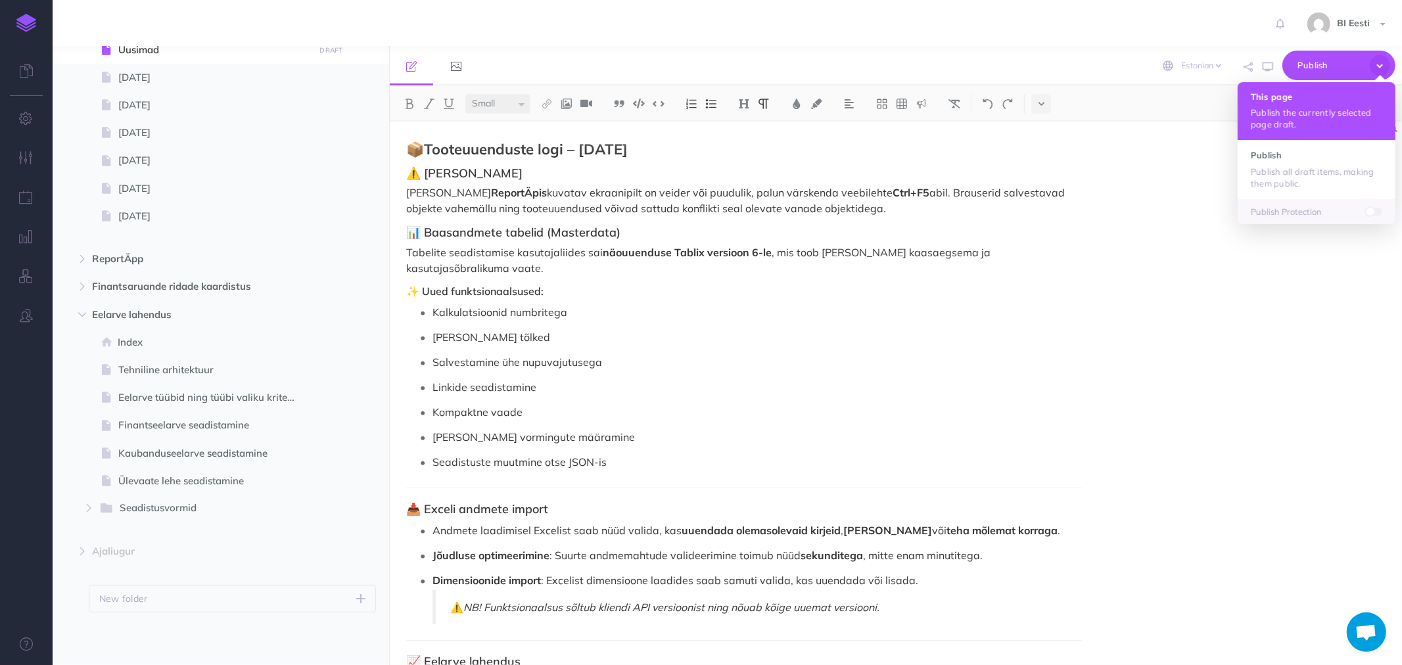
click at [1272, 108] on p "Publish the currently selected page draft." at bounding box center [1316, 119] width 131 height 24
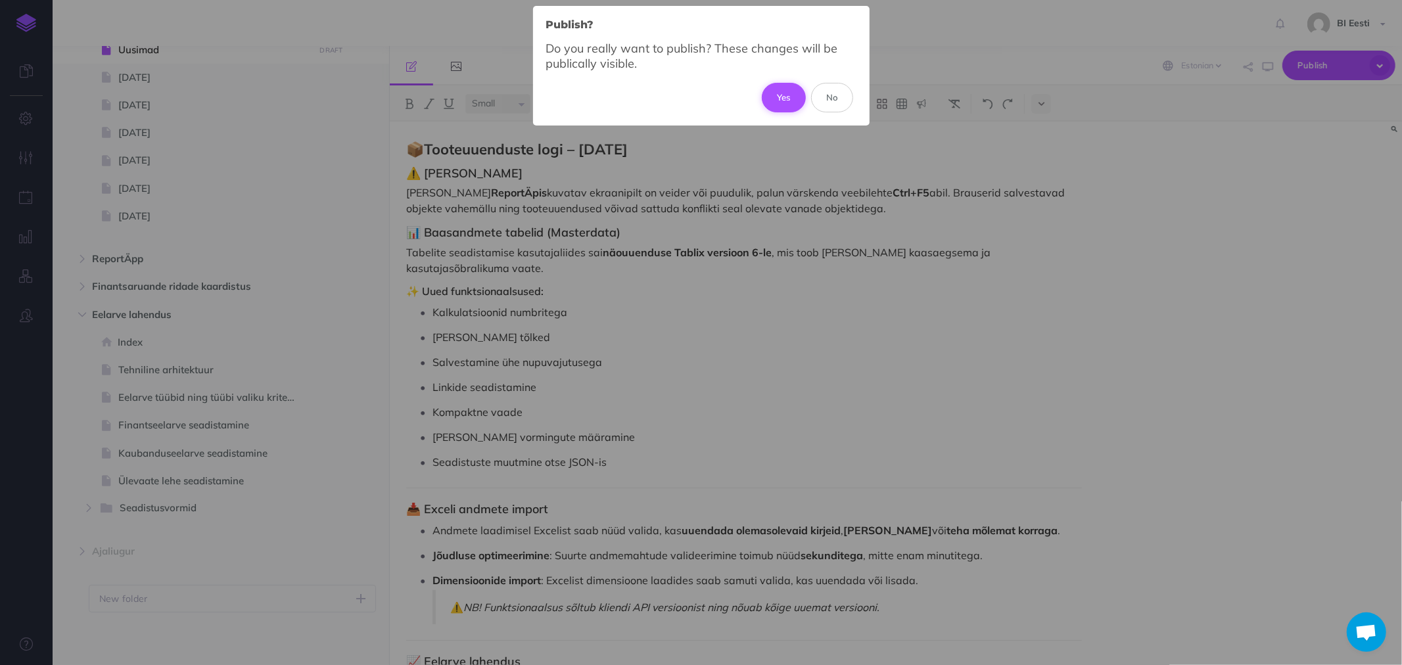
click at [791, 95] on button "Yes" at bounding box center [784, 97] width 44 height 29
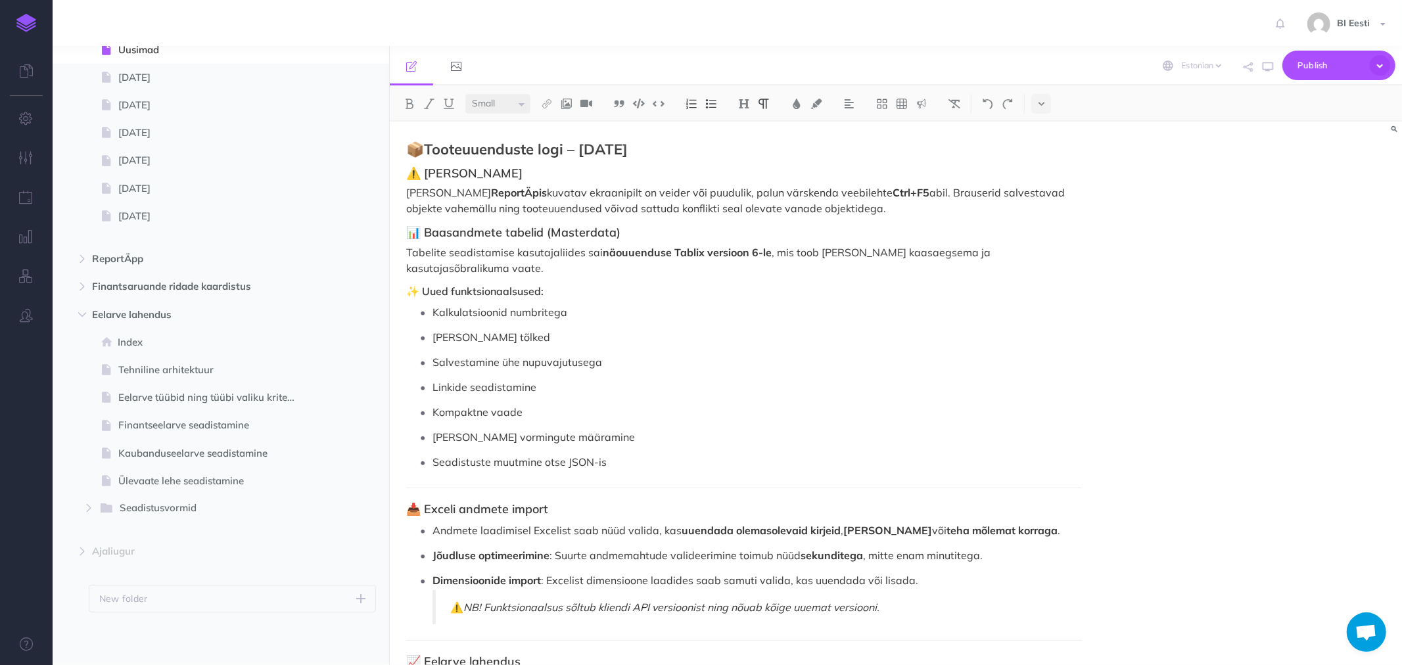
click at [481, 219] on div "📦 Tooteuuenduste logi – September 2025 ⚠️ Üldine märkus Kui ReportÄpis kuvatav …" at bounding box center [744, 663] width 709 height 1083
click at [911, 207] on p "Kui ReportÄpis kuvatav ekraanipilt on veider või puudulik, palun värskenda veeb…" at bounding box center [744, 201] width 676 height 32
click at [1043, 101] on icon at bounding box center [1042, 103] width 6 height 9
click at [825, 254] on p "Tabelite seadistamise kasutajaliides sai näouuenduse Tablix versioon 6-le , mis…" at bounding box center [744, 261] width 676 height 32
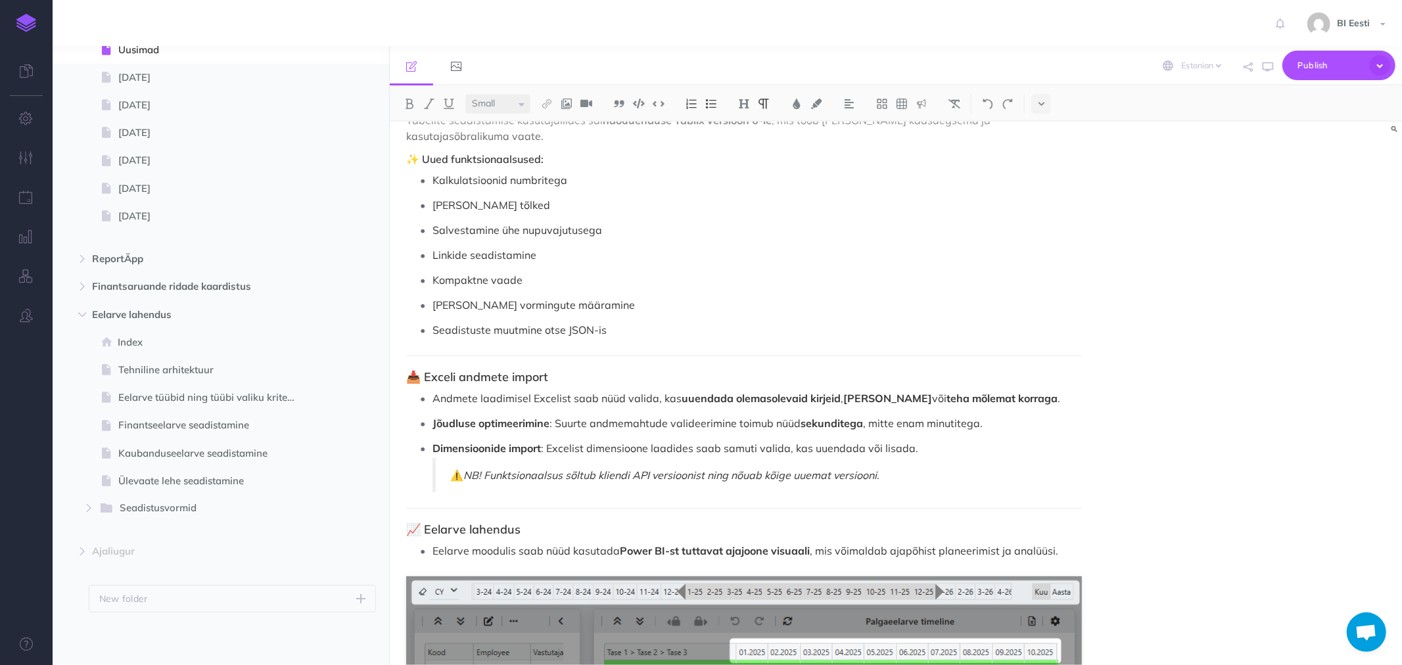
scroll to position [146, 0]
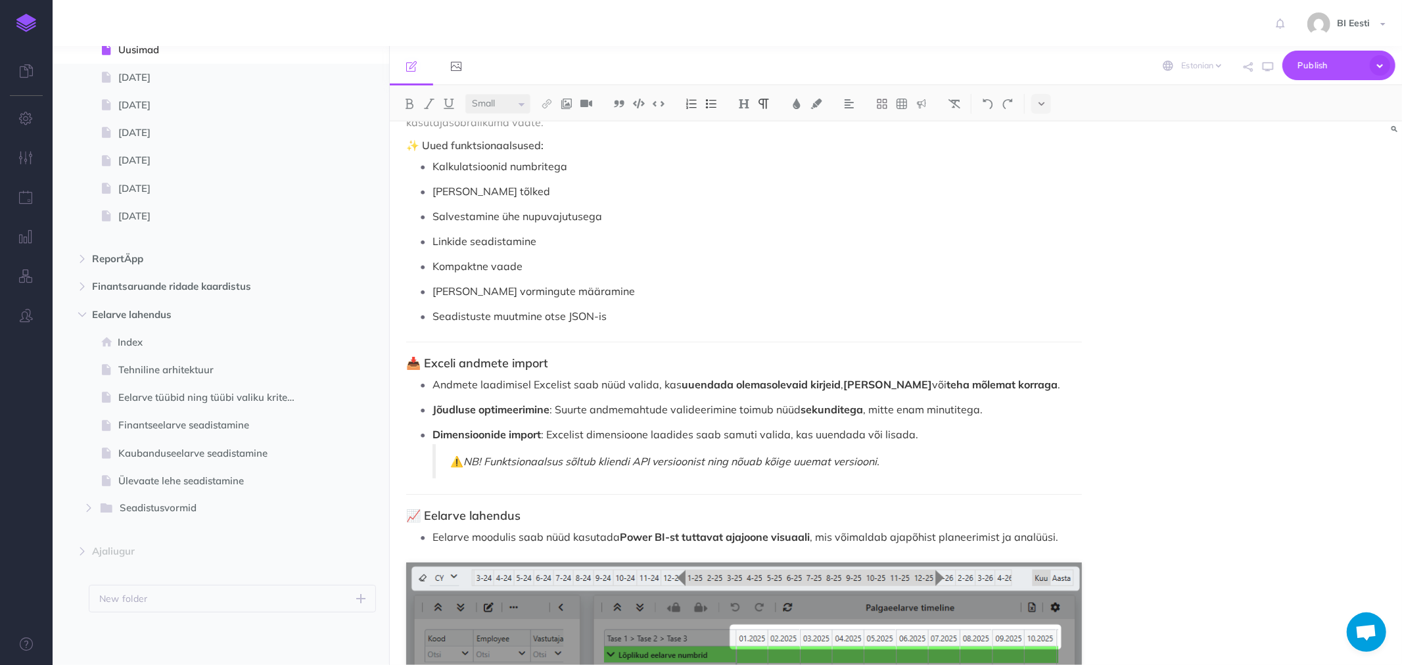
click at [507, 326] on div "📦 Tooteuuenduste logi – September 2025 ⚠️ Üldine märkus Kui ReportÄpis kuvatav …" at bounding box center [744, 517] width 709 height 1083
drag, startPoint x: 1093, startPoint y: 321, endPoint x: 897, endPoint y: 314, distance: 195.4
click at [897, 314] on div "📦 Tooteuuenduste logi – September 2025 ⚠️ Üldine märkus Kui ReportÄpis kuvatav …" at bounding box center [744, 517] width 709 height 1083
click at [406, 357] on h3 "📥 Exceli andmete import" at bounding box center [744, 363] width 676 height 13
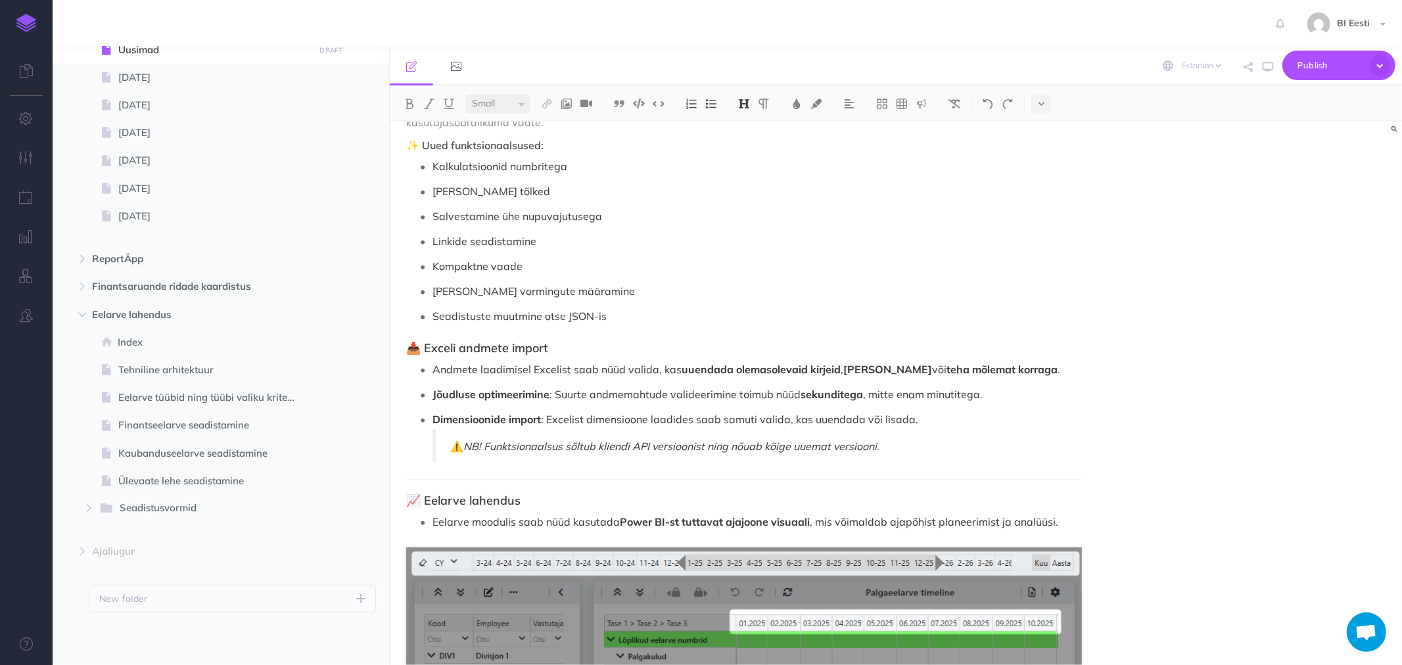
click at [402, 467] on div "📦 Tooteuuenduste logi – September 2025 ⚠️ Üldine märkus Kui ReportÄpis kuvatav …" at bounding box center [744, 510] width 709 height 1068
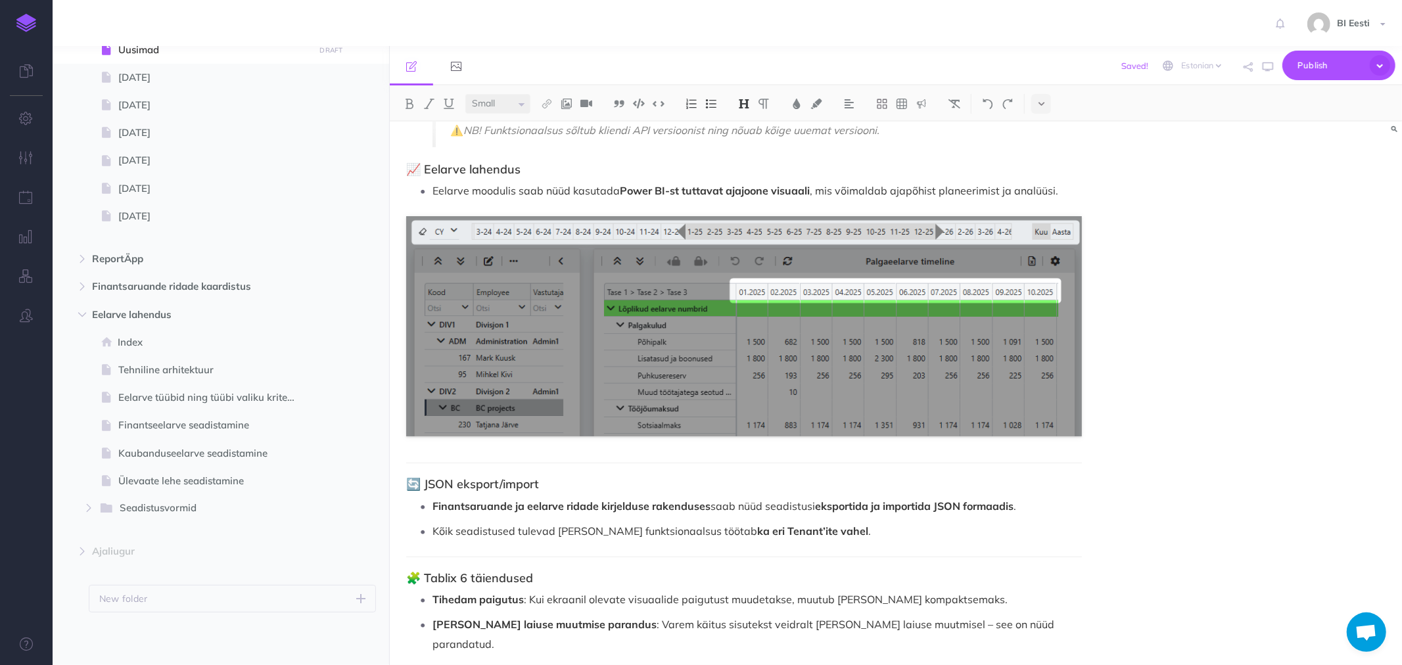
scroll to position [472, 0]
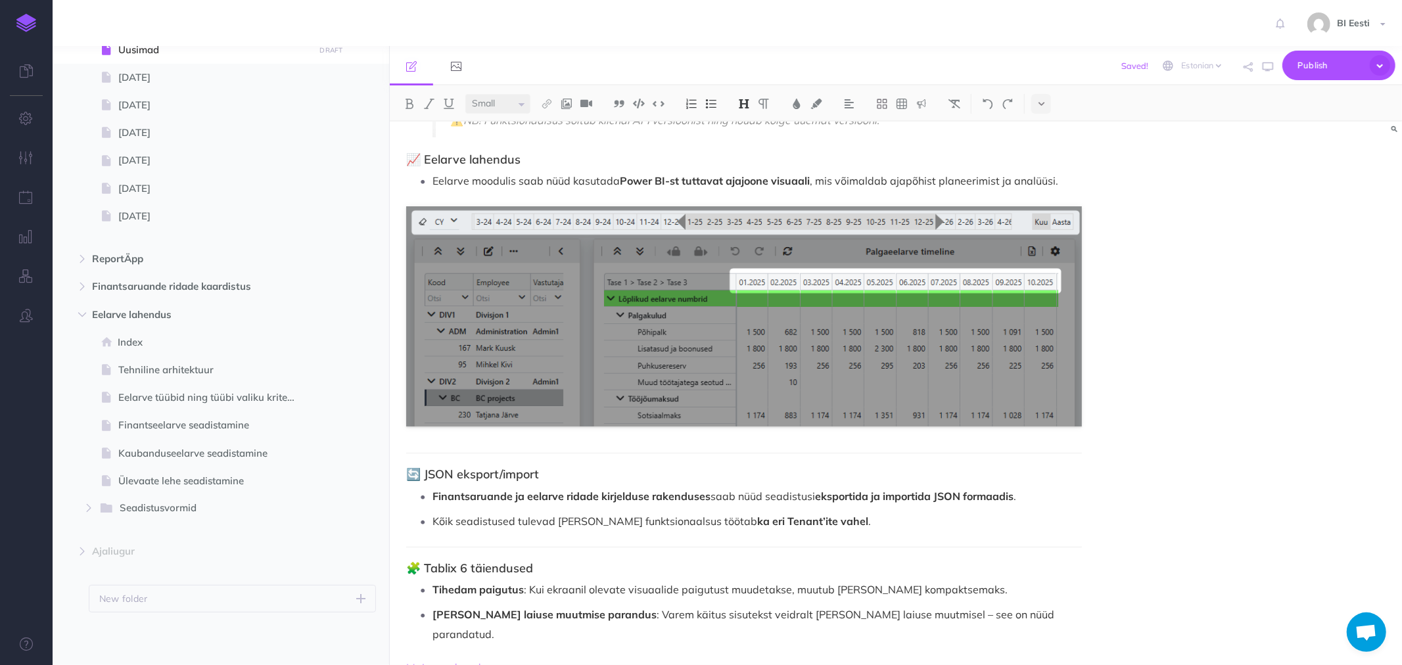
click at [408, 442] on div "📦 Tooteuuenduste logi – September 2025 ⚠️ Üldine märkus Kui ReportÄpis kuvatav …" at bounding box center [744, 176] width 709 height 1053
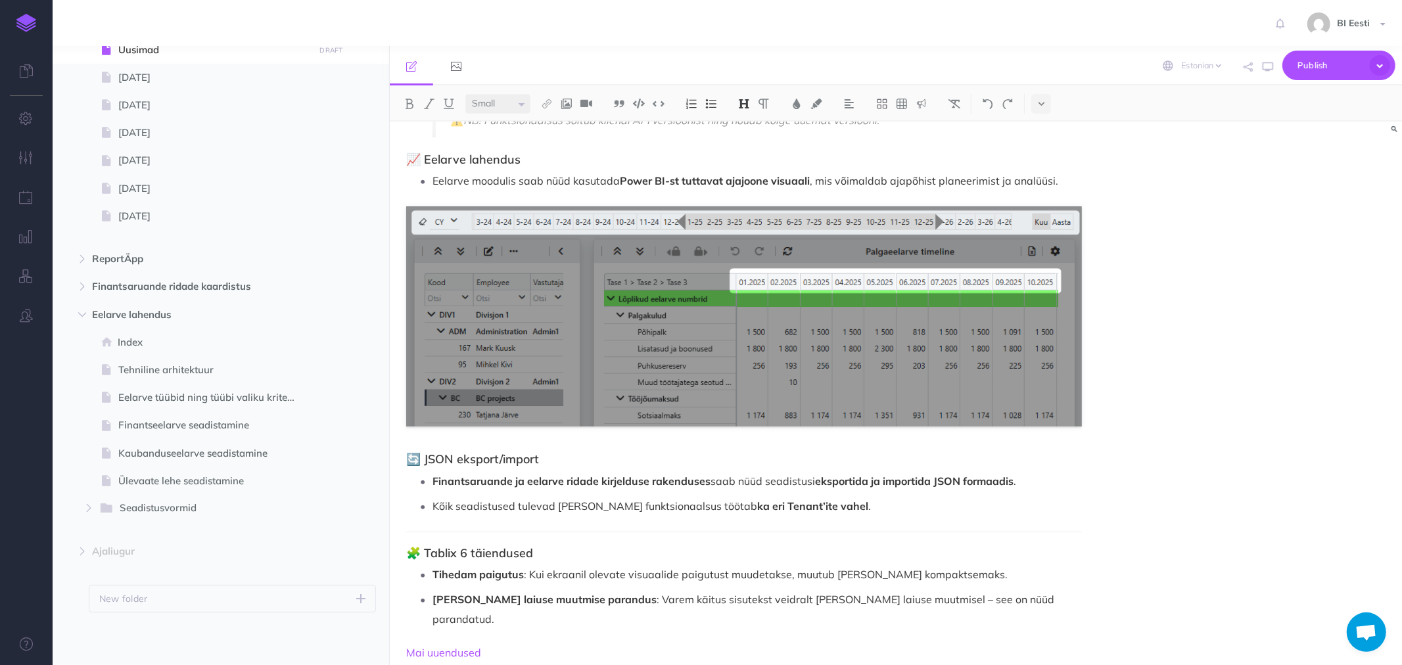
scroll to position [457, 0]
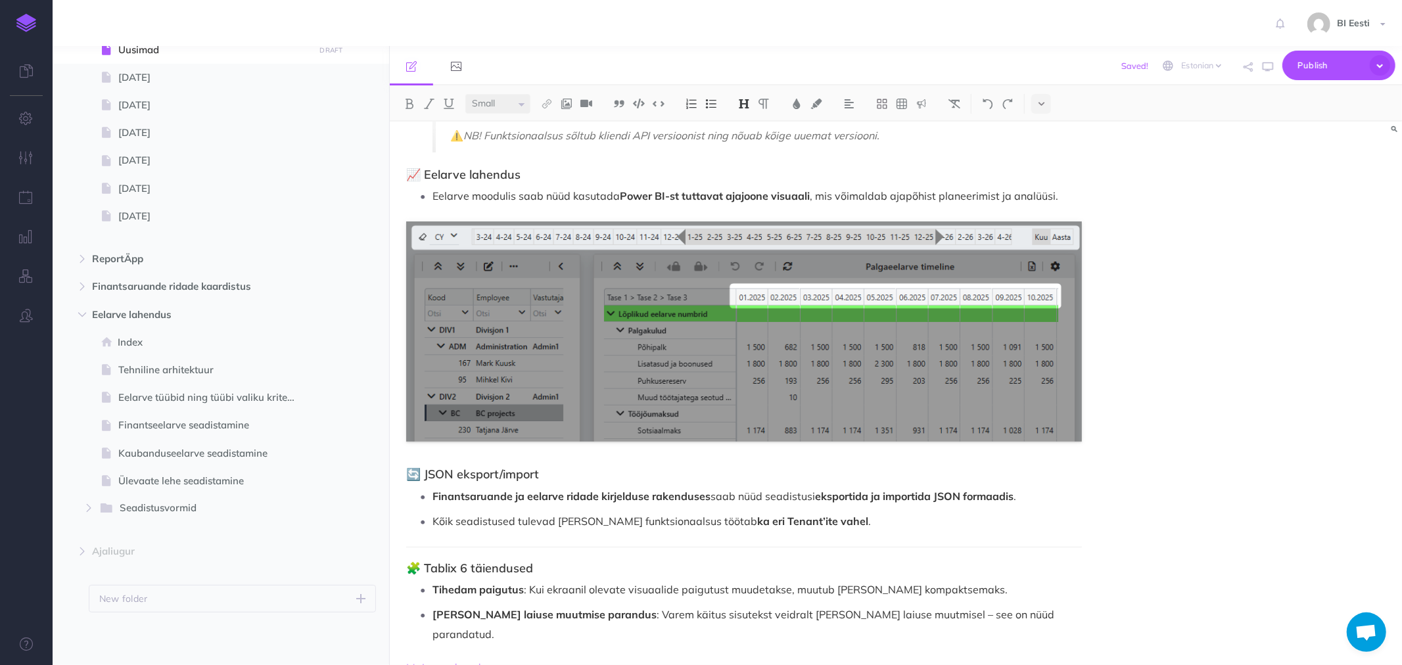
click at [404, 531] on div "📦 Tooteuuenduste logi – September 2025 ⚠️ Üldine märkus Kui ReportÄpis kuvatav …" at bounding box center [744, 183] width 709 height 1037
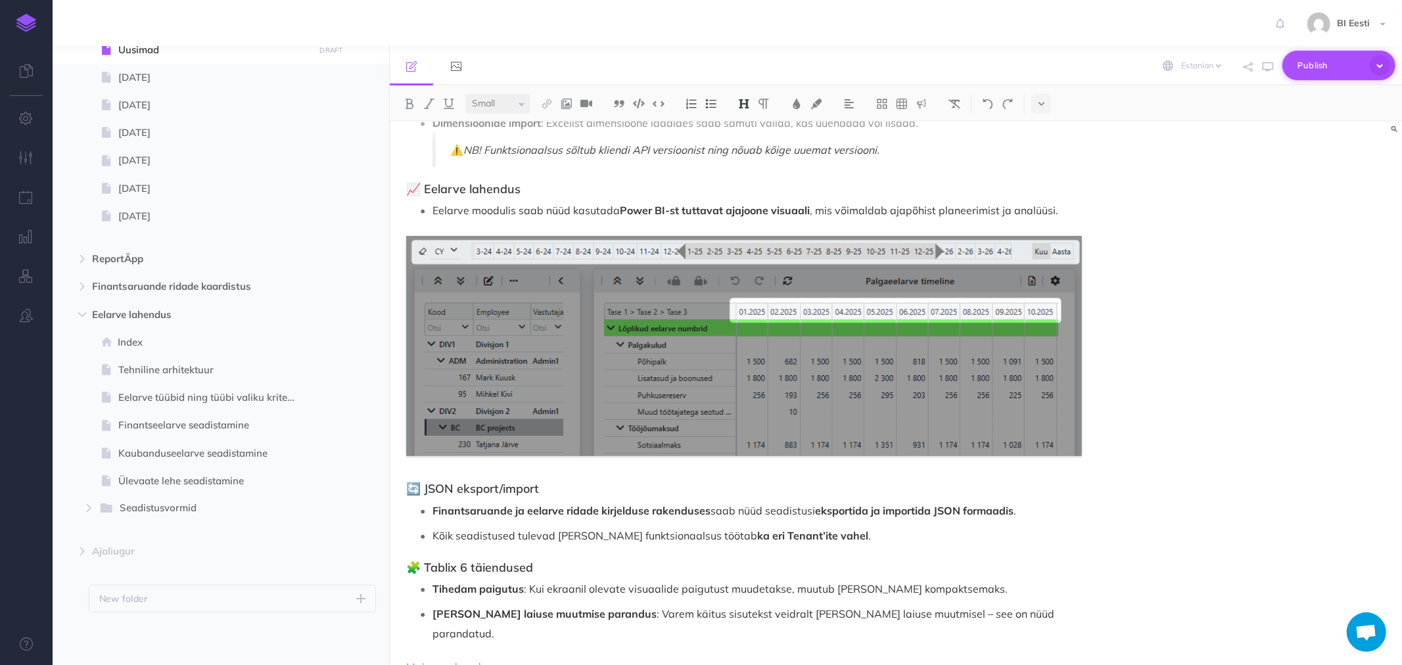
click at [1310, 63] on span "Publish" at bounding box center [1331, 65] width 66 height 20
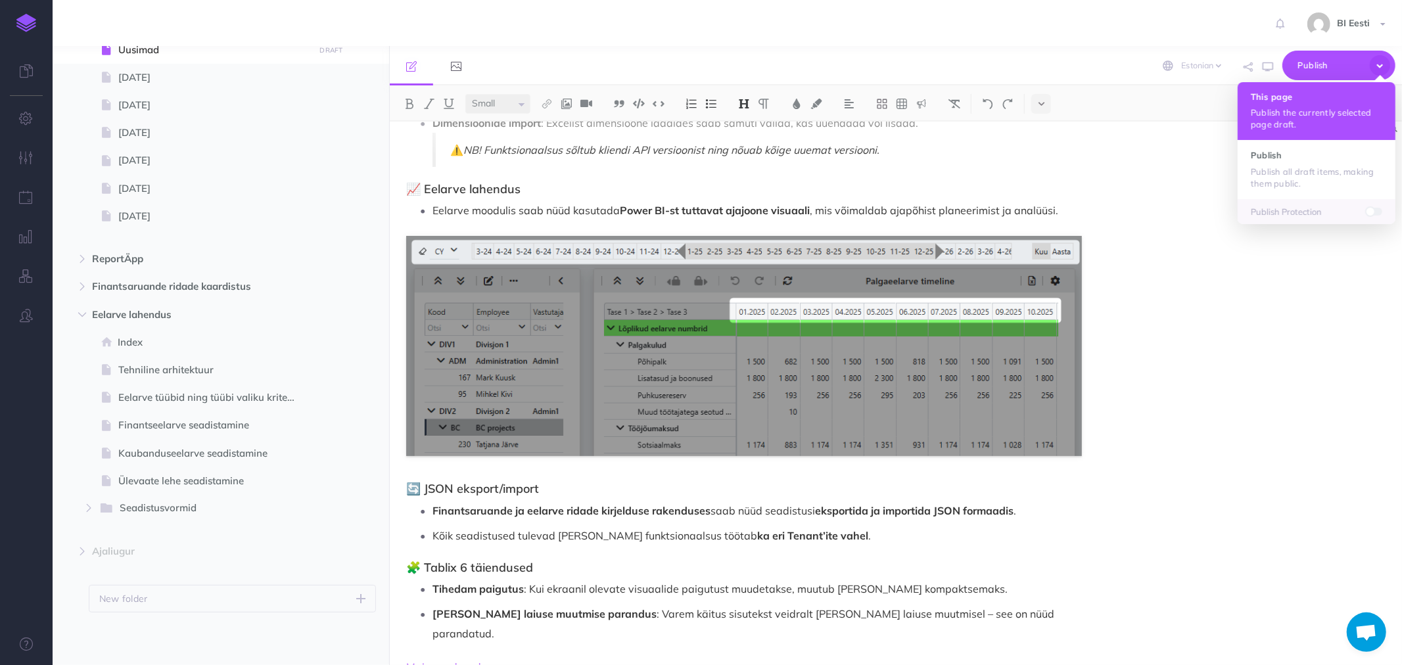
click at [1279, 105] on button "This page Publish the currently selected page draft." at bounding box center [1317, 111] width 158 height 58
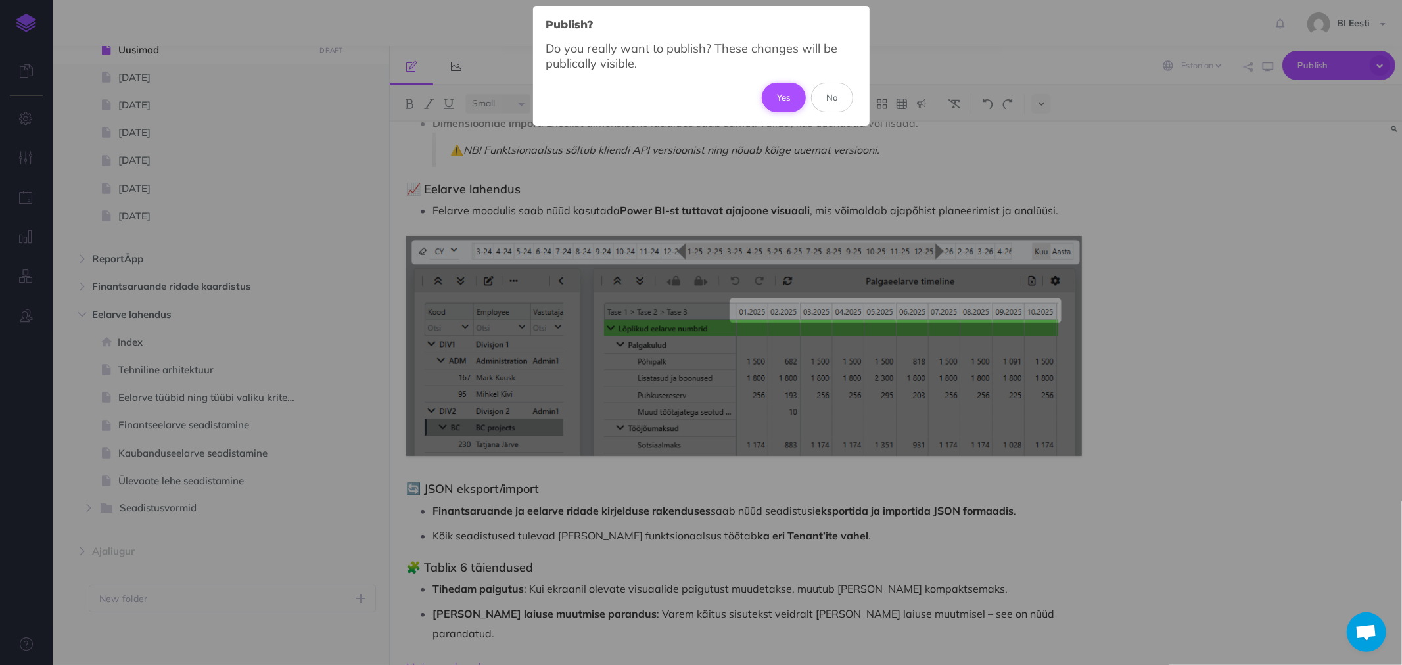
click at [782, 90] on button "Yes" at bounding box center [784, 97] width 44 height 29
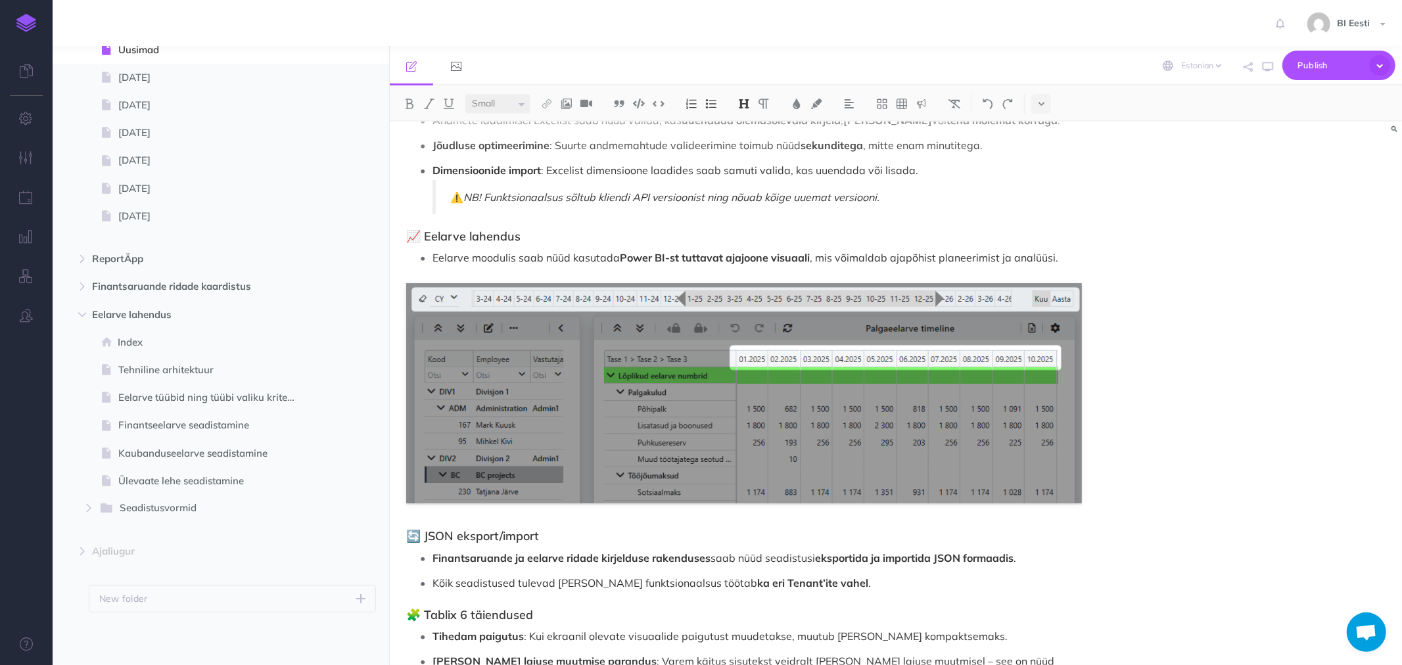
scroll to position [224, 0]
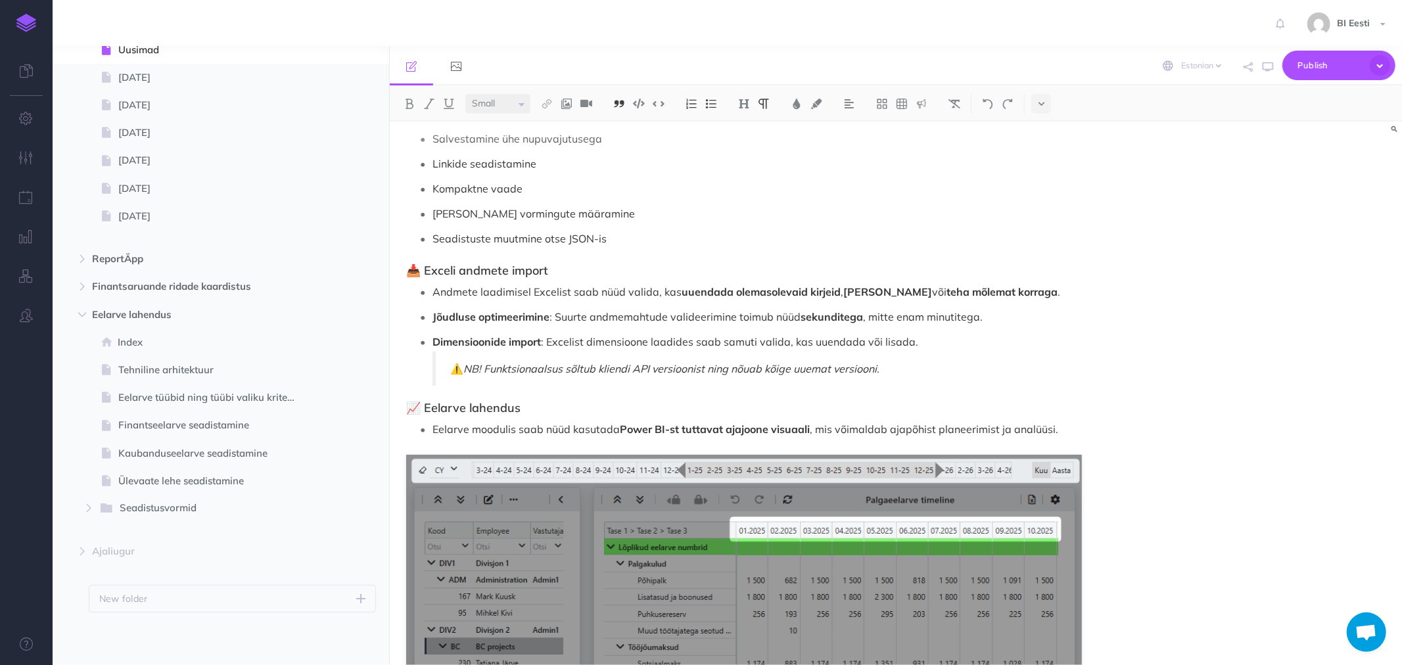
click at [456, 359] on p "⚠️ NB! Funktsionaalsus sõltub kliendi API versioonist ning nõuab kõige uuemat v…" at bounding box center [758, 369] width 617 height 20
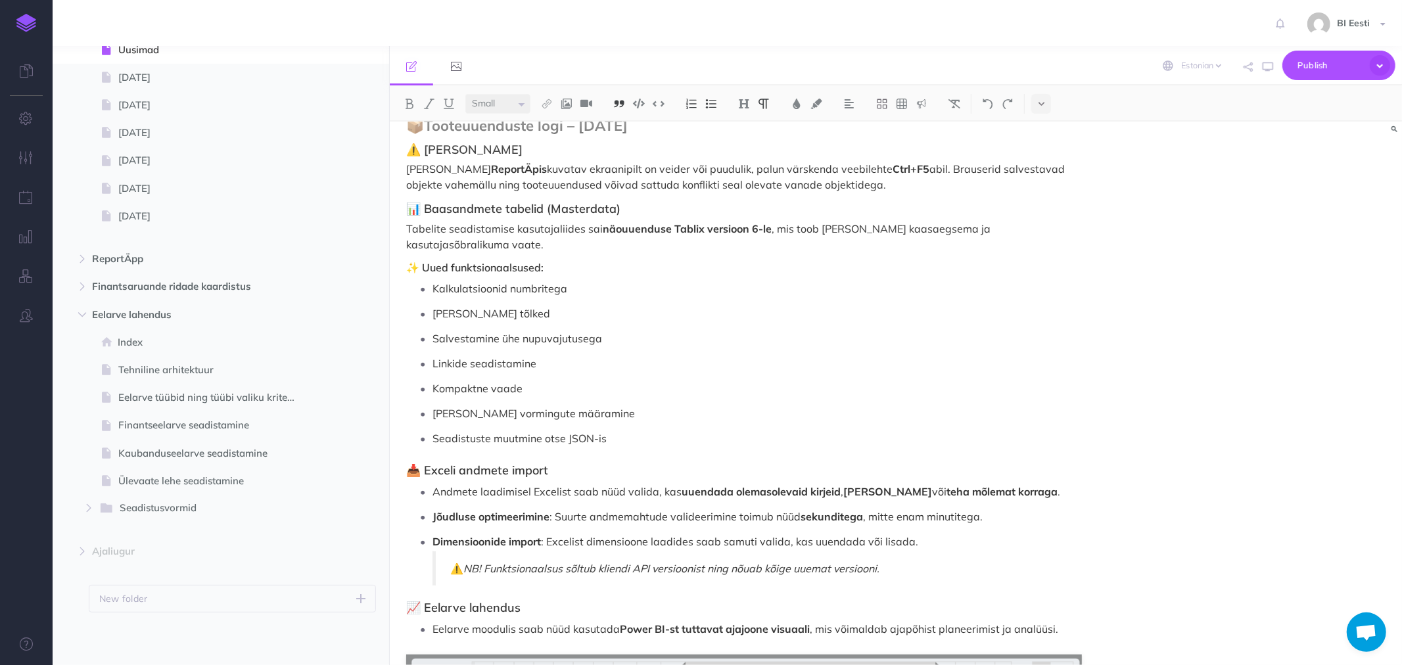
scroll to position [0, 0]
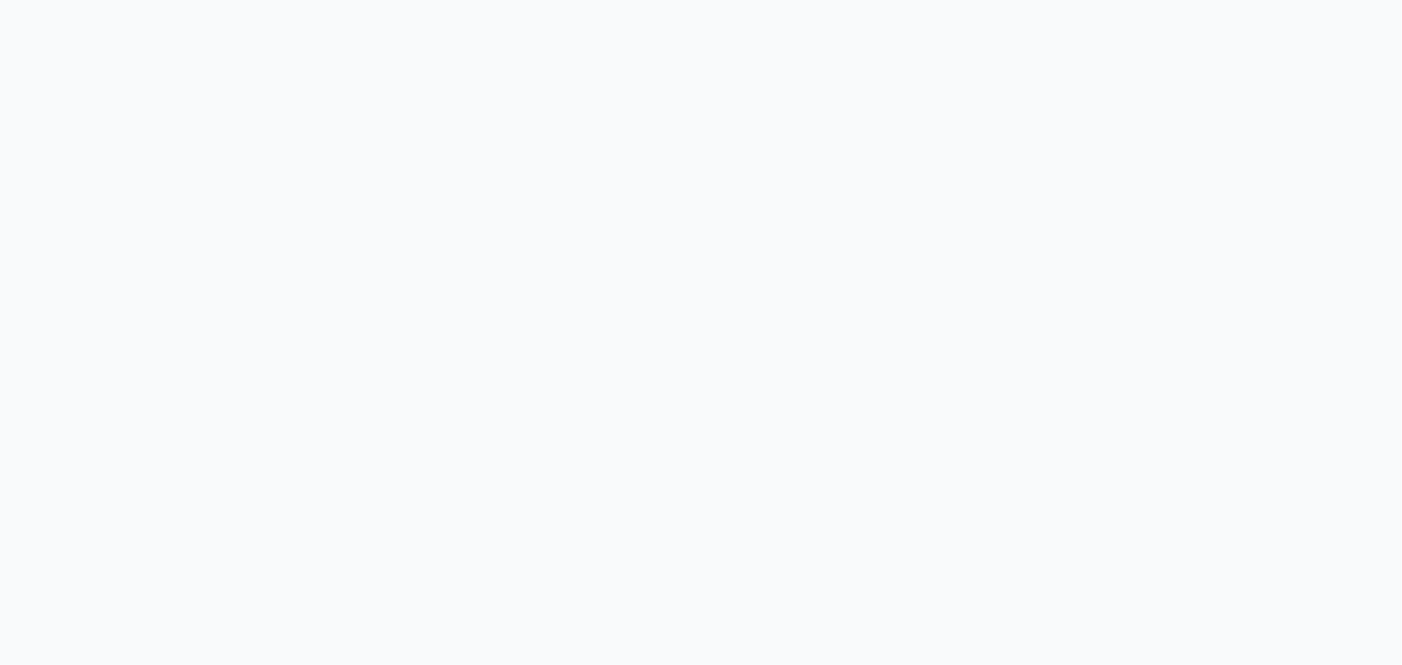
select select "et"
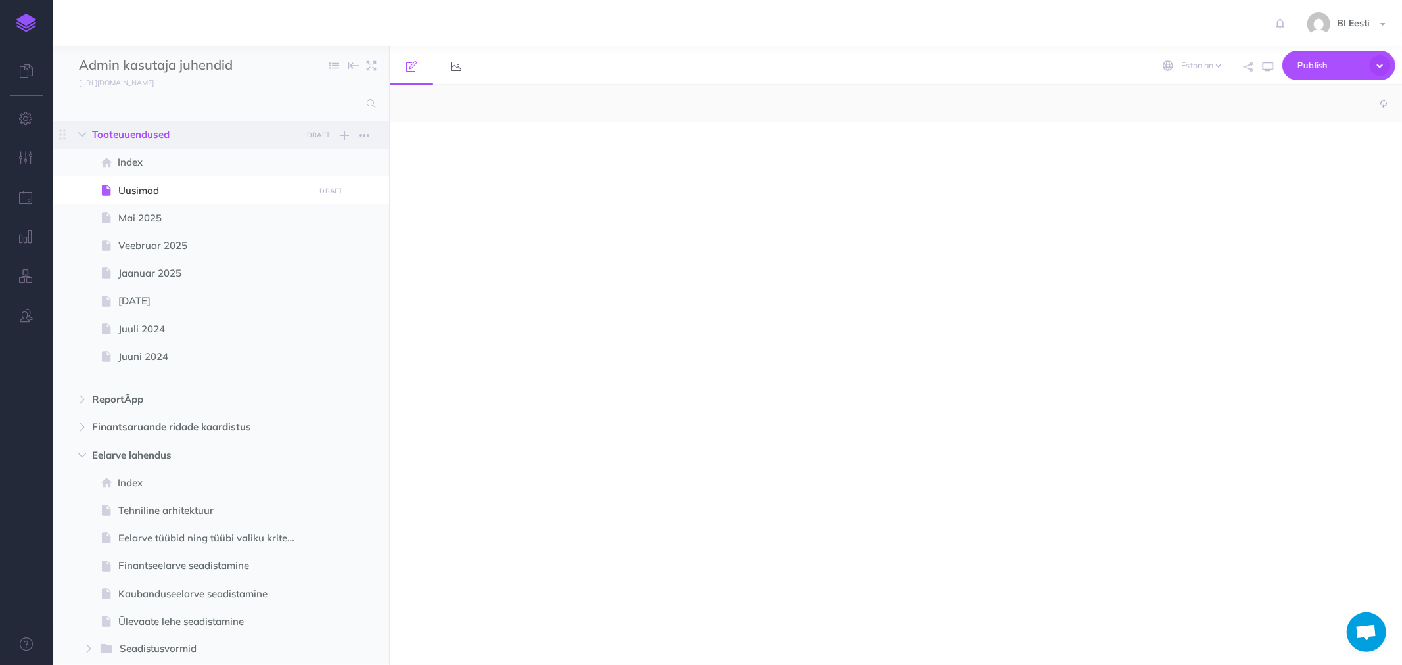
select select "null"
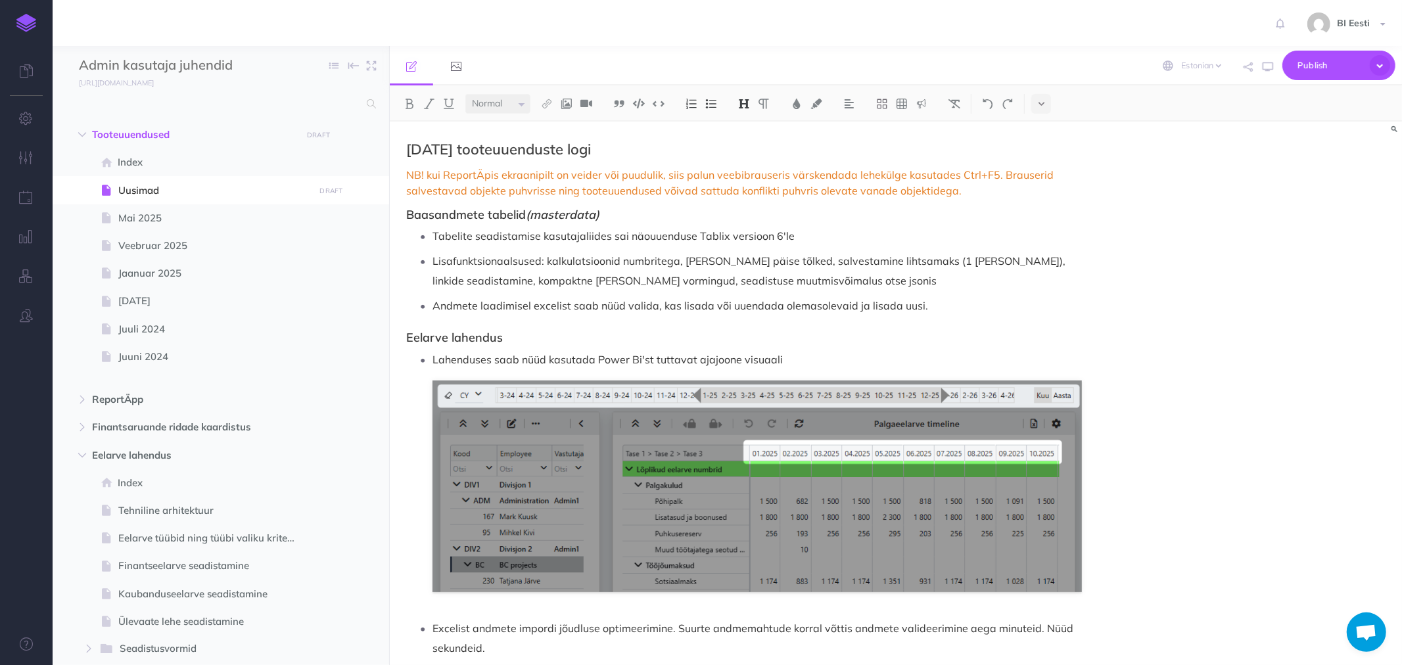
click at [30, 26] on img at bounding box center [26, 23] width 20 height 18
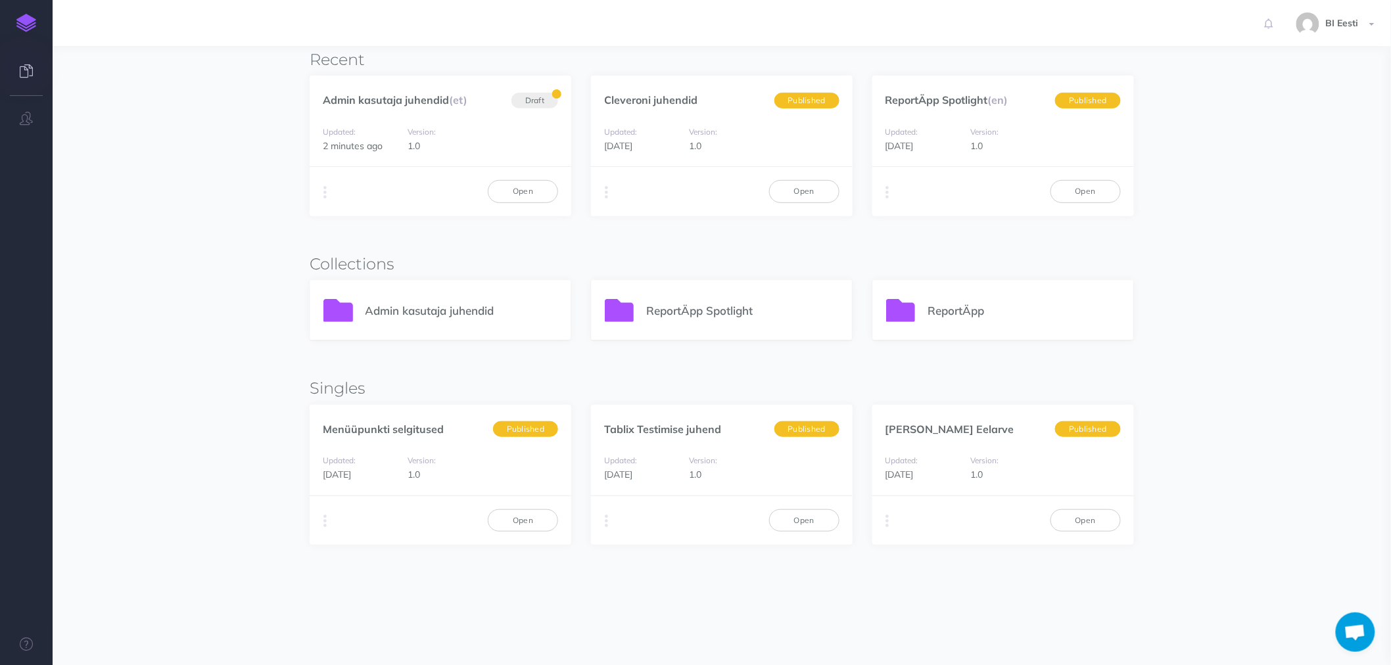
scroll to position [205, 0]
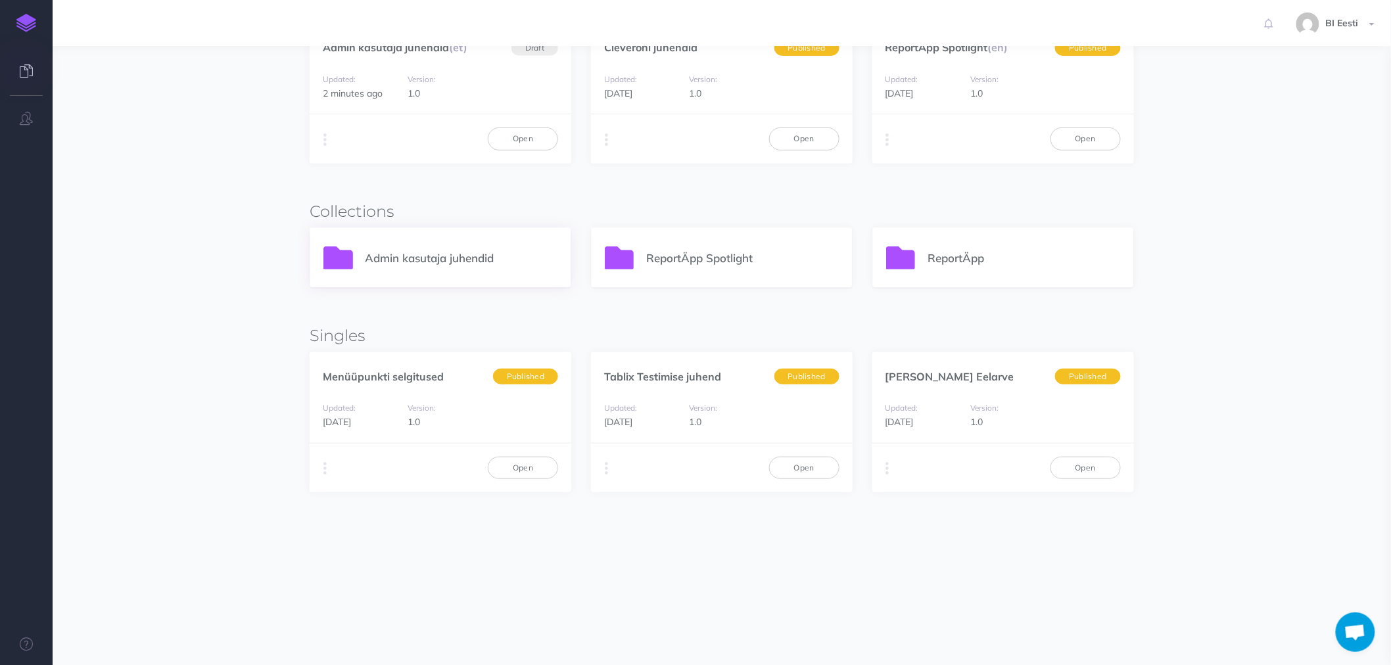
click at [390, 256] on p "Admin kasutaja juhendid" at bounding box center [462, 258] width 193 height 18
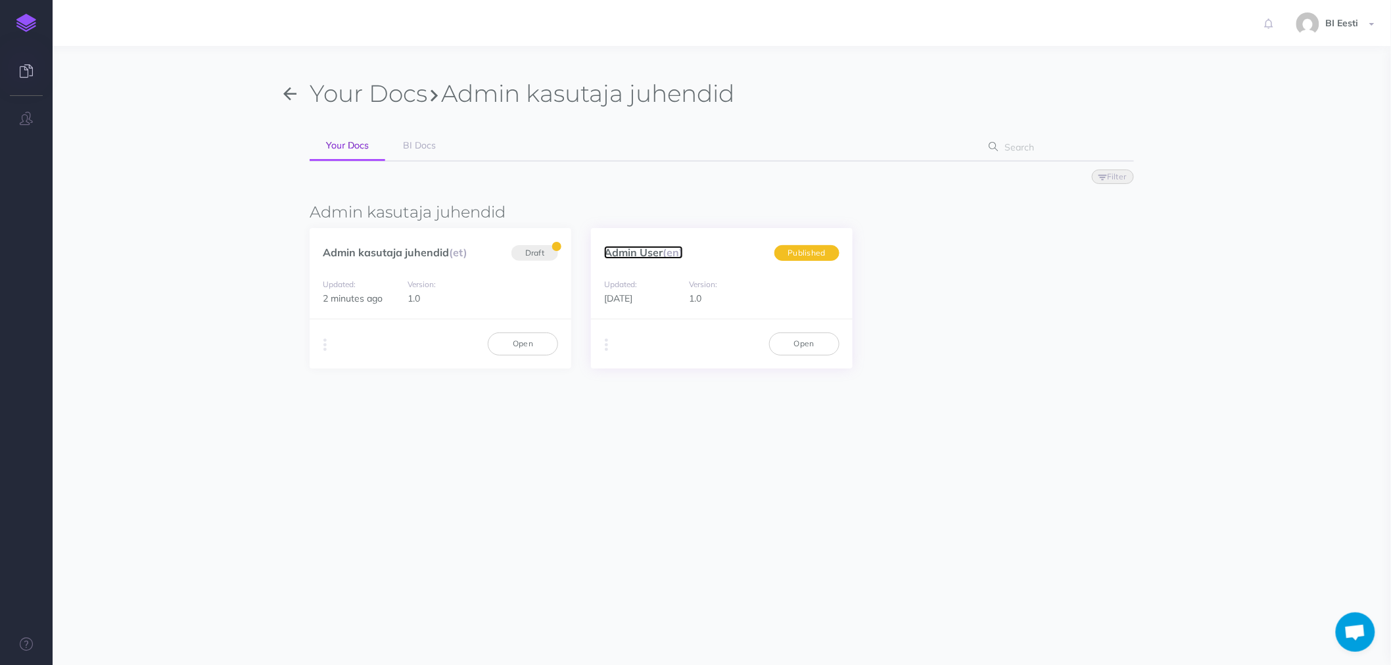
click at [639, 252] on link "Admin User (en)" at bounding box center [643, 252] width 79 height 13
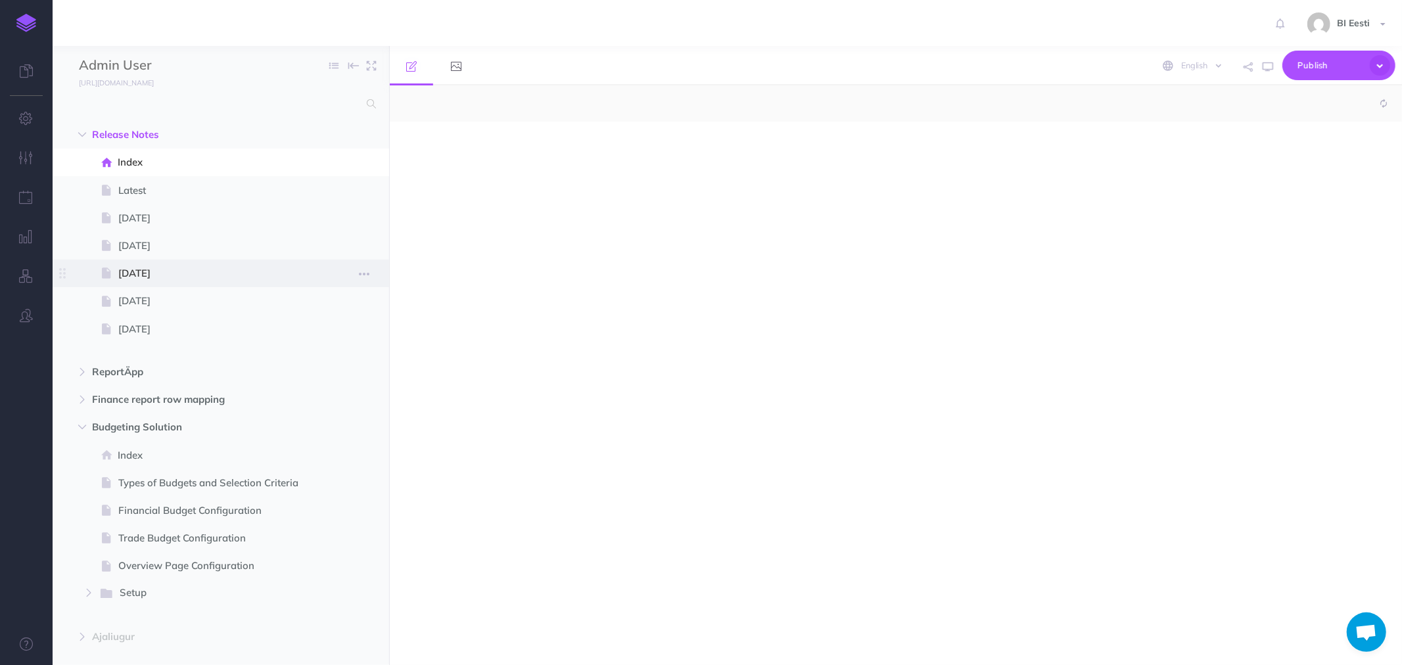
select select "null"
click at [116, 185] on span at bounding box center [109, 191] width 20 height 16
select select "null"
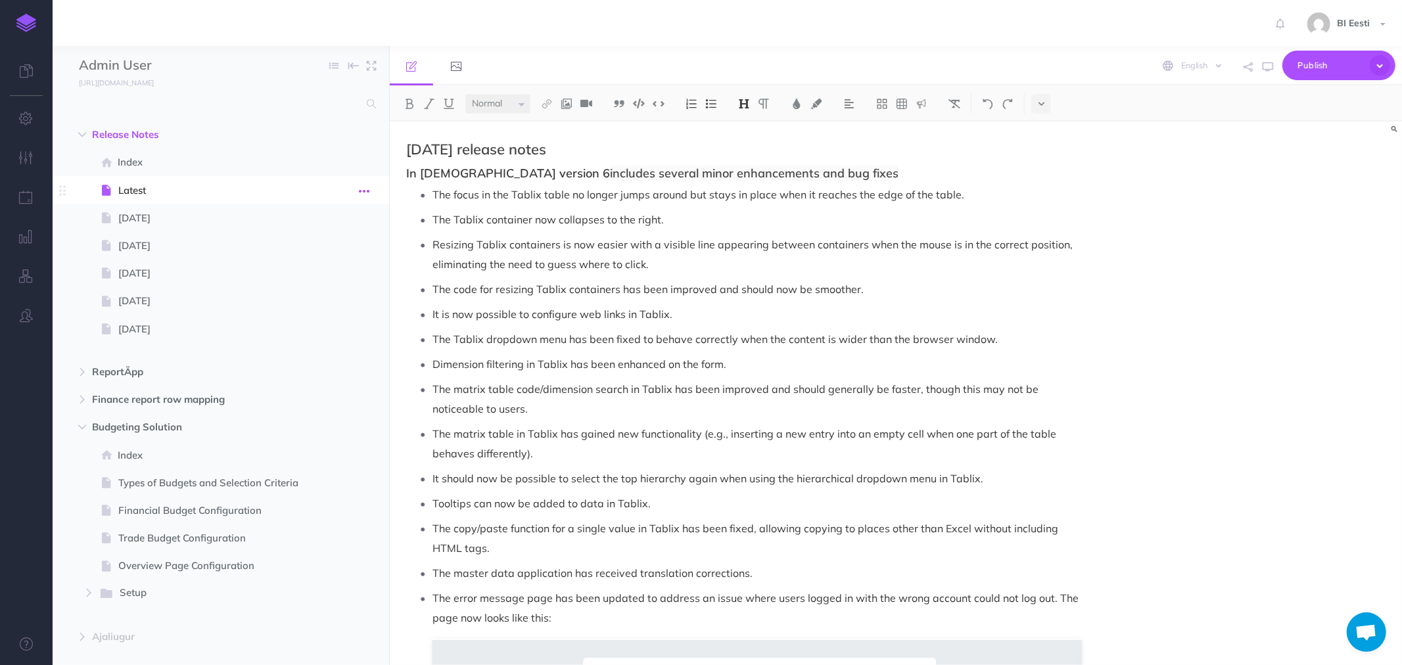
click at [366, 189] on icon "button" at bounding box center [364, 191] width 11 height 16
click at [327, 255] on link "Duplicate" at bounding box center [326, 258] width 99 height 22
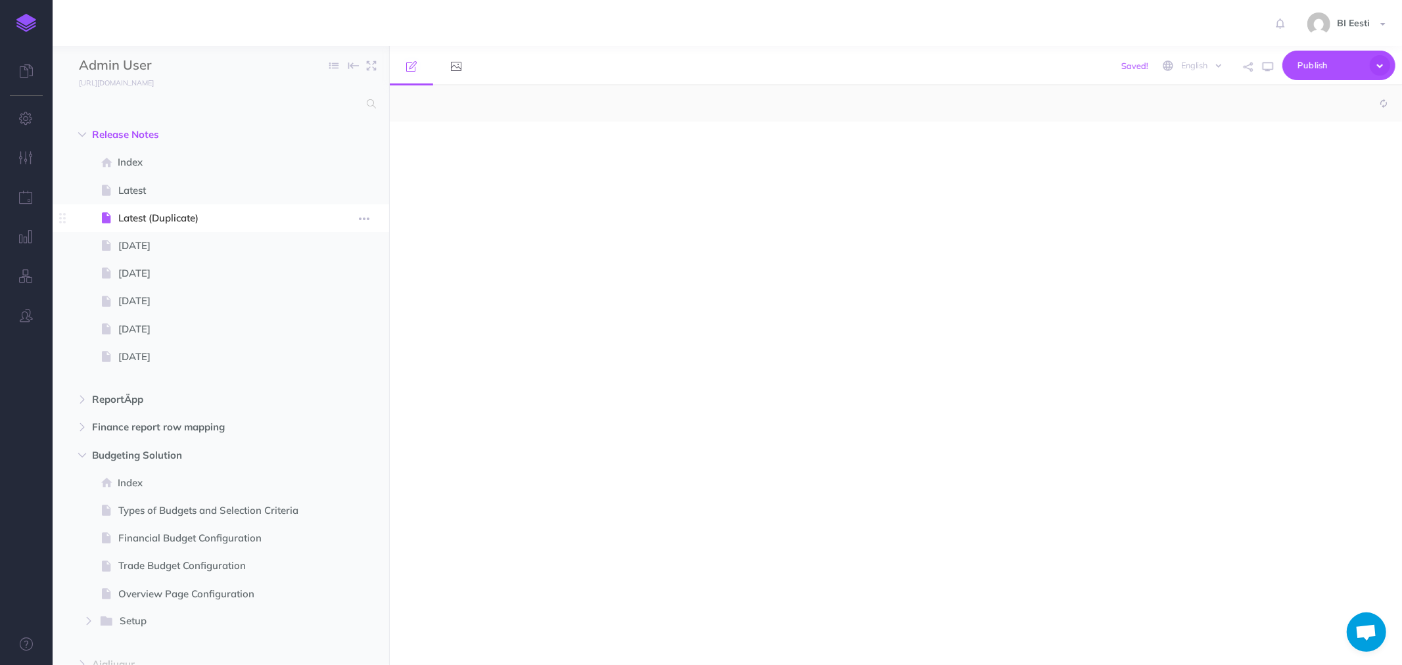
click at [172, 216] on span "Latest (Duplicate)" at bounding box center [214, 218] width 192 height 16
select select "null"
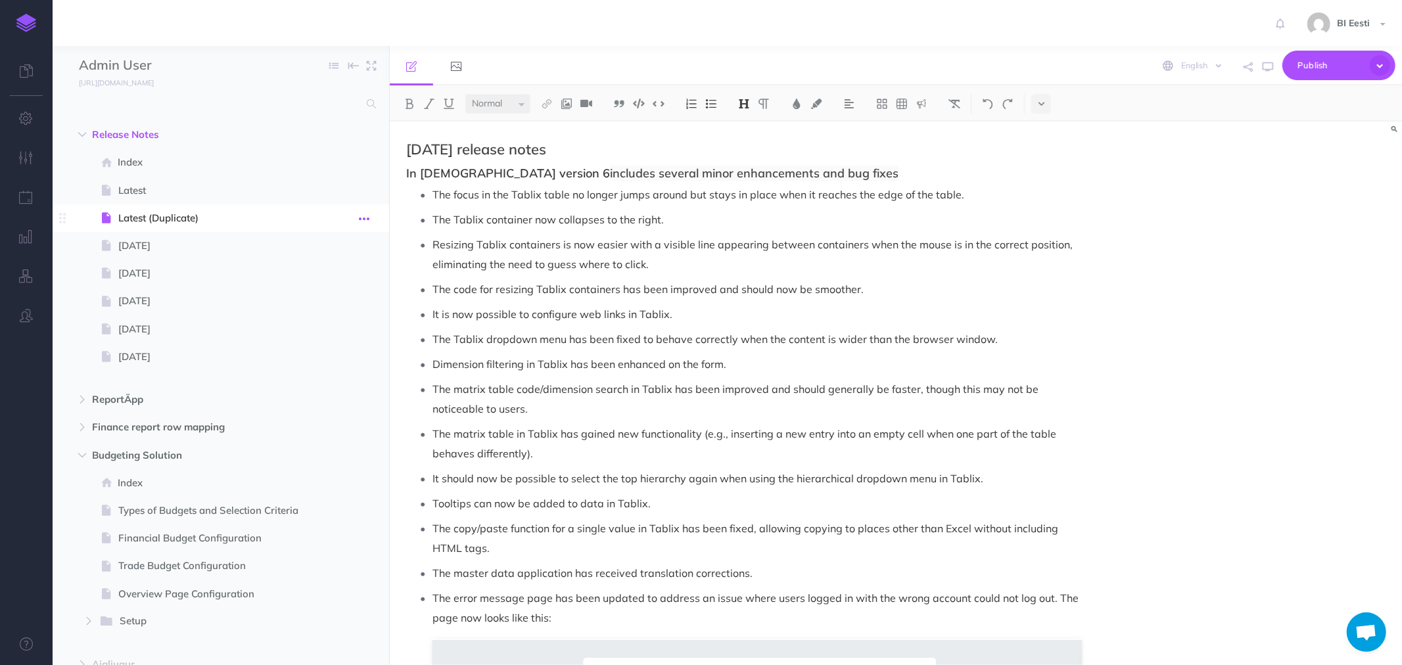
click at [369, 218] on button "button" at bounding box center [364, 218] width 24 height 17
click at [312, 303] on link "Settings" at bounding box center [326, 308] width 99 height 22
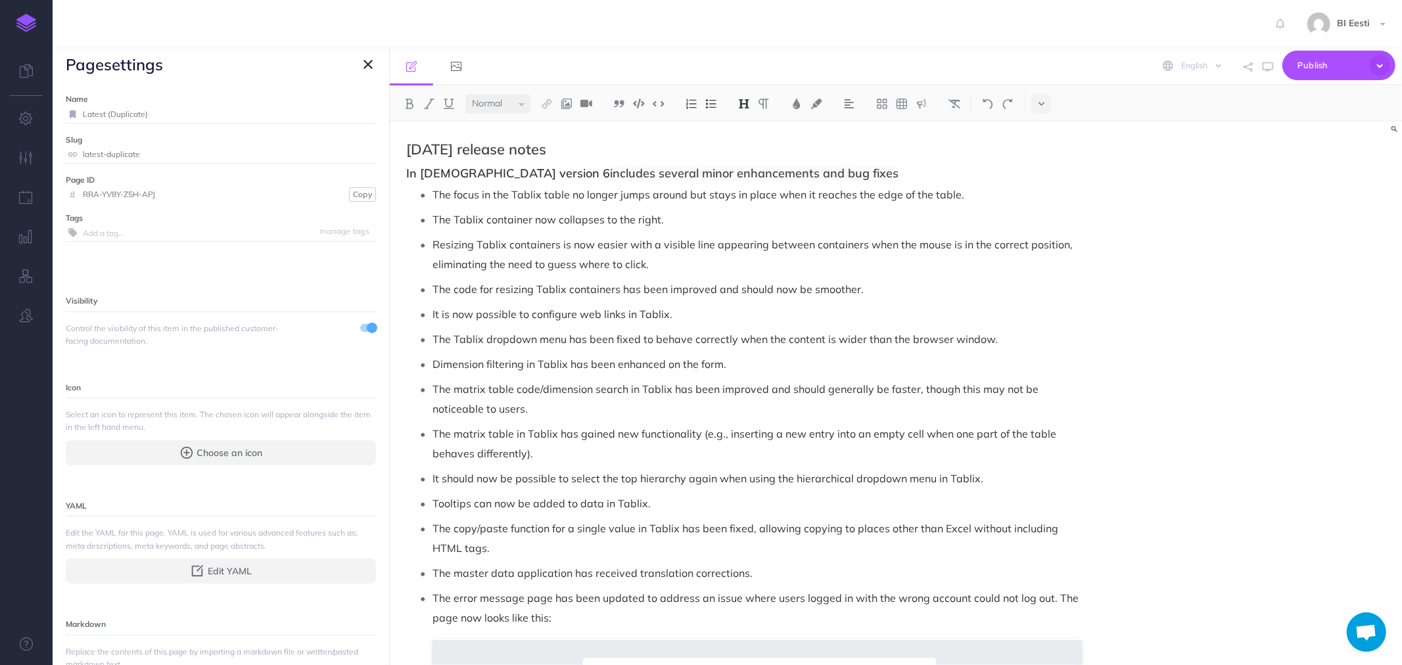
drag, startPoint x: 135, startPoint y: 115, endPoint x: 82, endPoint y: 112, distance: 52.7
click at [83, 112] on input "Latest (Duplicate)" at bounding box center [229, 114] width 293 height 17
type input "[DATE]"
click at [352, 113] on small "Save" at bounding box center [360, 114] width 17 height 10
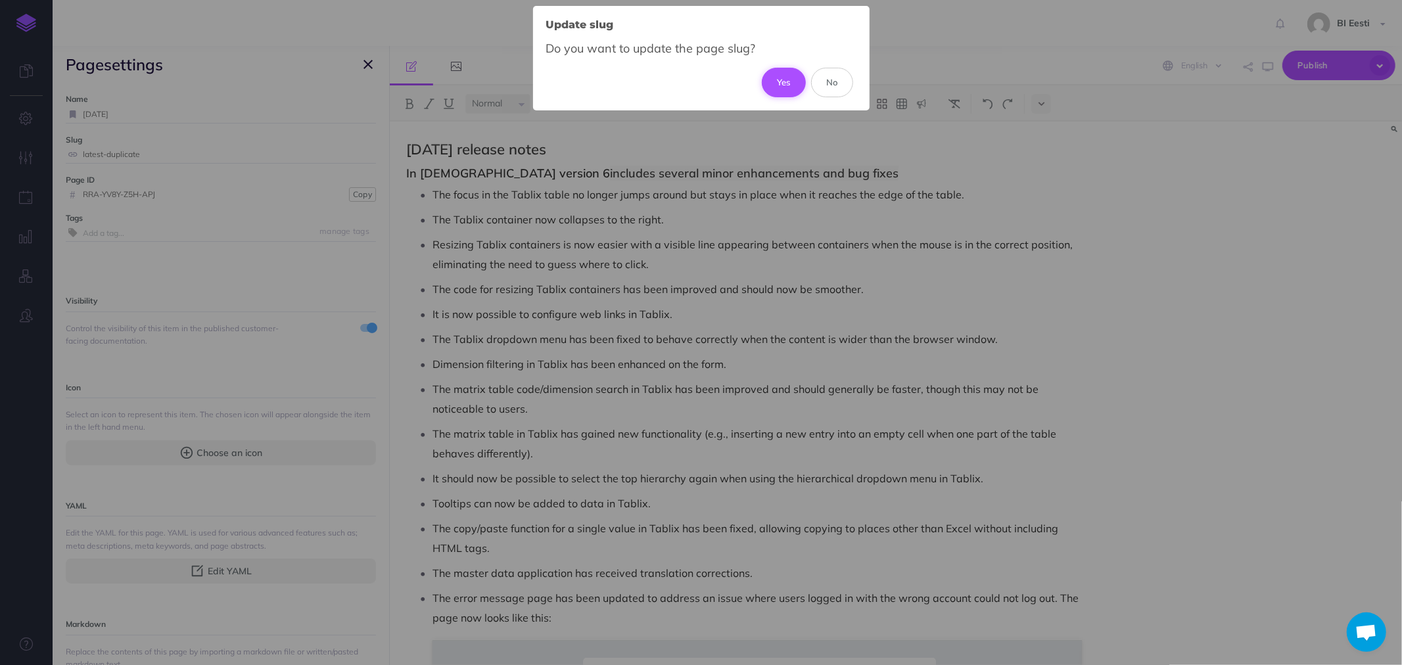
click at [773, 79] on button "Yes" at bounding box center [784, 82] width 44 height 29
type input "may-2025"
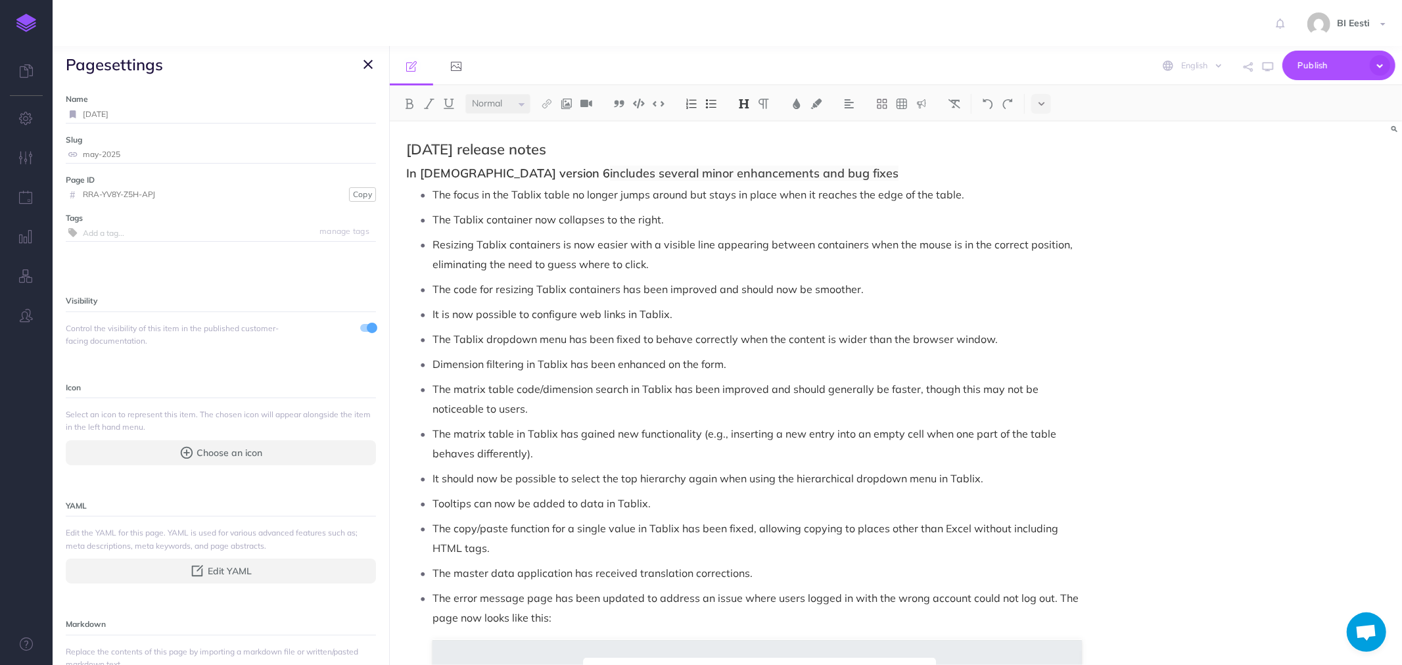
click at [367, 60] on icon "button" at bounding box center [368, 65] width 9 height 16
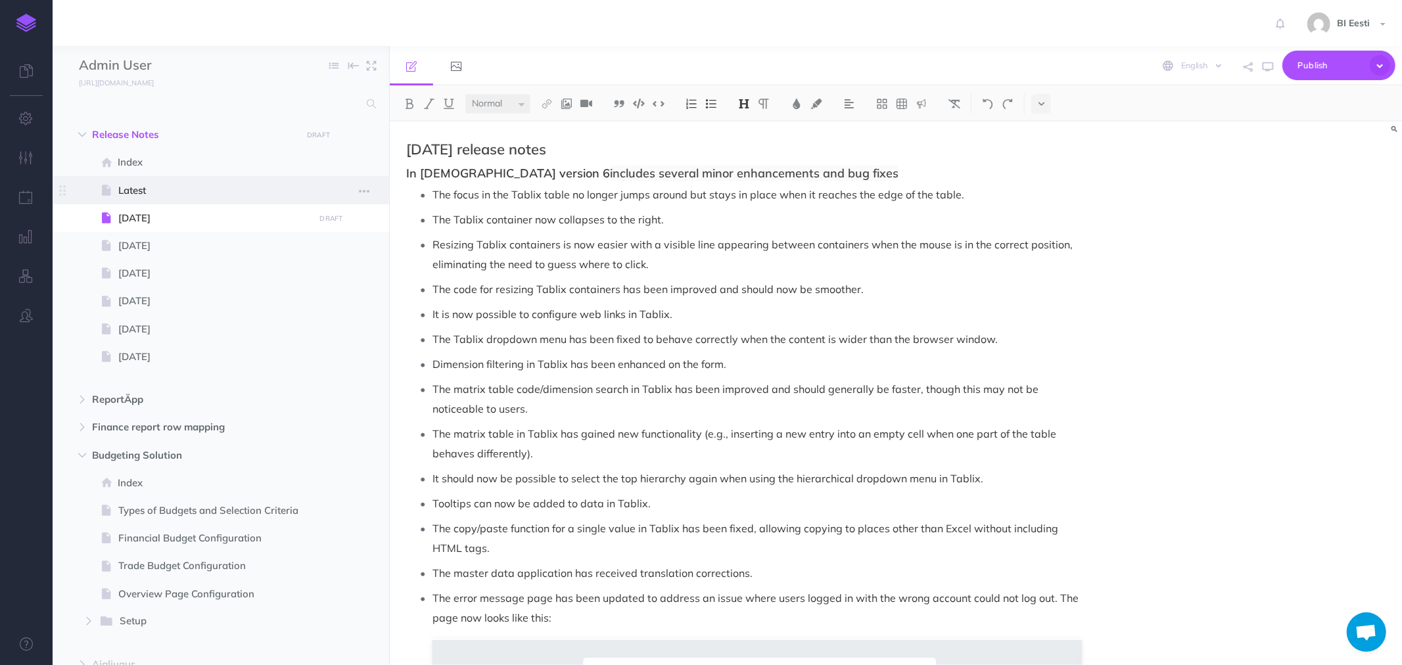
click at [152, 187] on span "Latest" at bounding box center [214, 191] width 192 height 16
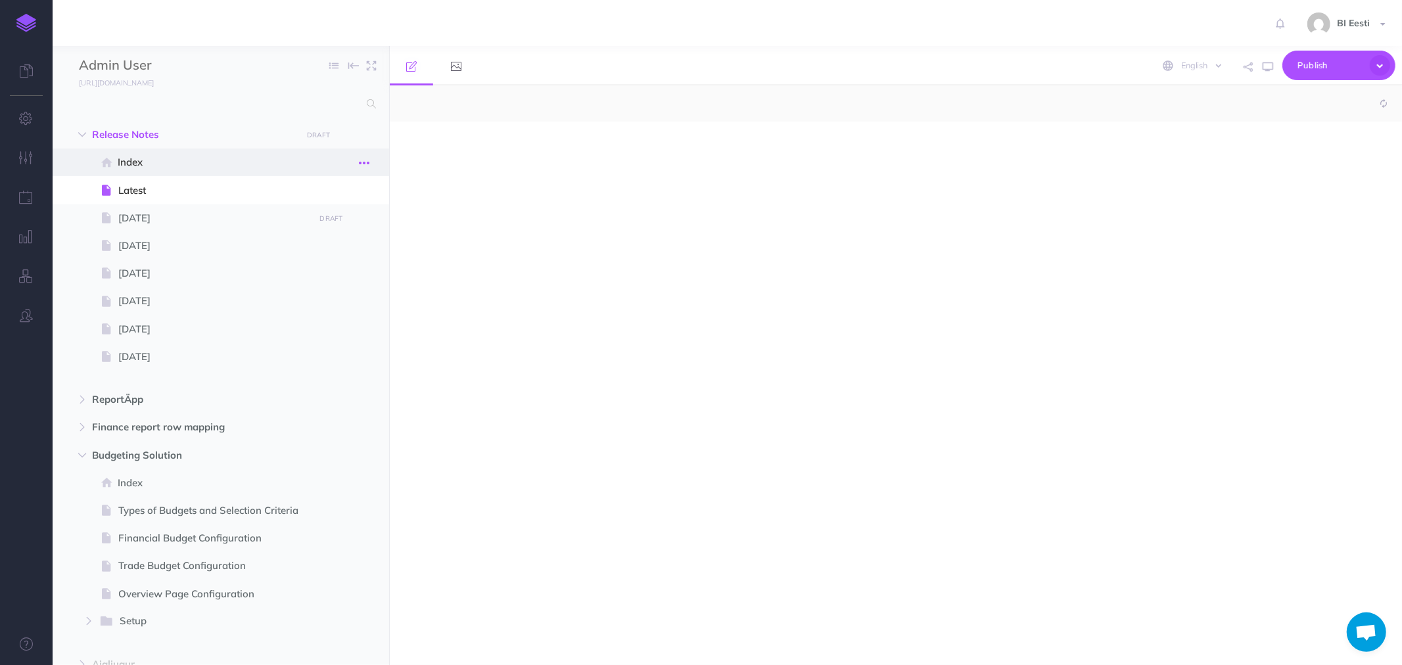
select select "null"
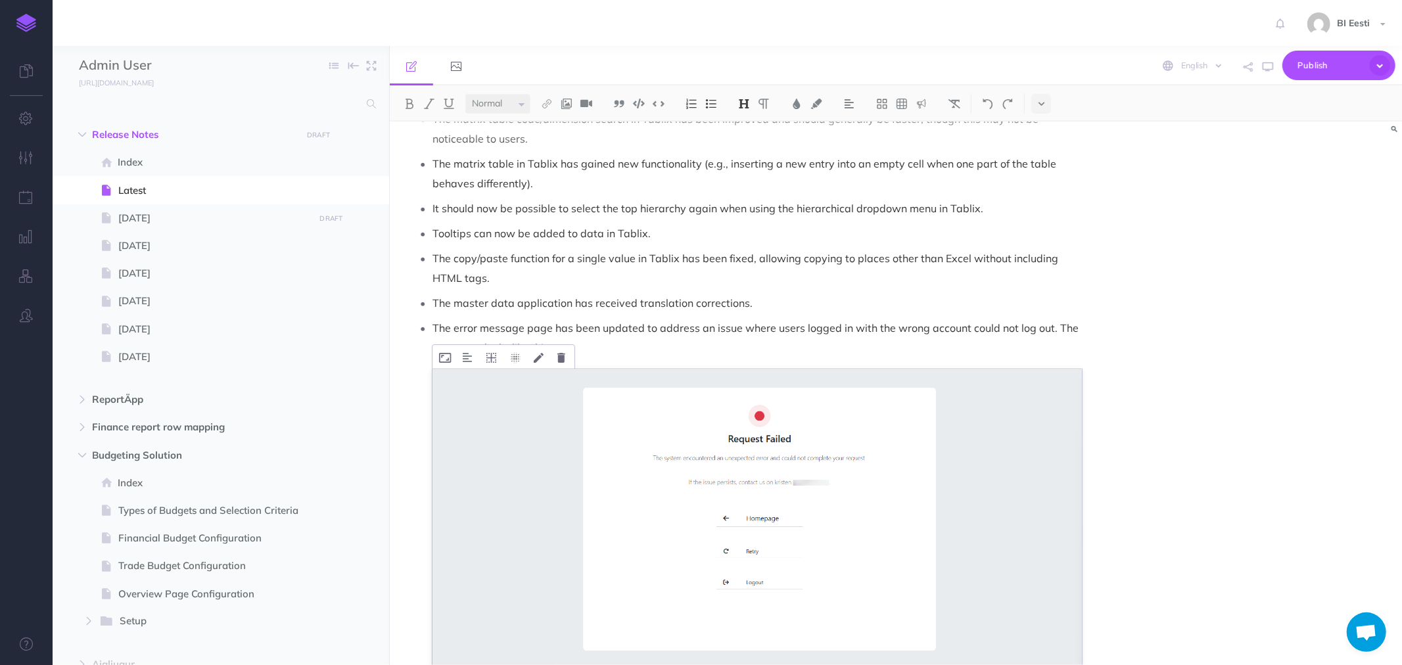
scroll to position [412, 0]
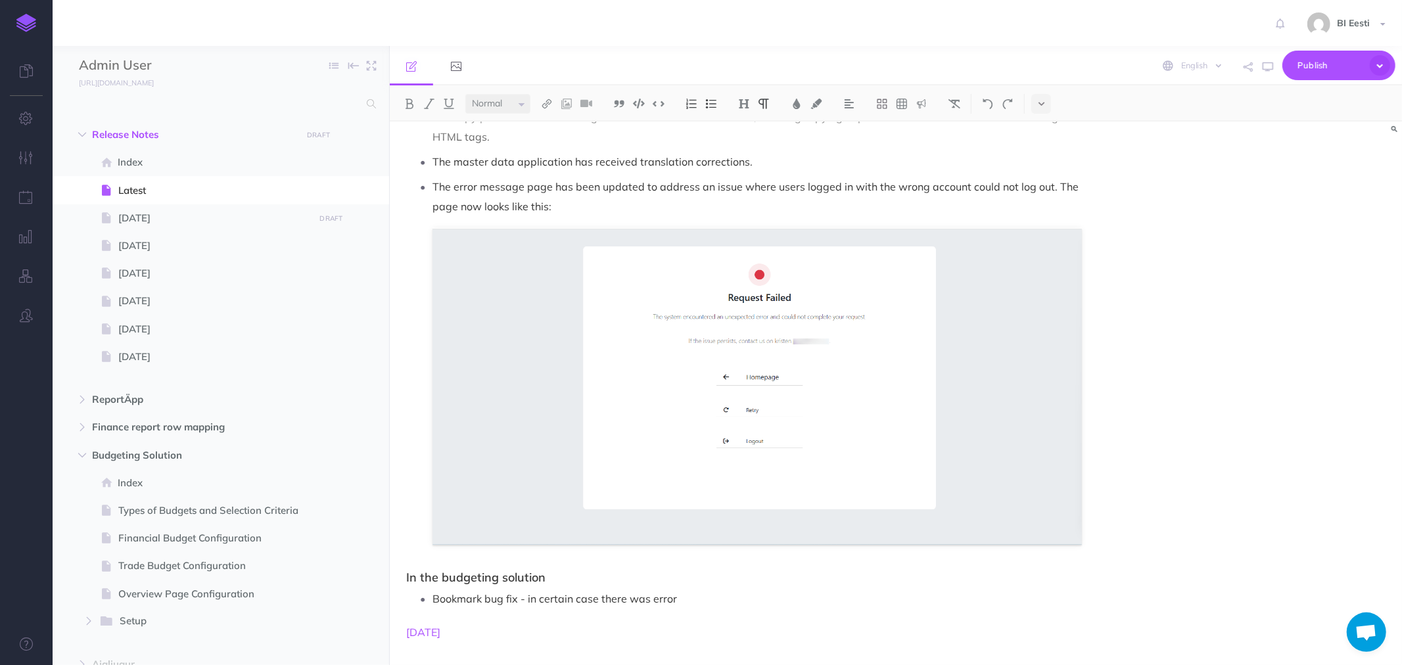
drag, startPoint x: 473, startPoint y: 629, endPoint x: 400, endPoint y: 629, distance: 73.6
click at [400, 629] on div "[DATE] release notes In Tablix version 6 includes several minor enhancements an…" at bounding box center [744, 188] width 709 height 957
drag, startPoint x: 406, startPoint y: 633, endPoint x: 459, endPoint y: 630, distance: 52.7
click at [459, 630] on p "[DATE]" at bounding box center [744, 633] width 676 height 16
click at [553, 102] on img at bounding box center [547, 104] width 12 height 11
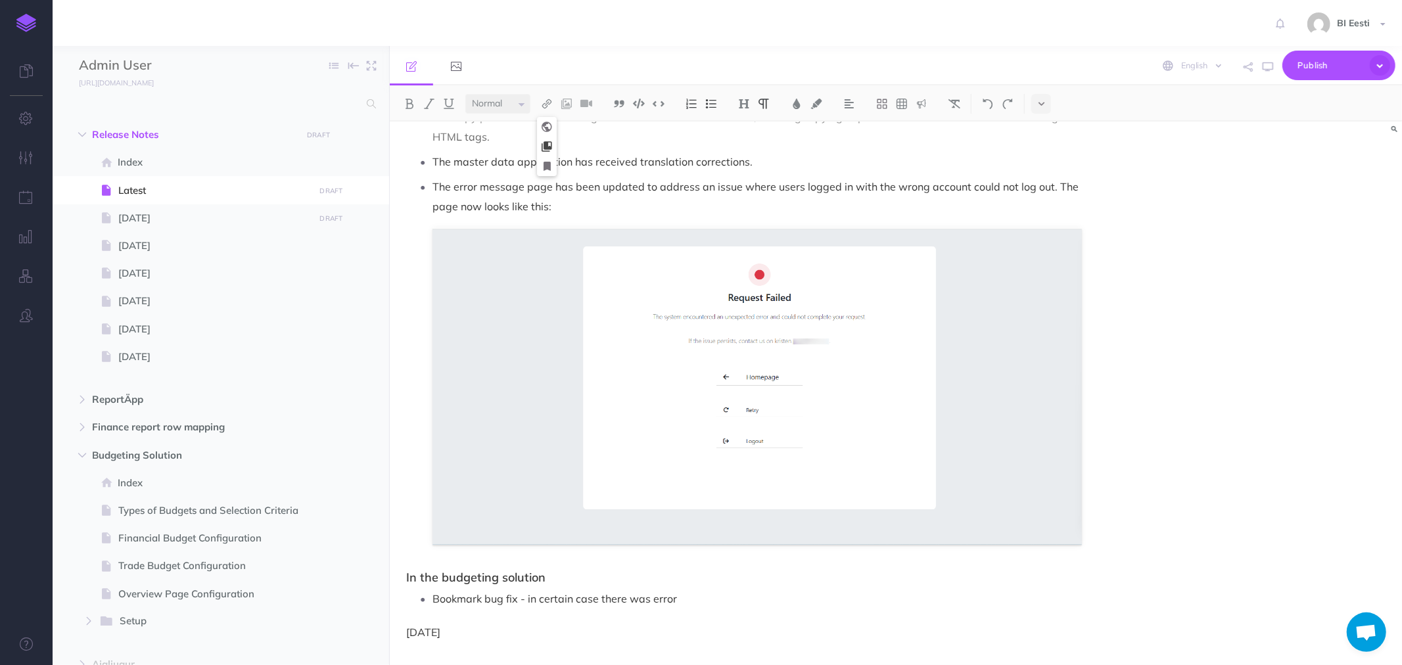
click at [544, 145] on icon at bounding box center [547, 146] width 11 height 9
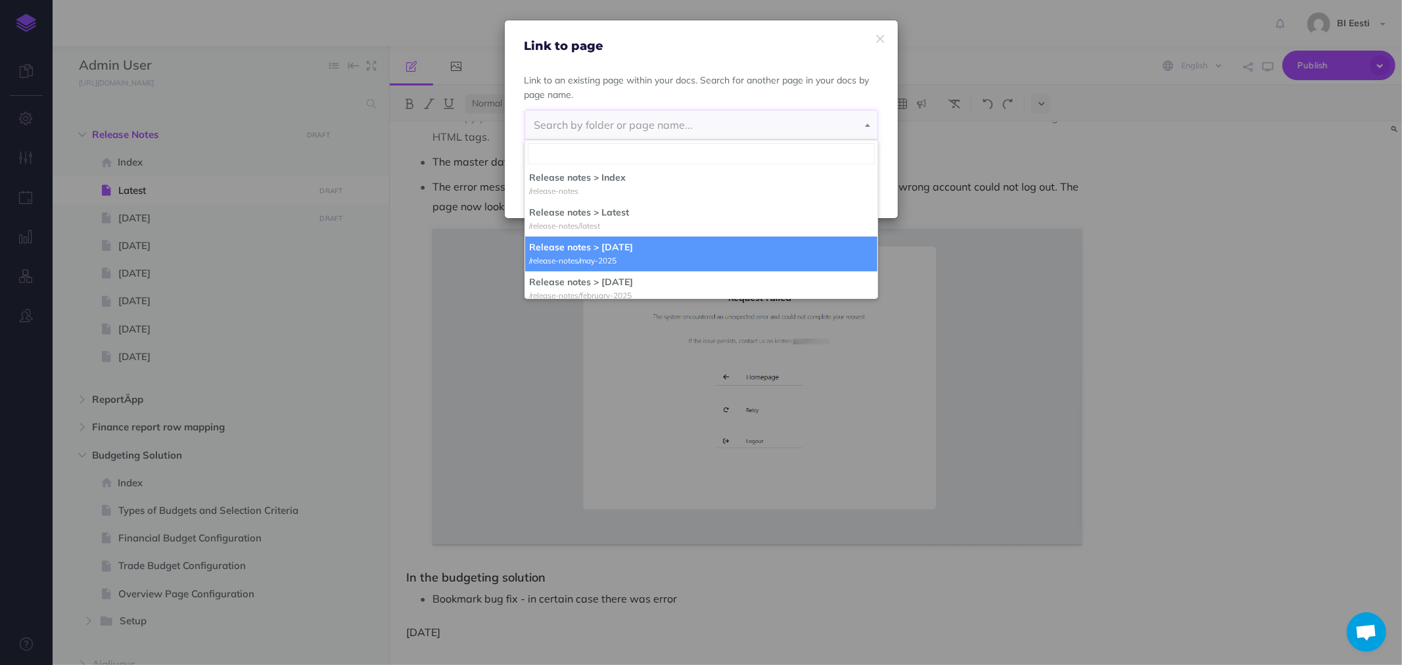
select select "RRA-YV8Y-Z5H-APJ"
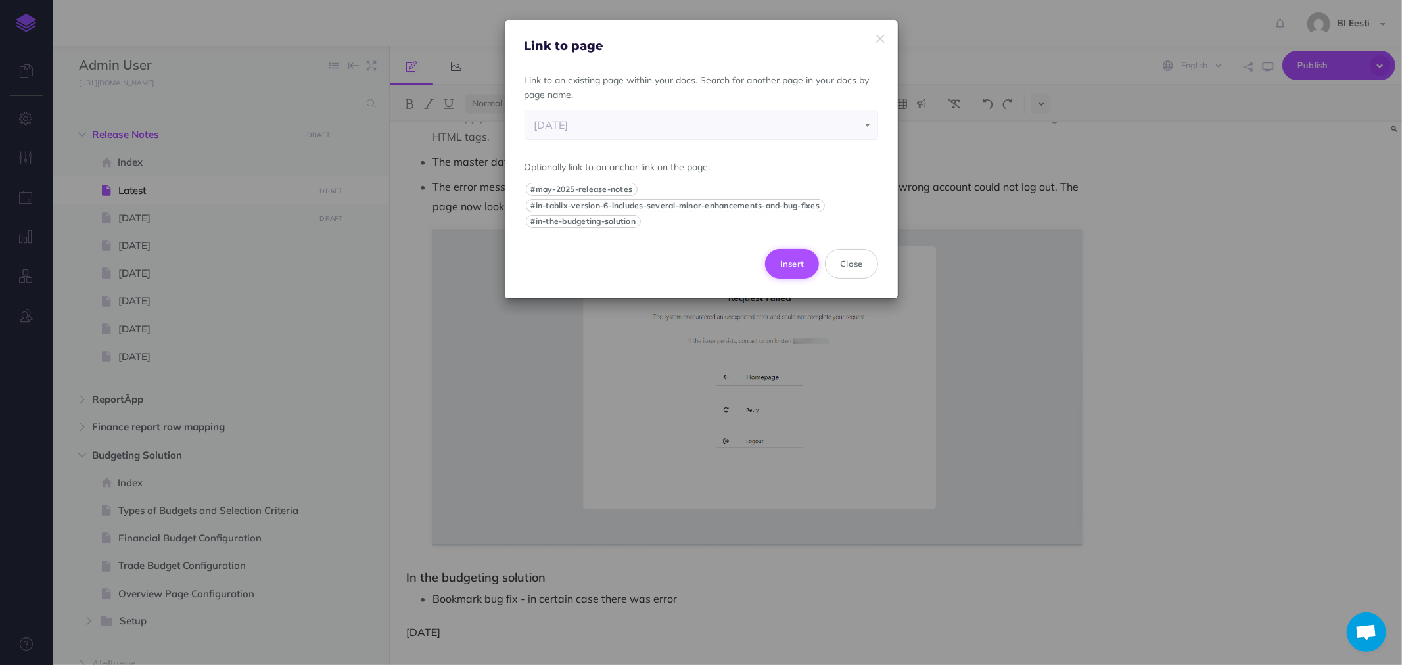
click at [790, 264] on button "Insert" at bounding box center [792, 263] width 55 height 29
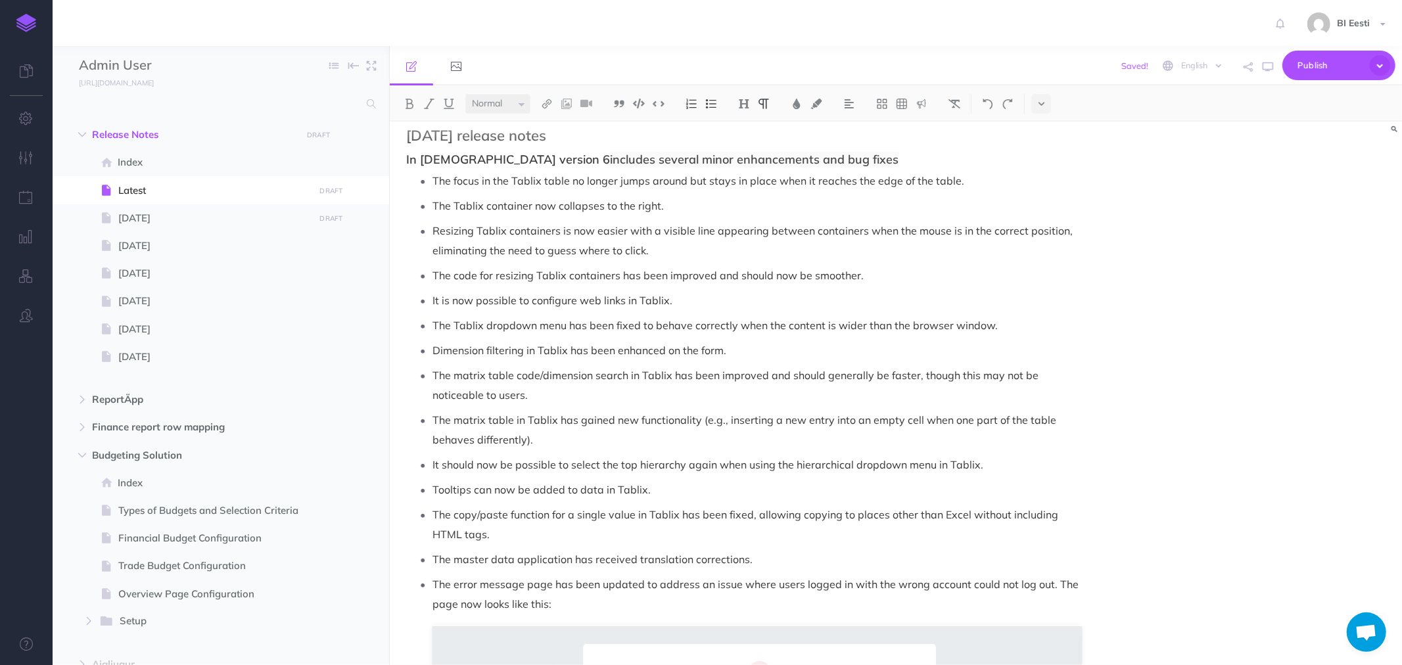
scroll to position [0, 0]
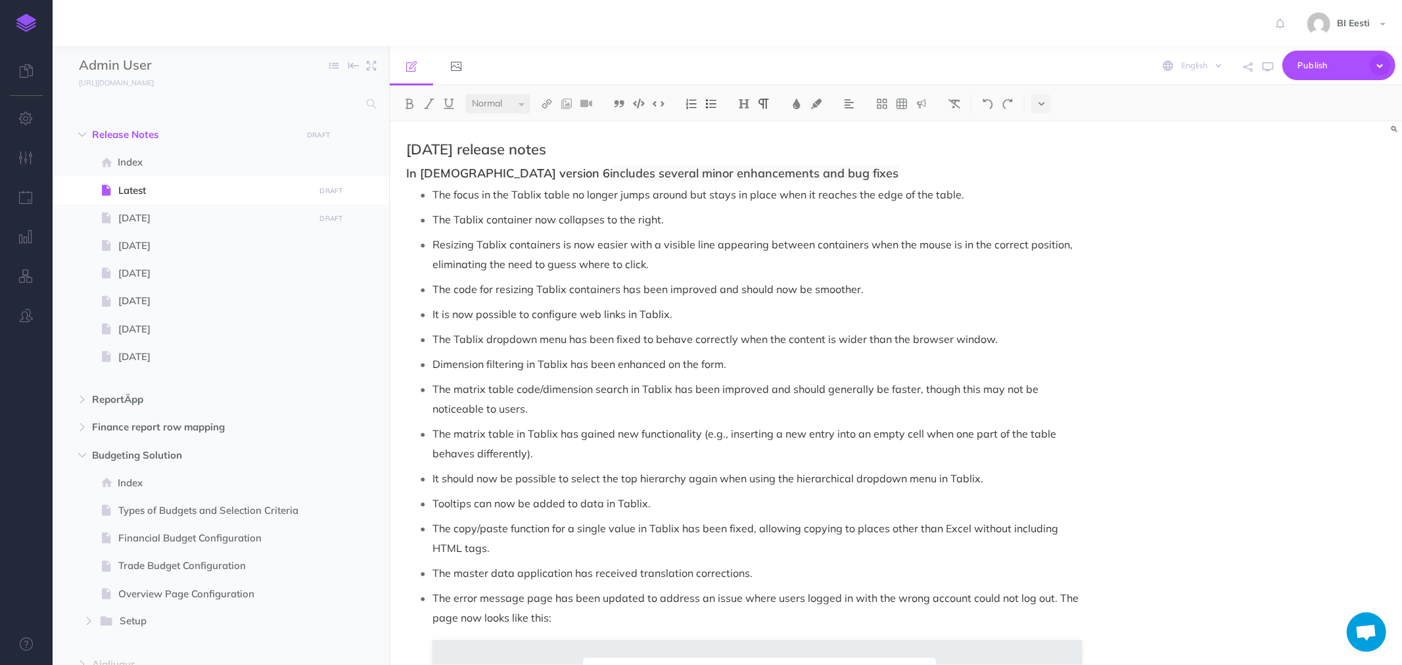
click at [464, 204] on p "The focus in the Tablix table no longer jumps around but stays in place when it…" at bounding box center [758, 195] width 650 height 20
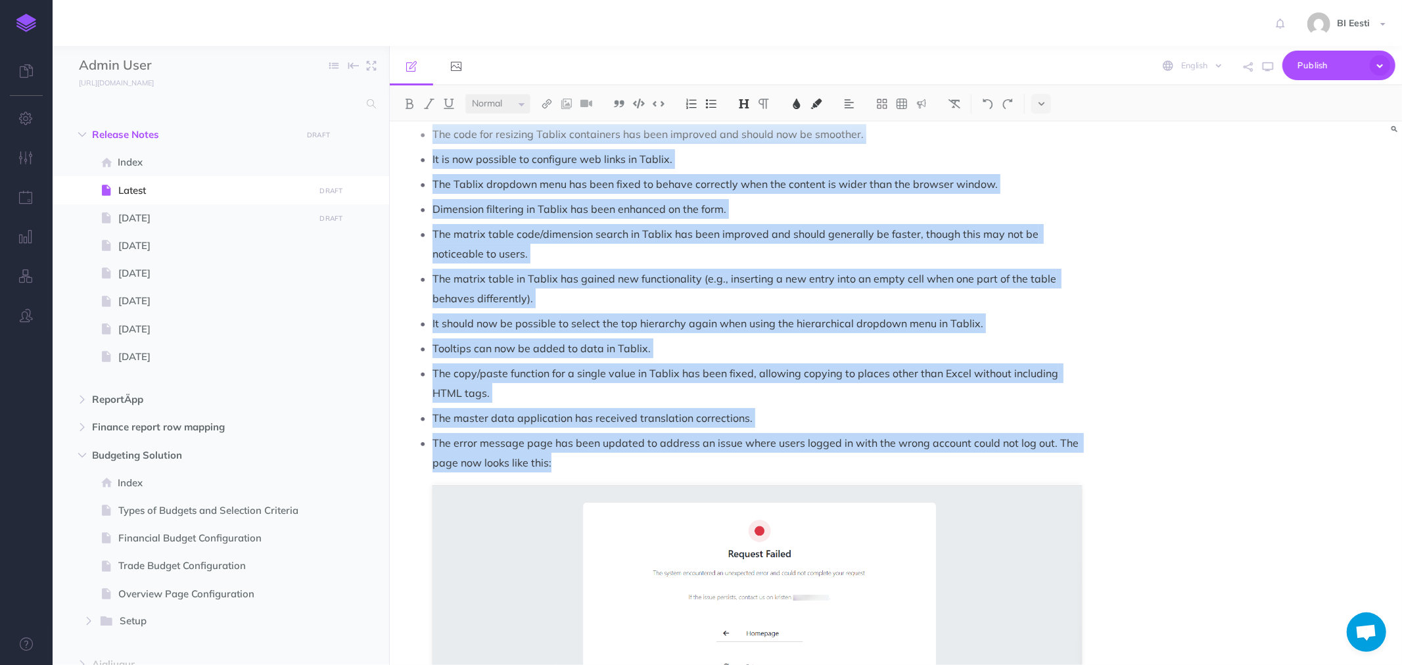
scroll to position [412, 0]
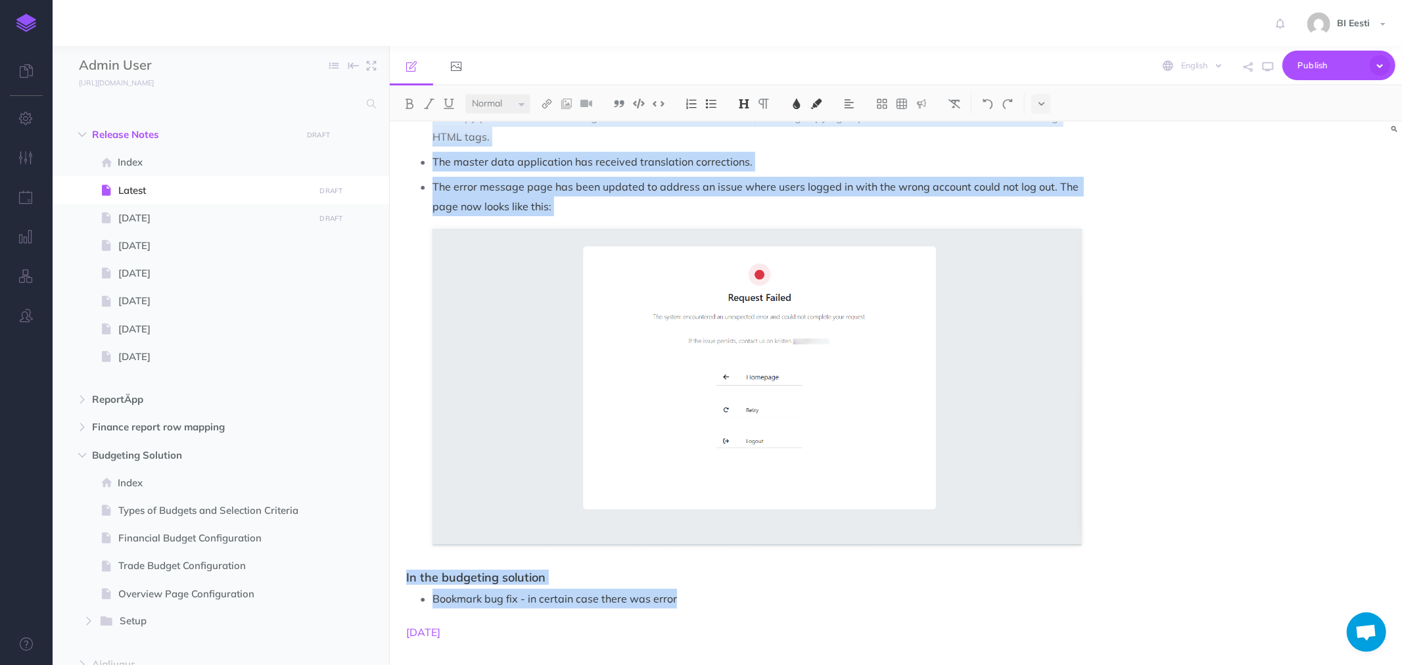
drag, startPoint x: 404, startPoint y: 170, endPoint x: 692, endPoint y: 596, distance: 513.9
click at [692, 596] on div "[DATE] release notes In Tablix version 6 includes several minor enhancements an…" at bounding box center [744, 188] width 709 height 957
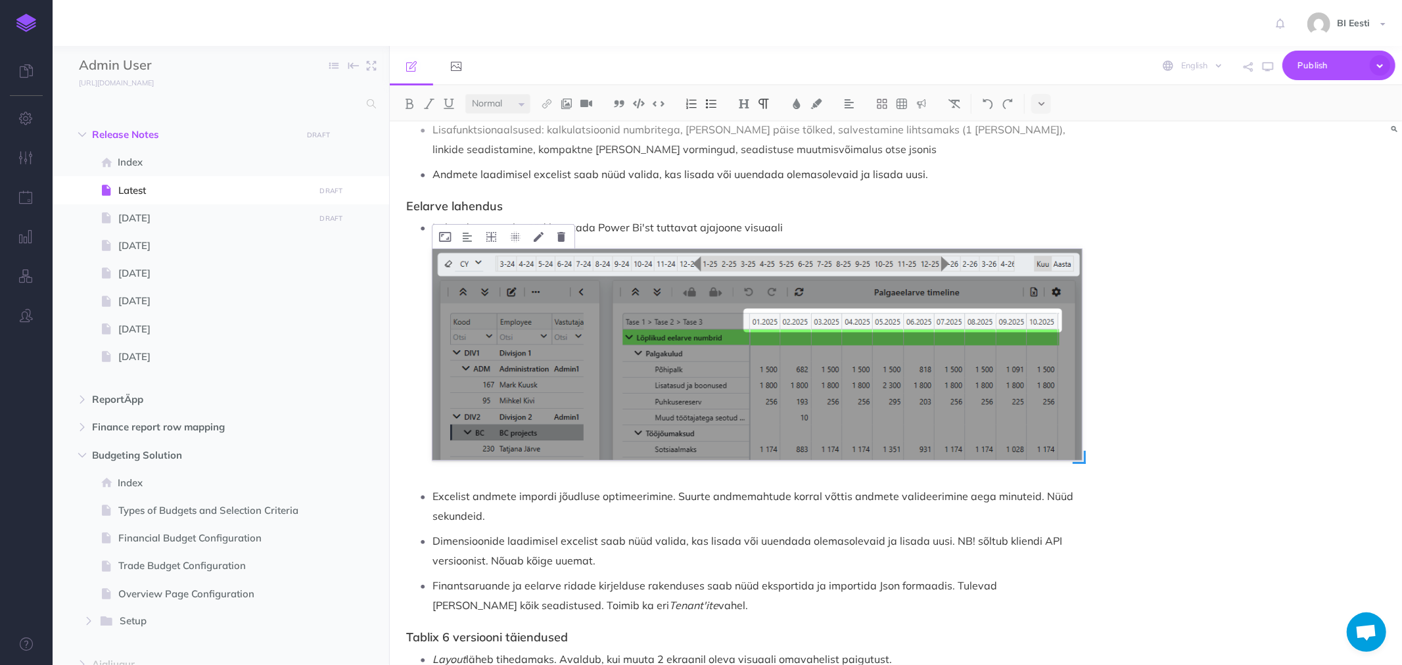
scroll to position [0, 0]
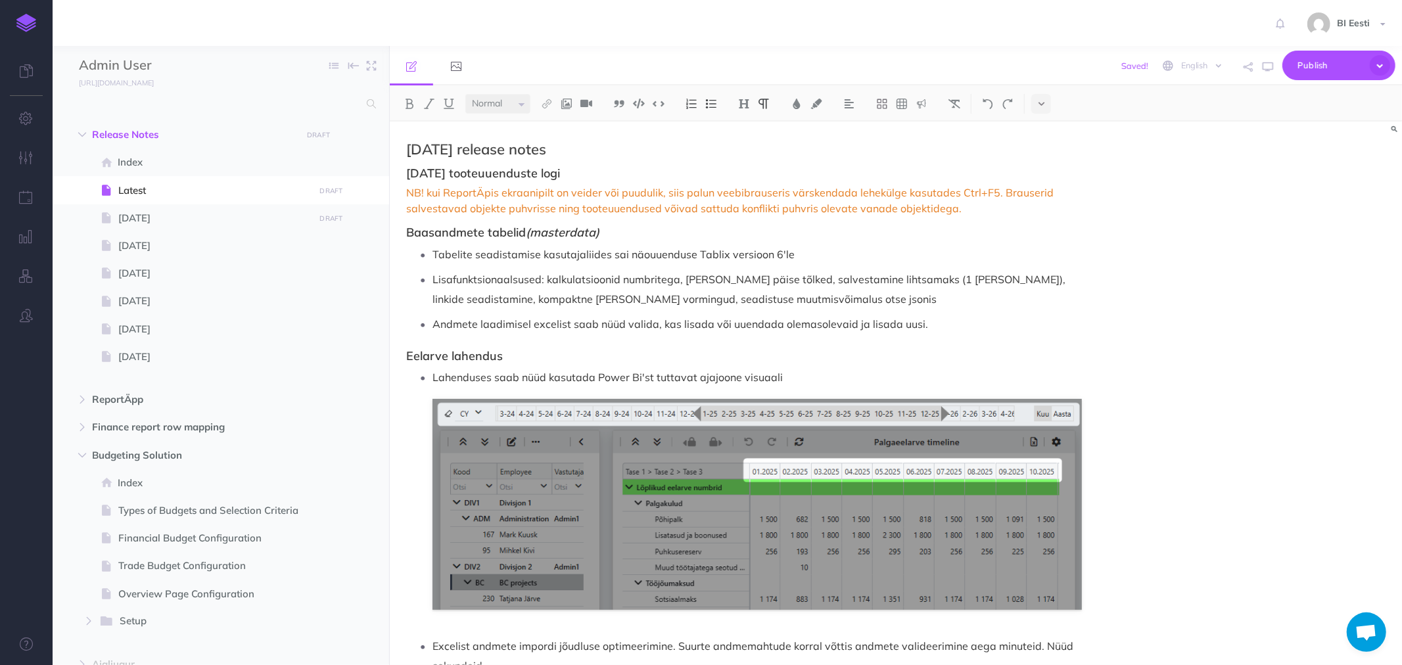
click at [416, 149] on h2 "[DATE] release notes" at bounding box center [744, 149] width 676 height 16
drag, startPoint x: 597, startPoint y: 176, endPoint x: 392, endPoint y: 179, distance: 205.1
click at [392, 179] on div "[DATE] release notes [DATE] tooteuuenduste logi NB! kui ReportÄpis ekraanipilt …" at bounding box center [744, 512] width 709 height 780
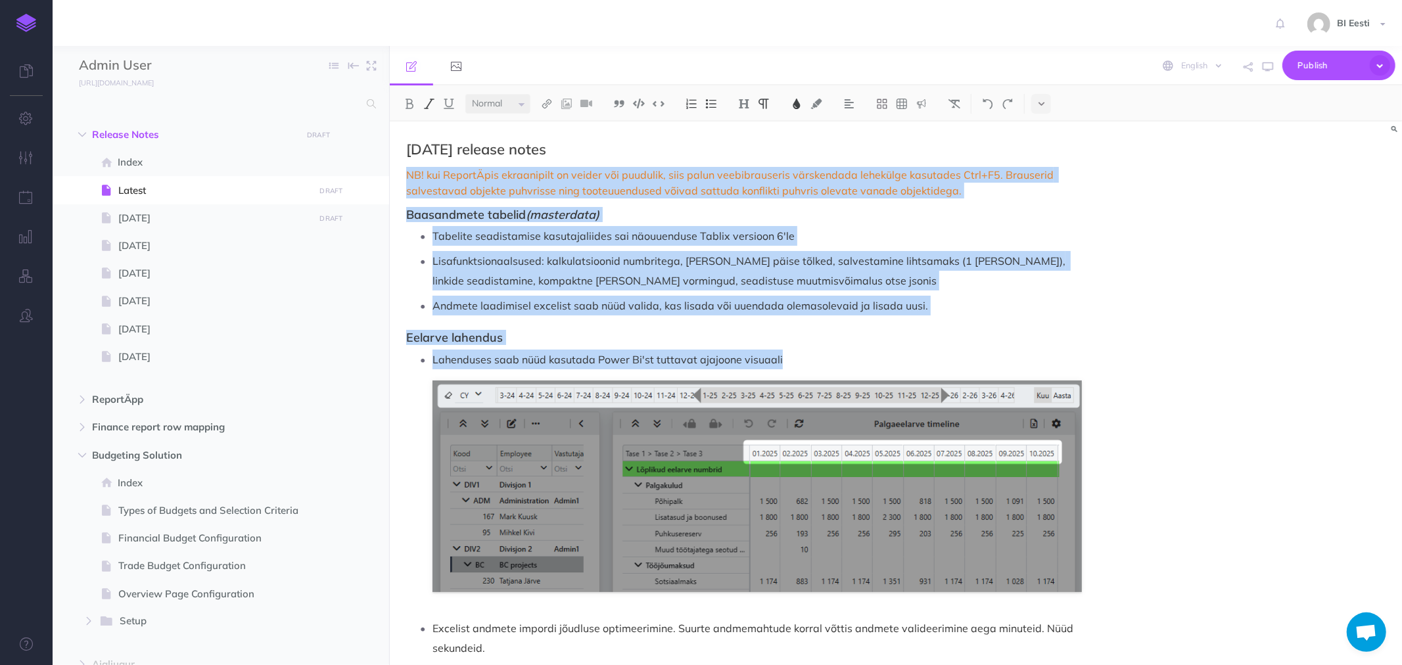
drag, startPoint x: 405, startPoint y: 175, endPoint x: 785, endPoint y: 366, distance: 425.2
click at [785, 358] on div "[DATE] release notes NB! kui ReportÄpis ekraanipilt on veider või puudulik, sii…" at bounding box center [744, 503] width 709 height 762
copy div "NB! kui ReportÄpis ekraanipilt on veider või puudulik, siis palun veebibrauseri…"
click at [523, 186] on span "NB! kui ReportÄpis ekraanipilt on veider või puudulik, siis palun veebibrauseri…" at bounding box center [731, 182] width 650 height 29
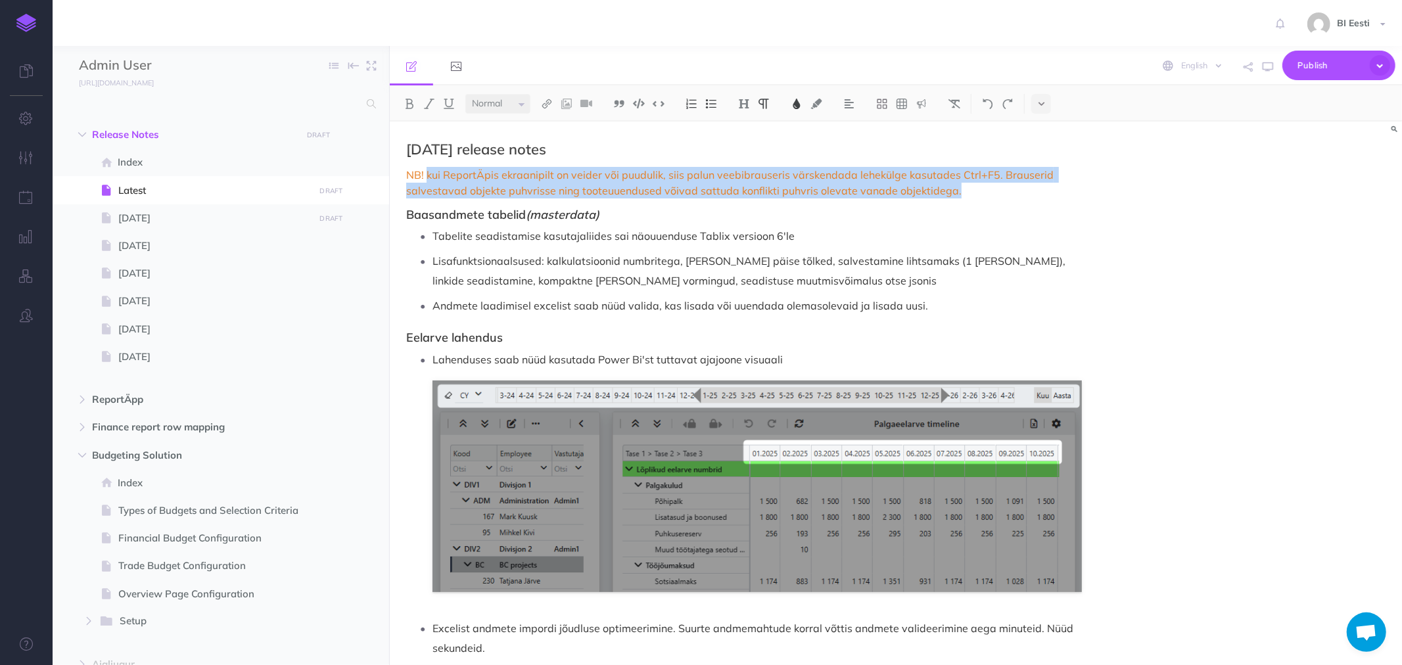
drag, startPoint x: 425, startPoint y: 173, endPoint x: 950, endPoint y: 193, distance: 525.0
click at [950, 193] on p "NB! kui ReportÄpis ekraanipilt on veider või puudulik, siis palun veebibrauseri…" at bounding box center [744, 183] width 676 height 32
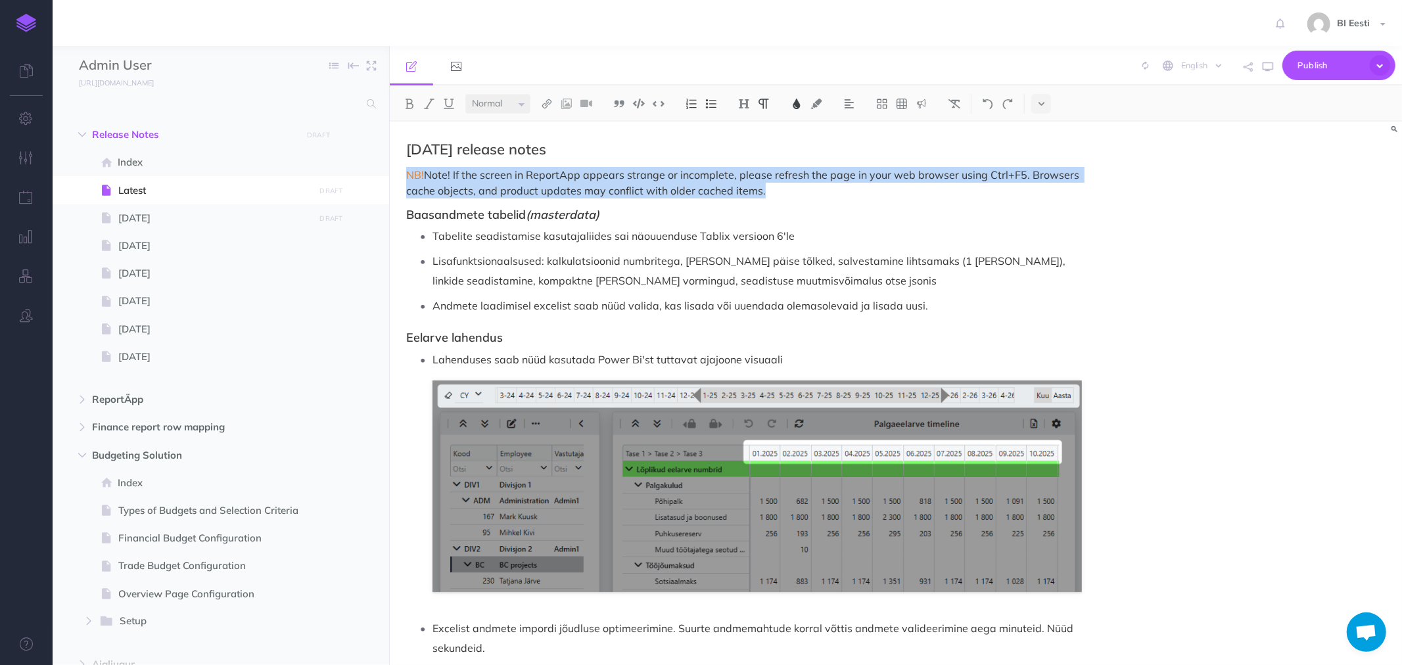
drag, startPoint x: 765, startPoint y: 187, endPoint x: 404, endPoint y: 176, distance: 361.1
click at [404, 176] on div "[DATE] release notes NB! Note! If the screen in ReportApp appears strange or in…" at bounding box center [744, 503] width 709 height 762
click at [797, 101] on img at bounding box center [797, 104] width 12 height 11
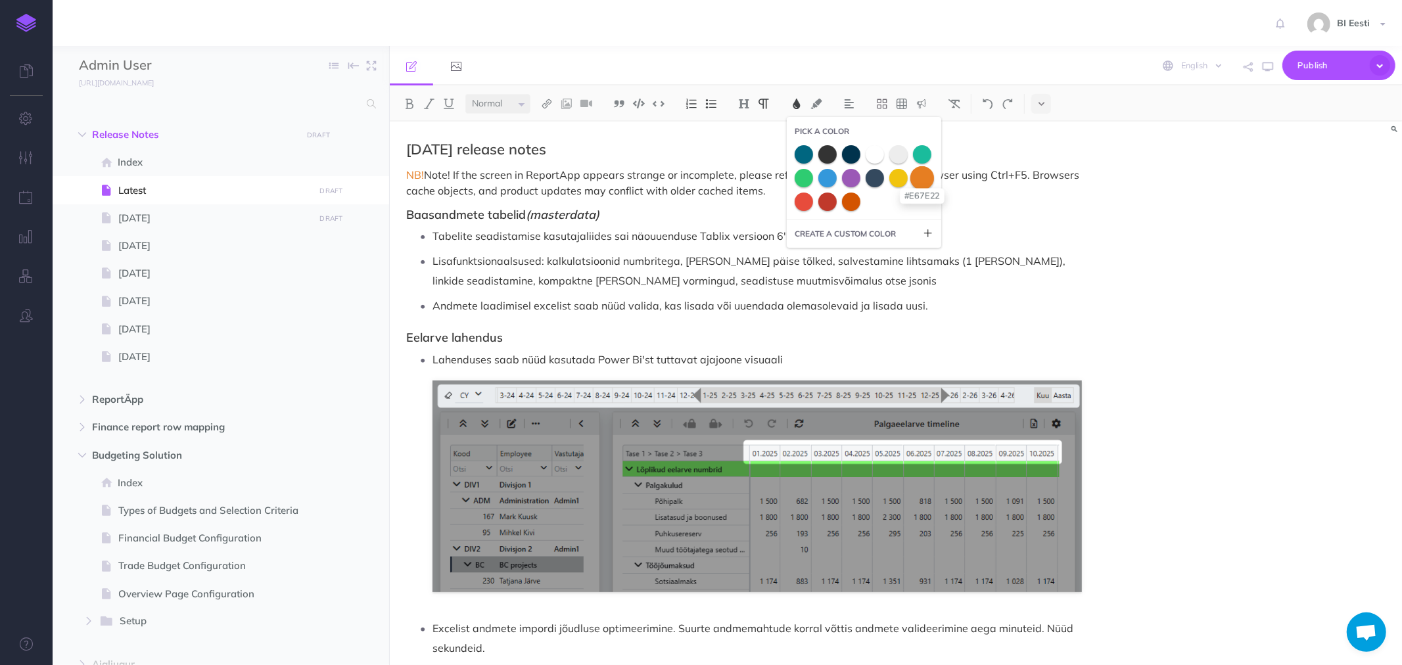
click at [924, 175] on span at bounding box center [923, 178] width 24 height 24
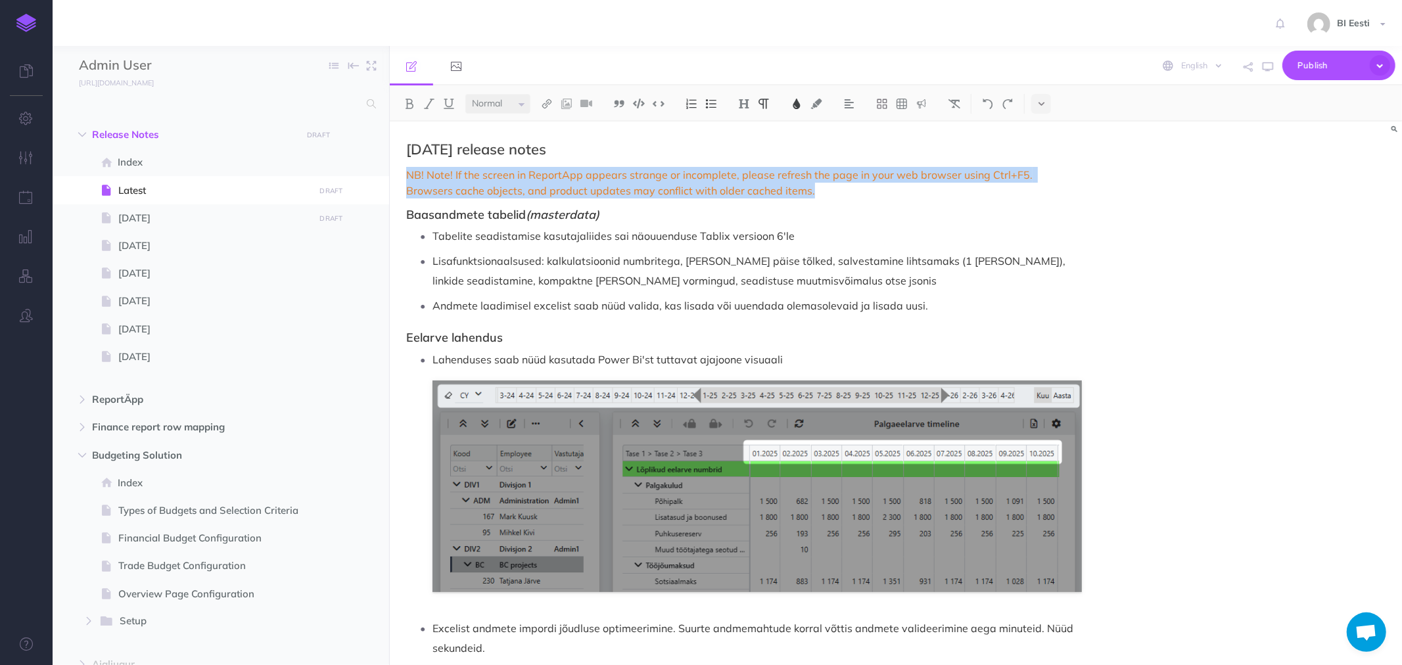
click at [664, 193] on span "NB! Note! If the screen in ReportApp appears strange or incomplete, please refr…" at bounding box center [720, 182] width 629 height 29
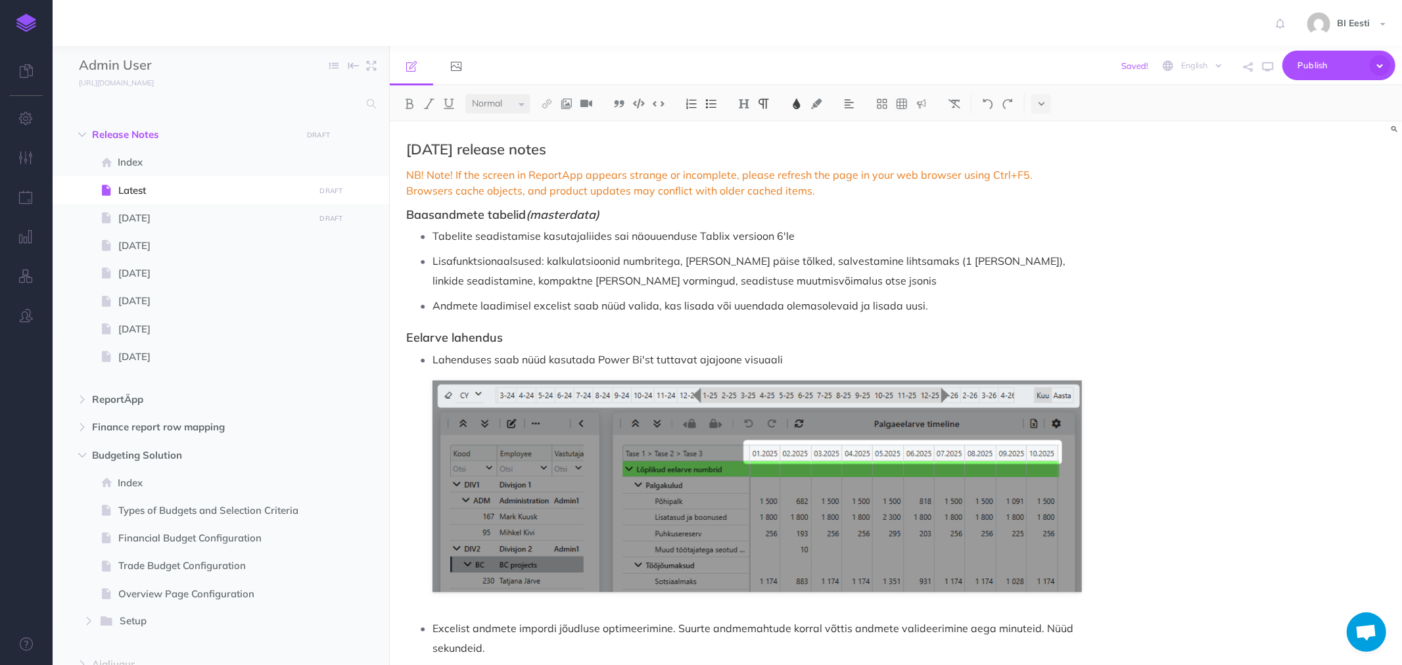
click at [414, 174] on span "NB! Note! If the screen in ReportApp appears strange or incomplete, please refr…" at bounding box center [720, 182] width 629 height 29
click at [417, 213] on h3 "Baasandmete tabelid (masterdata)" at bounding box center [744, 214] width 676 height 13
click at [416, 214] on h3 "BMaster Data Tables" at bounding box center [744, 214] width 676 height 13
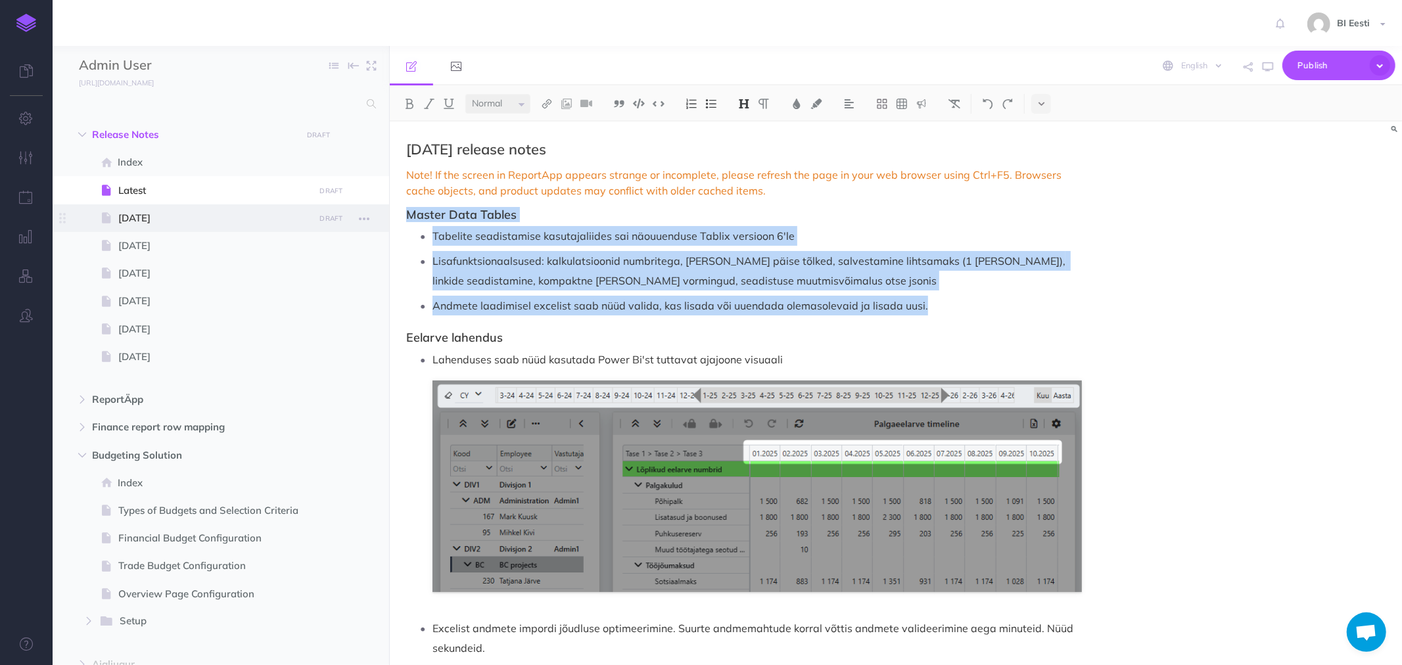
drag, startPoint x: 926, startPoint y: 306, endPoint x: 379, endPoint y: 212, distance: 554.9
click at [379, 212] on div "Admin User Collapse all Expand all Expand to root folders [URL][DOMAIN_NAME] Re…" at bounding box center [728, 355] width 1350 height 619
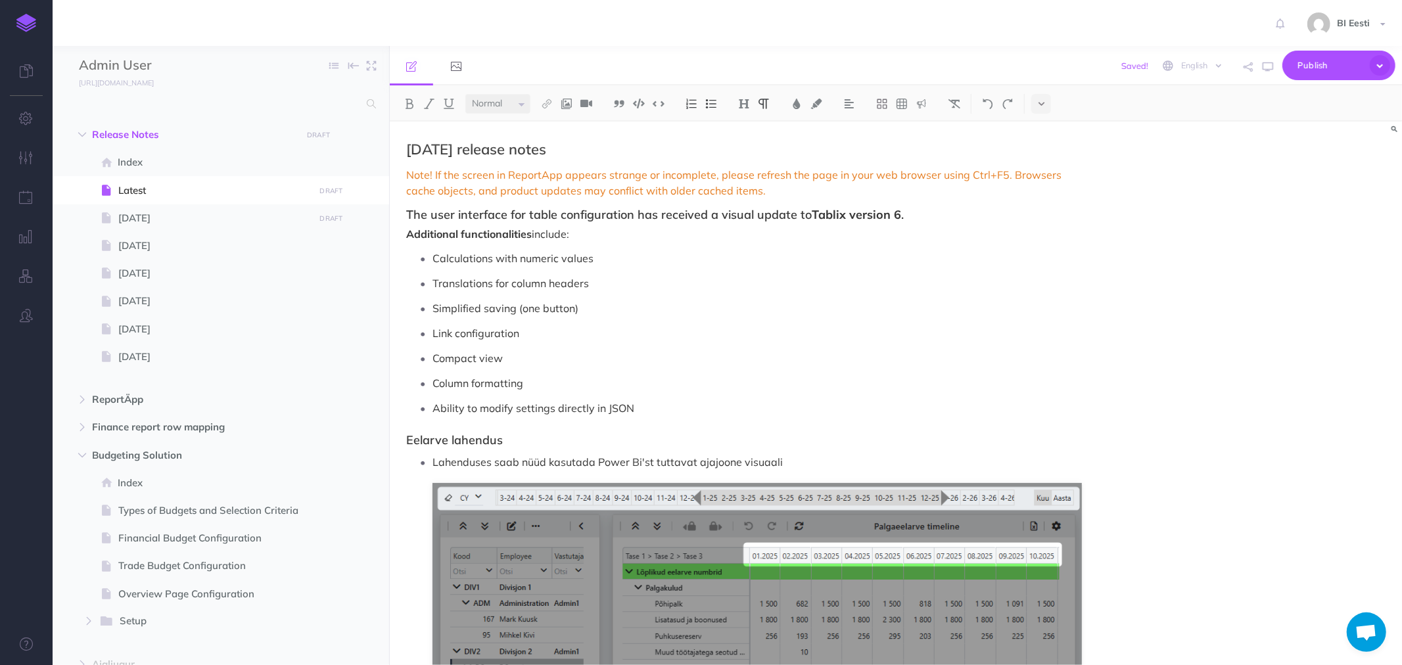
click at [448, 287] on p "Translations for column headers" at bounding box center [758, 284] width 650 height 20
click at [435, 284] on p "Translations for column headers" at bounding box center [758, 284] width 650 height 20
click at [443, 218] on h3 "The user interface for table configuration has received a visual update to Tabl…" at bounding box center [744, 214] width 676 height 13
click at [406, 214] on h3 "The user interface for table configuration has received a visual update to Tabl…" at bounding box center [744, 214] width 676 height 13
click at [746, 100] on img at bounding box center [744, 104] width 12 height 11
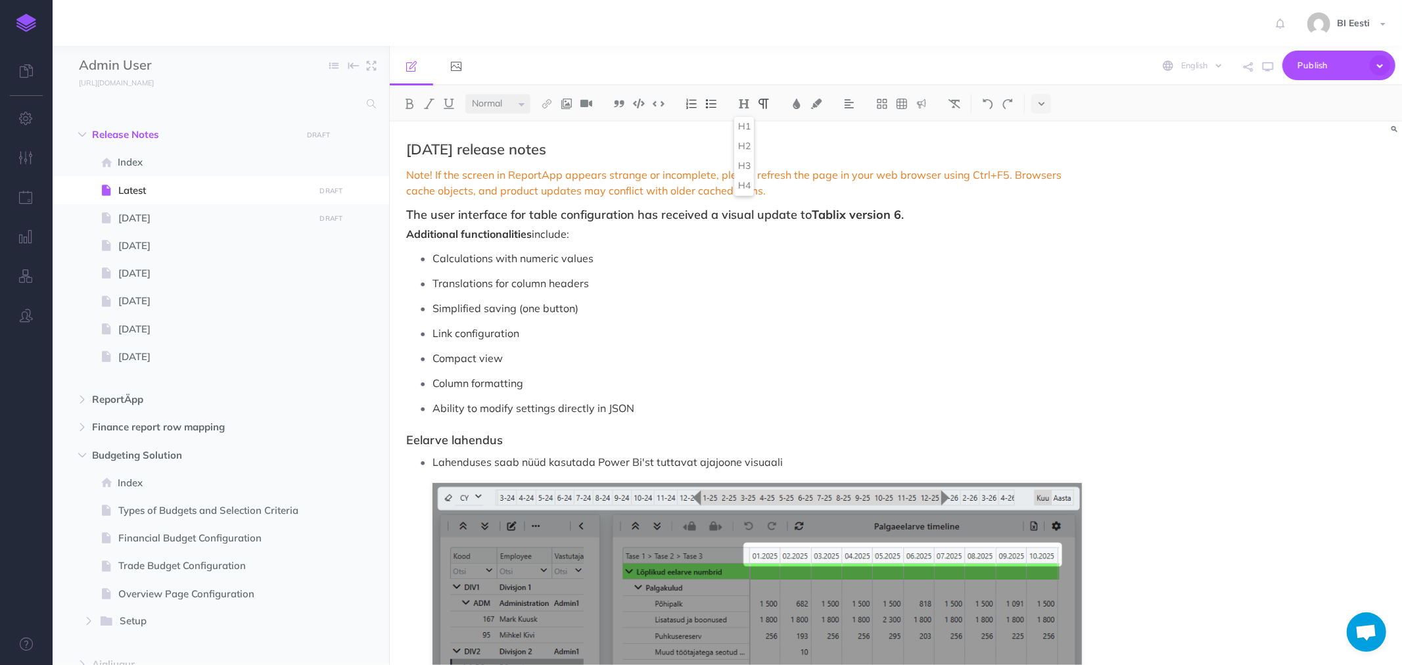
click at [734, 342] on p "Link configuration" at bounding box center [758, 333] width 650 height 20
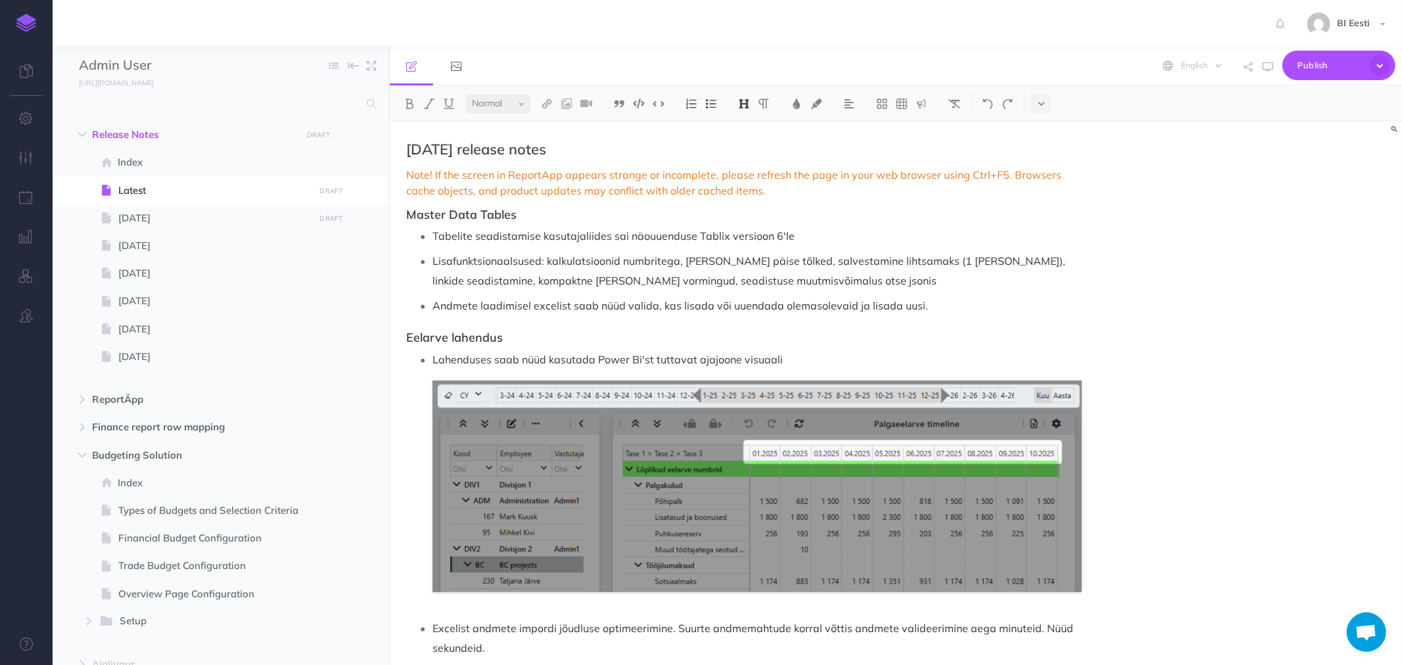
click at [460, 226] on div "[DATE] release notes Note! If the screen in ReportApp appears strange or incomp…" at bounding box center [744, 503] width 709 height 762
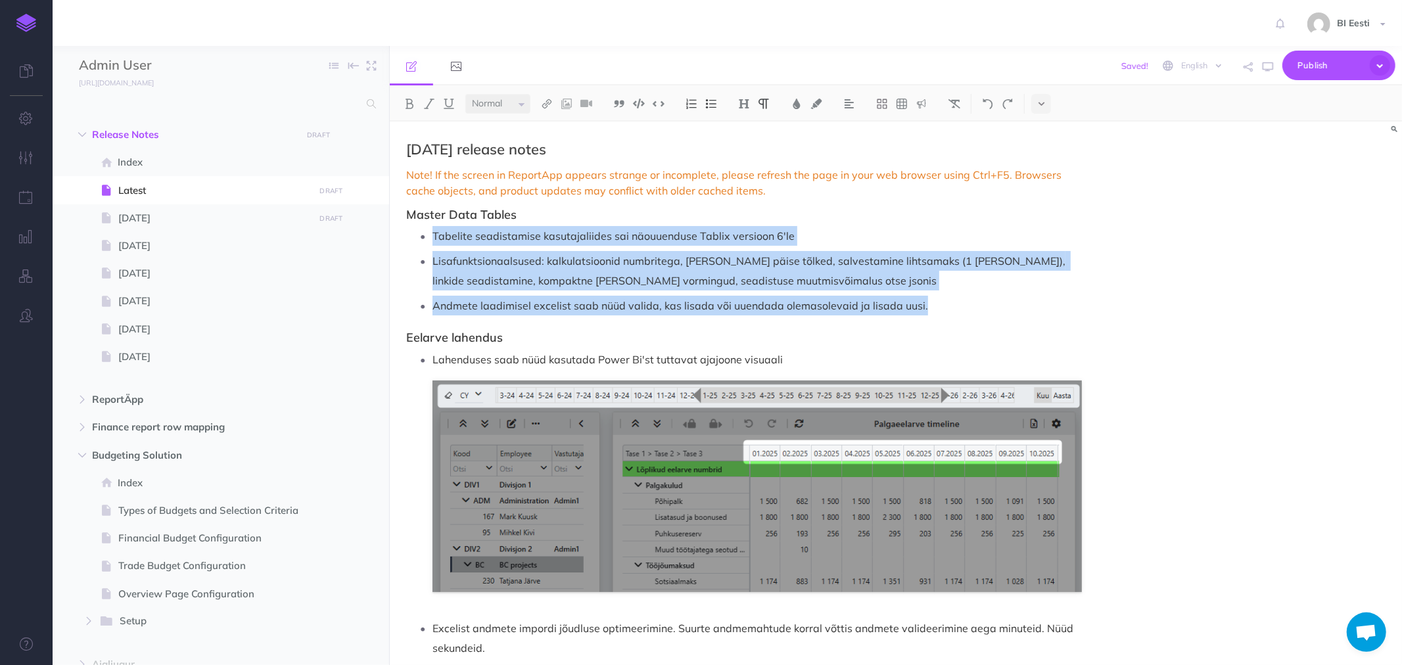
drag, startPoint x: 435, startPoint y: 235, endPoint x: 929, endPoint y: 300, distance: 498.8
click at [929, 300] on ul "Tabelite seadistamise kasutajaliides sai näouuenduse Tablix versioon 6'le Lisaf…" at bounding box center [747, 270] width 669 height 89
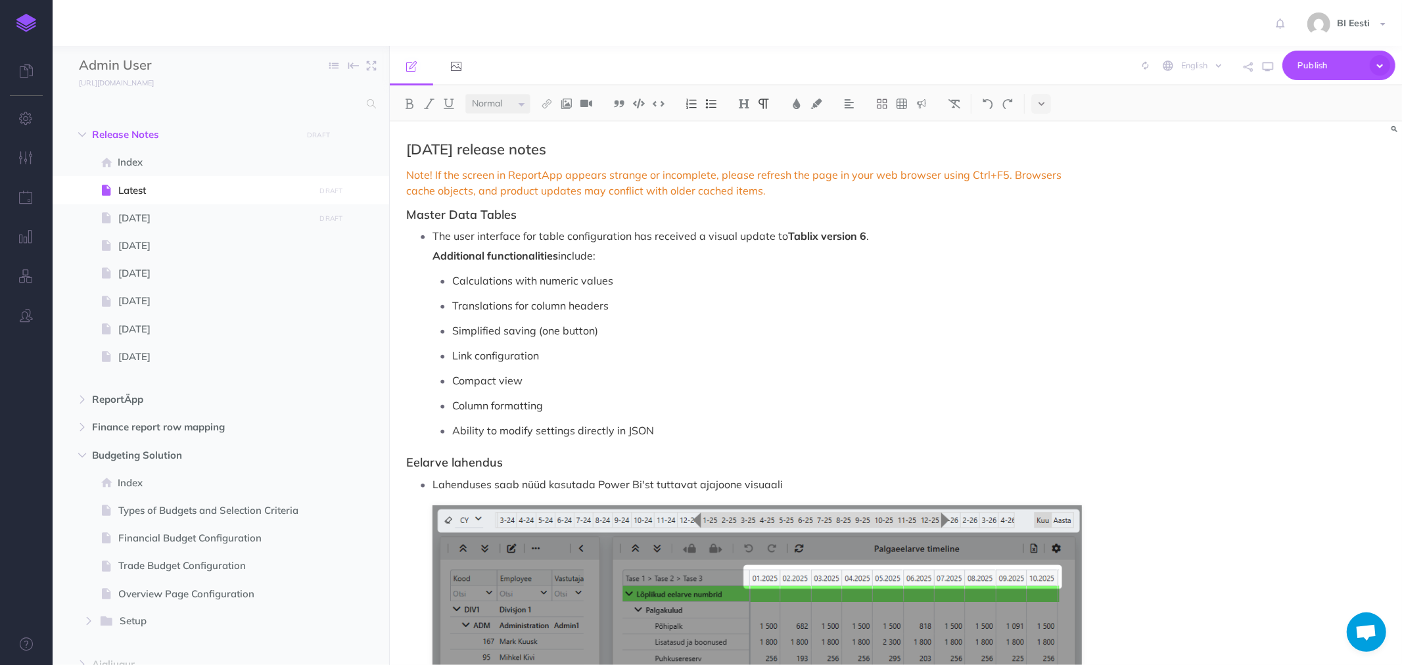
click at [435, 234] on p "The user interface for table configuration has received a visual update to Tabl…" at bounding box center [758, 236] width 650 height 20
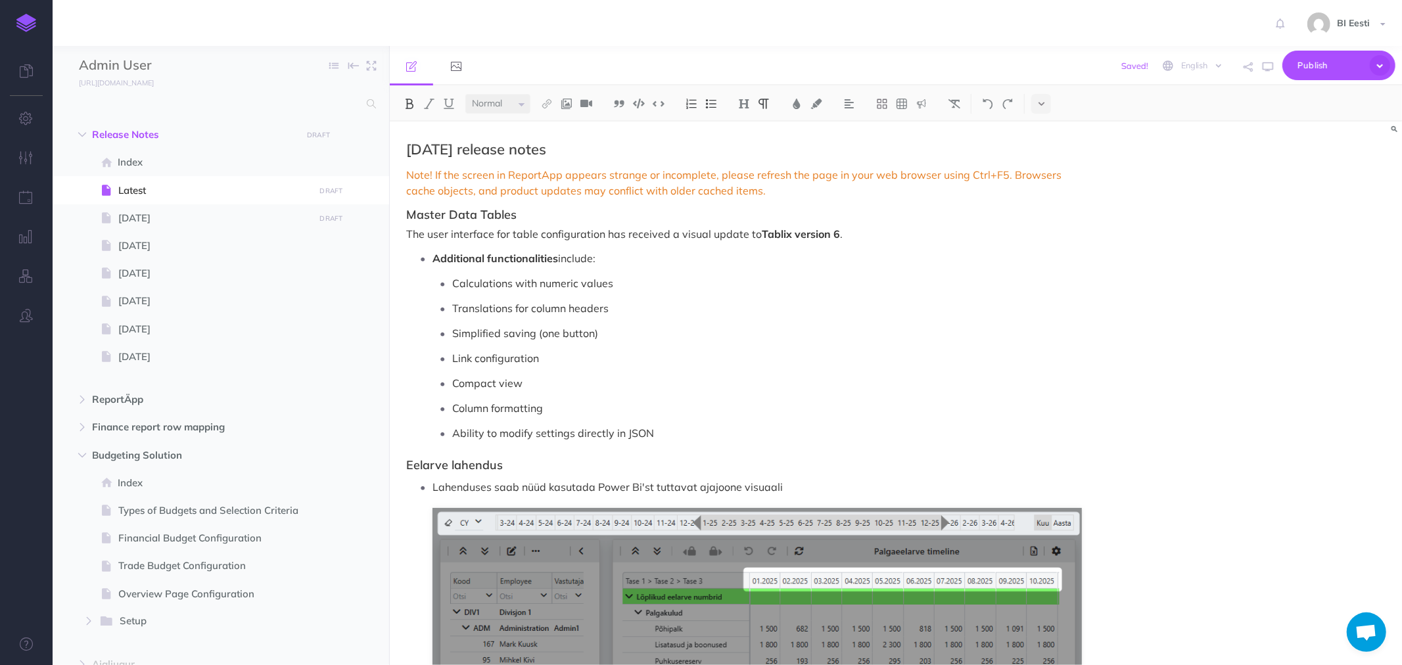
click at [437, 257] on strong "Additional functionalities" at bounding box center [496, 258] width 126 height 13
click at [435, 257] on strong "Additional functionalities" at bounding box center [496, 258] width 126 height 13
click at [709, 103] on img at bounding box center [711, 104] width 12 height 11
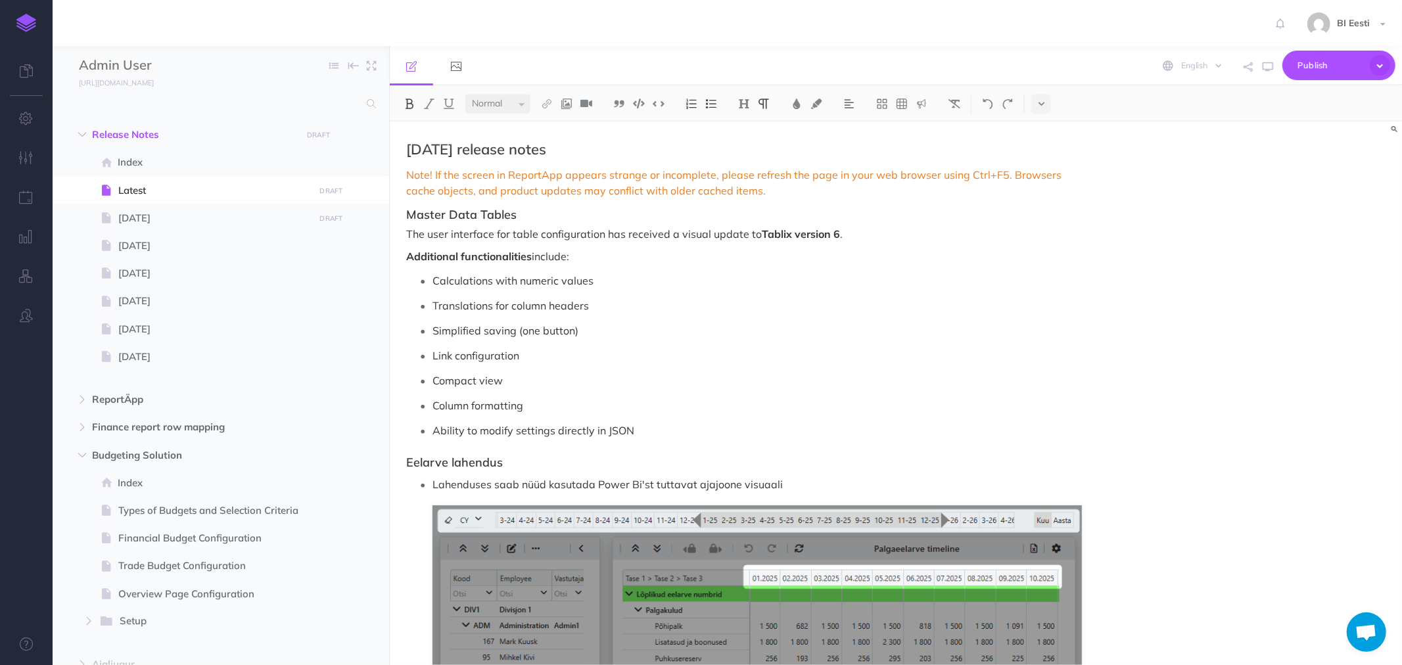
click at [460, 431] on p "Ability to modify settings directly in JSON" at bounding box center [758, 431] width 650 height 20
click at [422, 254] on strong "Additional functionalities" at bounding box center [469, 256] width 126 height 13
click at [531, 256] on strong "Additional functionalities" at bounding box center [469, 256] width 126 height 13
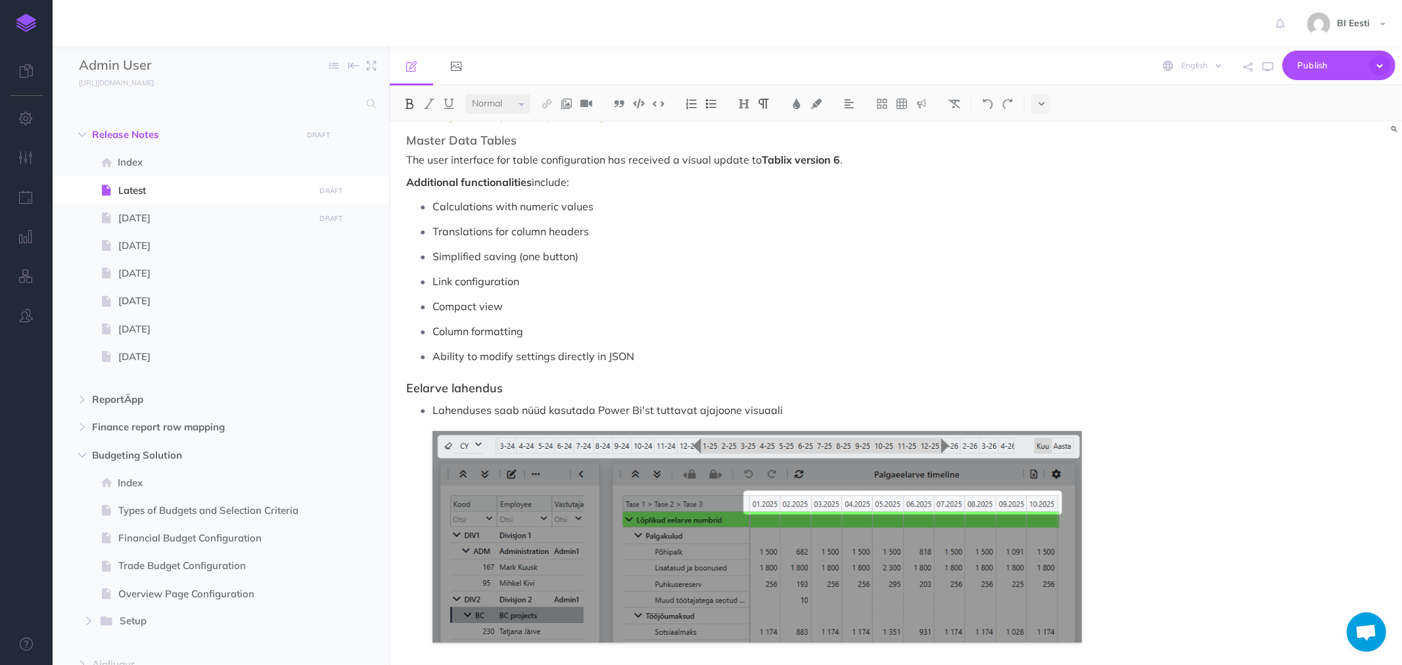
scroll to position [146, 0]
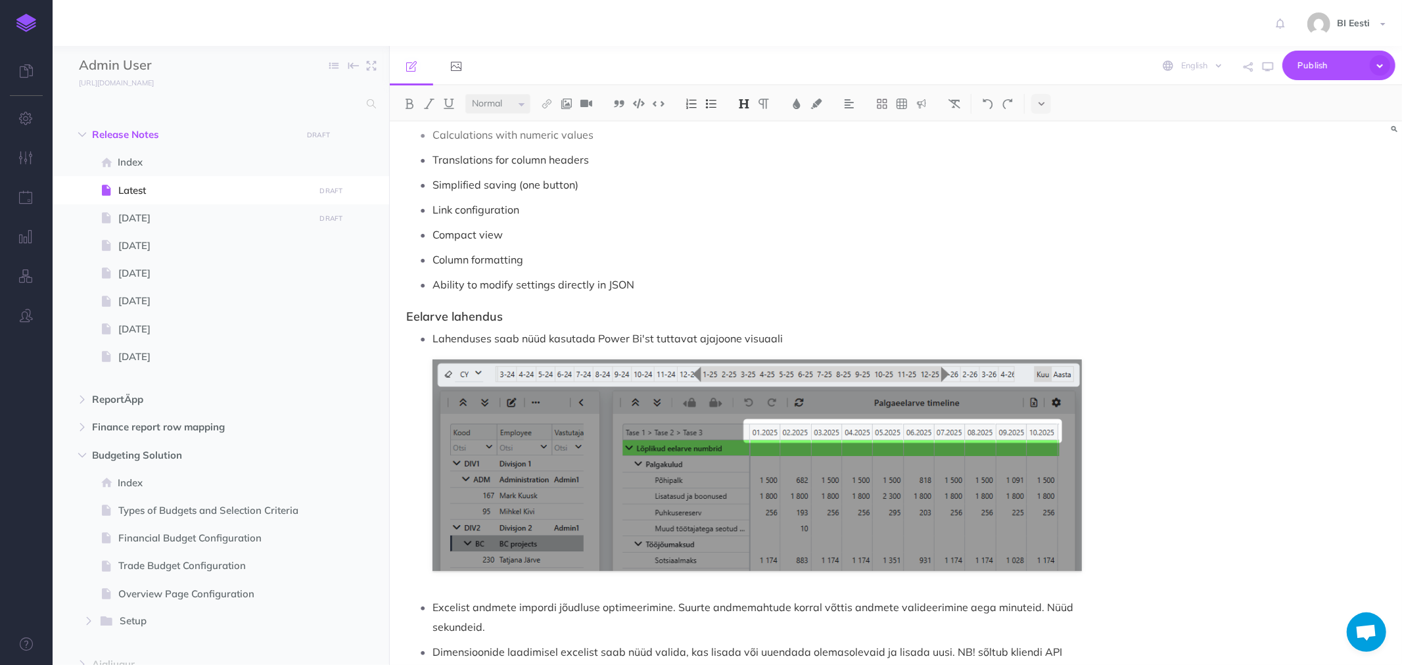
click at [518, 300] on div "[DATE] release notes Note! If the screen in ReportApp appears strange or incomp…" at bounding box center [744, 419] width 709 height 887
click at [682, 285] on p "Ability to modify settings directly in JSON" at bounding box center [758, 285] width 650 height 20
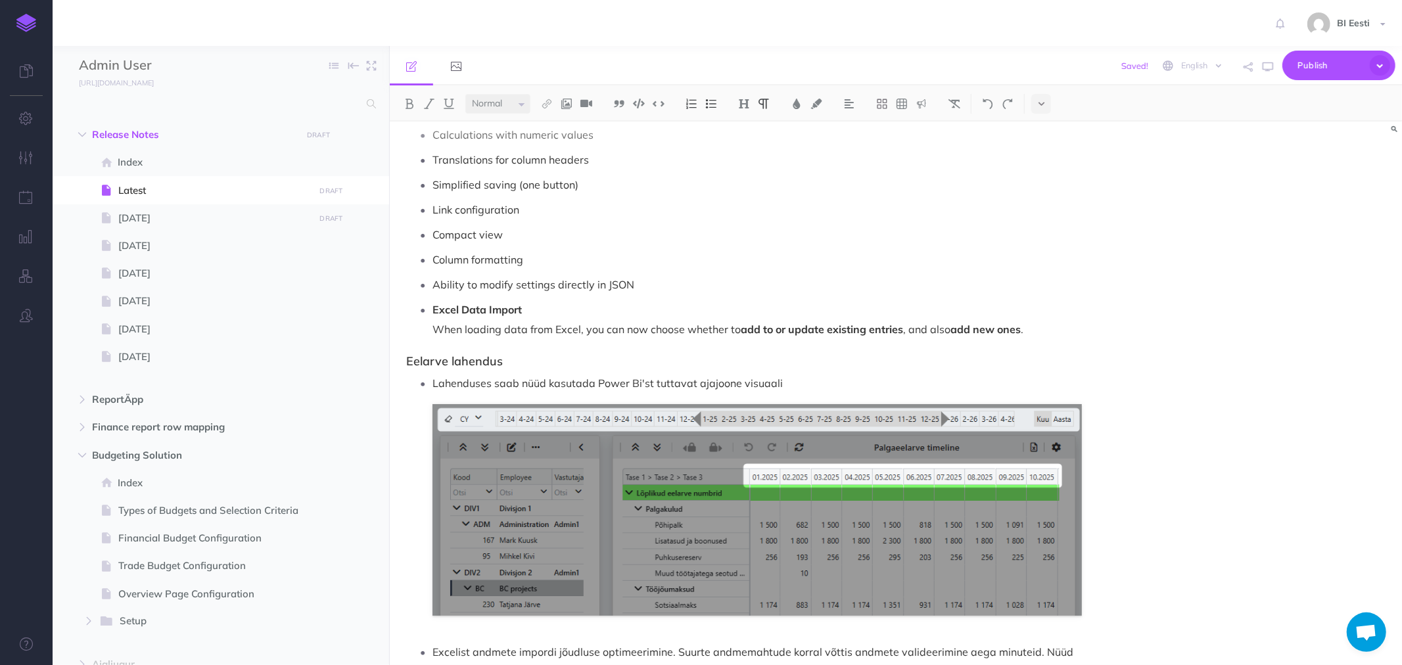
click at [540, 309] on p "Excel Data Import" at bounding box center [758, 310] width 650 height 20
drag, startPoint x: 540, startPoint y: 309, endPoint x: 430, endPoint y: 316, distance: 110.0
click at [433, 316] on li "Excel Data Import When loading data from Excel, you can now choose whether to a…" at bounding box center [758, 319] width 650 height 39
click at [536, 310] on p "Excel Data Import" at bounding box center [758, 310] width 650 height 20
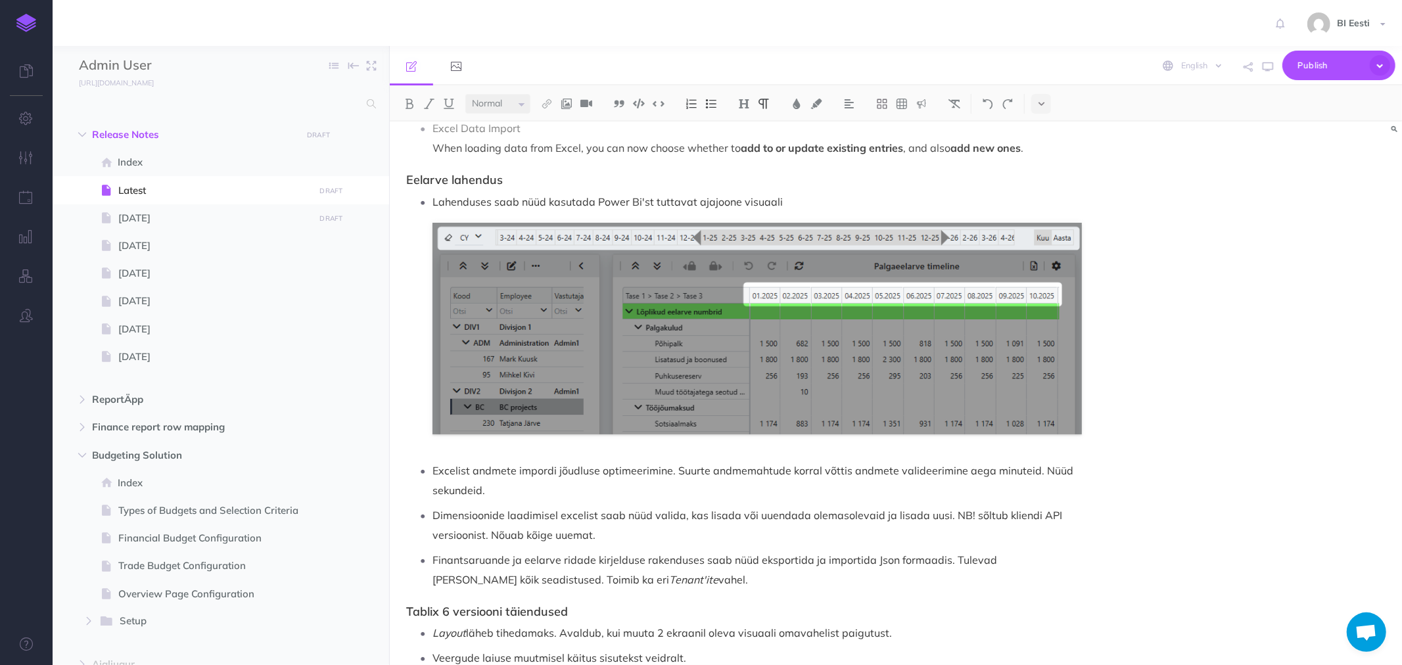
scroll to position [292, 0]
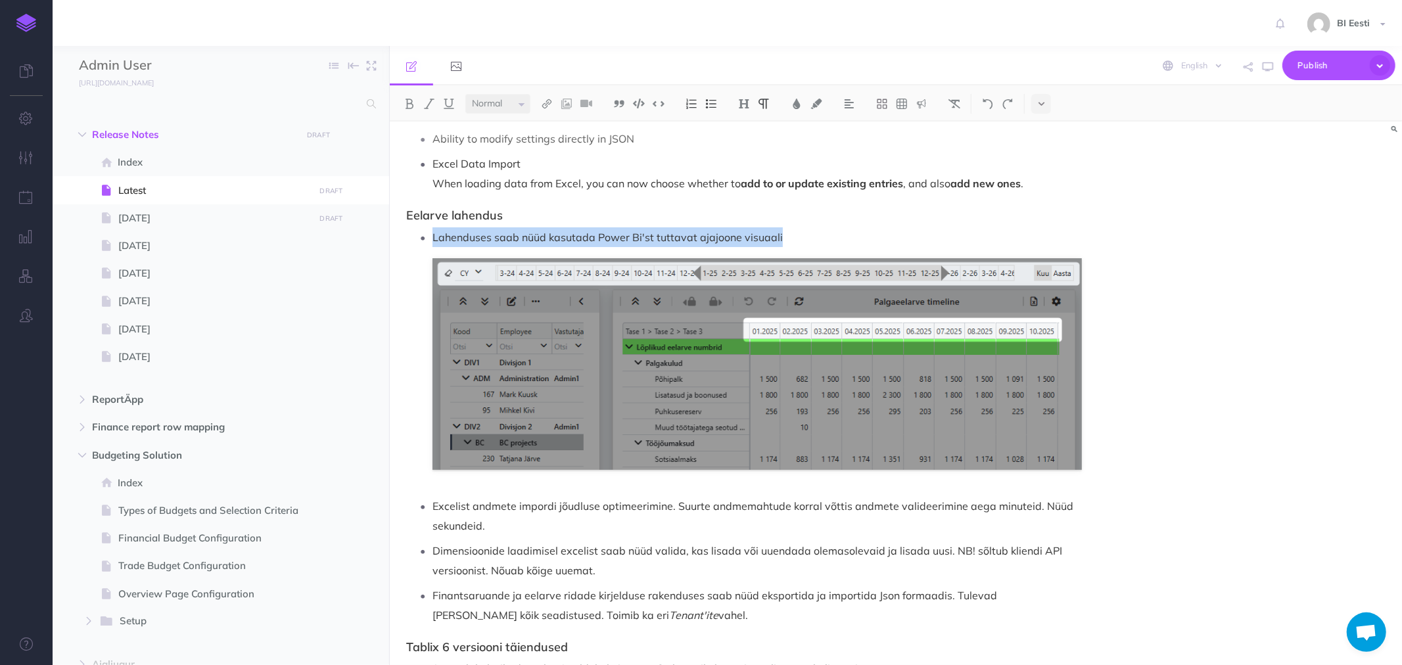
drag, startPoint x: 433, startPoint y: 235, endPoint x: 779, endPoint y: 241, distance: 346.5
click at [779, 241] on p "Lahenduses saab nüüd kasutada Power Bi'st tuttavat ajajoone visuaali" at bounding box center [758, 237] width 650 height 20
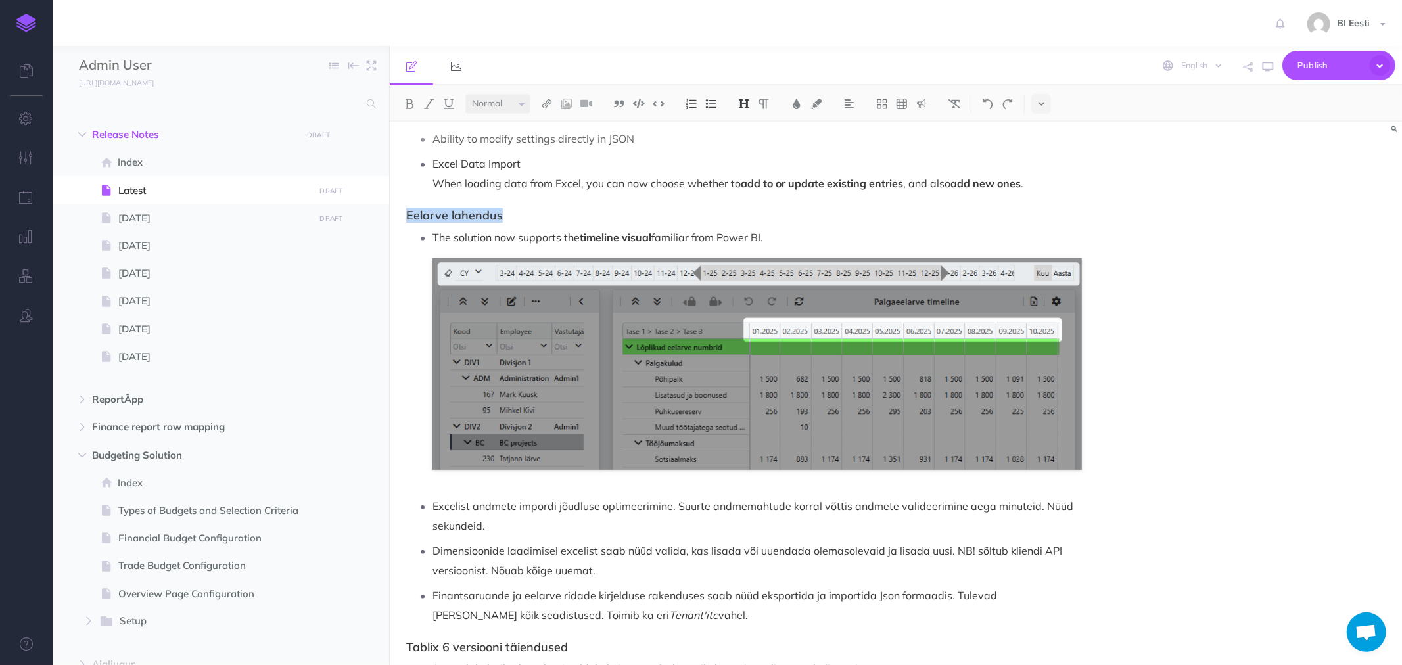
drag, startPoint x: 404, startPoint y: 215, endPoint x: 501, endPoint y: 219, distance: 97.4
click at [501, 219] on div "[DATE] release notes Note! If the screen in ReportApp appears strange or incomp…" at bounding box center [744, 296] width 709 height 932
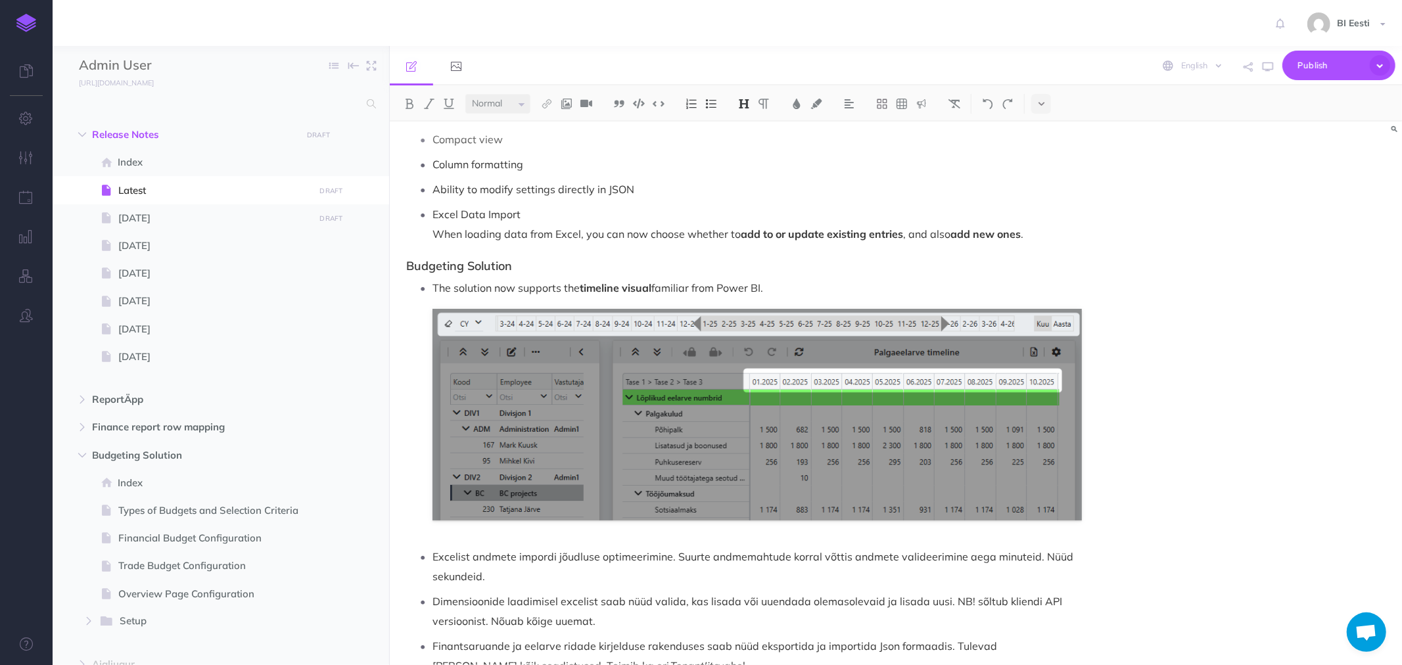
scroll to position [388, 0]
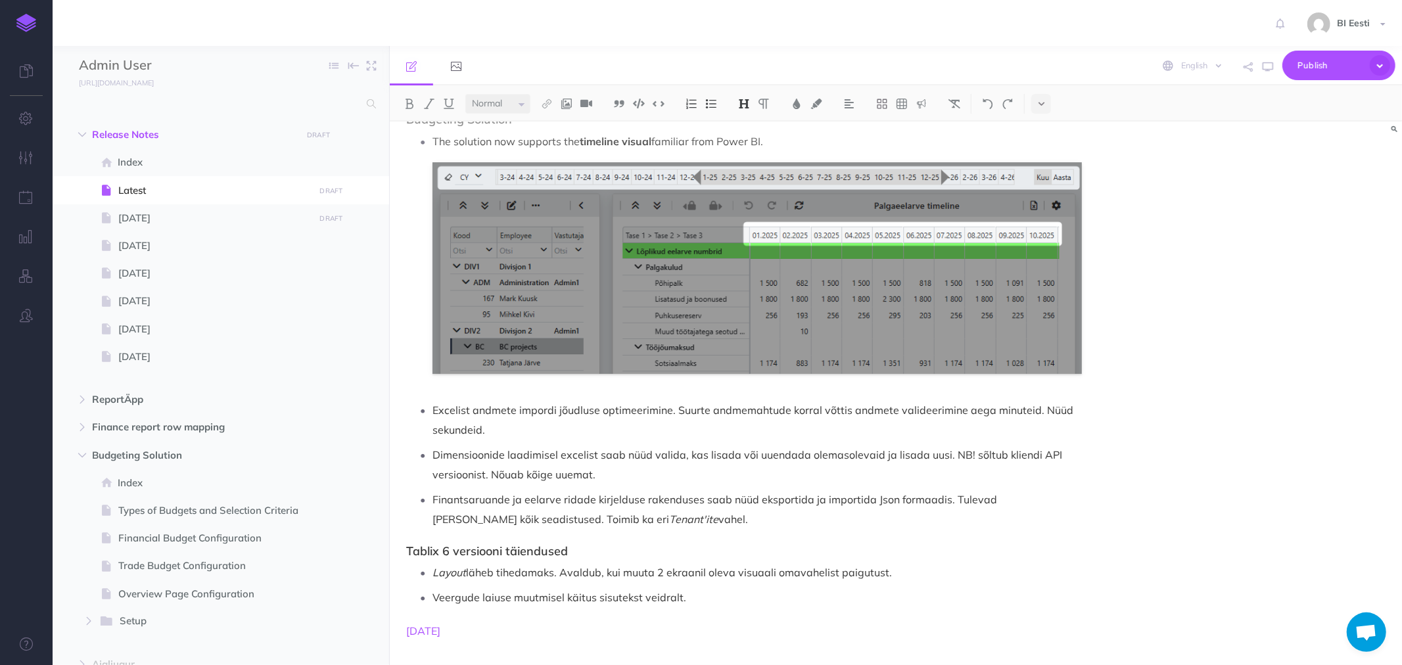
click at [494, 640] on div "[DATE] release notes Note! If the screen in ReportApp appears strange or incomp…" at bounding box center [744, 200] width 709 height 932
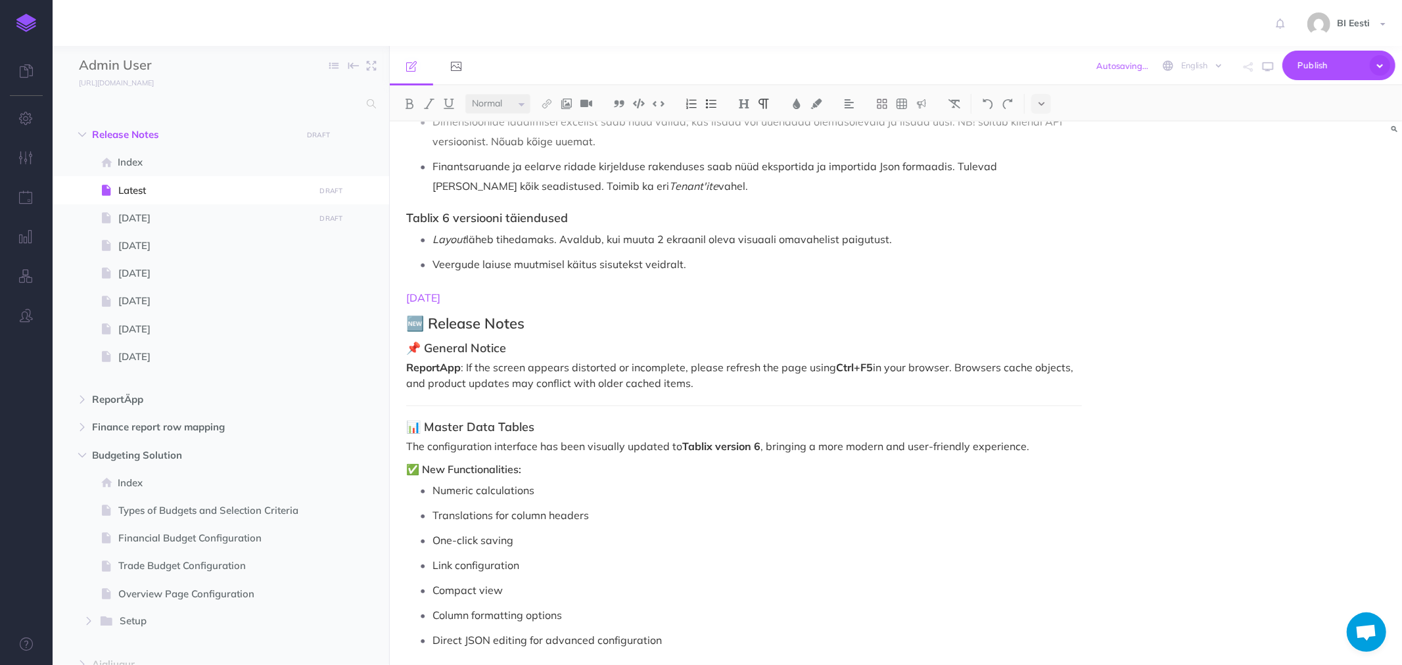
scroll to position [694, 0]
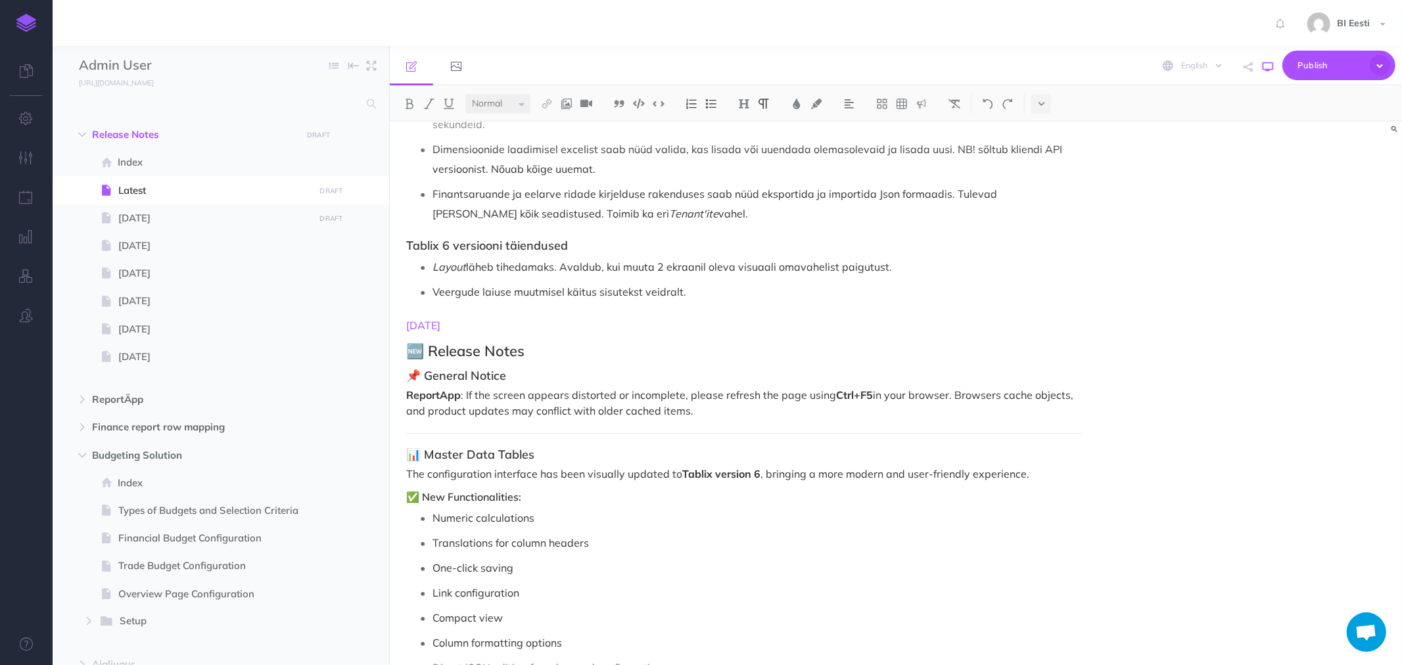
click at [1270, 68] on icon "button" at bounding box center [1268, 67] width 11 height 11
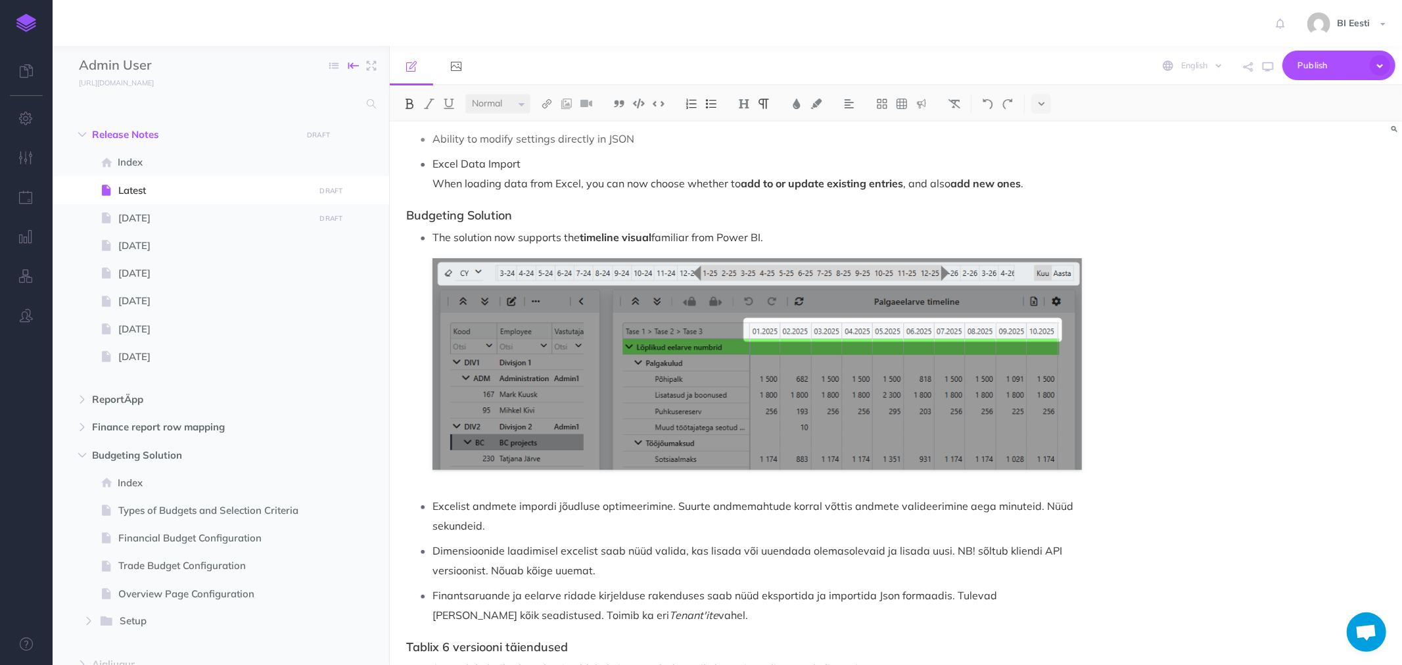
scroll to position [0, 0]
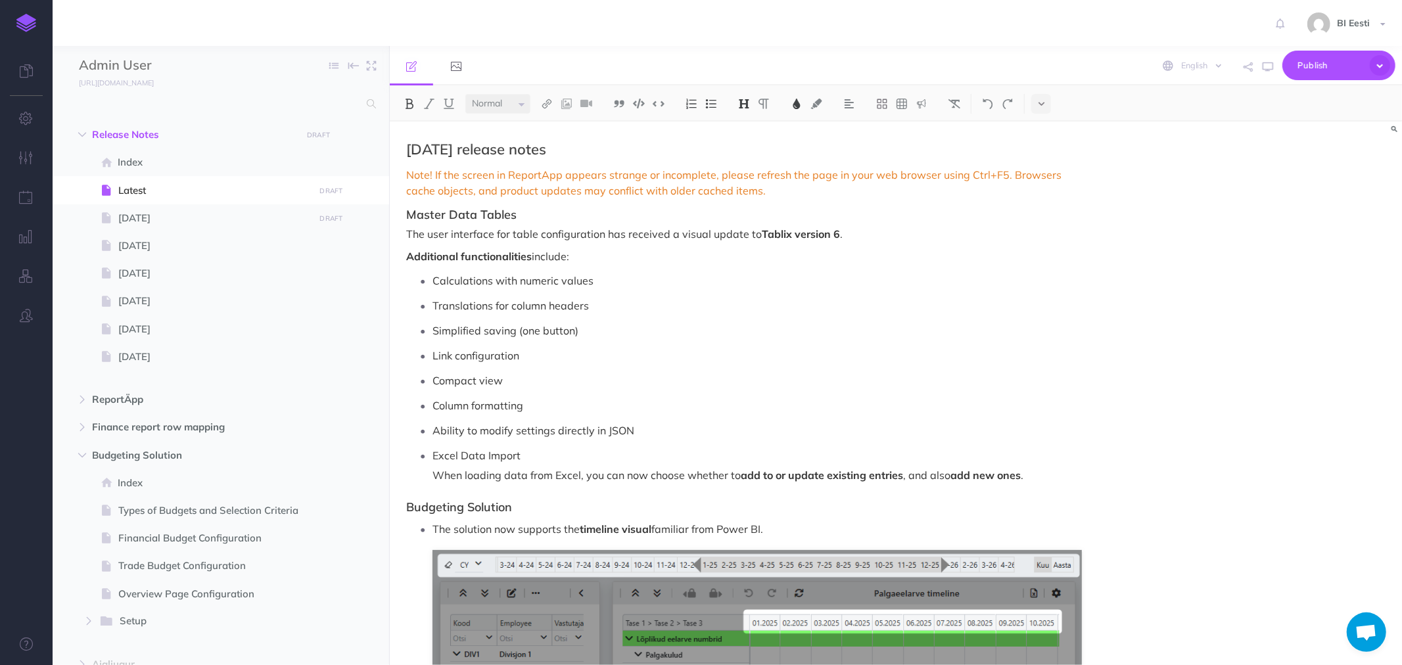
drag, startPoint x: 785, startPoint y: 234, endPoint x: 391, endPoint y: 155, distance: 401.8
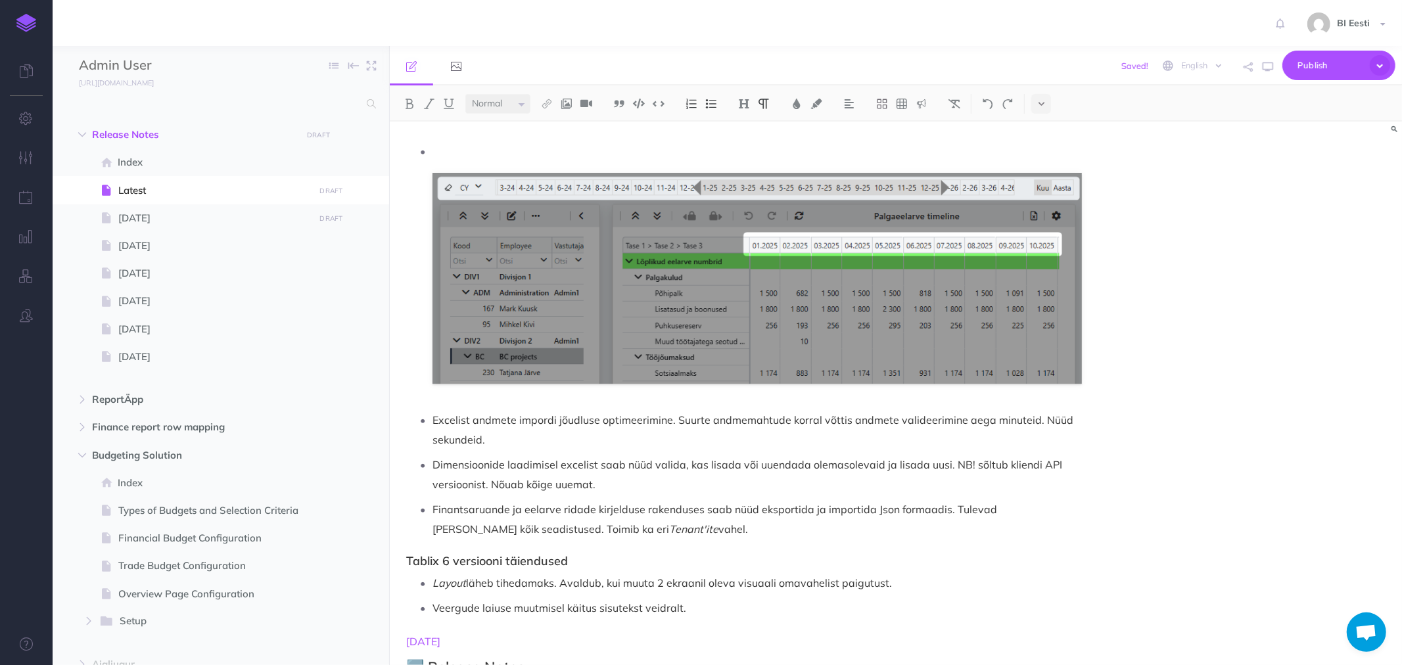
click at [441, 151] on p at bounding box center [758, 151] width 650 height 20
click at [707, 104] on img at bounding box center [711, 104] width 12 height 11
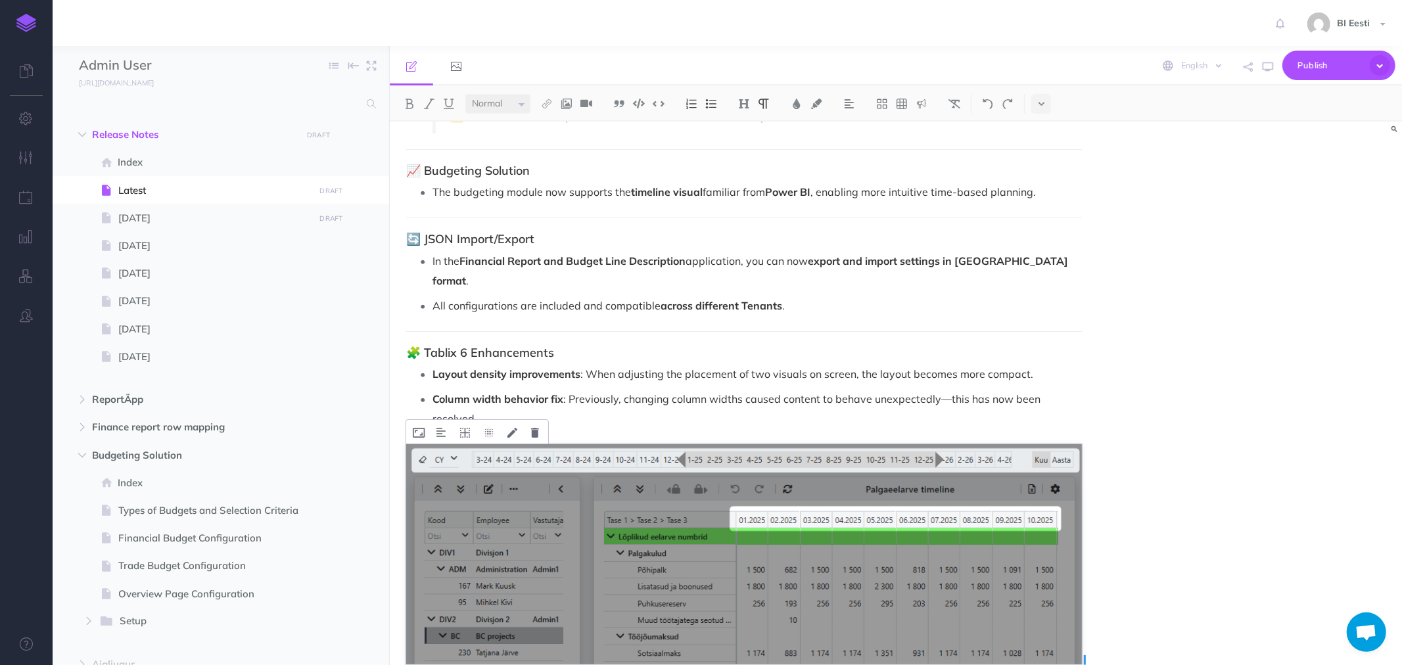
scroll to position [511, 0]
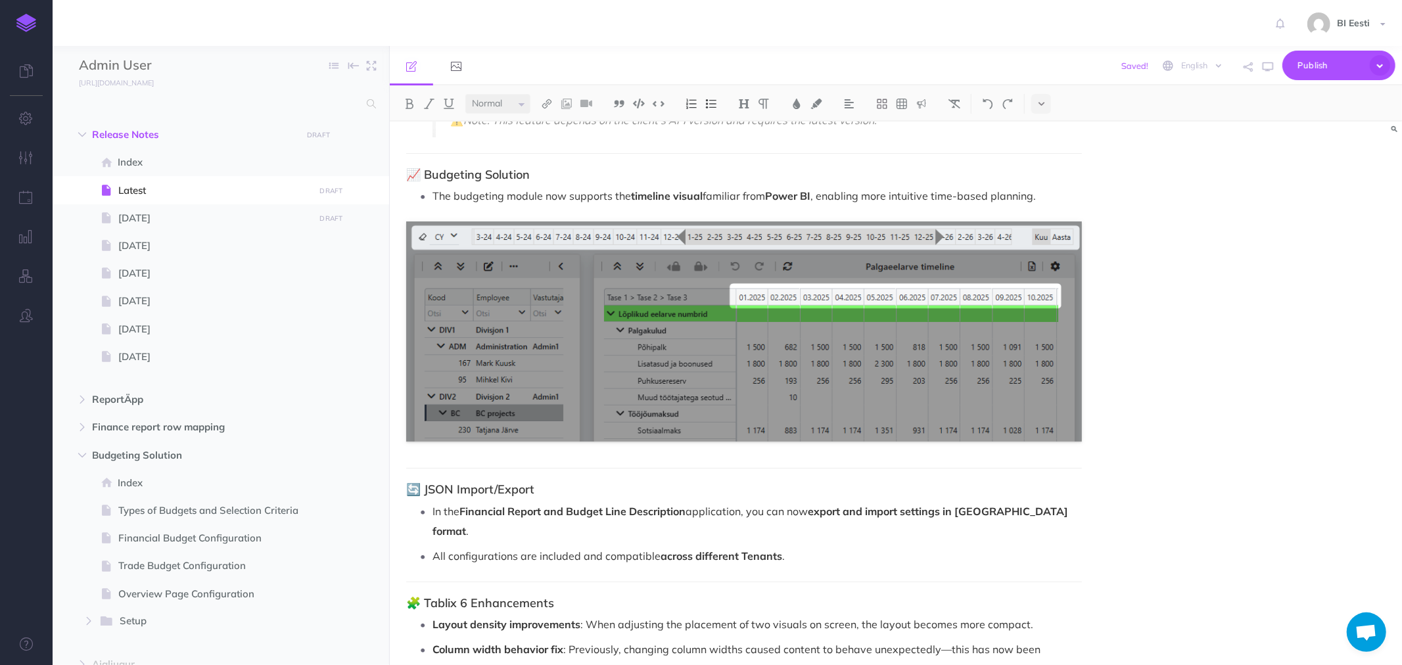
click at [1151, 277] on div "📦 Release Notes – [DATE] Product Updates ⚠️ General Notice If the screen in Rep…" at bounding box center [896, 394] width 1012 height 544
click at [905, 195] on p "The budgeting module now supports the timeline visual familiar from Power BI , …" at bounding box center [758, 196] width 650 height 20
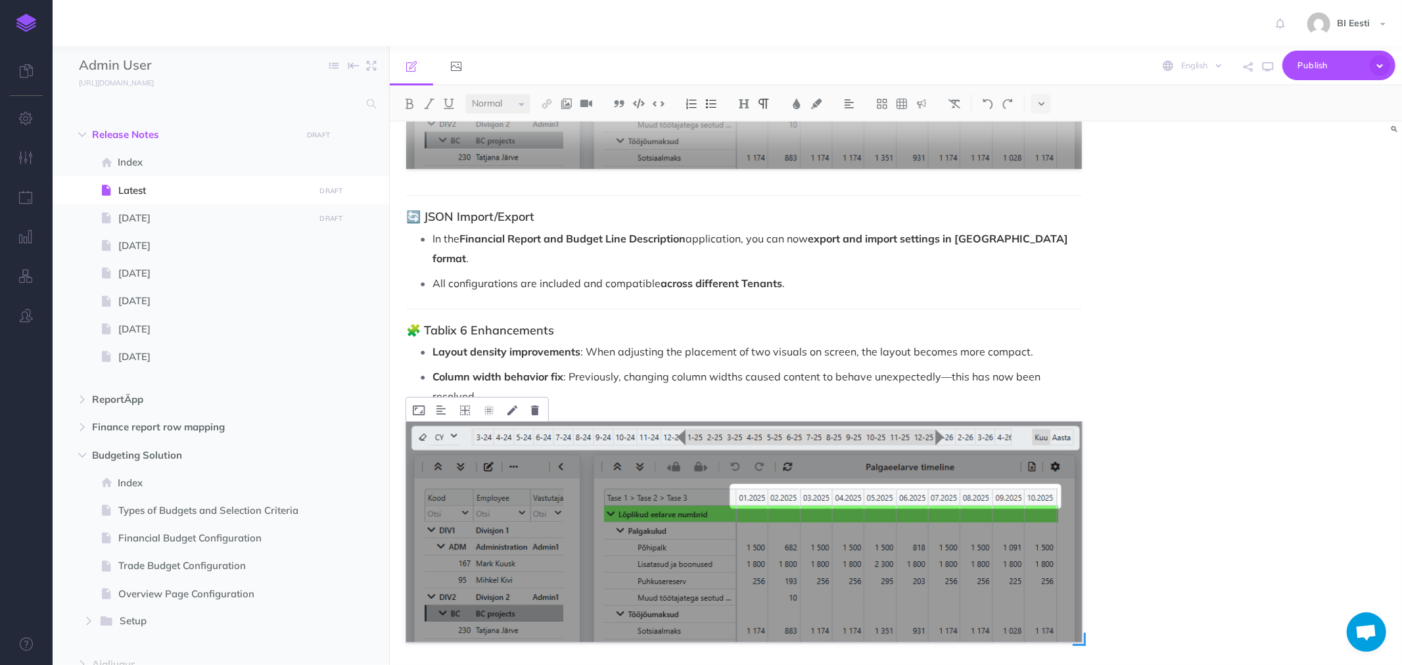
scroll to position [803, 0]
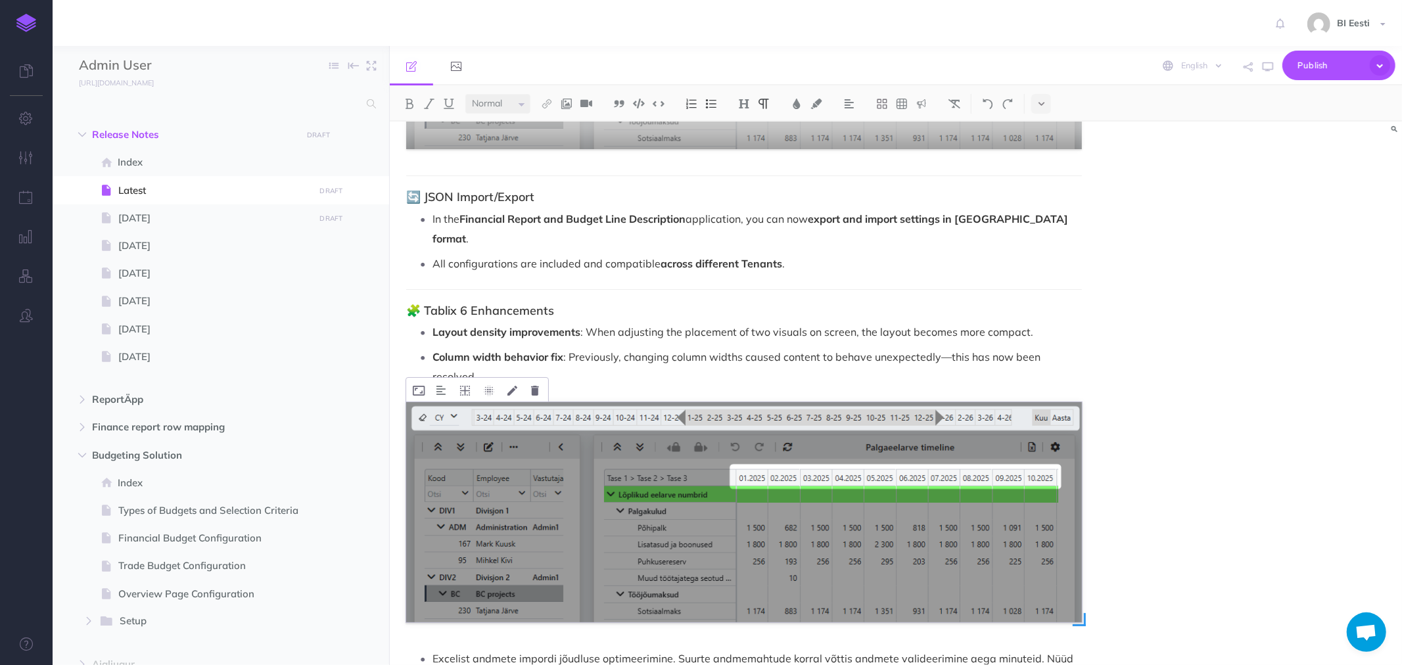
click at [528, 475] on img at bounding box center [744, 512] width 676 height 220
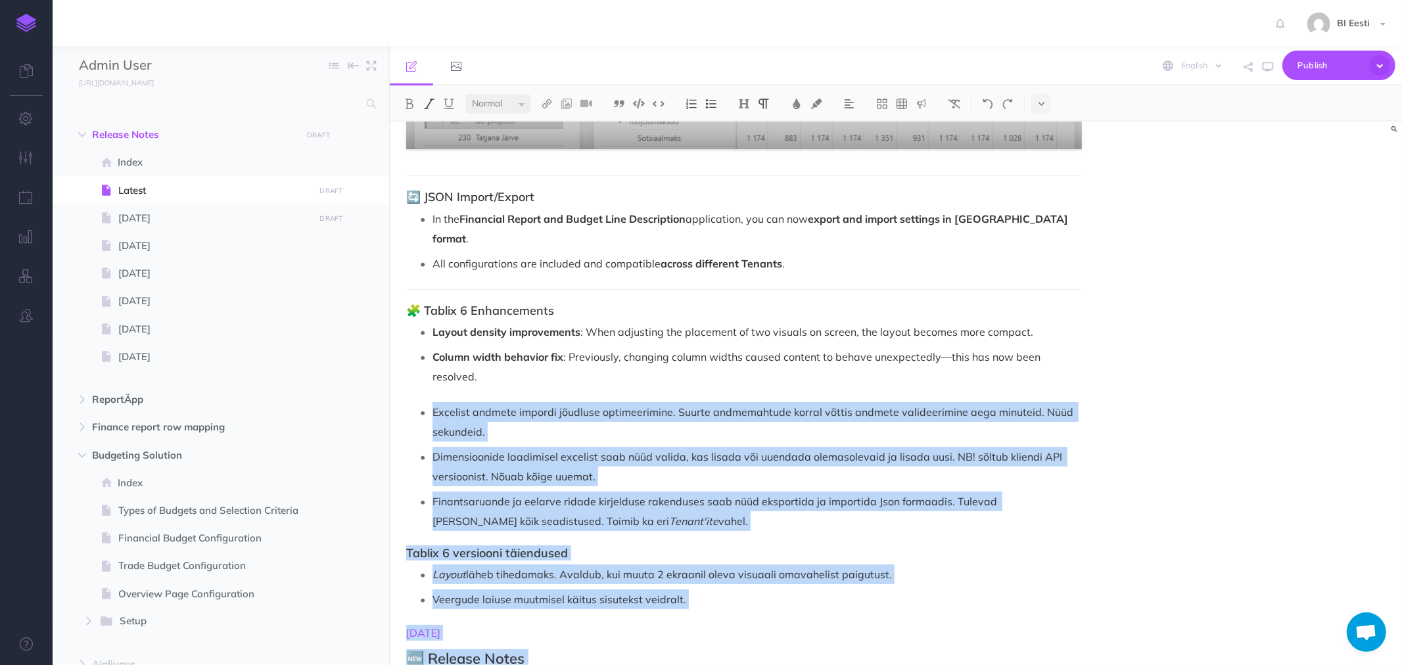
scroll to position [1335, 0]
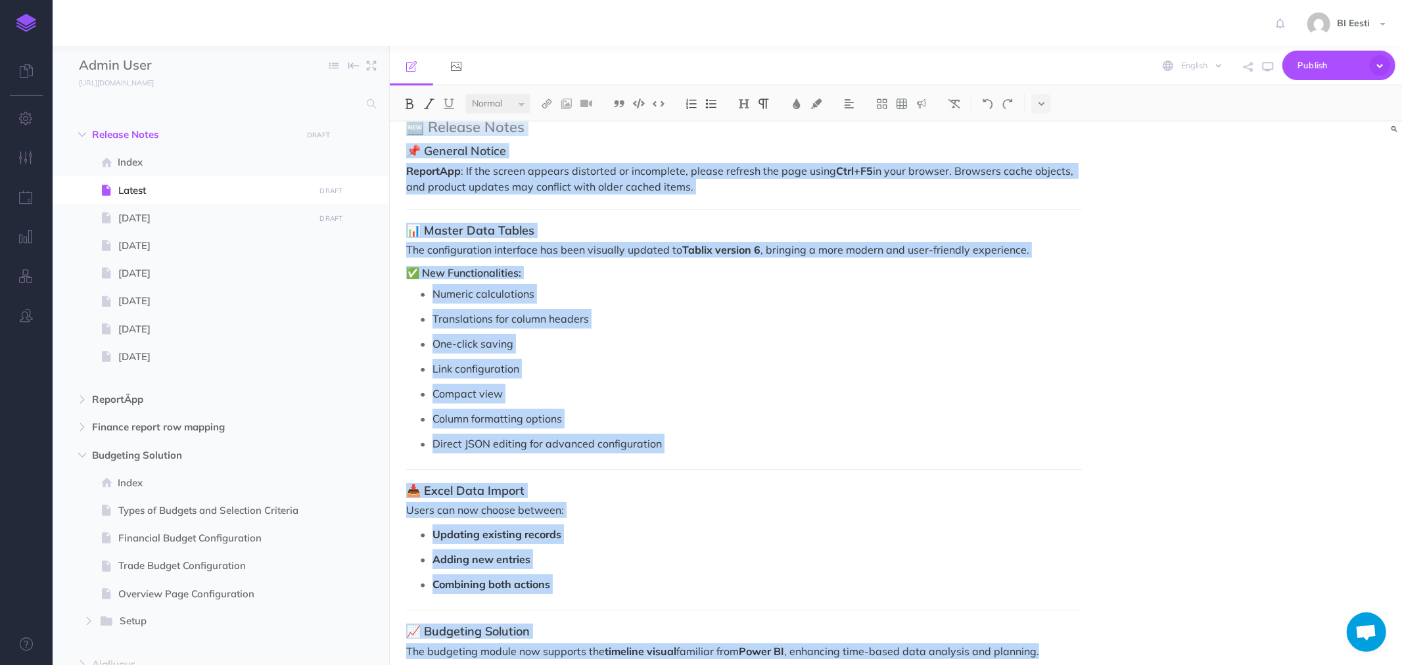
drag, startPoint x: 434, startPoint y: 390, endPoint x: 1135, endPoint y: 696, distance: 765.2
click at [1135, 665] on html "Toggle Navigation BI Eesti Settings Account Settings Teams BI Support Documenta…" at bounding box center [701, 332] width 1402 height 665
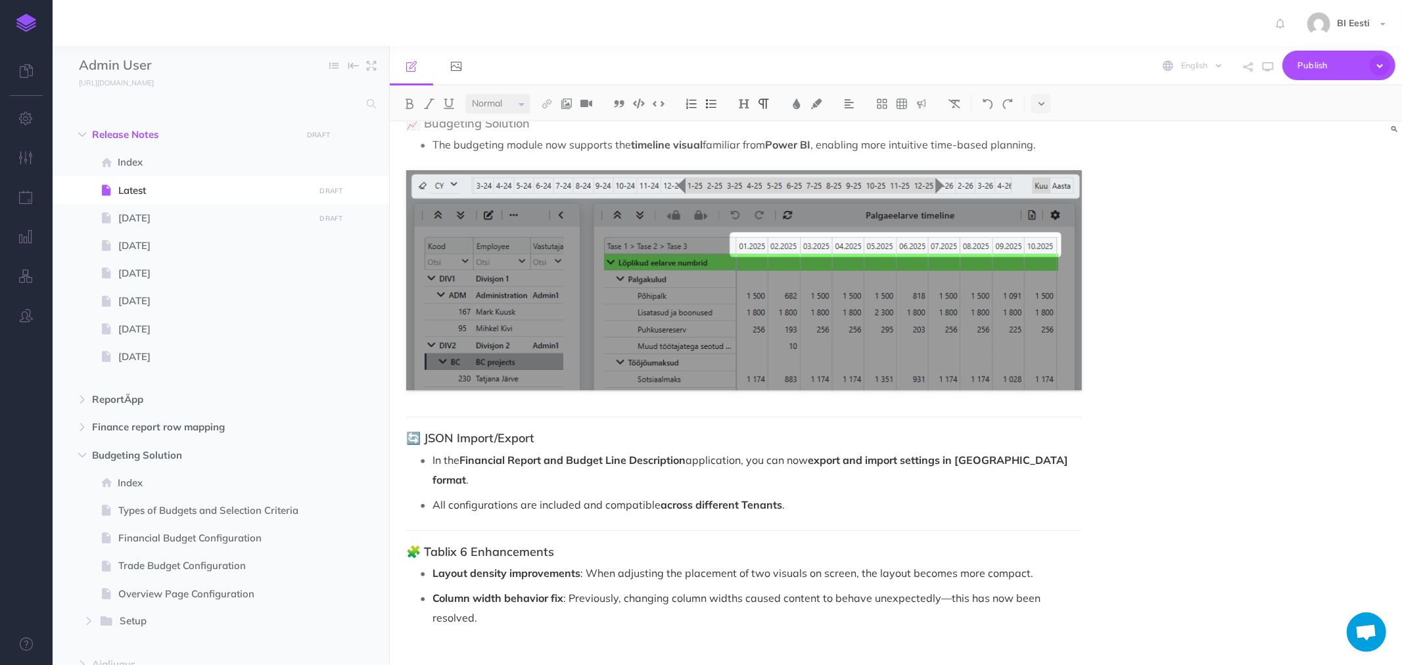
scroll to position [587, 0]
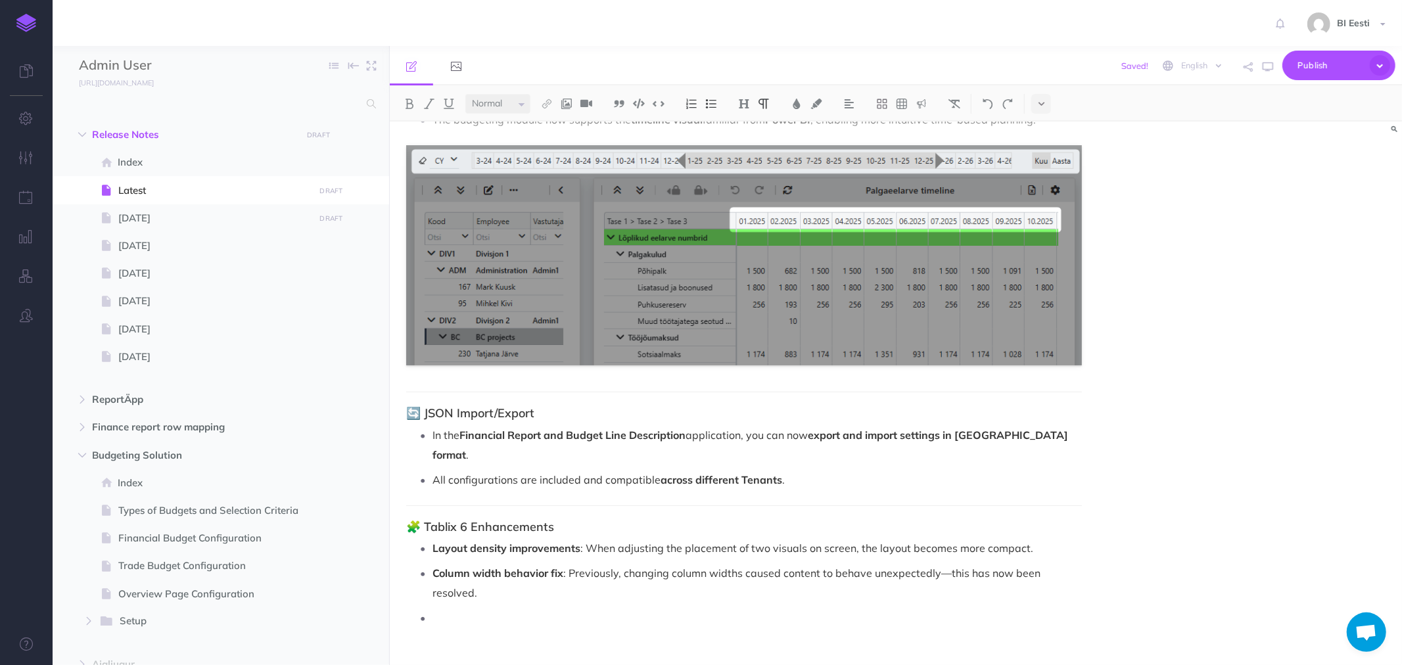
click at [713, 104] on img at bounding box center [711, 104] width 12 height 11
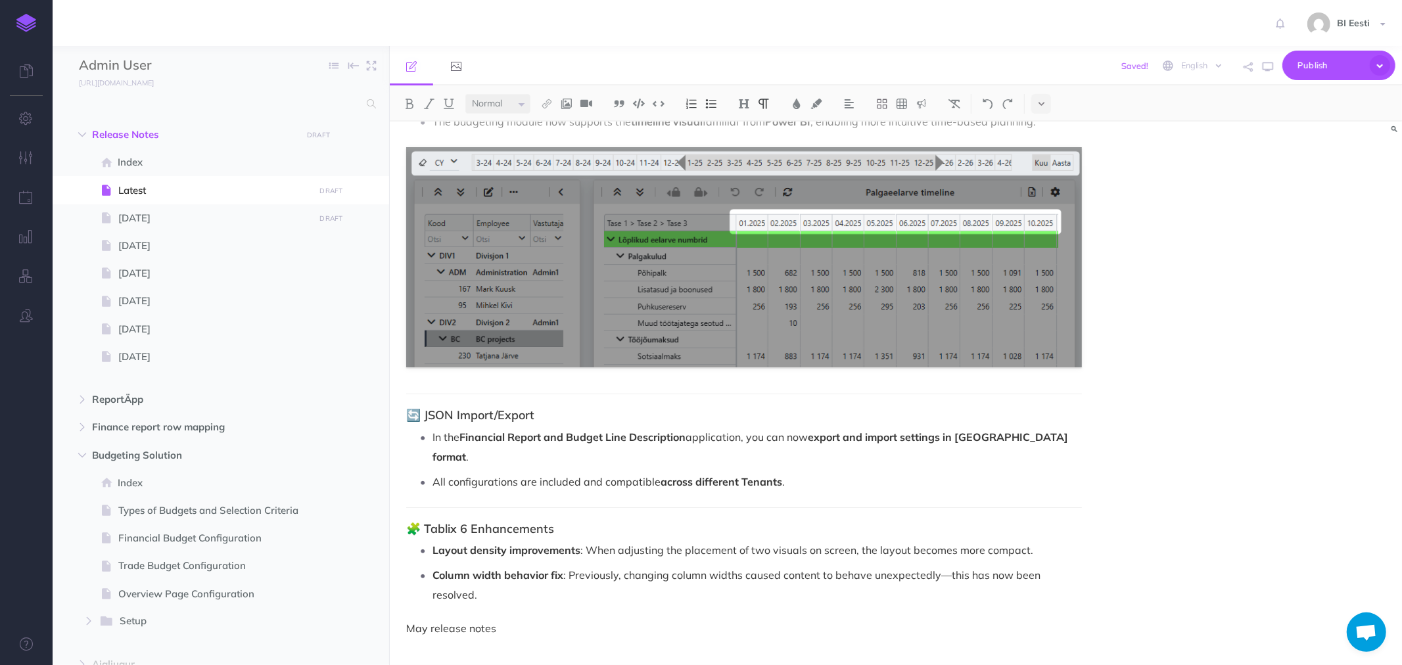
click at [431, 621] on p "May release notes" at bounding box center [744, 629] width 676 height 16
drag, startPoint x: 405, startPoint y: 607, endPoint x: 536, endPoint y: 621, distance: 131.5
click at [536, 621] on div "📦 Release Notes – [DATE] Product Updates ⚠️ General Notice If the screen in Rep…" at bounding box center [744, 110] width 709 height 1149
click at [553, 105] on img at bounding box center [547, 104] width 12 height 11
click at [551, 145] on icon at bounding box center [547, 146] width 11 height 9
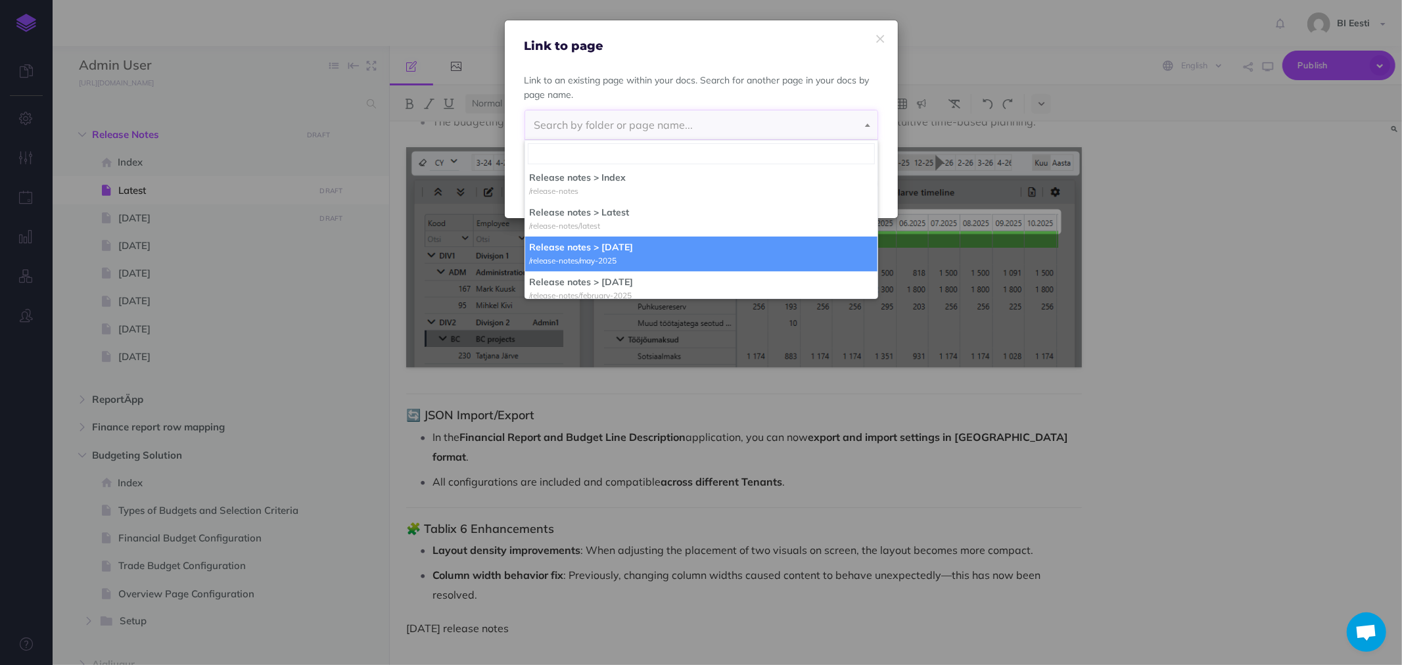
select select "RRA-YV8Y-Z5H-APJ"
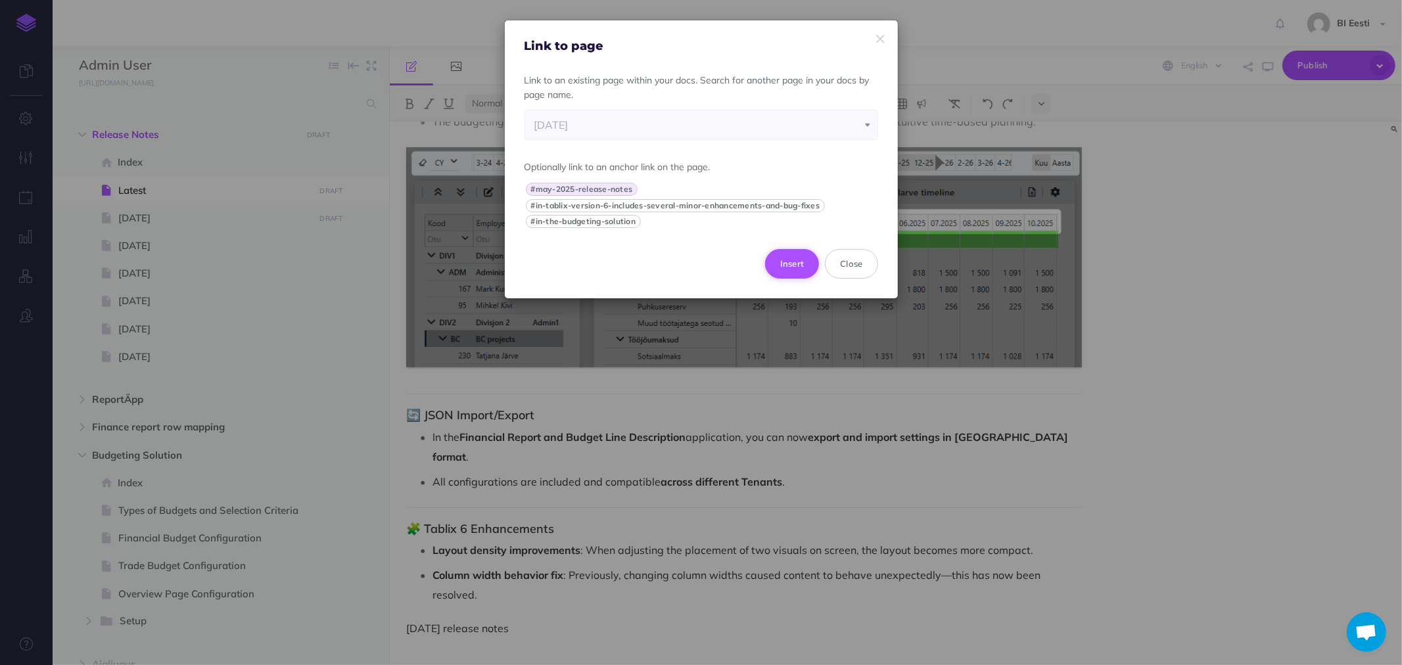
click at [783, 263] on button "Insert" at bounding box center [792, 263] width 55 height 29
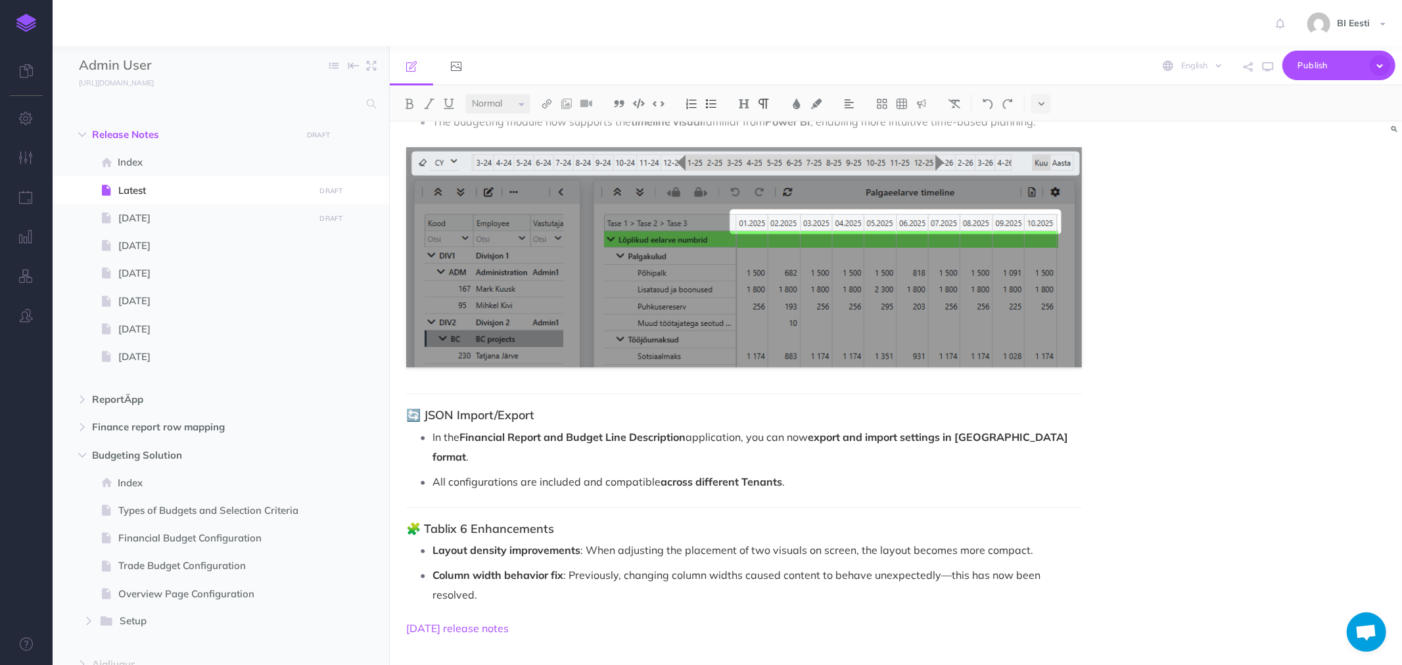
click at [570, 544] on strong "Layout density improvements" at bounding box center [507, 550] width 148 height 13
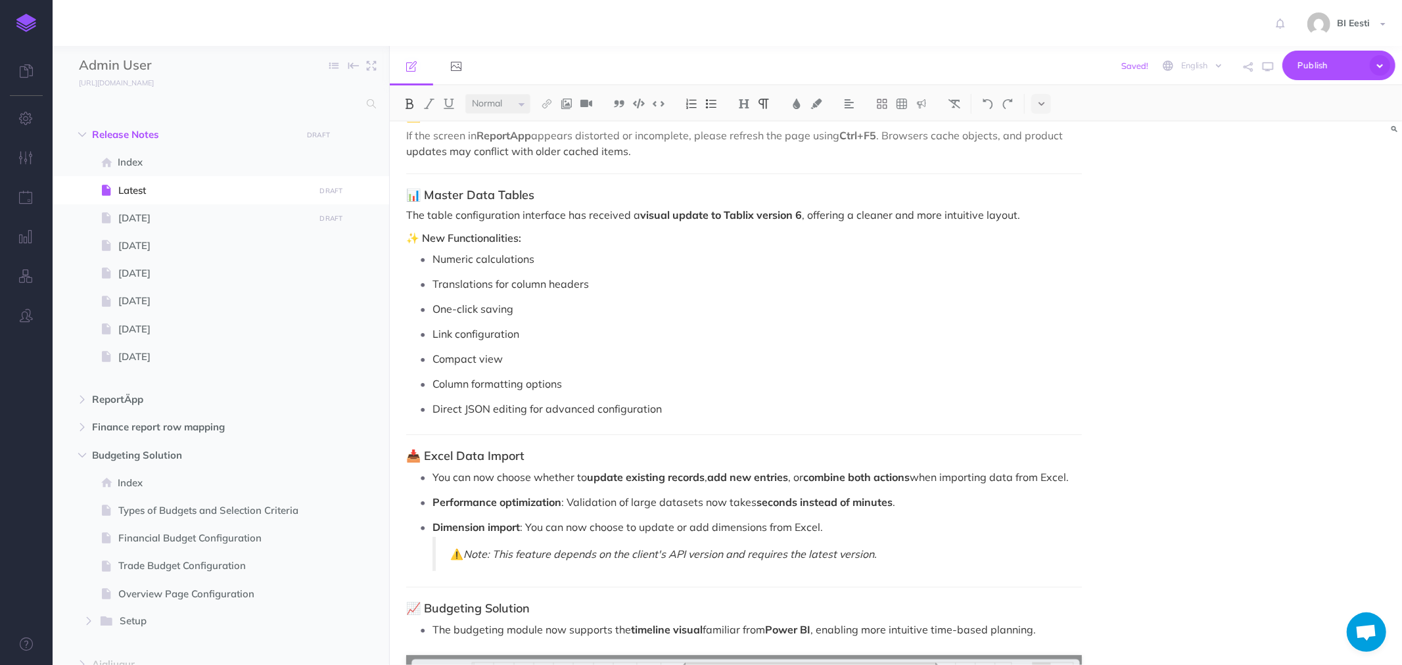
scroll to position [0, 0]
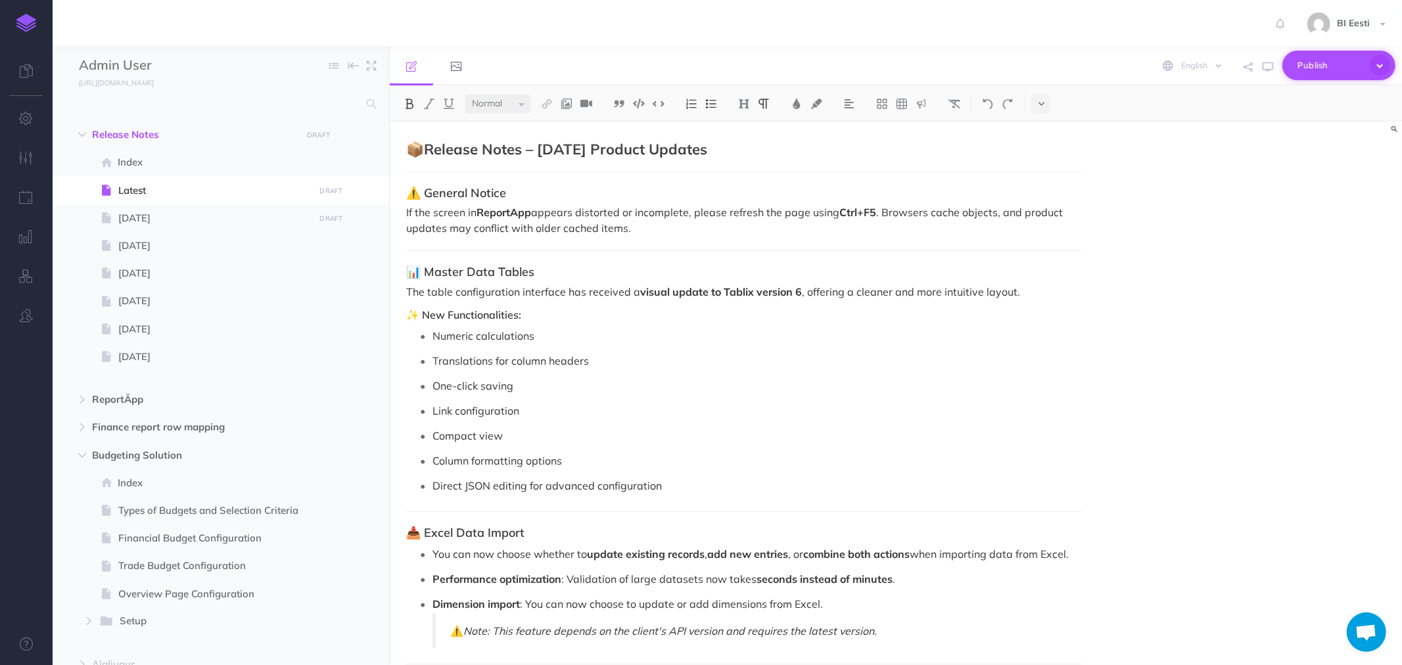
click at [1313, 66] on span "Publish" at bounding box center [1331, 65] width 66 height 20
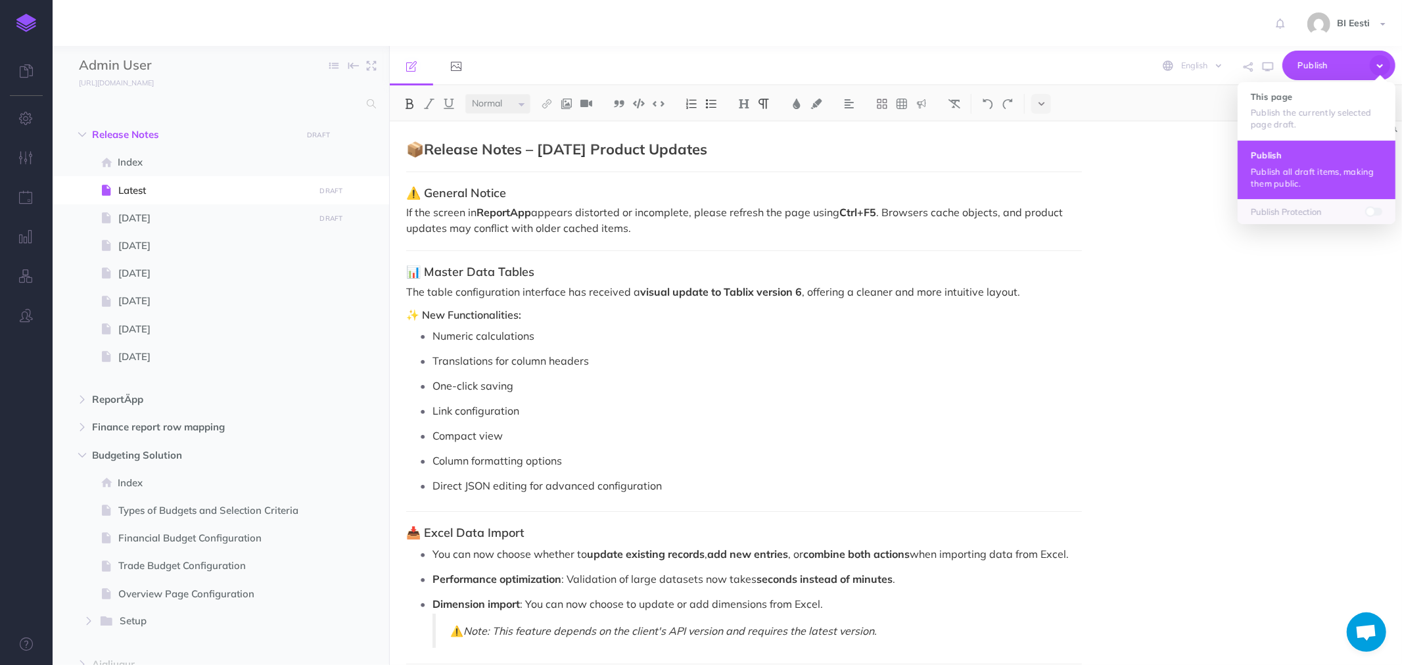
click at [1291, 166] on p "Publish all draft items, making them public." at bounding box center [1316, 178] width 131 height 24
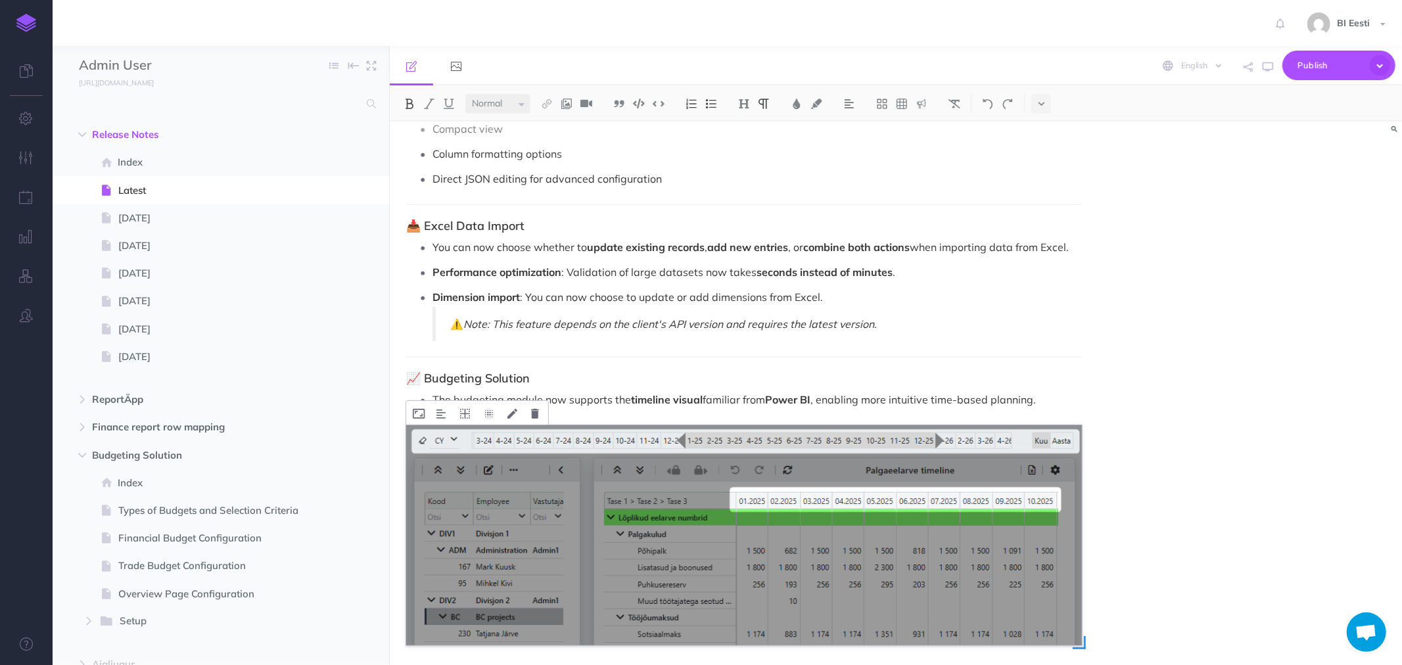
scroll to position [74, 0]
